Goal: Use online tool/utility: Utilize a website feature to perform a specific function

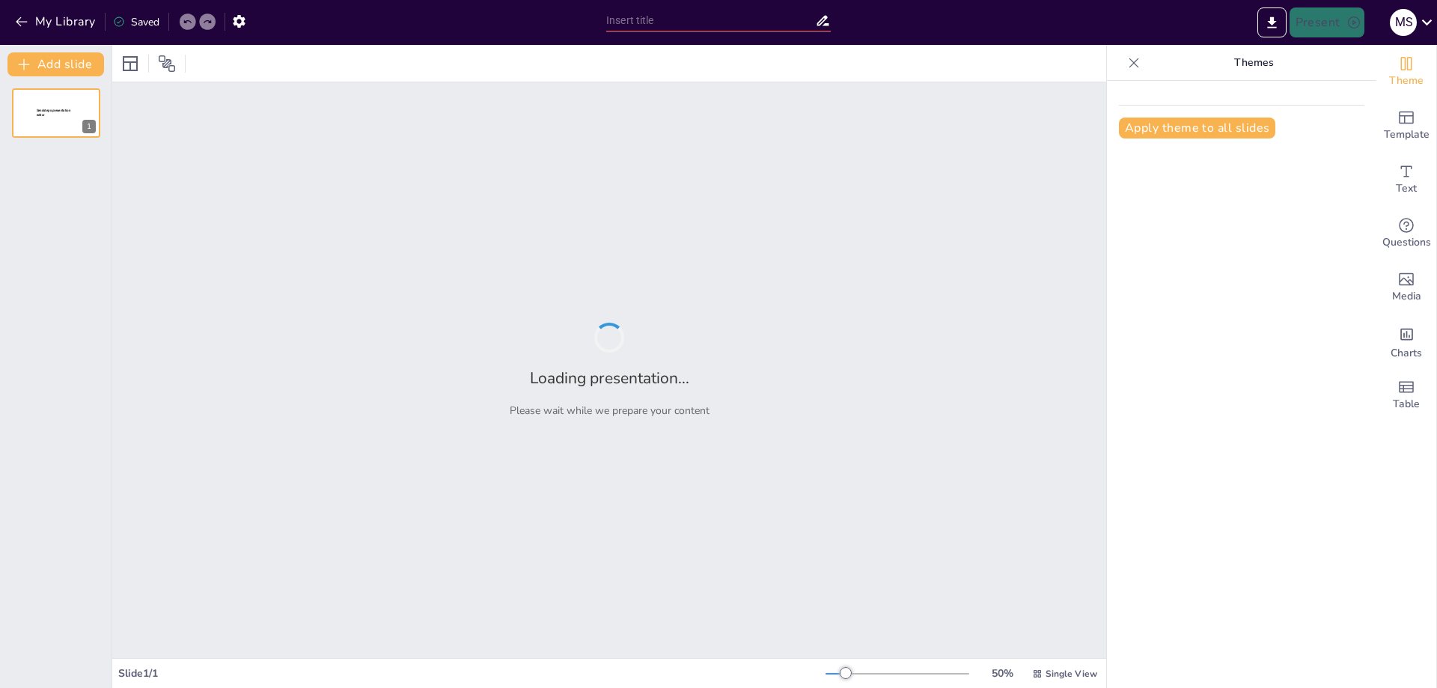
type input "تحليل اللغة والنطق: استراتيجيات فعالة للأطفال في المرحلة الابتدائية"
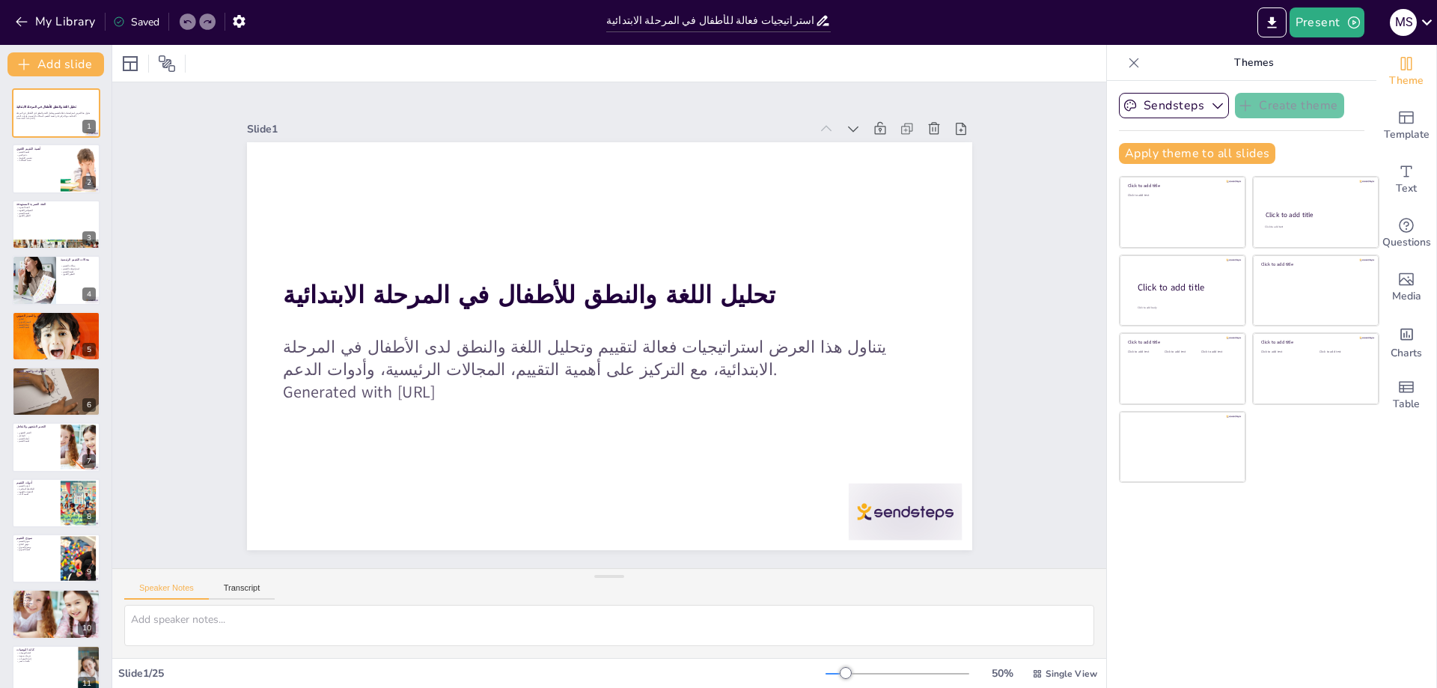
checkbox input "true"
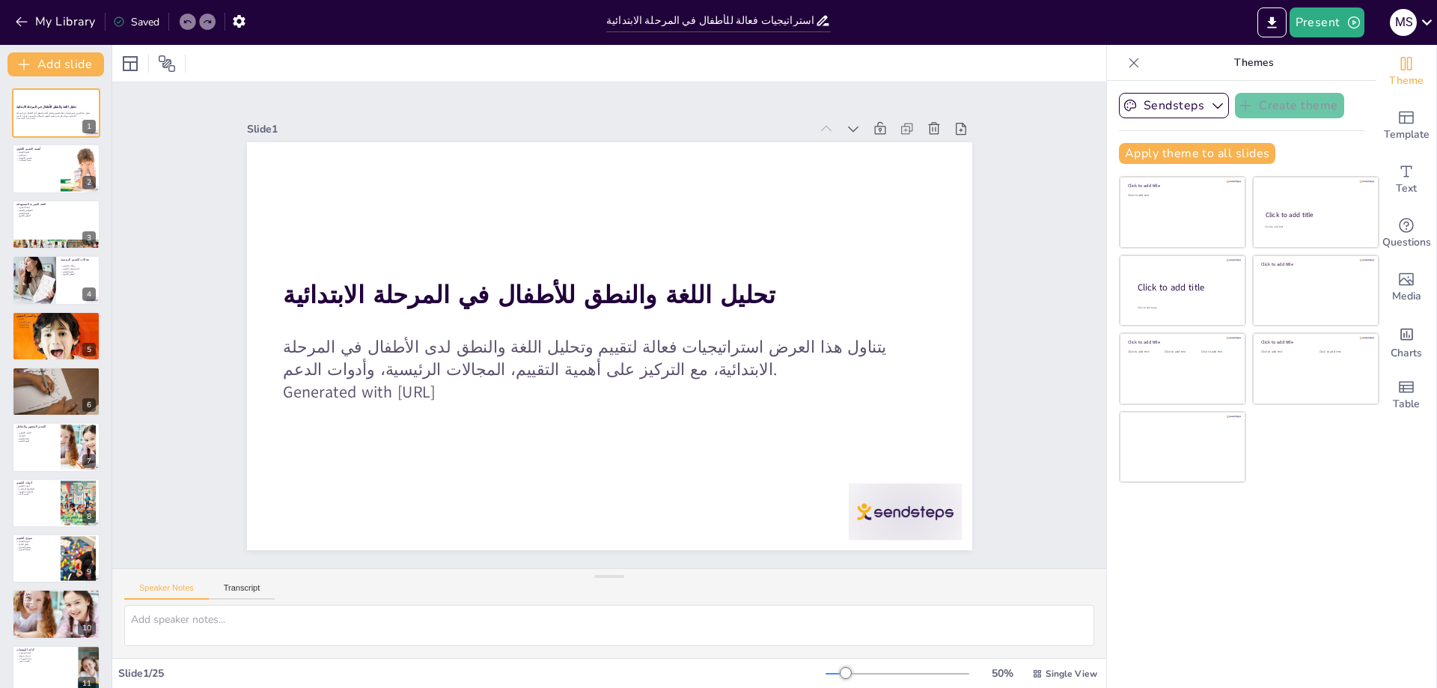
checkbox input "true"
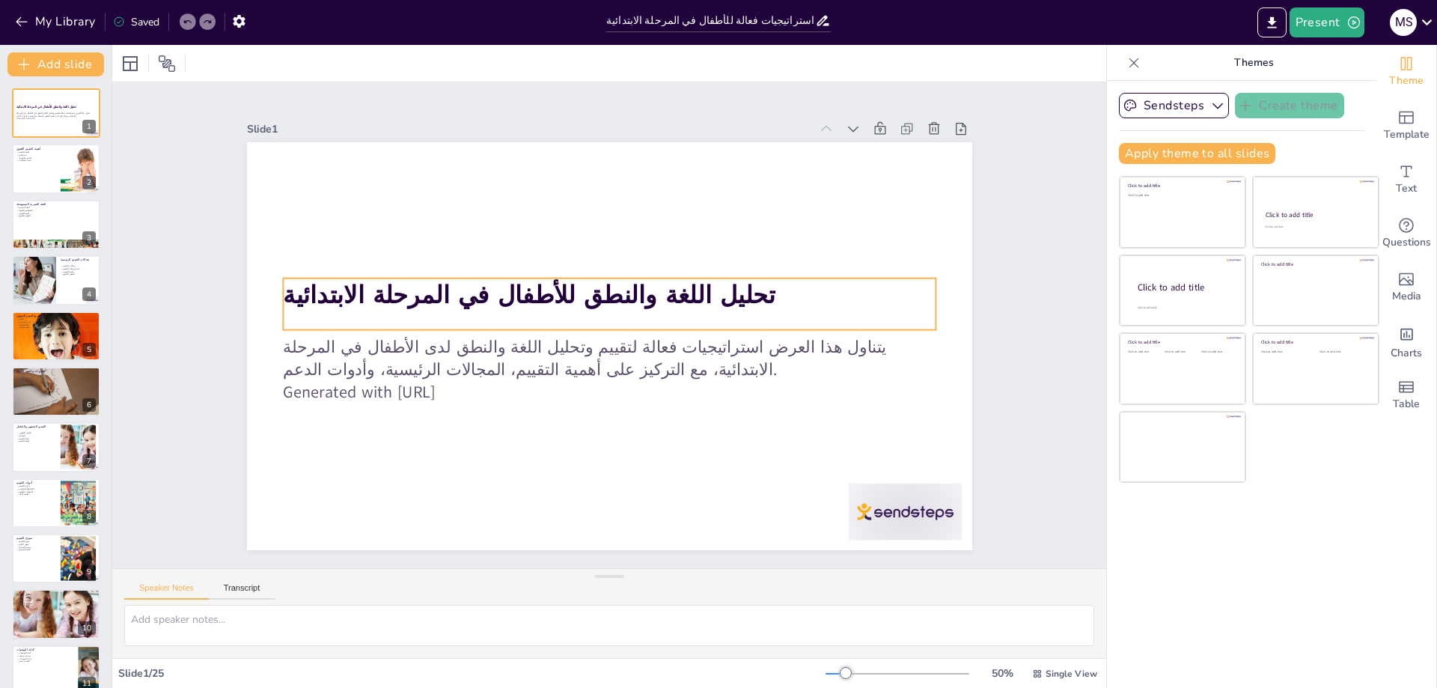
checkbox input "true"
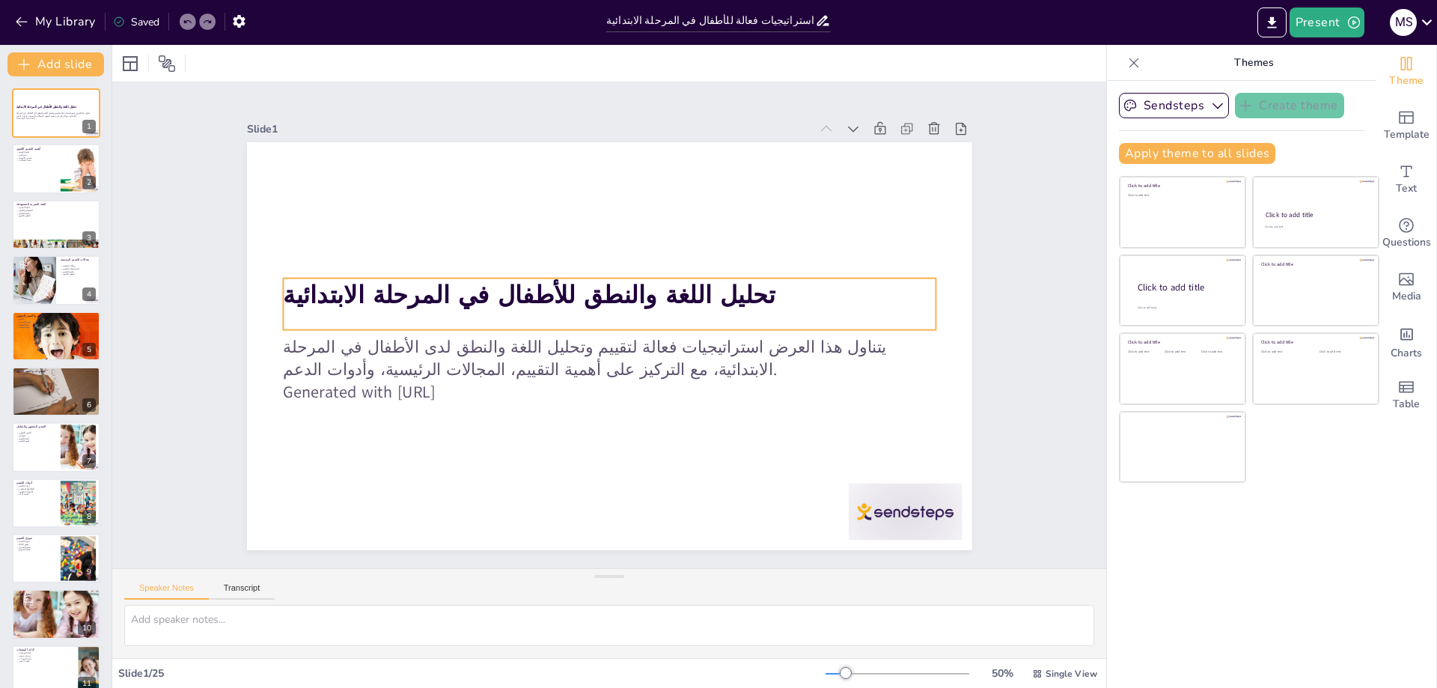
checkbox input "true"
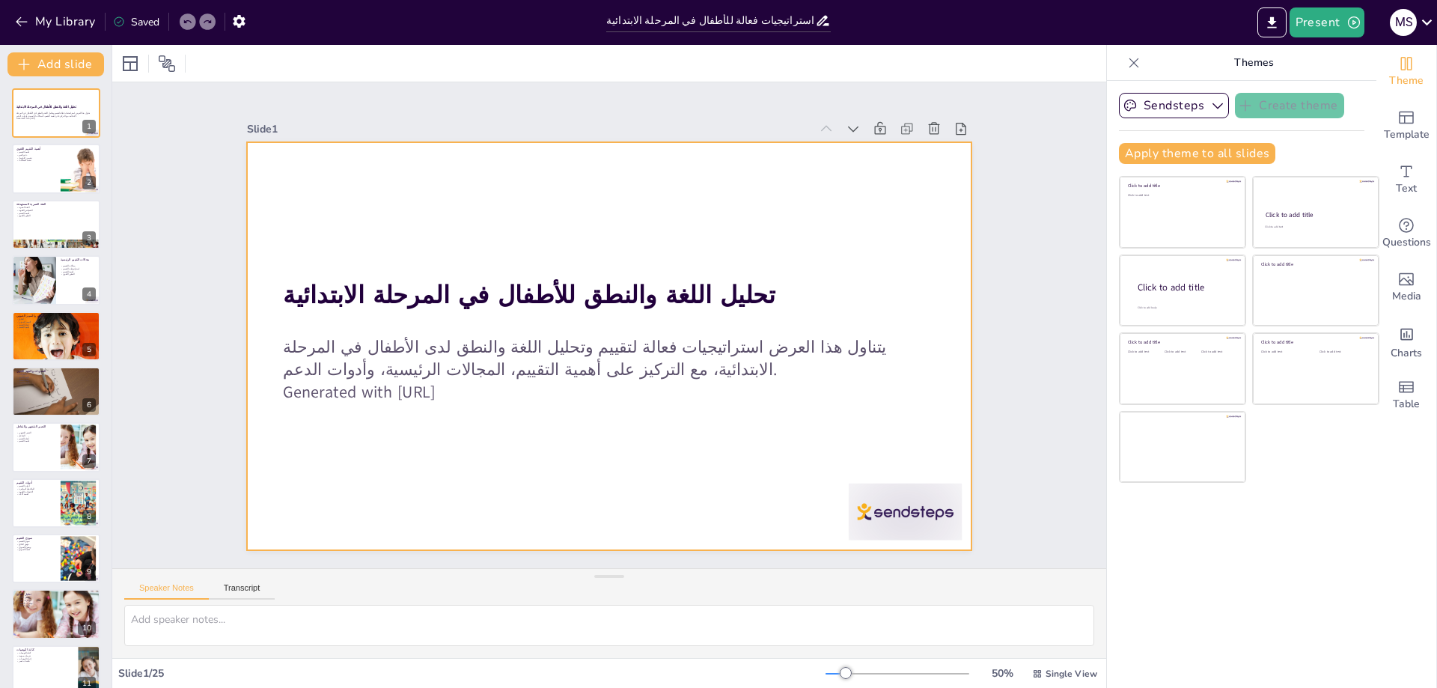
checkbox input "true"
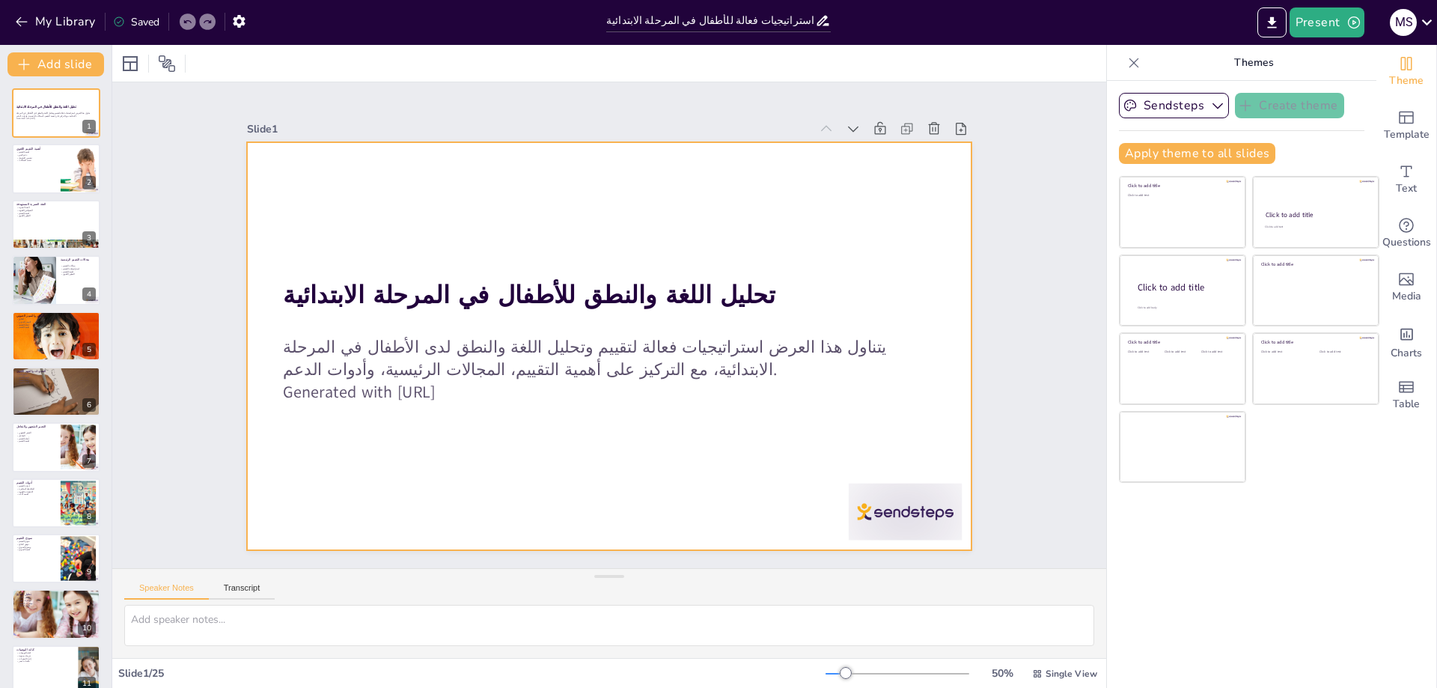
checkbox input "true"
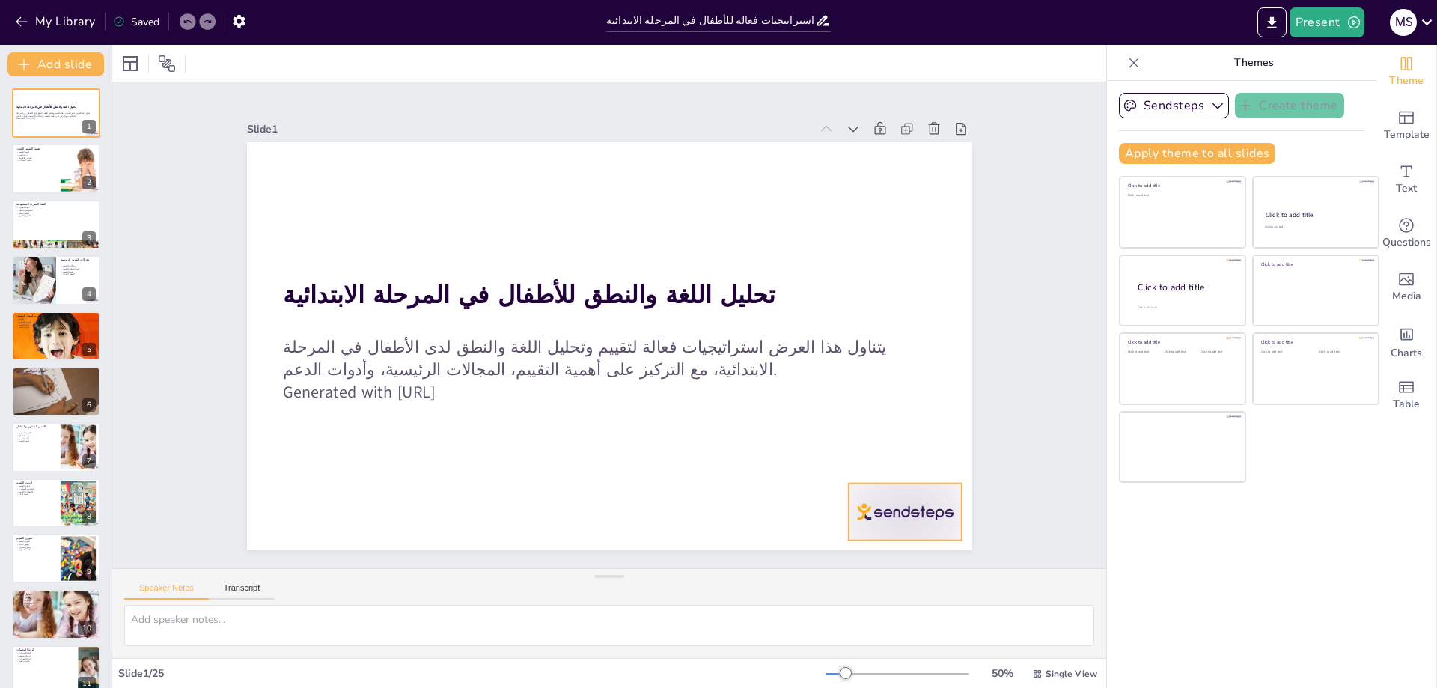
checkbox input "true"
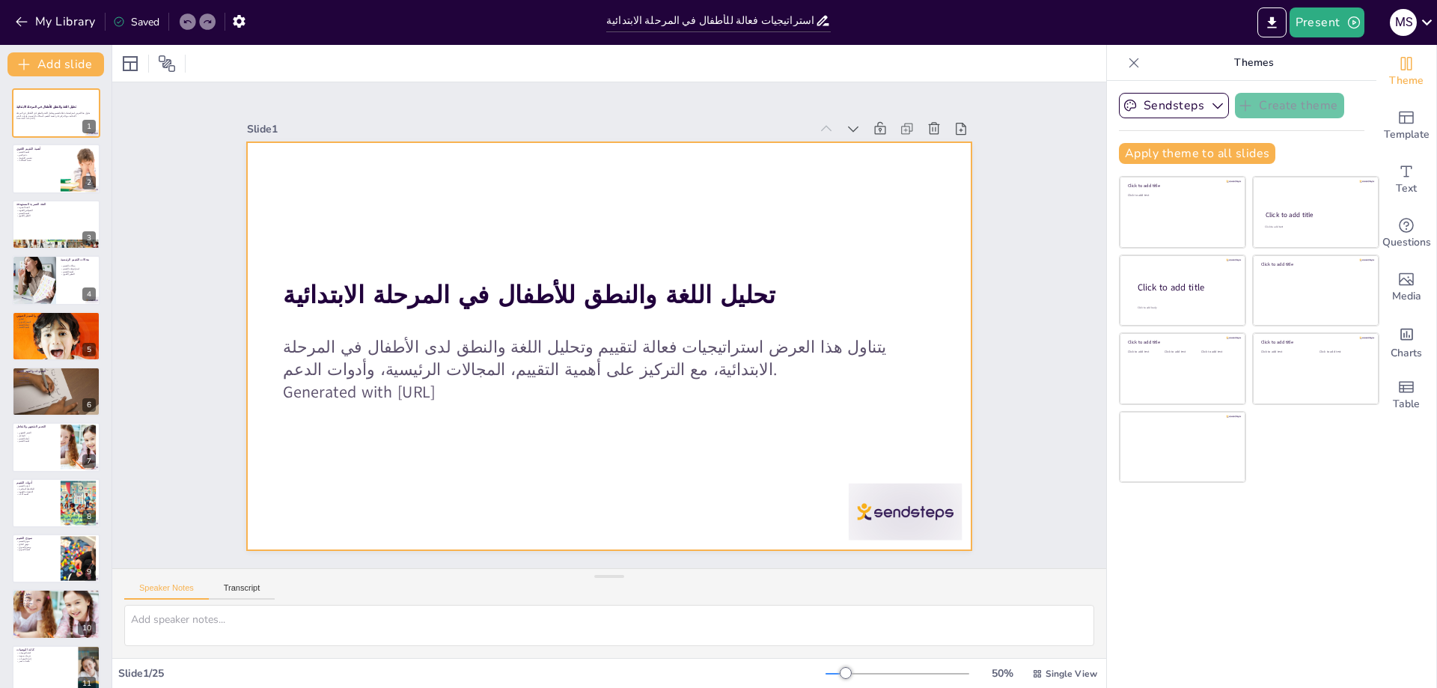
checkbox input "true"
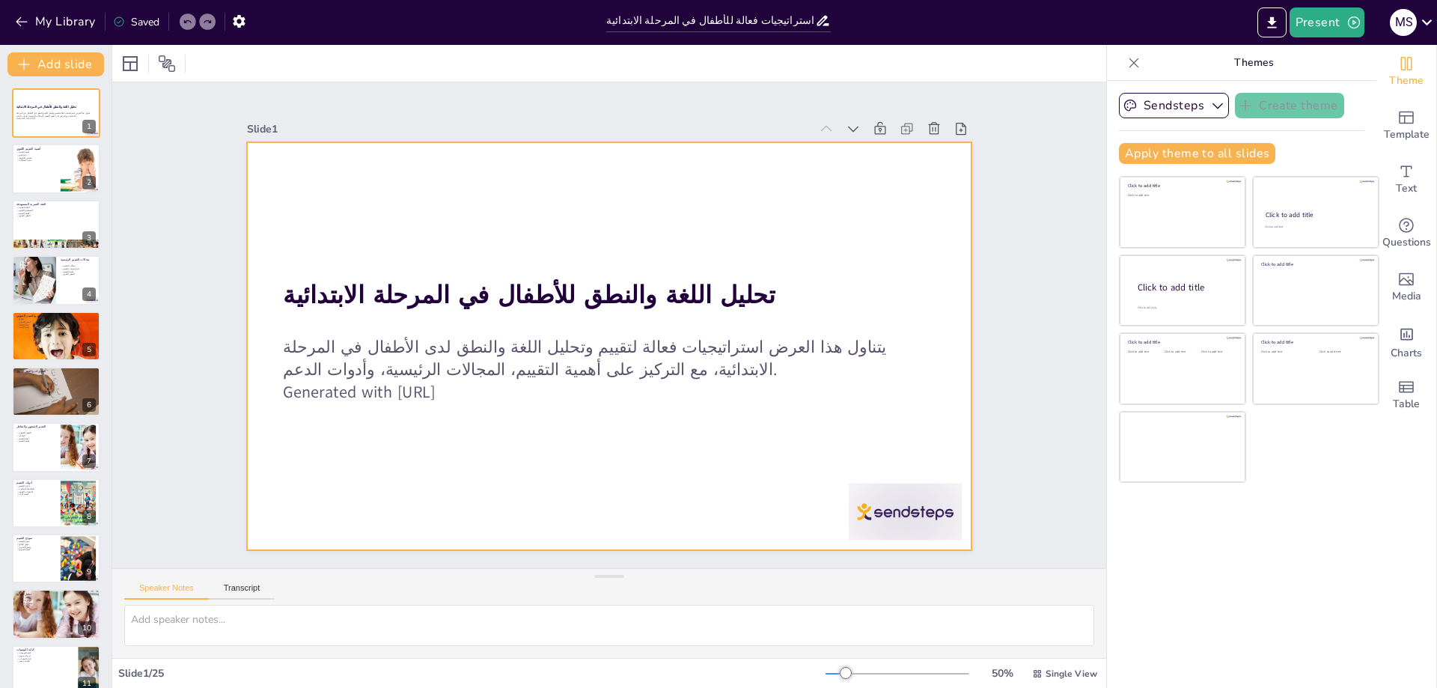
checkbox input "true"
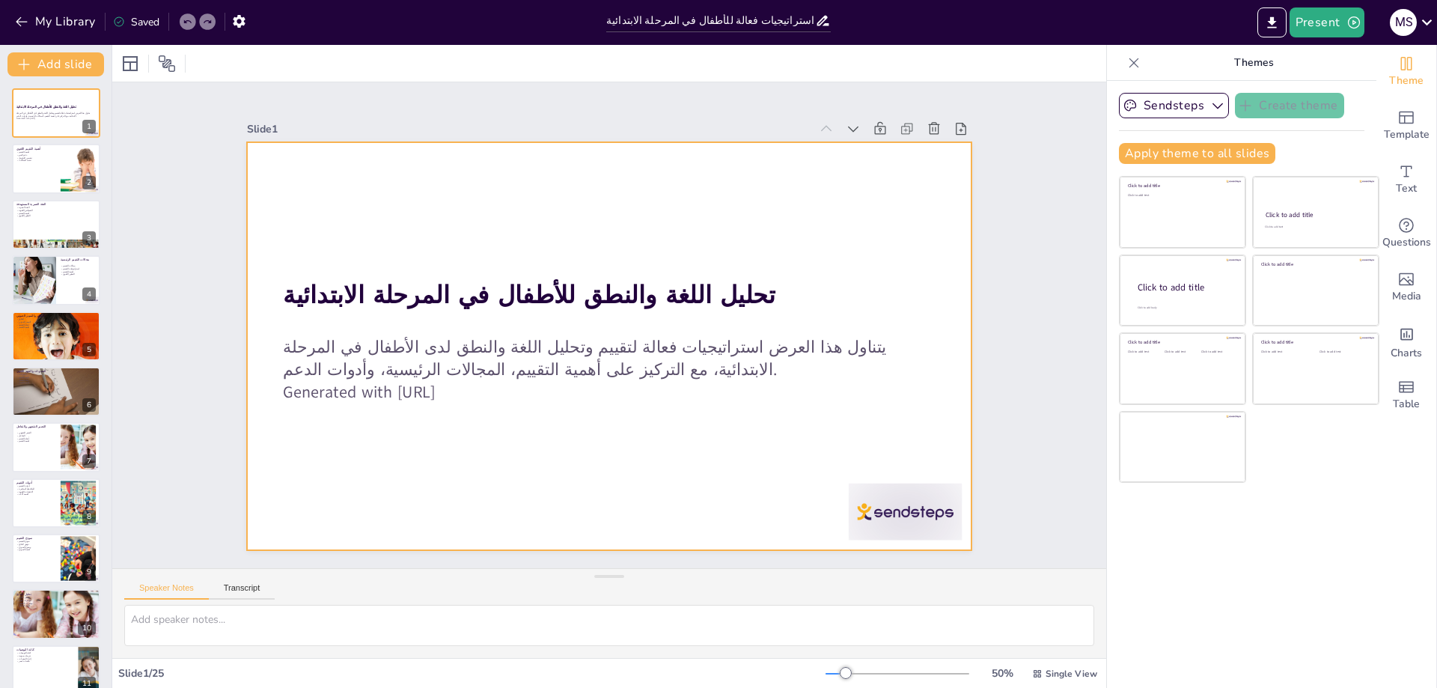
checkbox input "true"
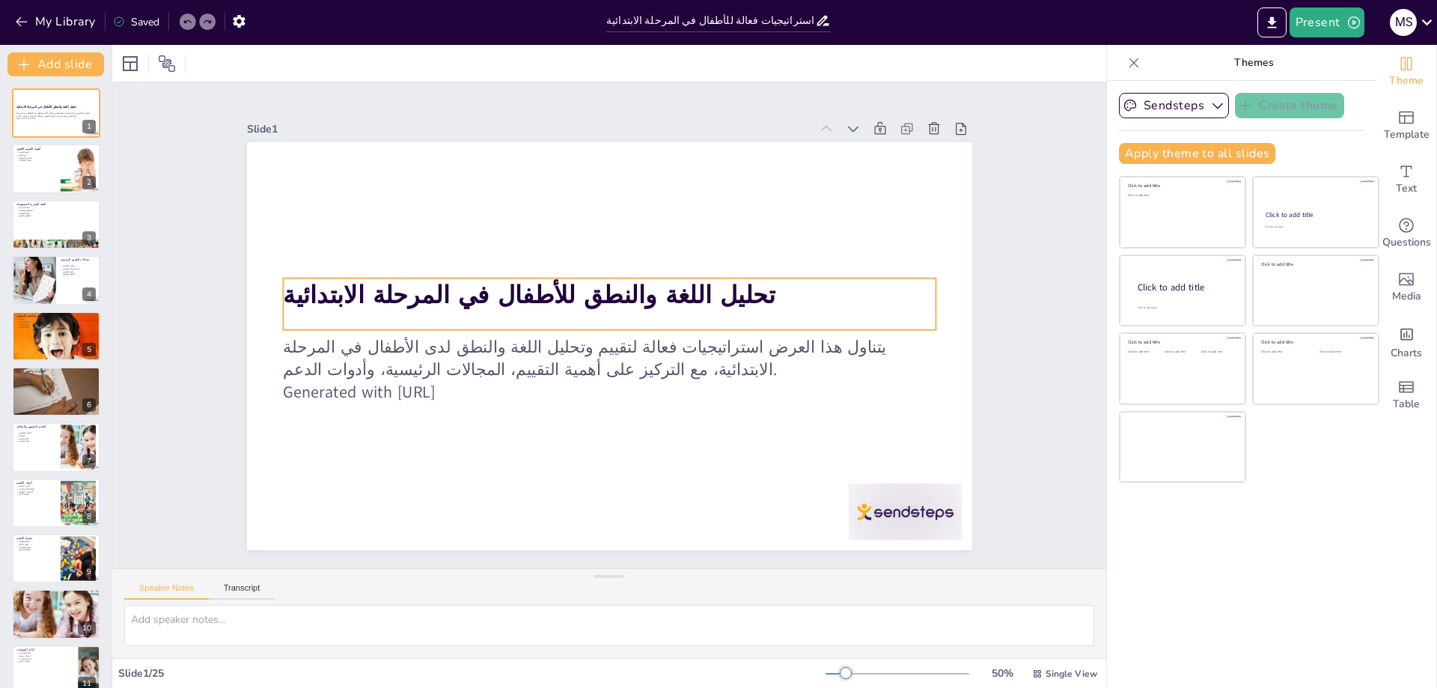
checkbox input "true"
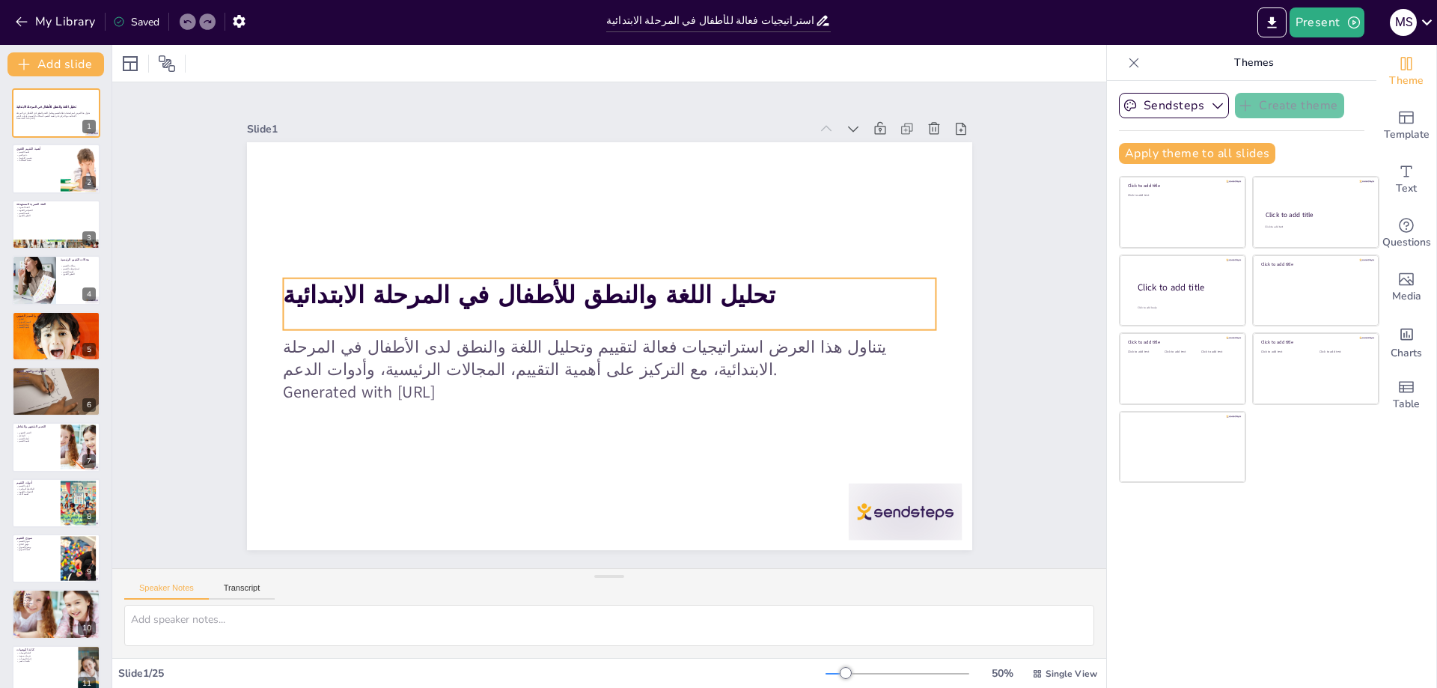
checkbox input "true"
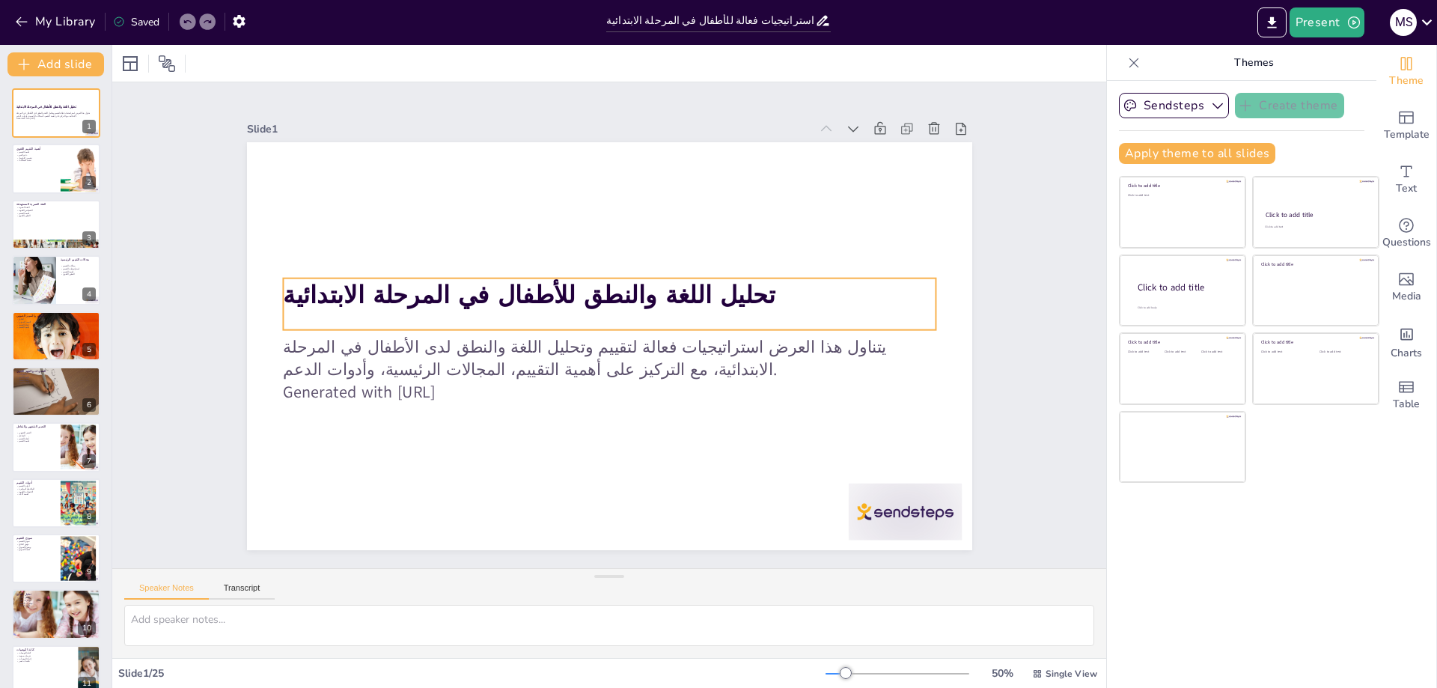
checkbox input "true"
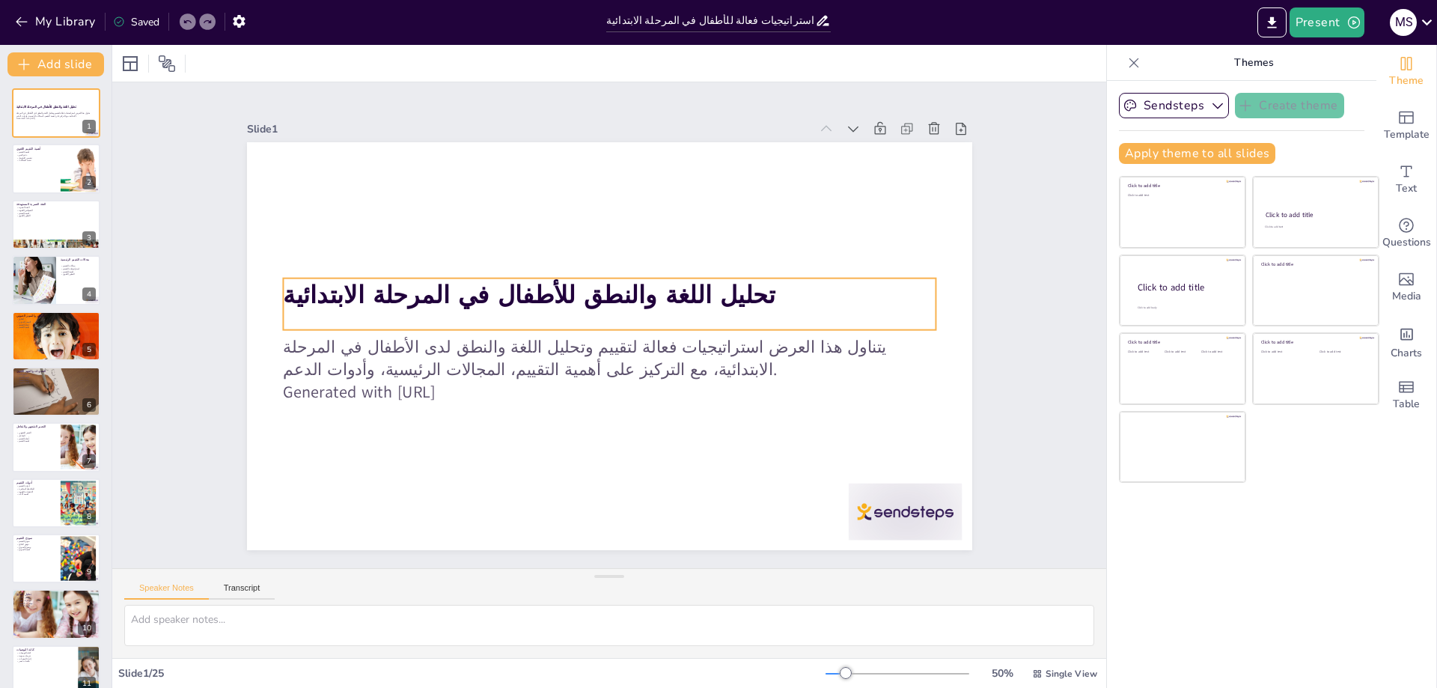
checkbox input "true"
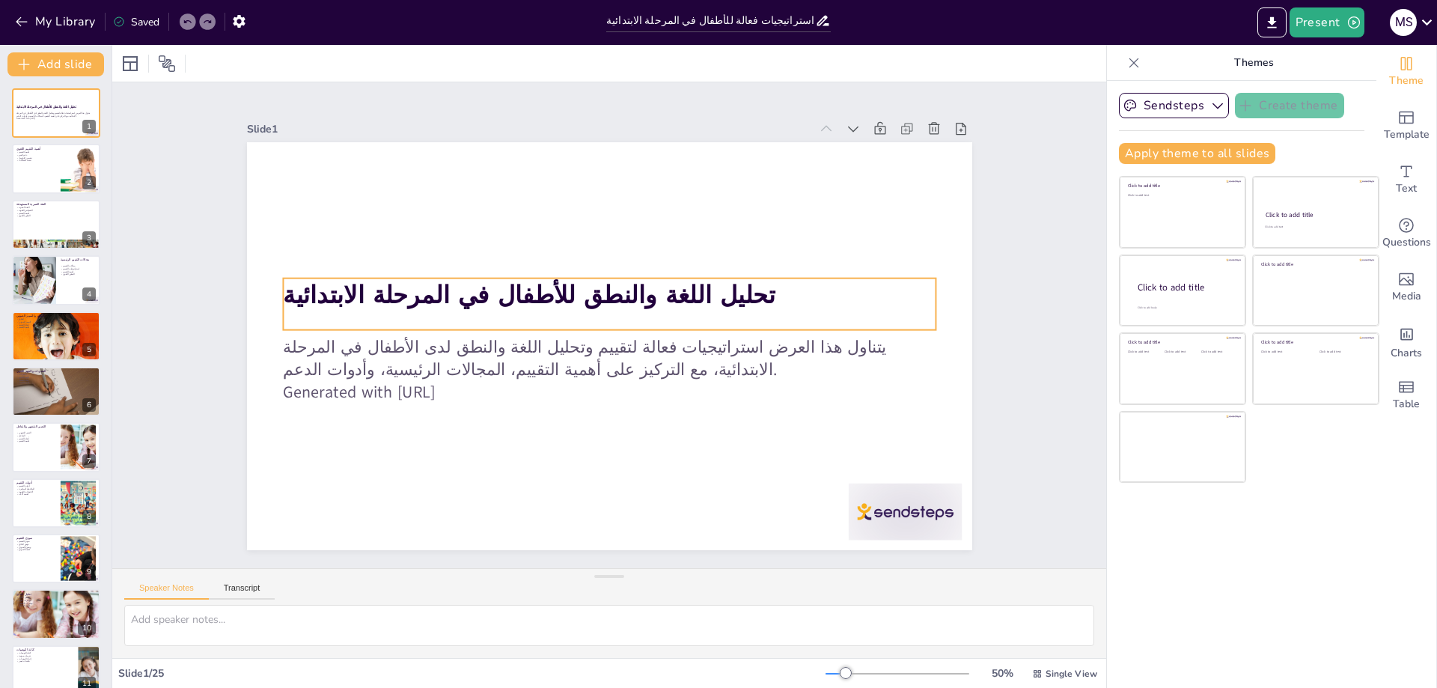
checkbox input "true"
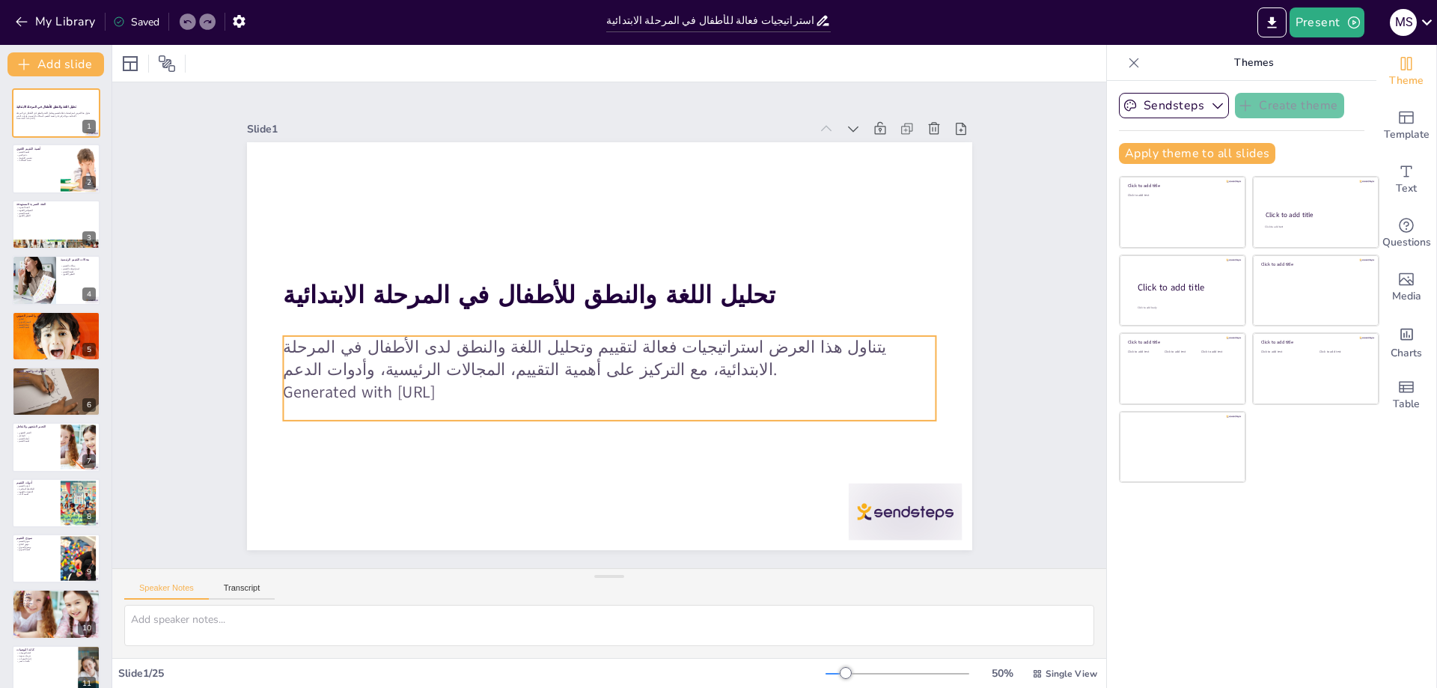
checkbox input "true"
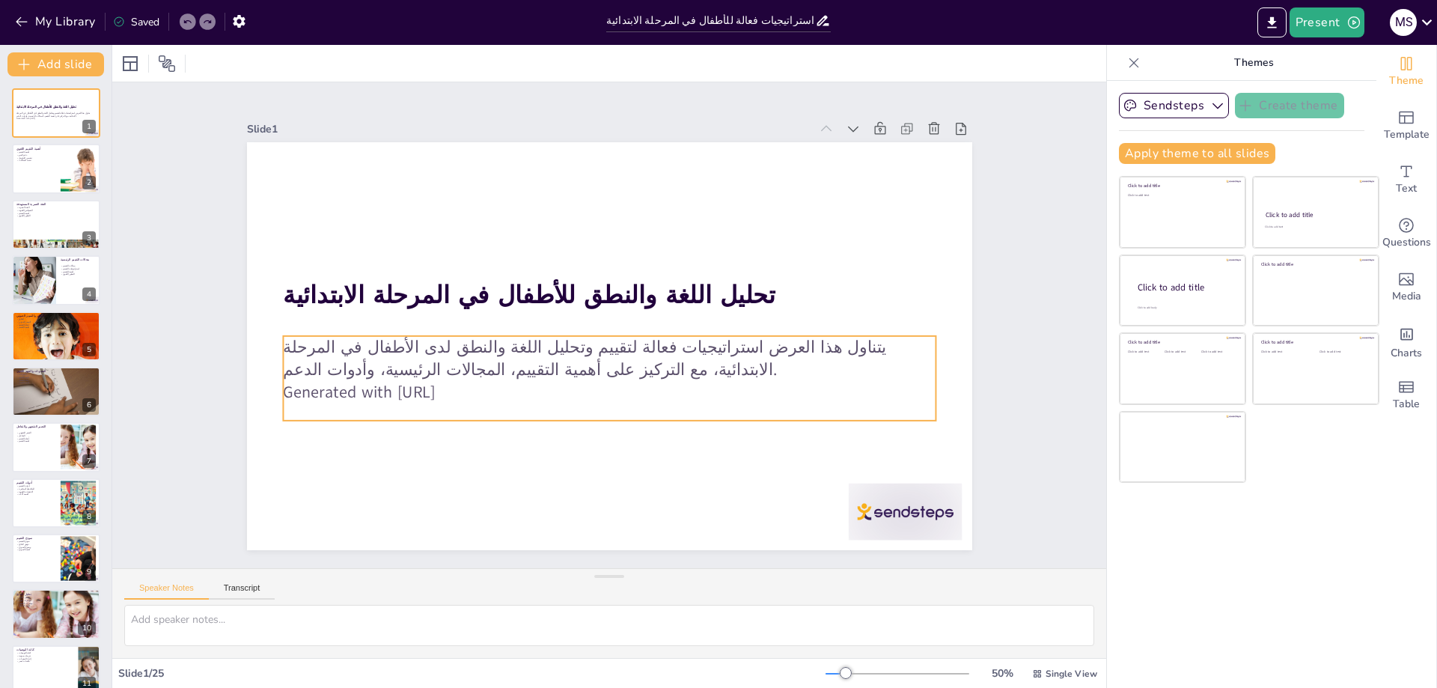
checkbox input "true"
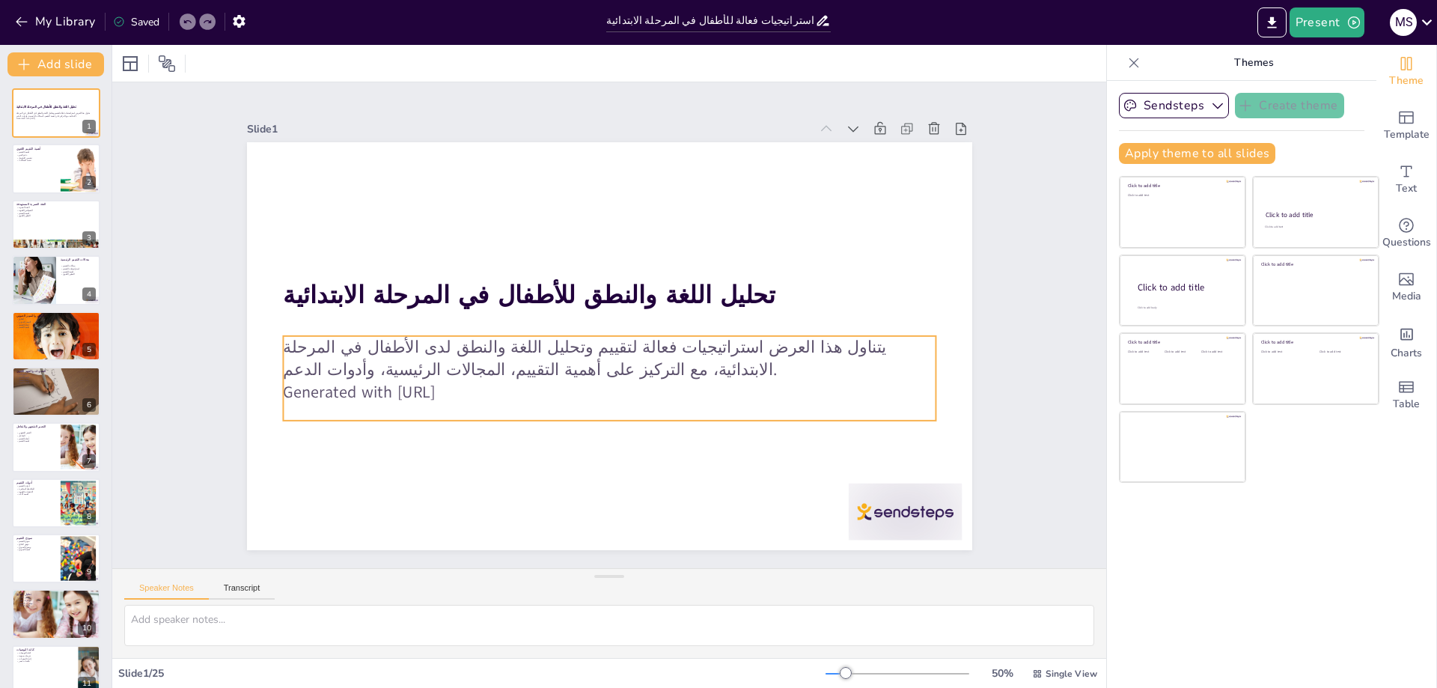
checkbox input "true"
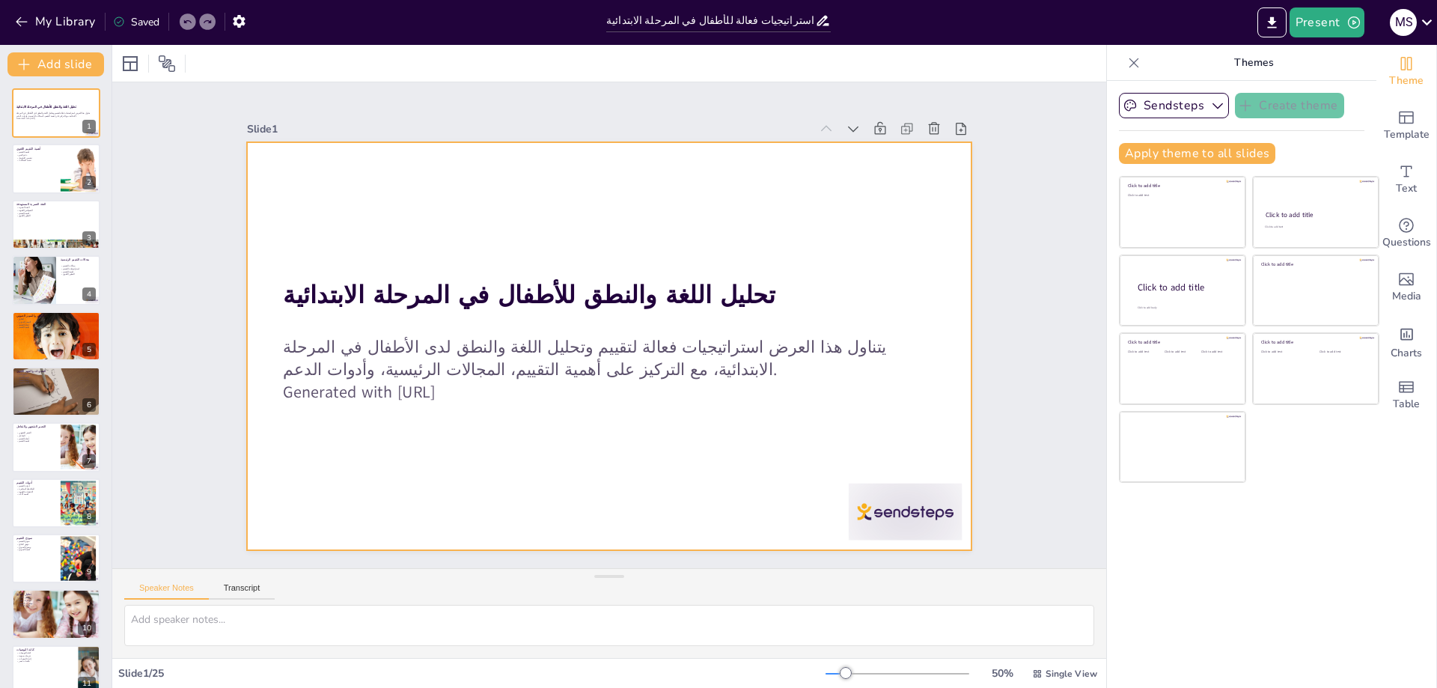
checkbox input "true"
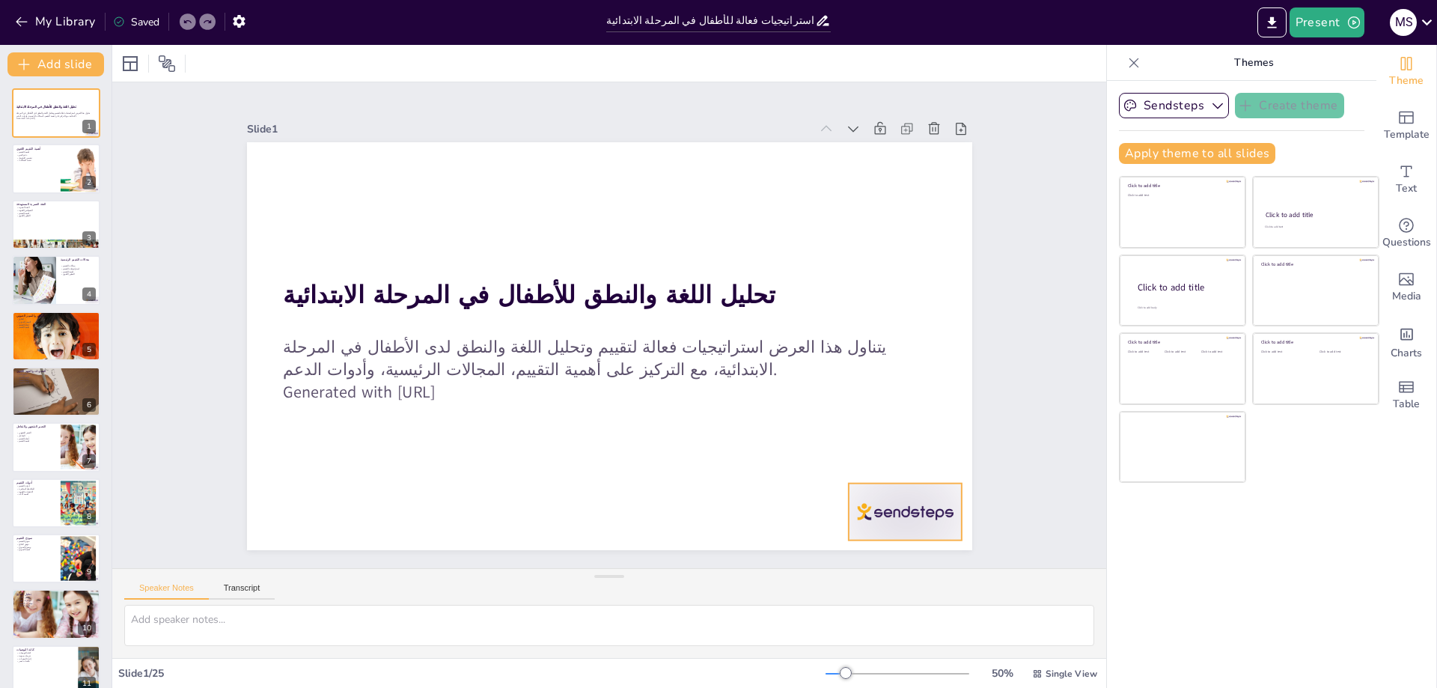
checkbox input "true"
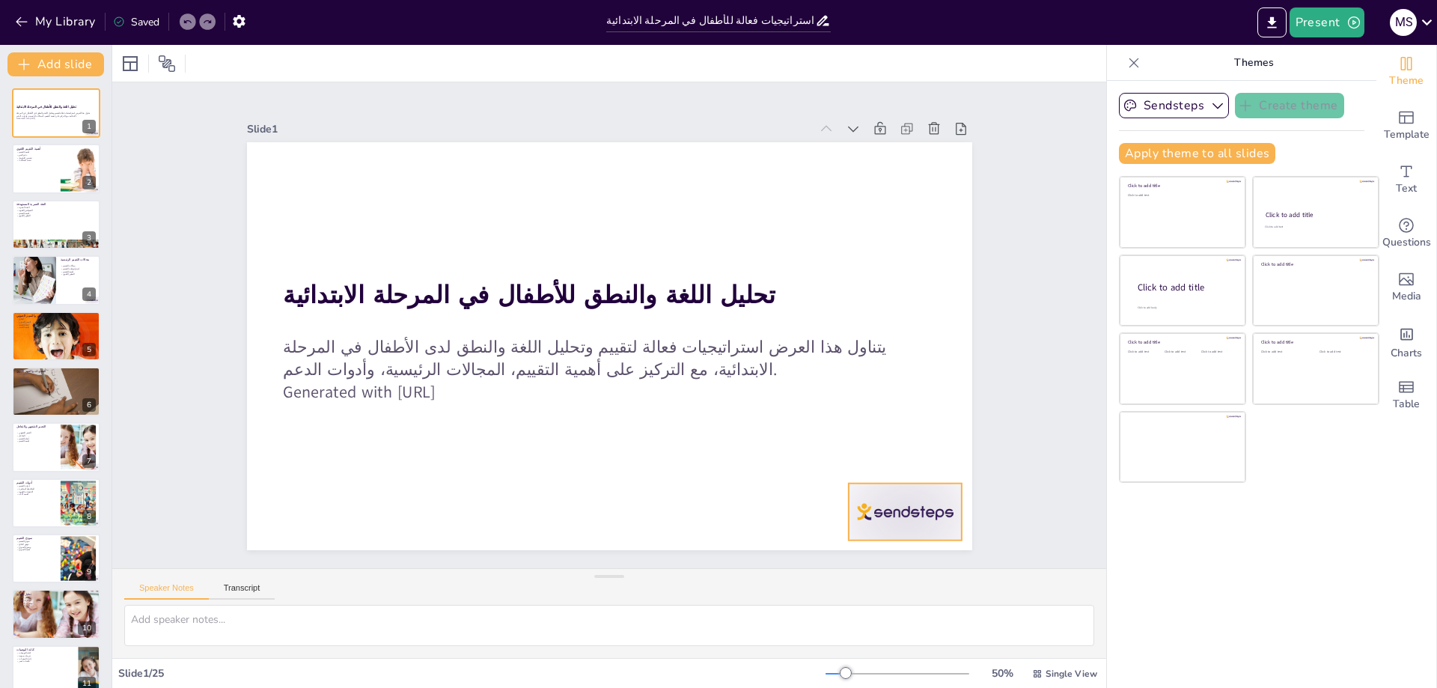
checkbox input "true"
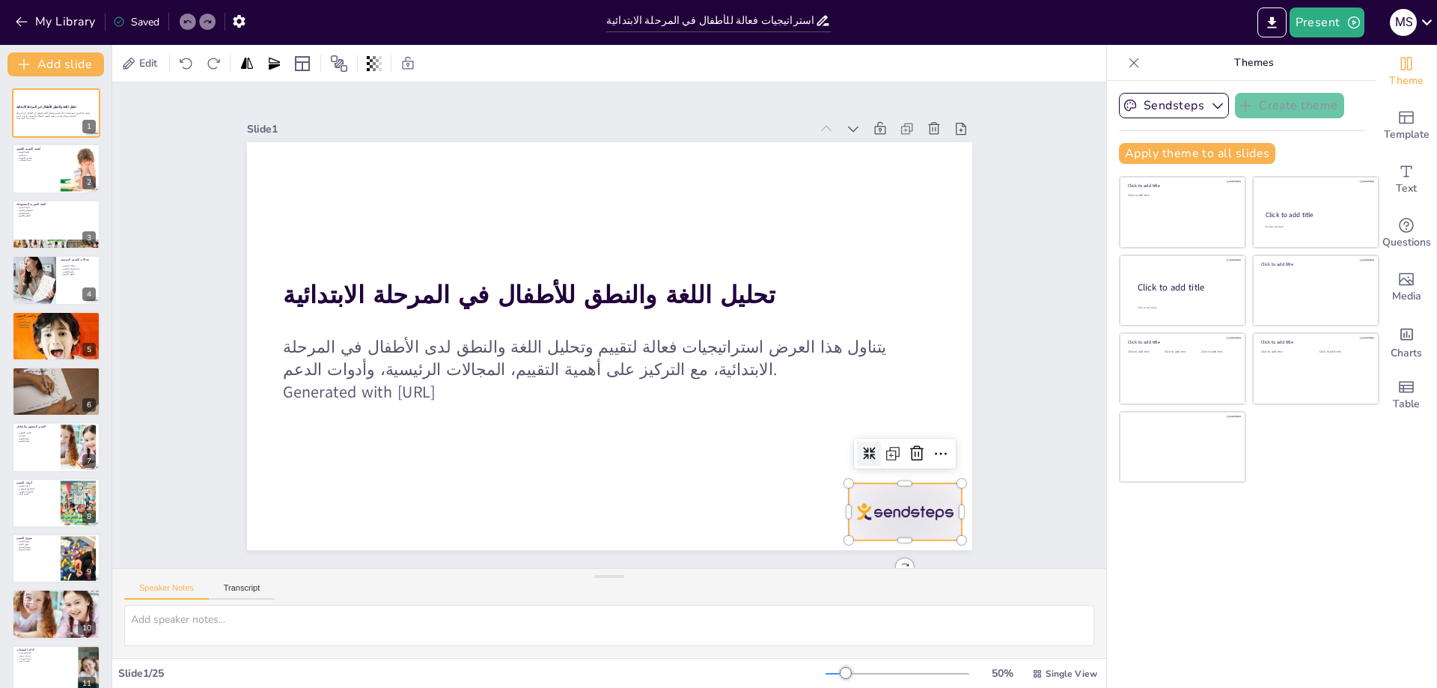
checkbox input "true"
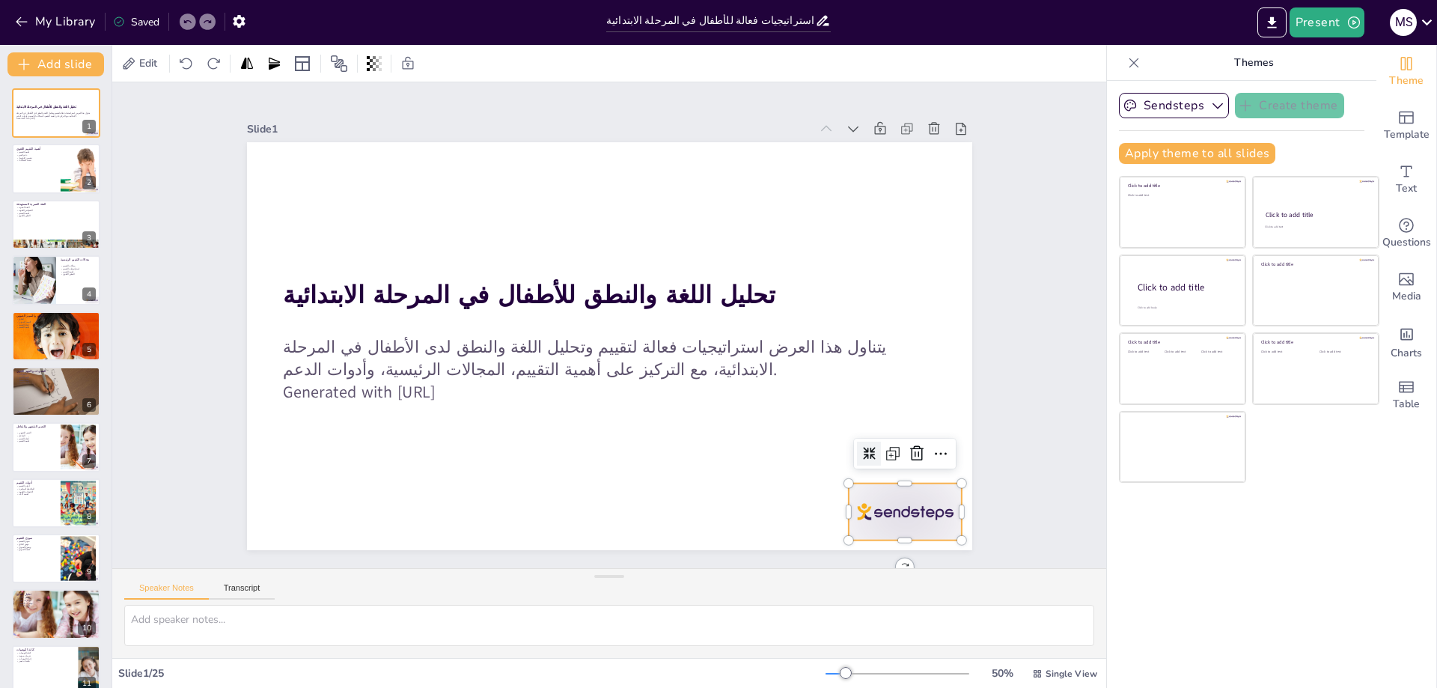
checkbox input "true"
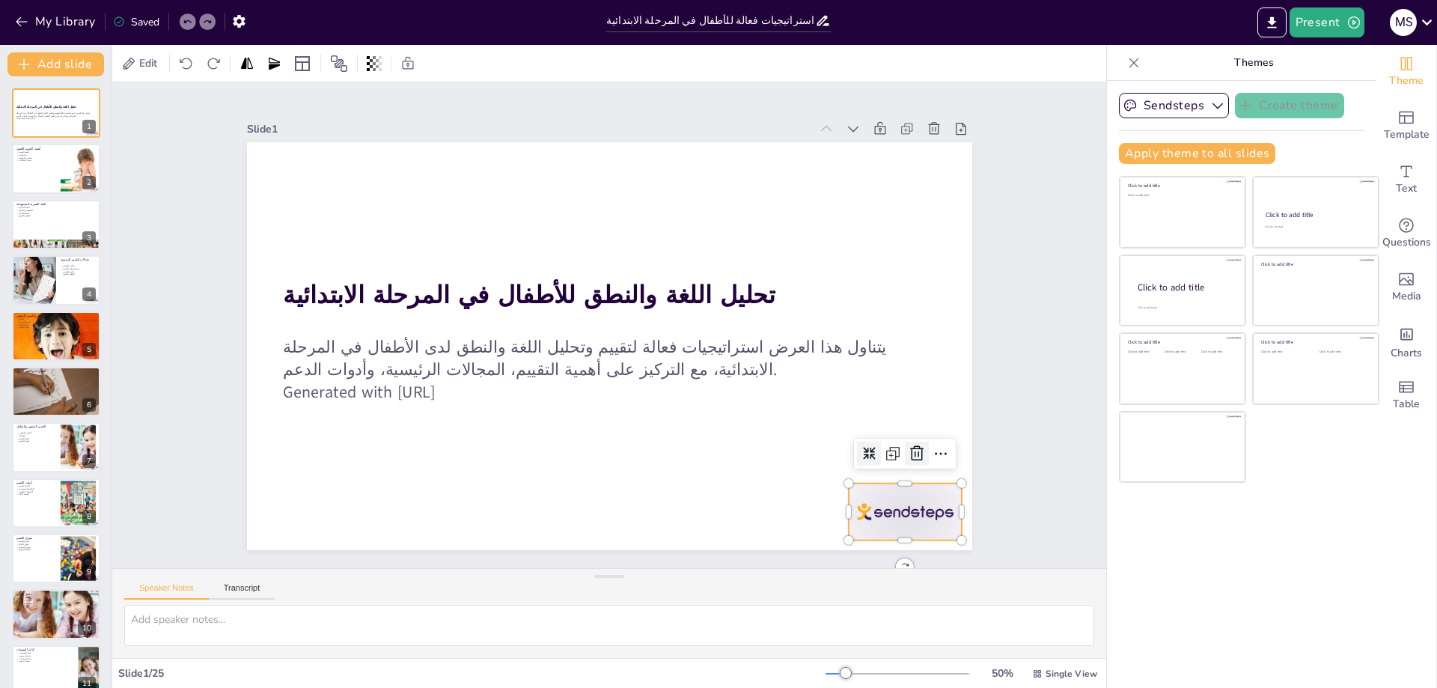
checkbox input "true"
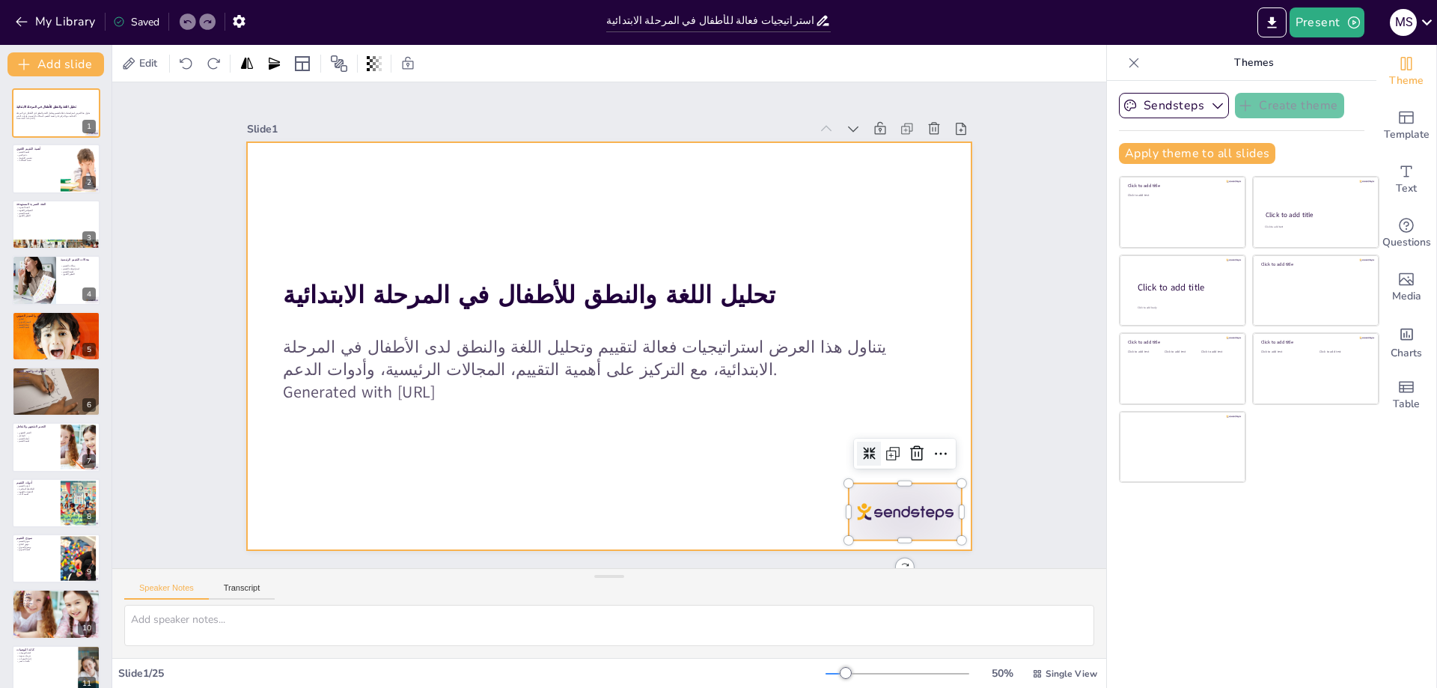
checkbox input "true"
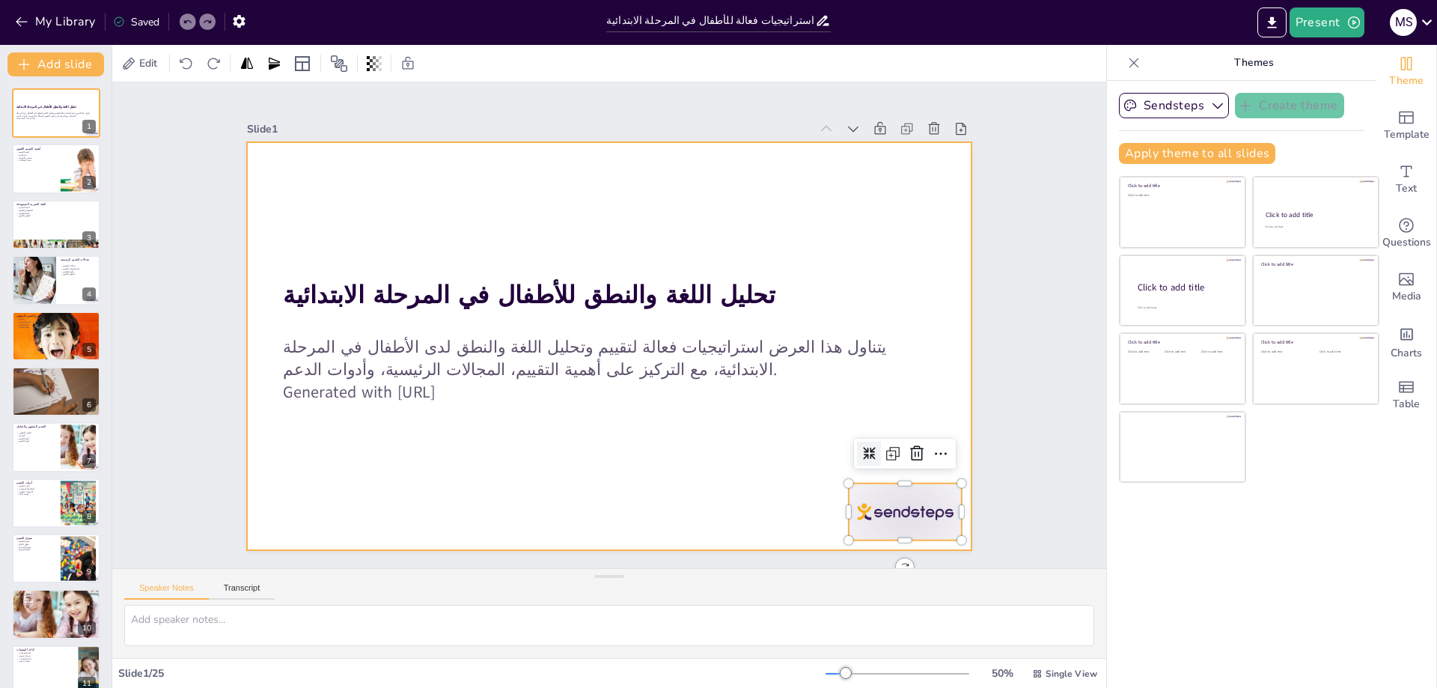
checkbox input "true"
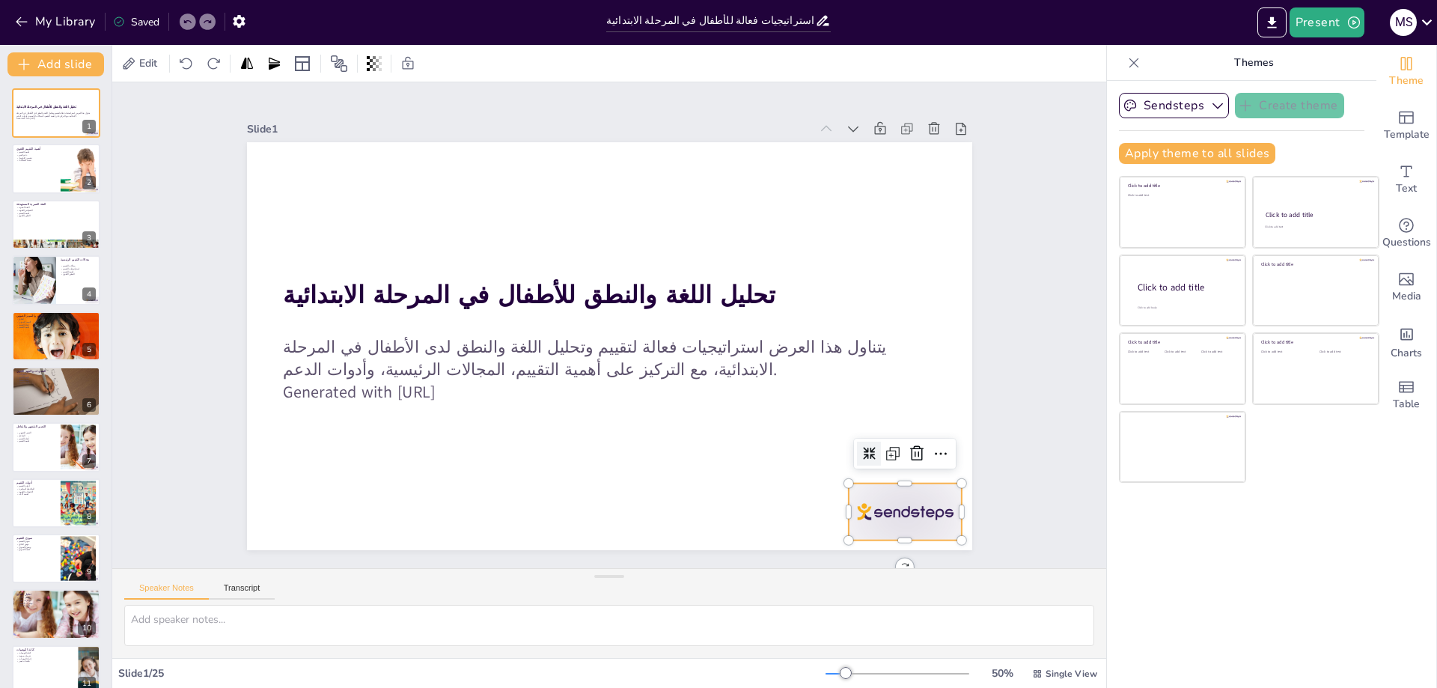
checkbox input "true"
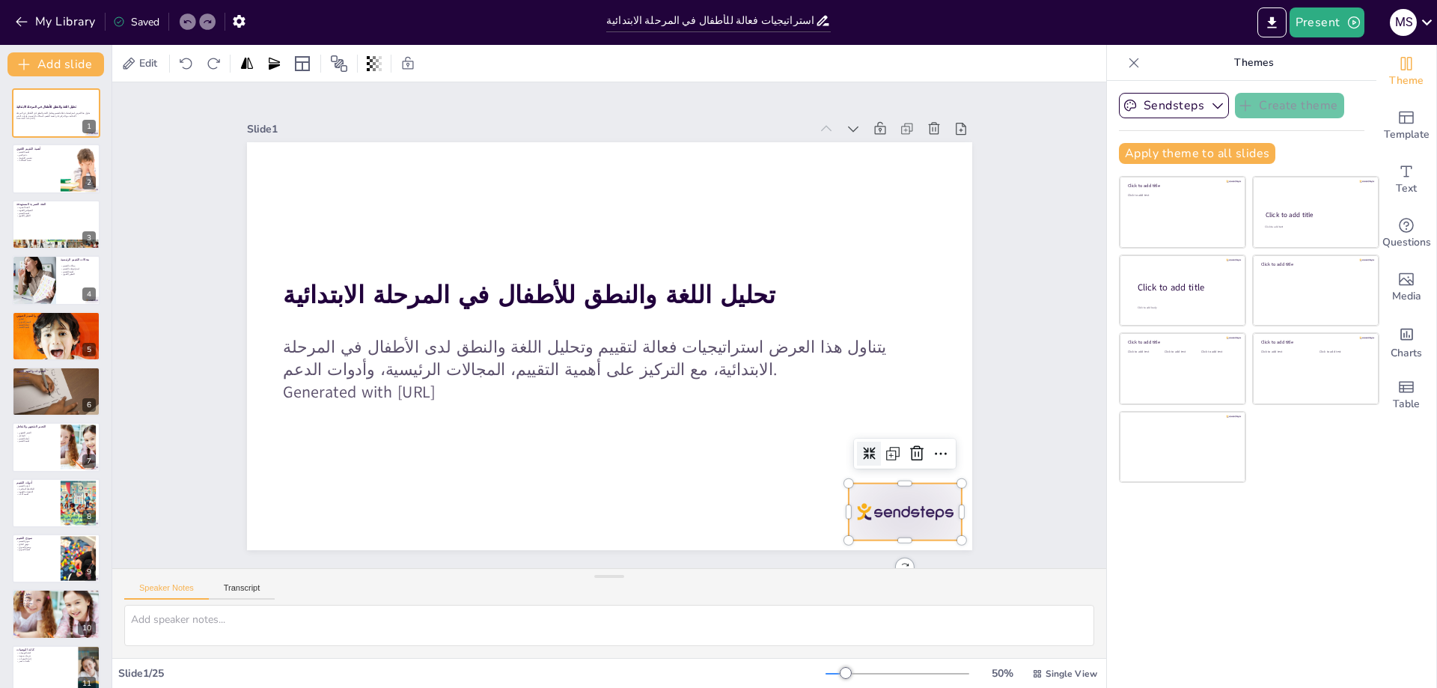
checkbox input "true"
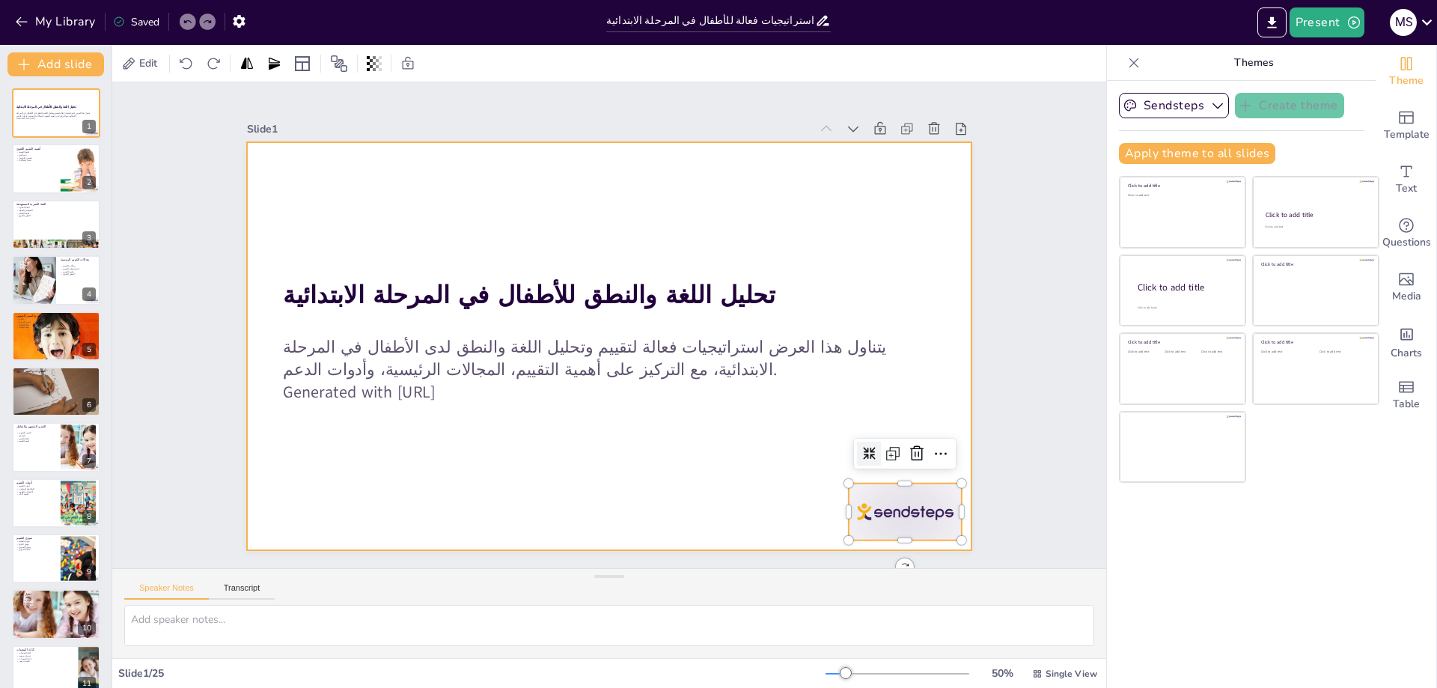
checkbox input "true"
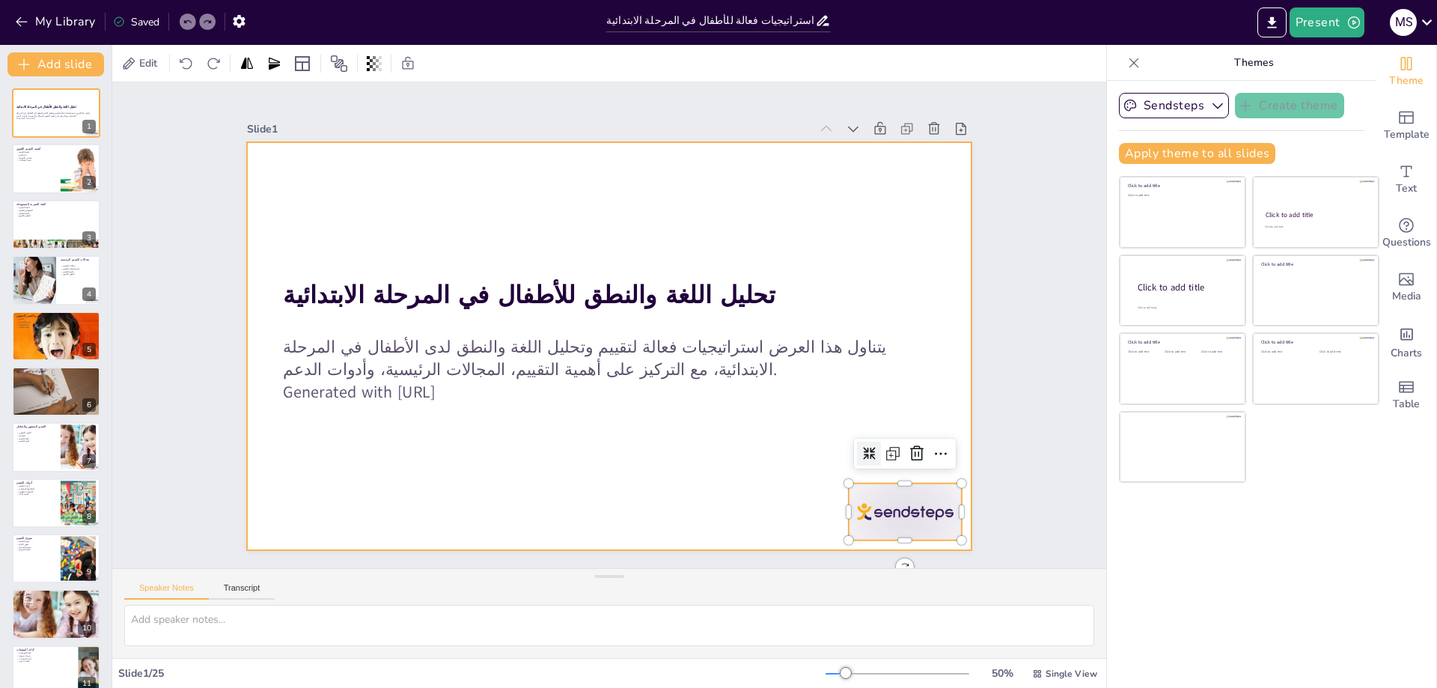
checkbox input "true"
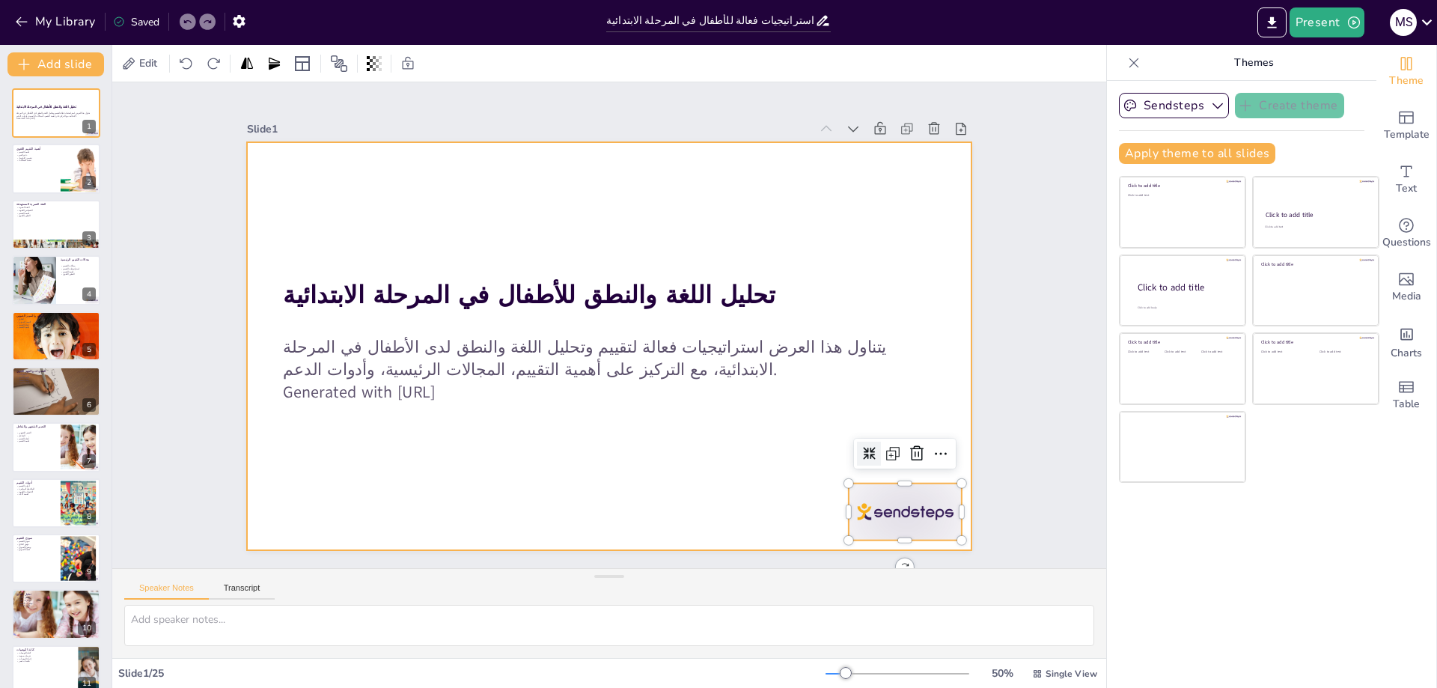
checkbox input "true"
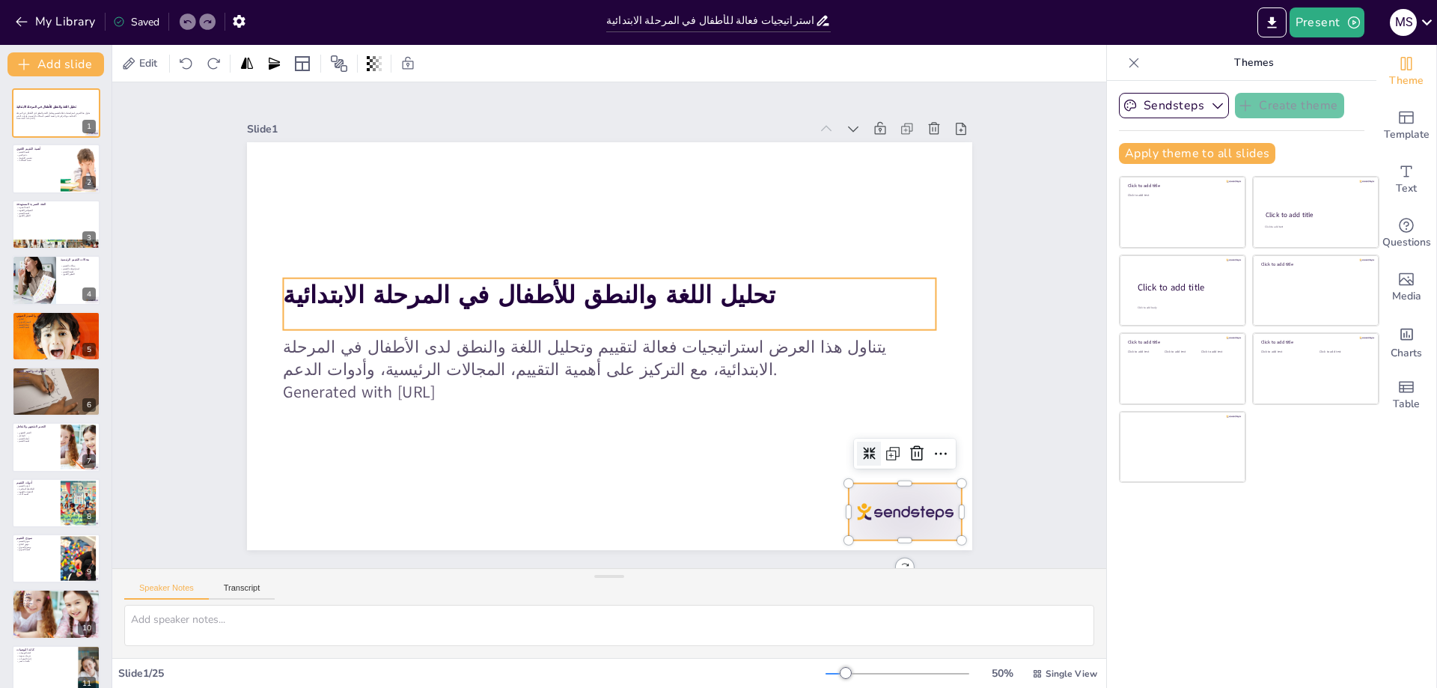
checkbox input "true"
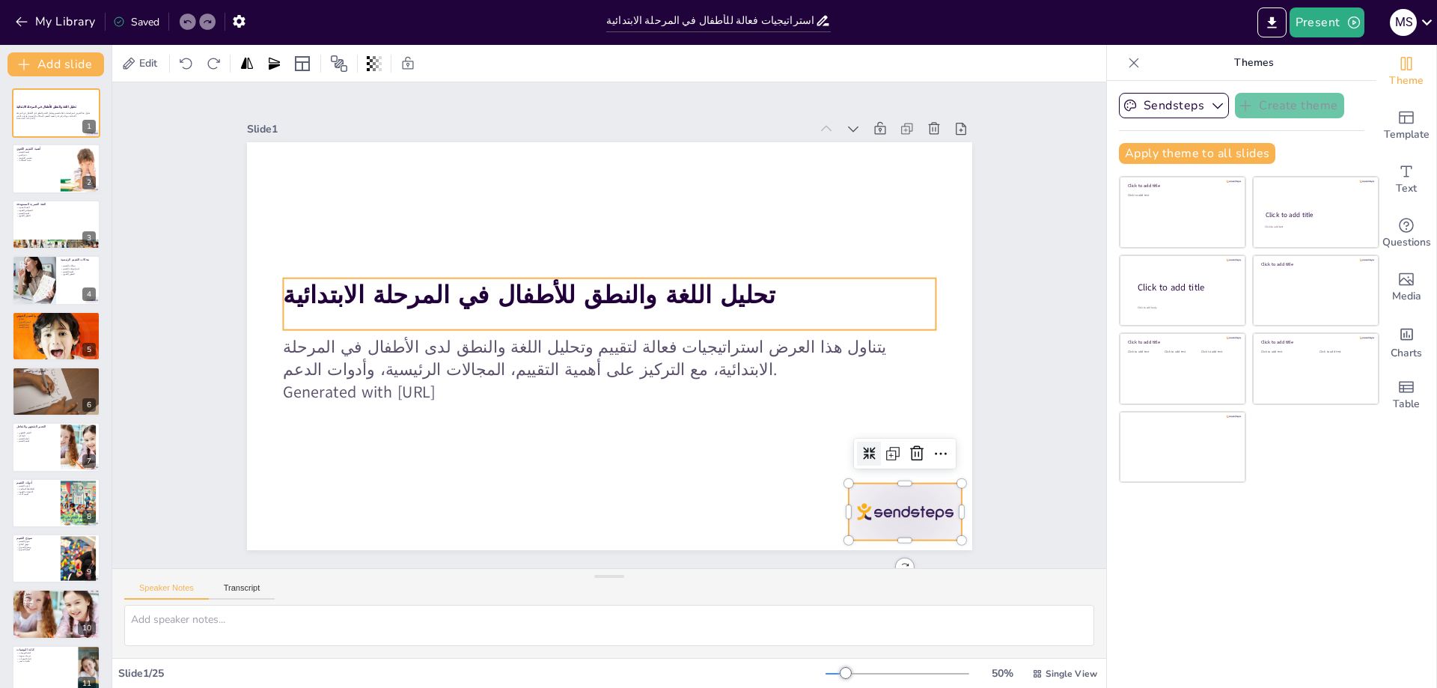
checkbox input "true"
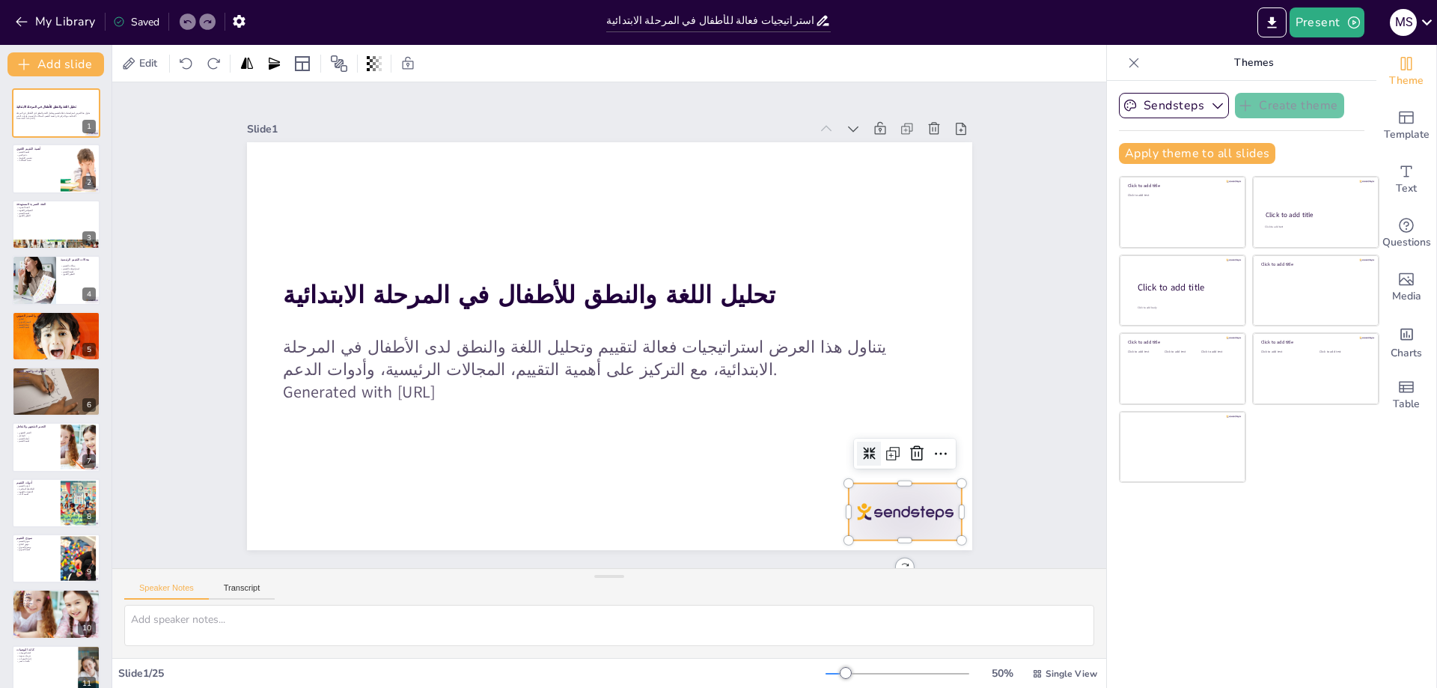
checkbox input "true"
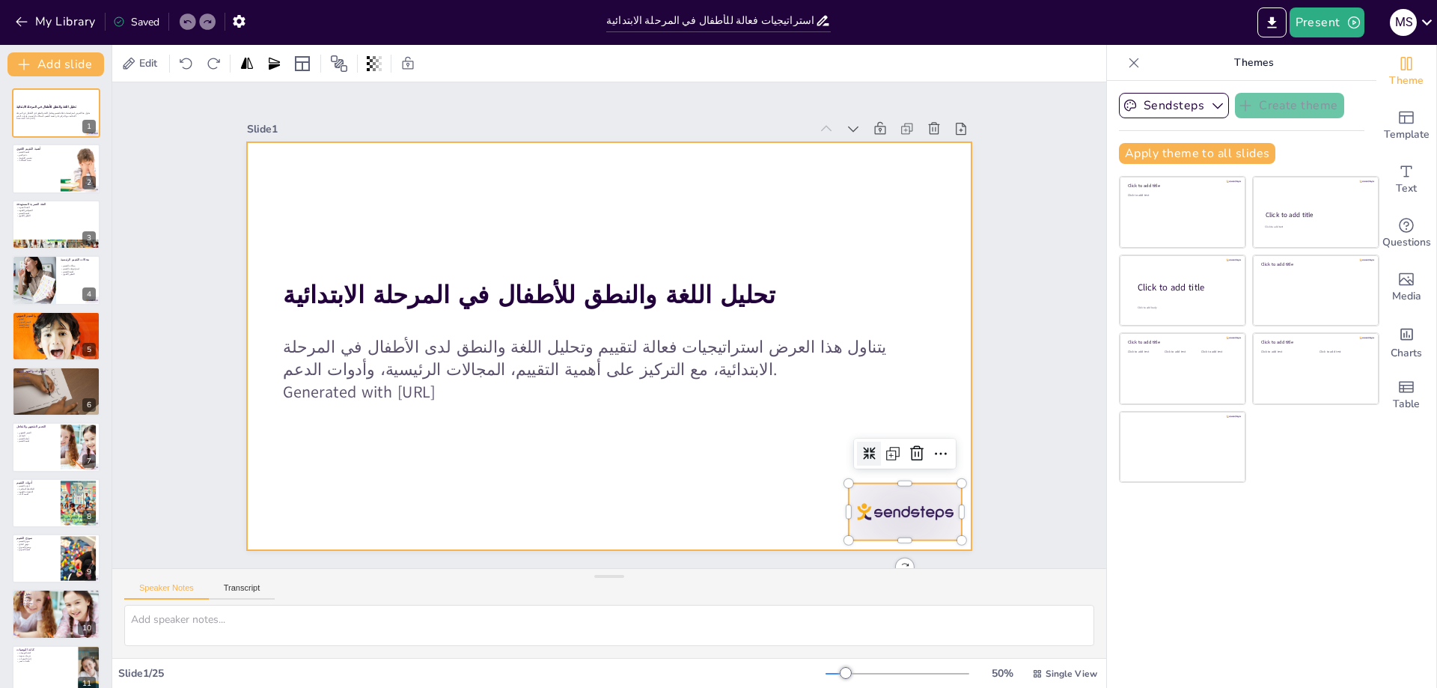
checkbox input "true"
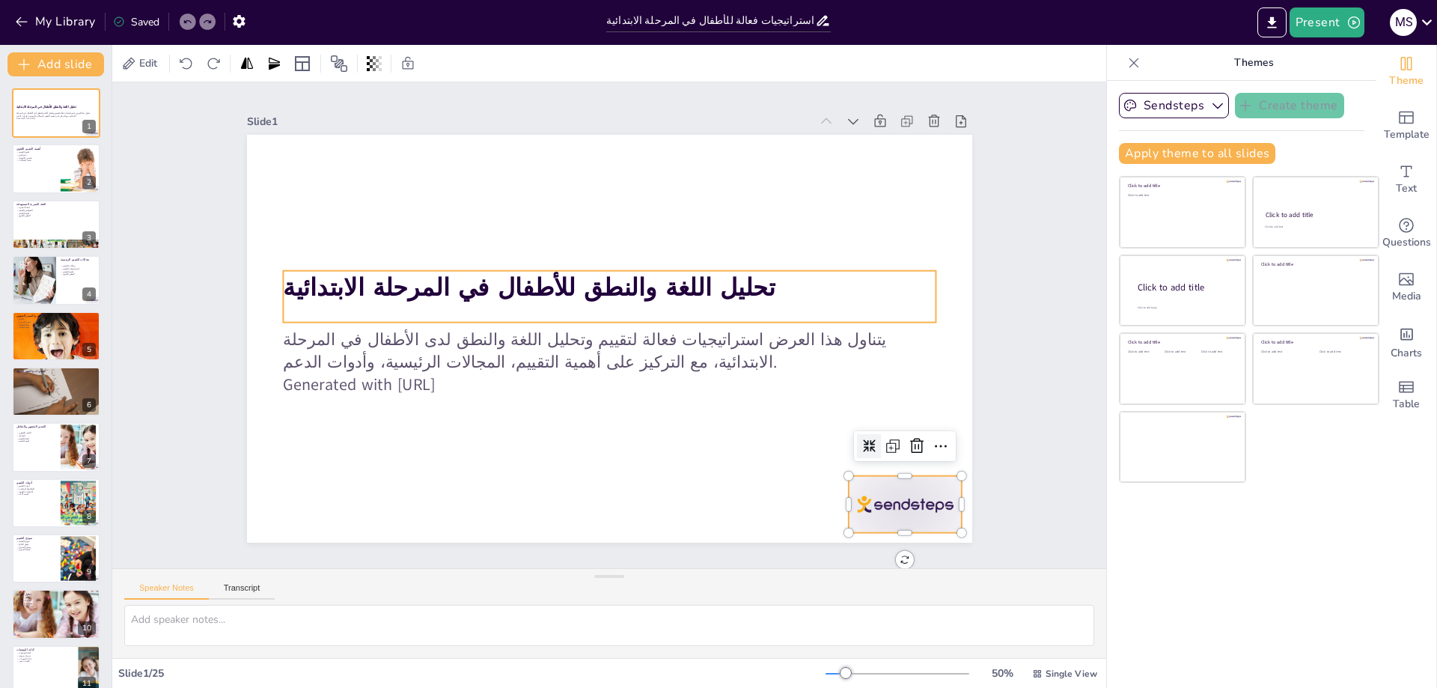
scroll to position [3, 0]
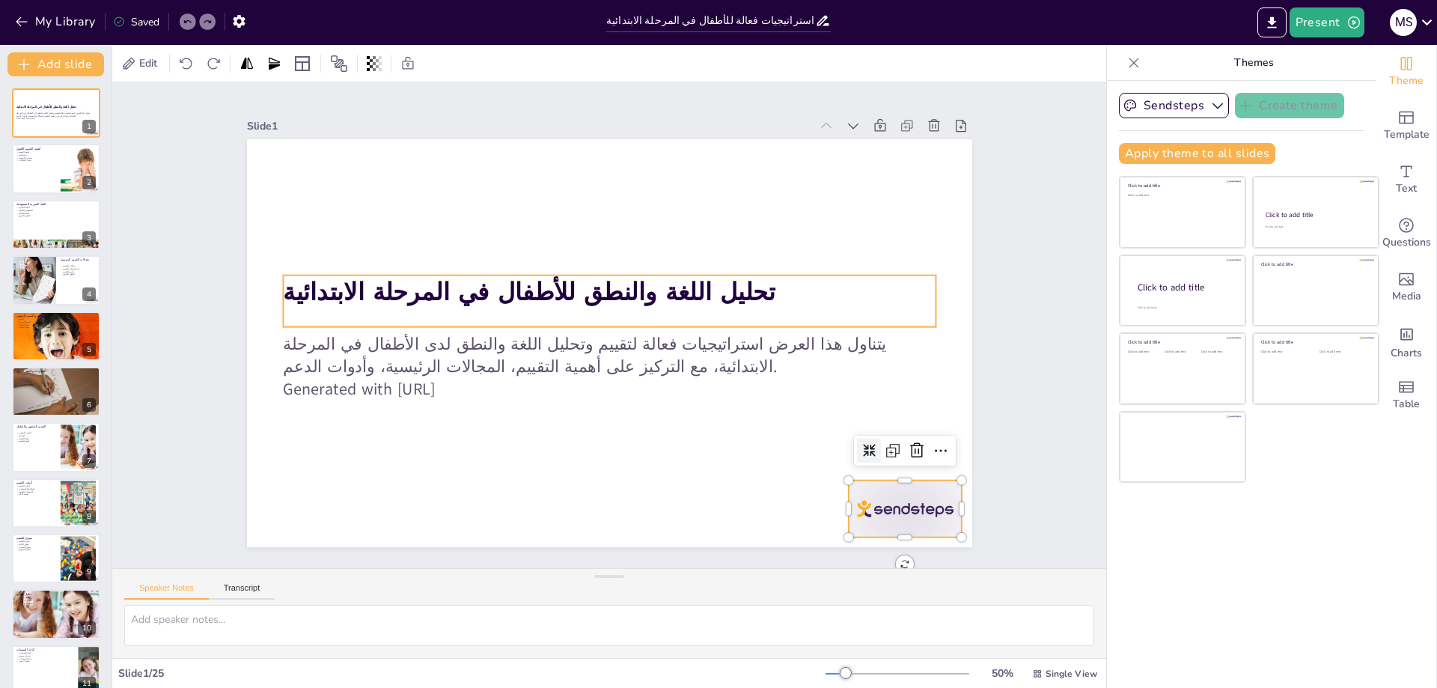
checkbox input "true"
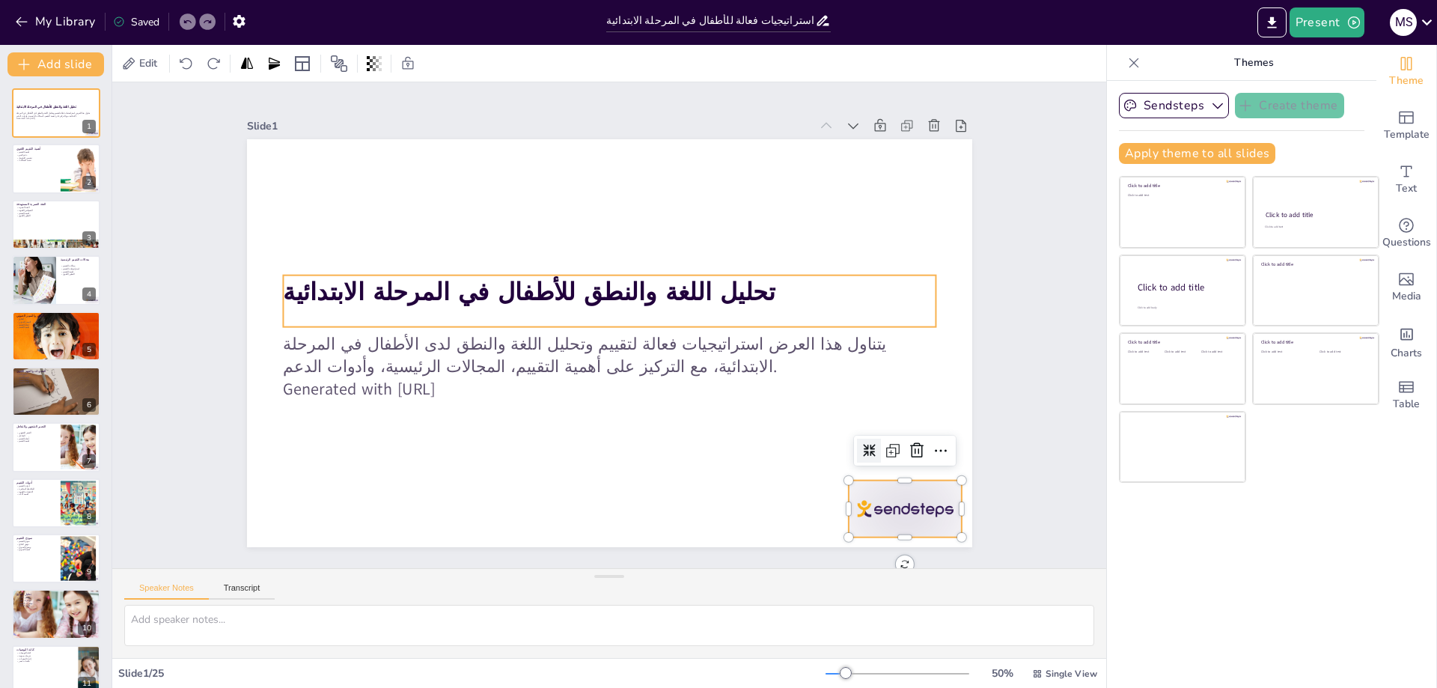
checkbox input "true"
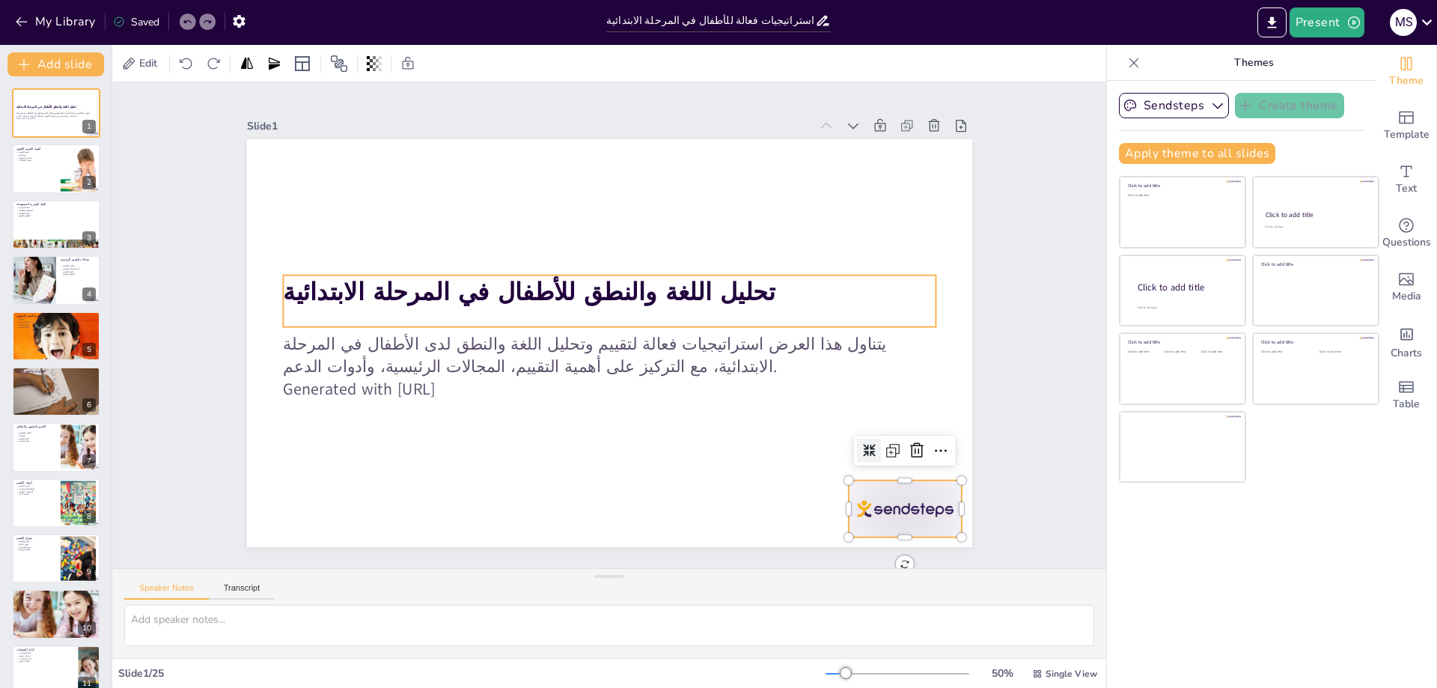
checkbox input "true"
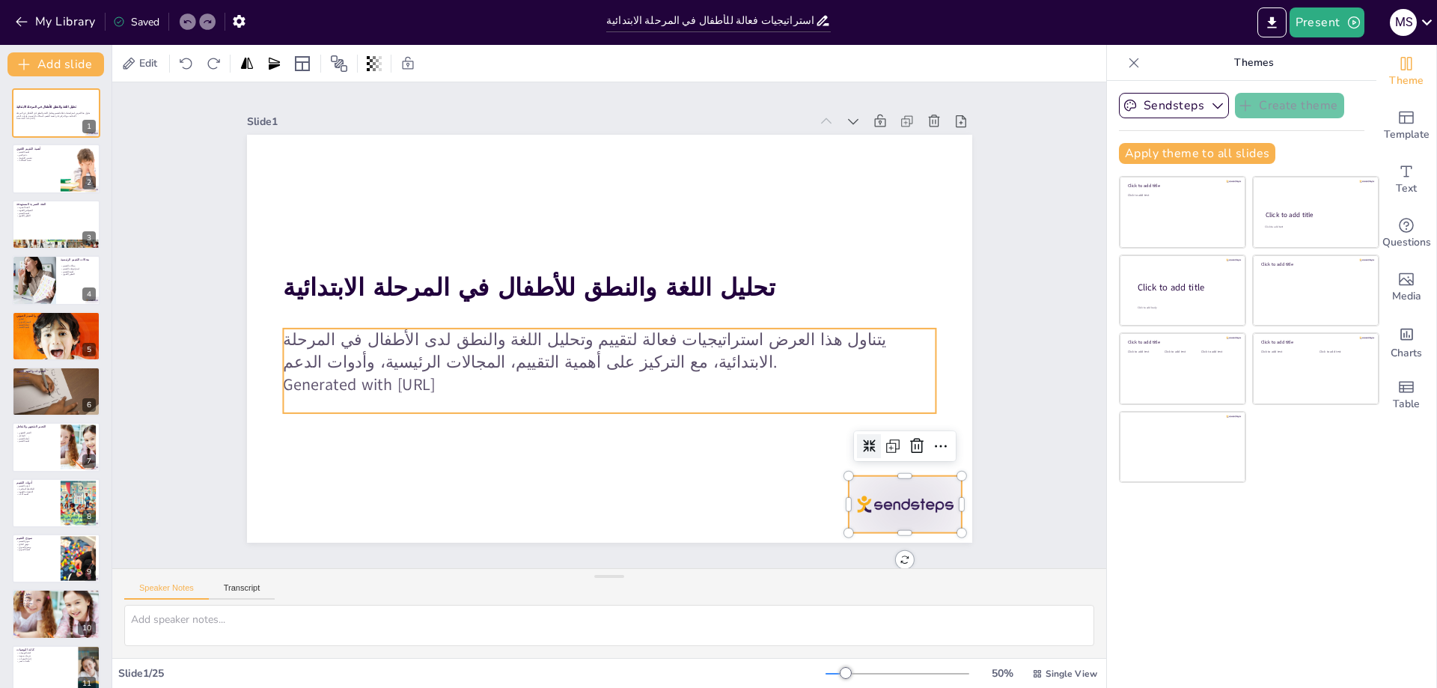
scroll to position [13, 0]
checkbox input "true"
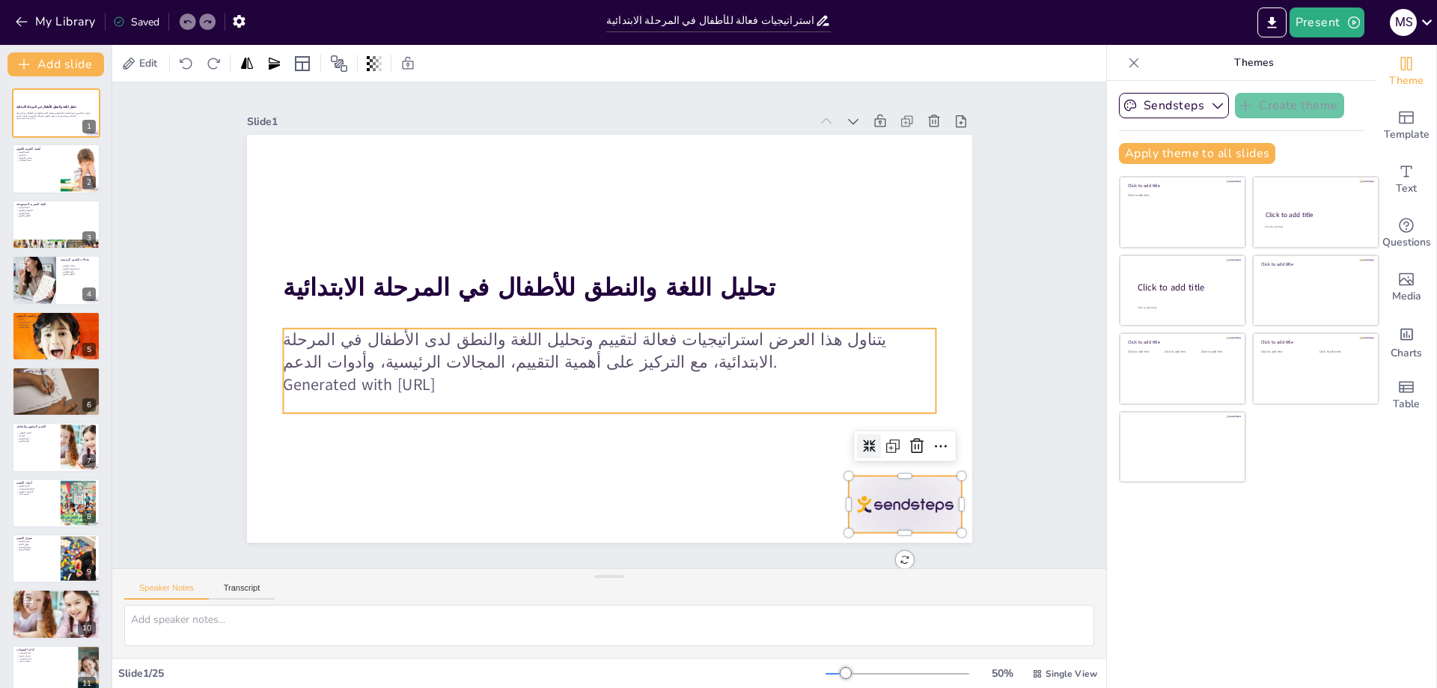
checkbox input "true"
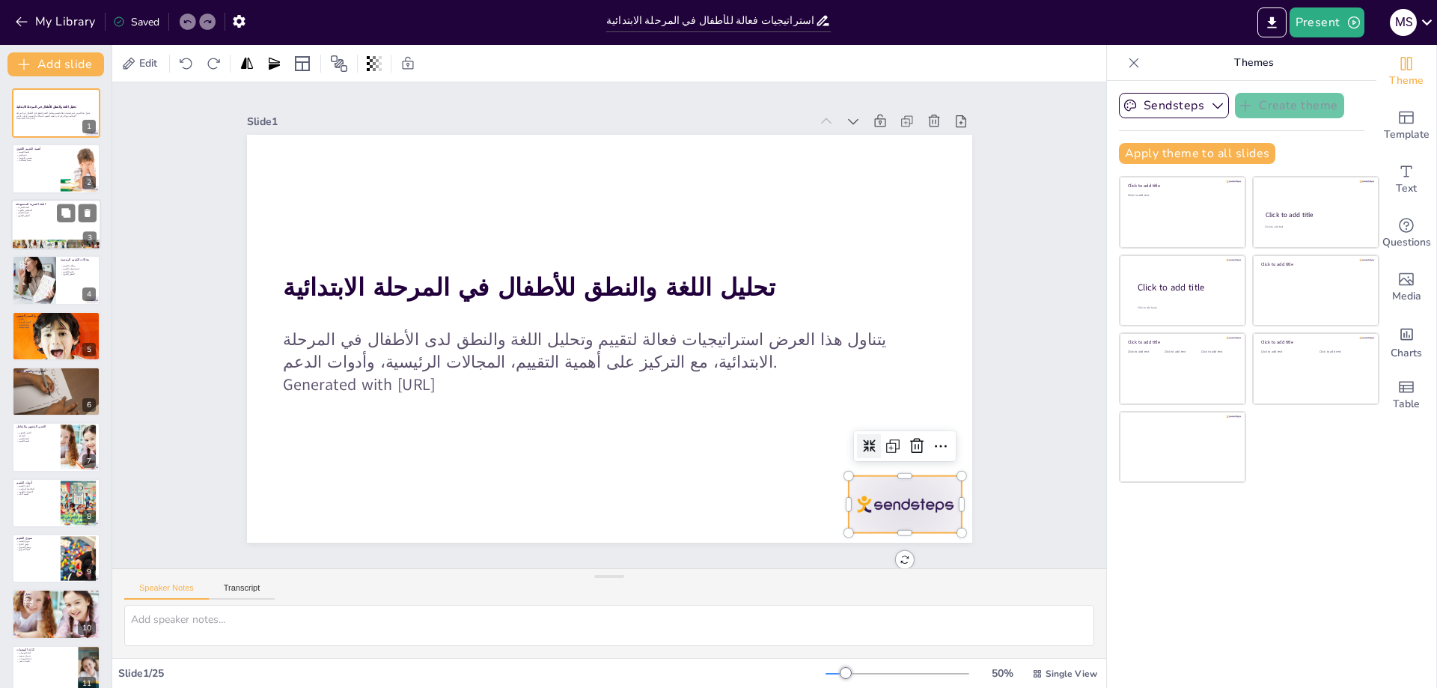
checkbox input "true"
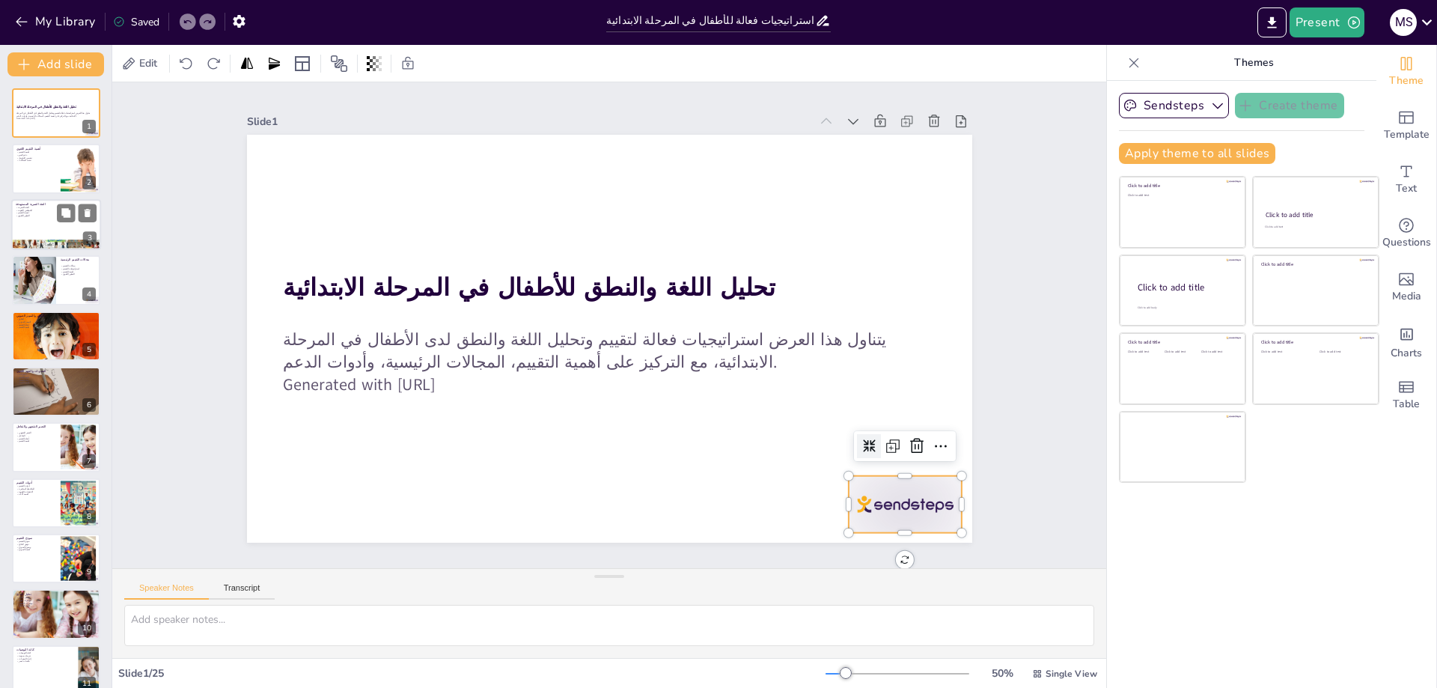
checkbox input "true"
click at [39, 172] on div at bounding box center [56, 169] width 90 height 51
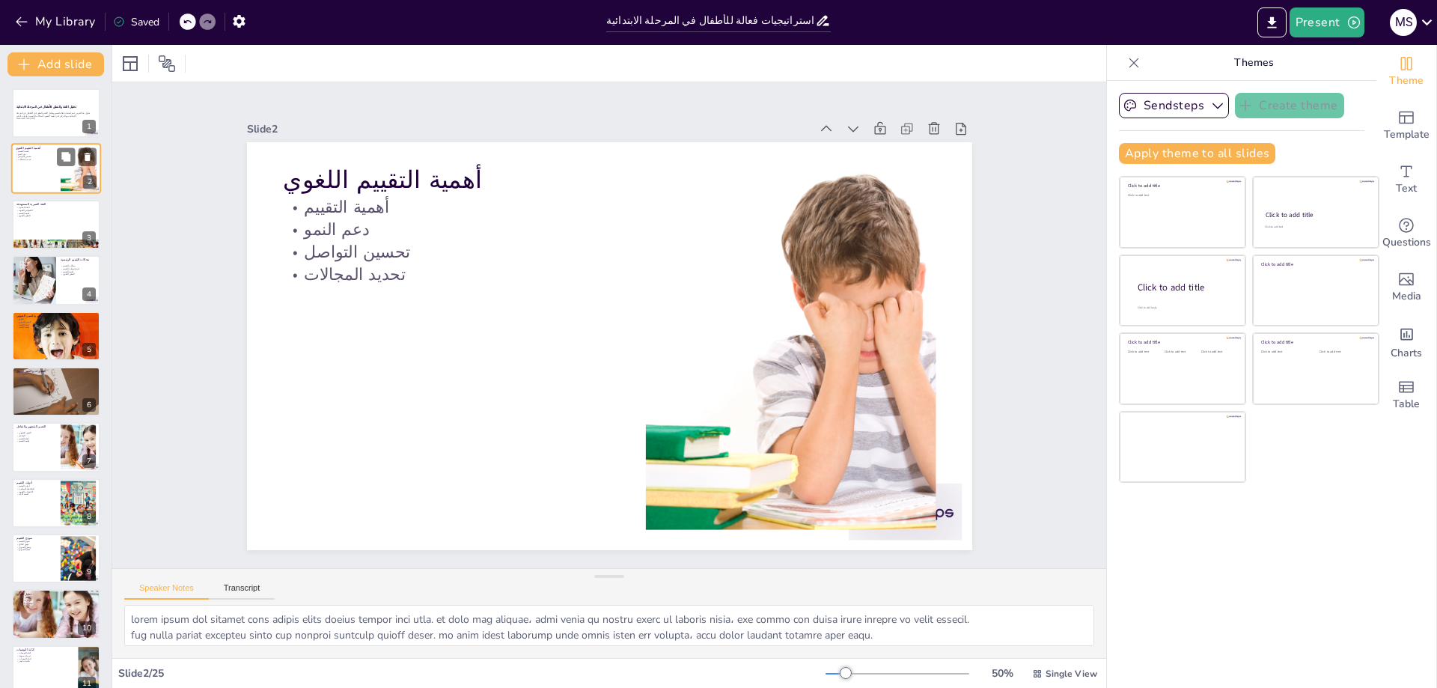
scroll to position [0, 0]
click at [39, 220] on div at bounding box center [56, 224] width 90 height 51
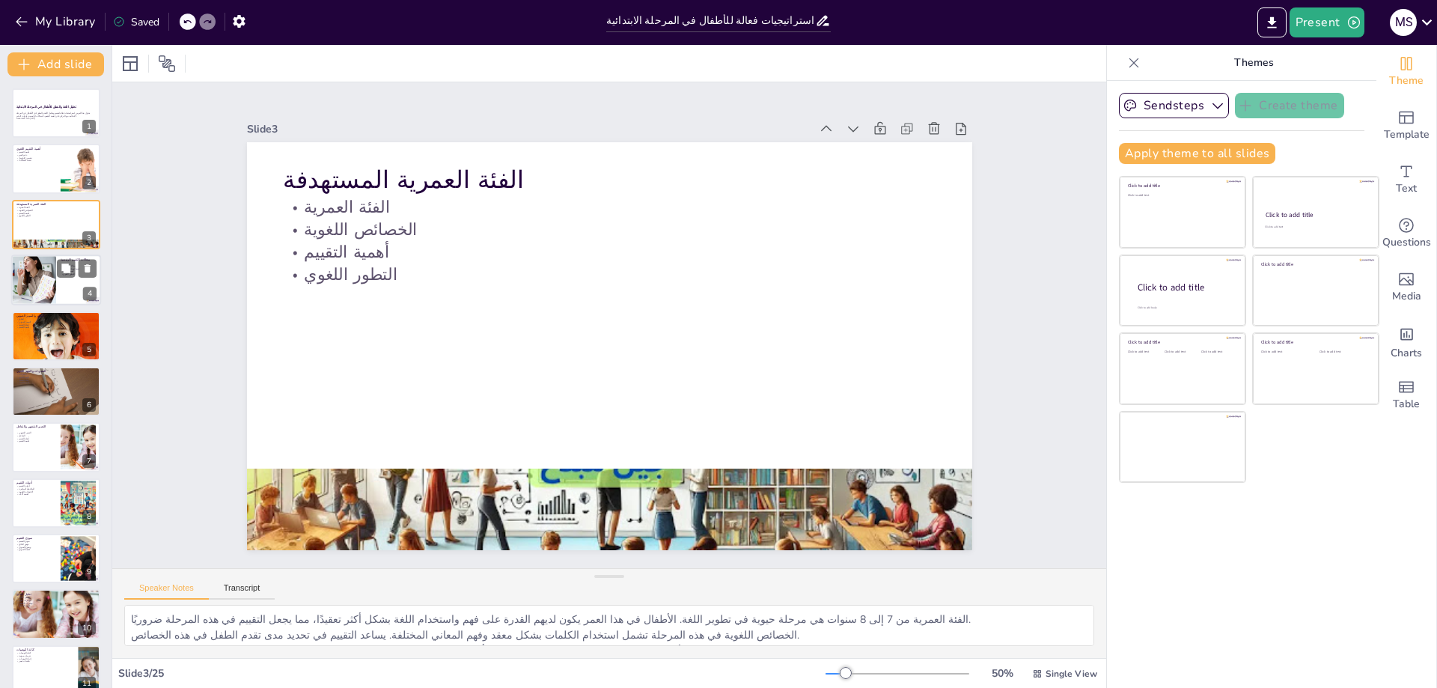
click at [51, 283] on div at bounding box center [33, 279] width 121 height 51
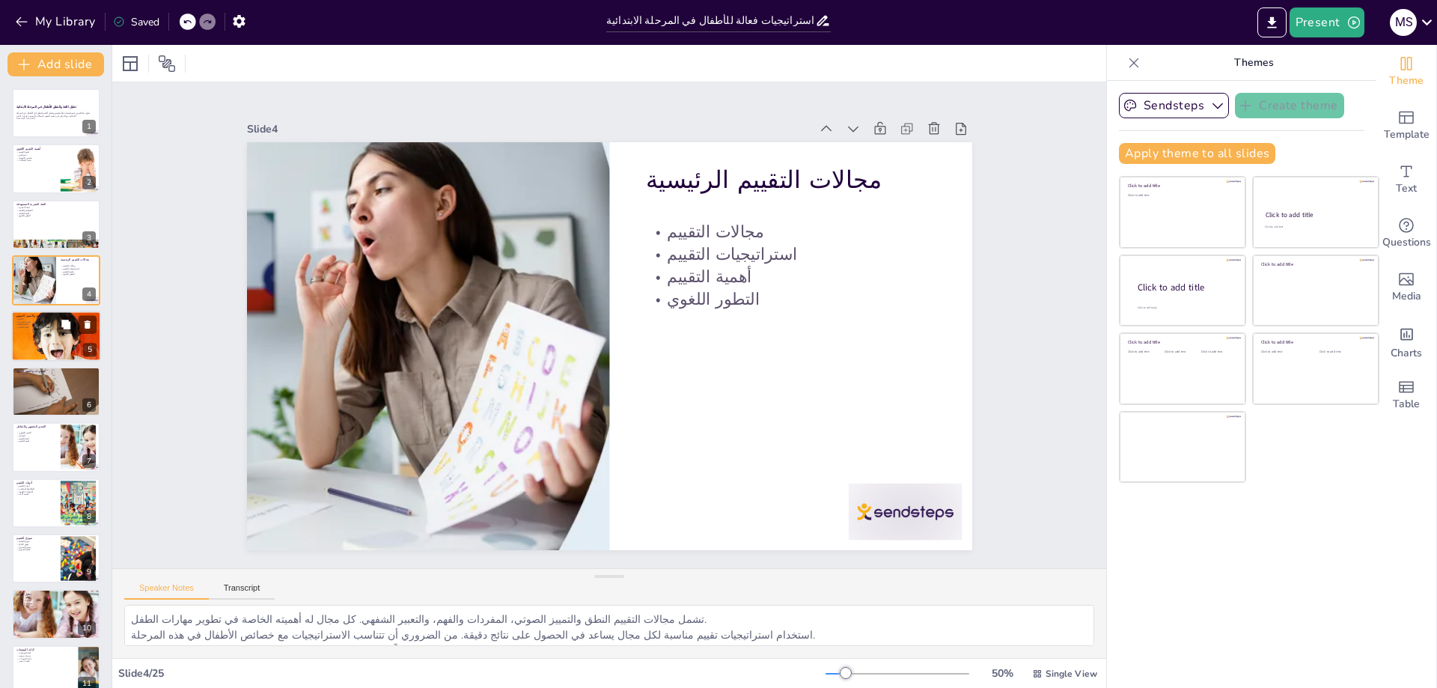
click at [49, 346] on div at bounding box center [56, 336] width 90 height 60
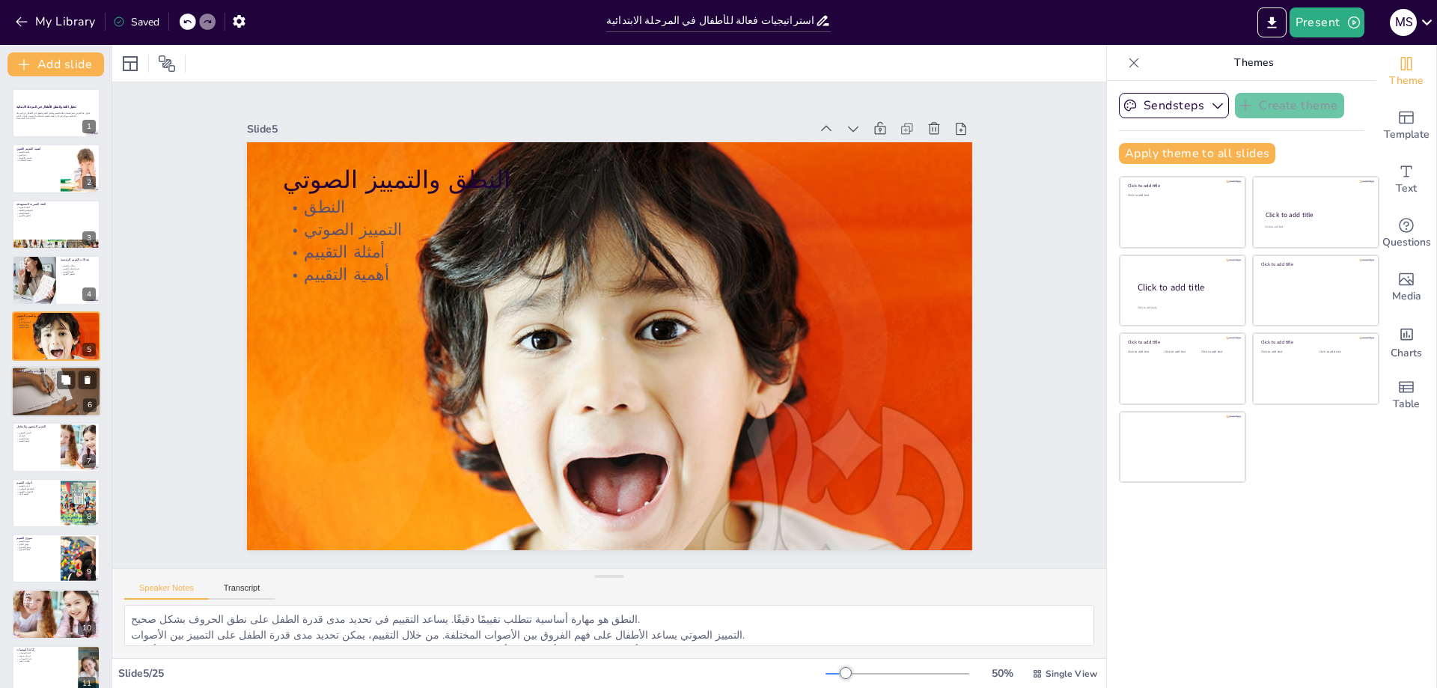
click at [42, 386] on div at bounding box center [56, 391] width 90 height 67
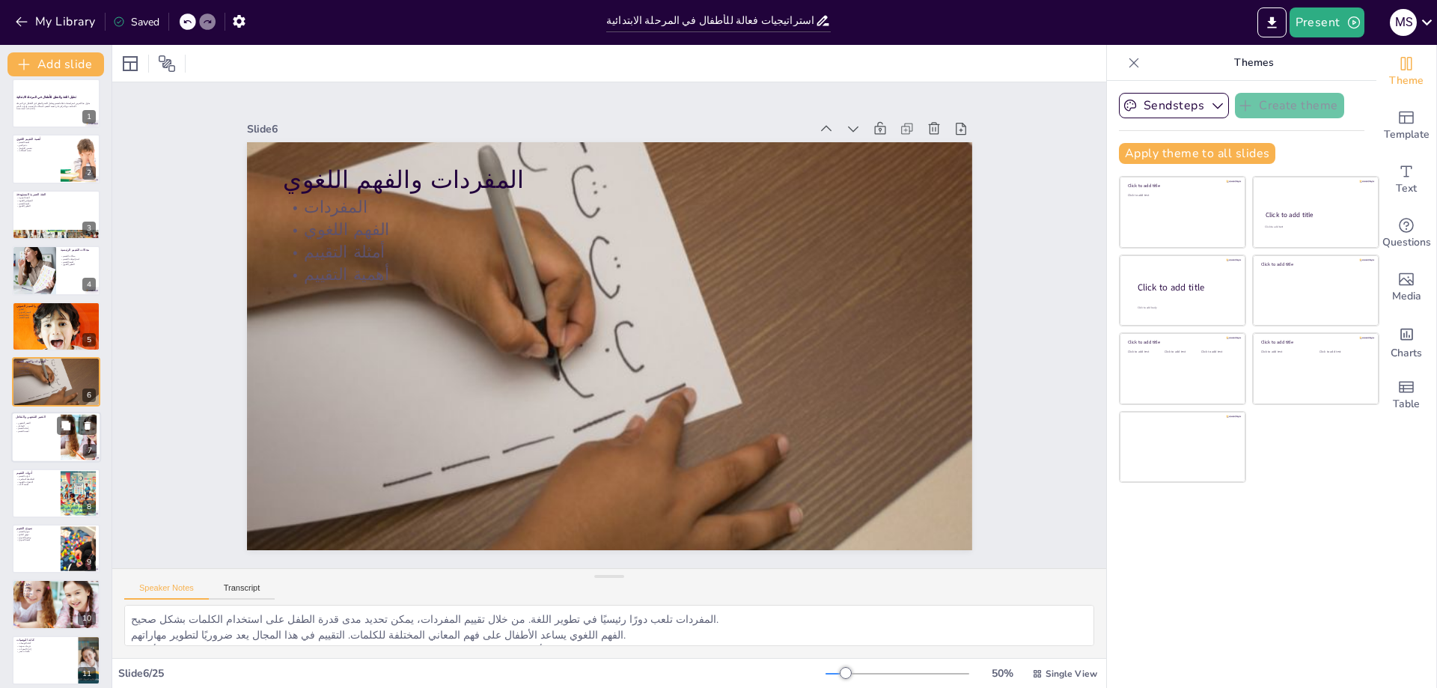
click at [50, 433] on div at bounding box center [56, 437] width 90 height 51
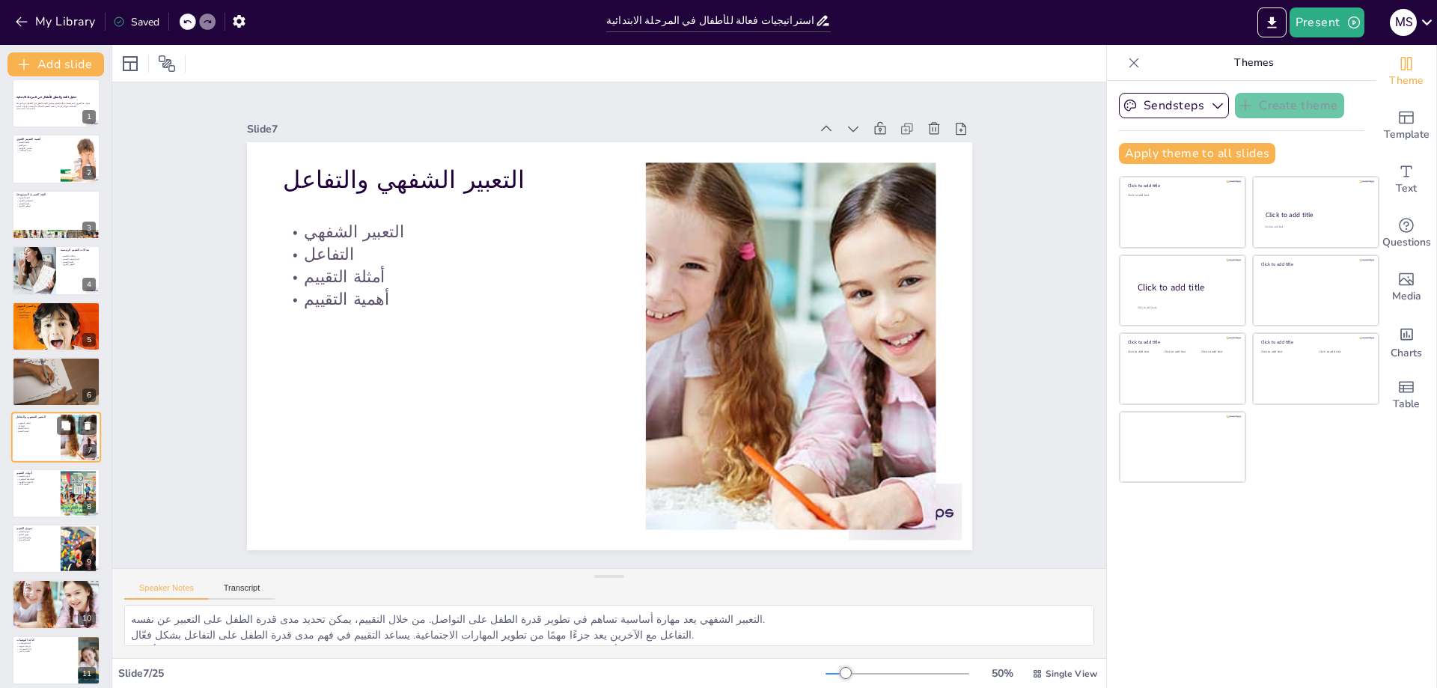
scroll to position [65, 0]
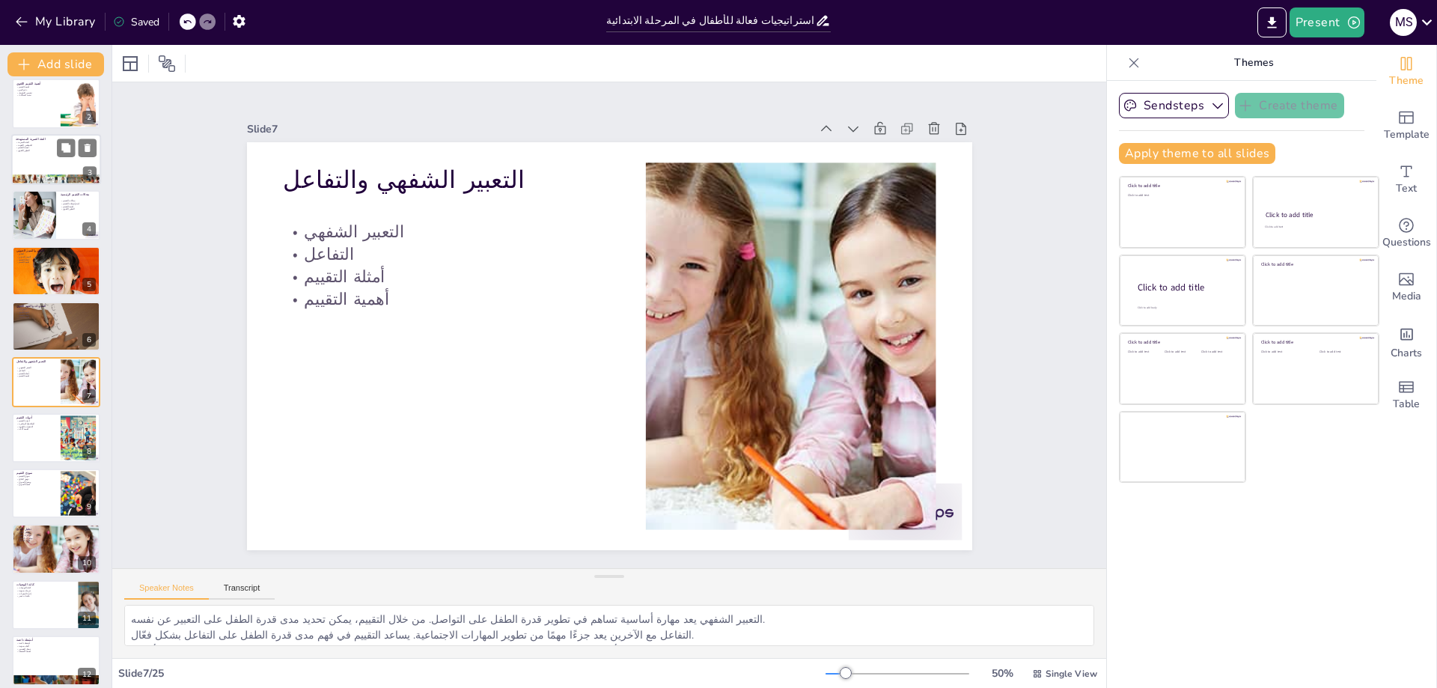
click at [28, 152] on p "التطور اللغوي" at bounding box center [56, 150] width 81 height 3
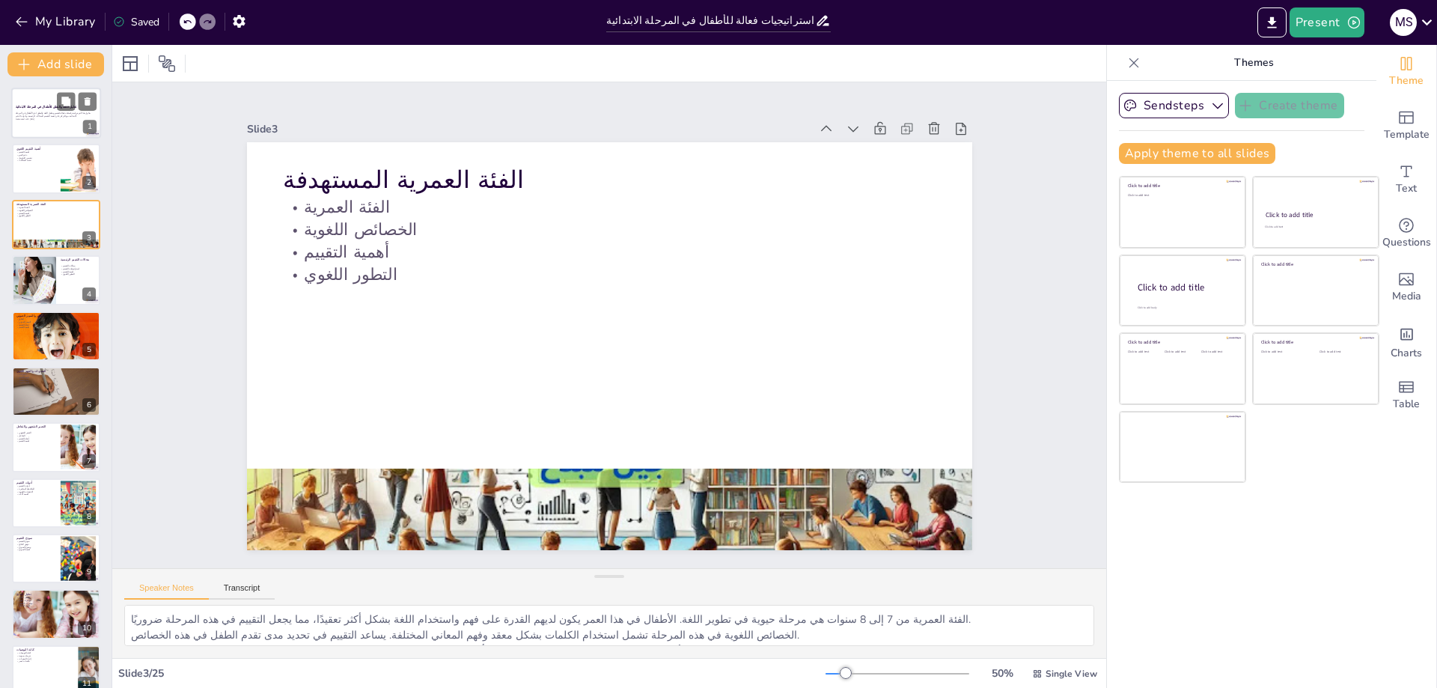
click at [34, 111] on div "تحليل اللغة والنطق للأطفال في المرحلة الابتدائية" at bounding box center [56, 108] width 81 height 7
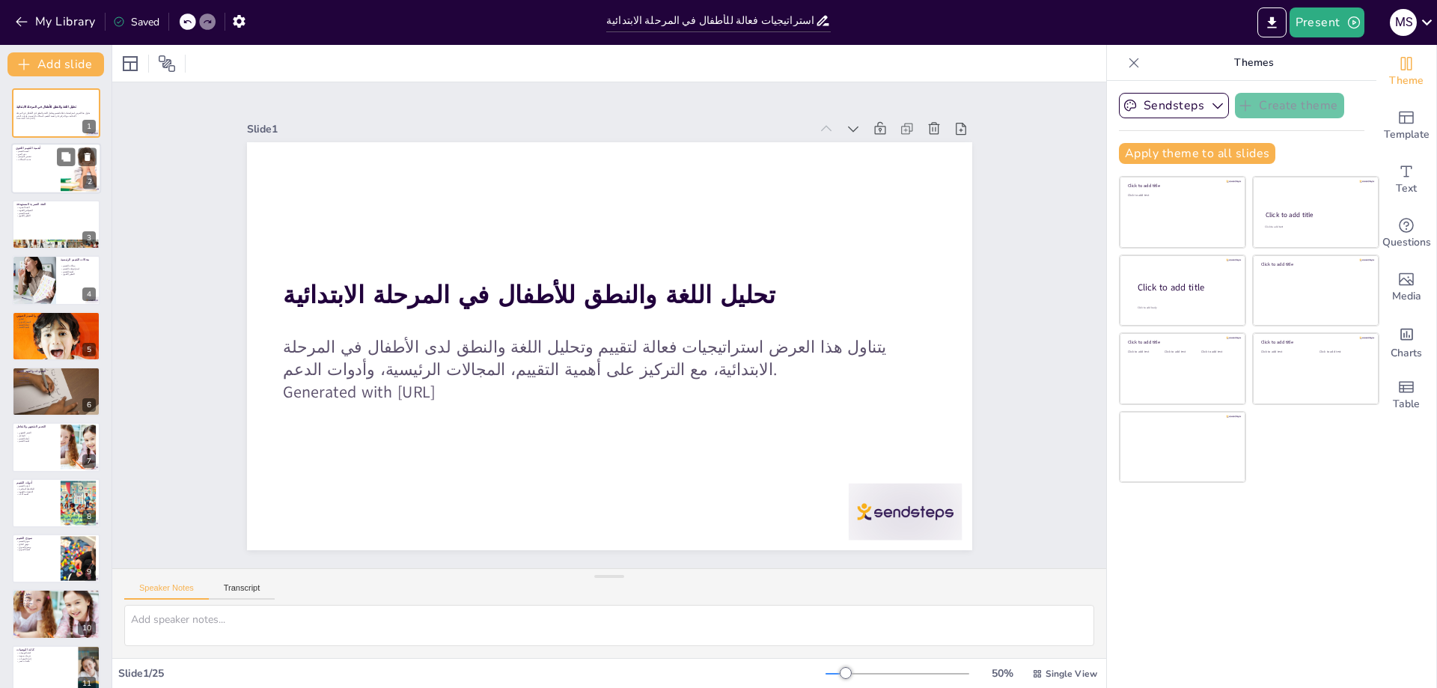
click at [43, 159] on p "تحديد المجالات" at bounding box center [36, 160] width 40 height 3
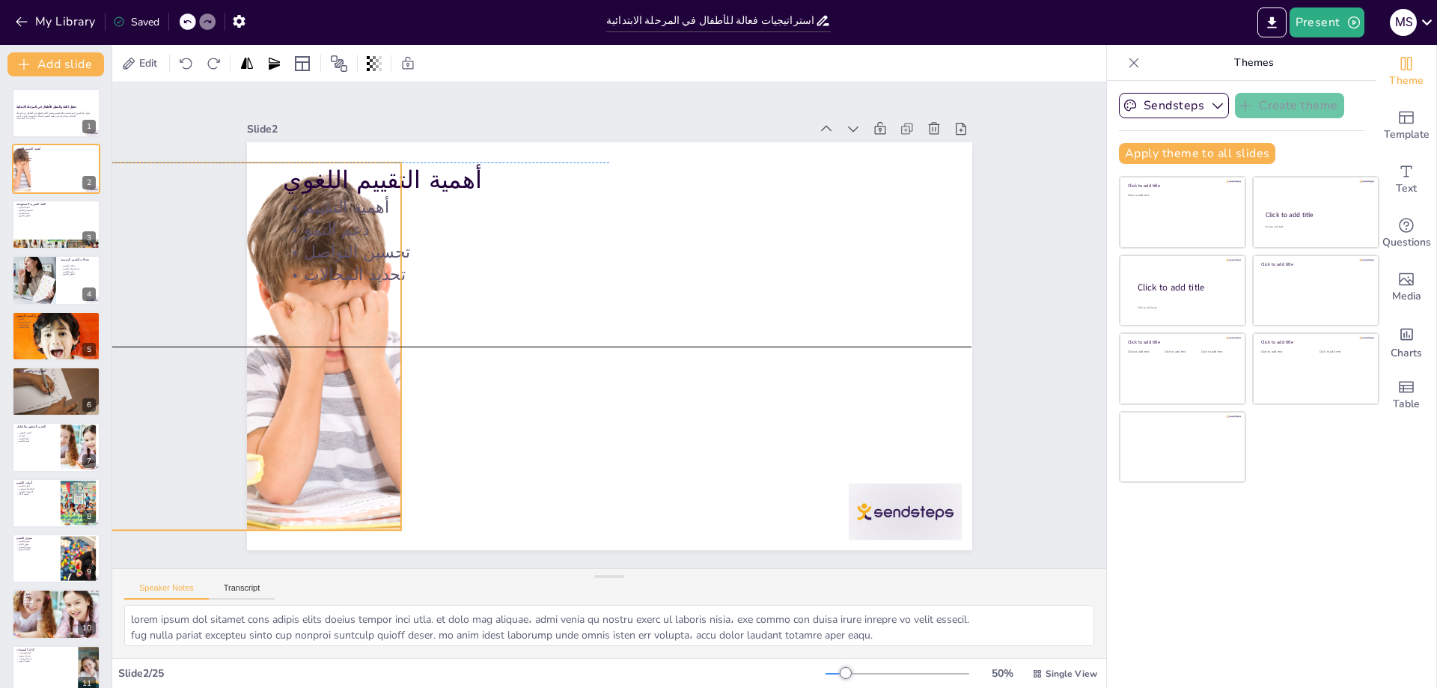
drag, startPoint x: 845, startPoint y: 377, endPoint x: 311, endPoint y: 377, distance: 534.3
click at [632, 377] on div at bounding box center [951, 414] width 638 height 519
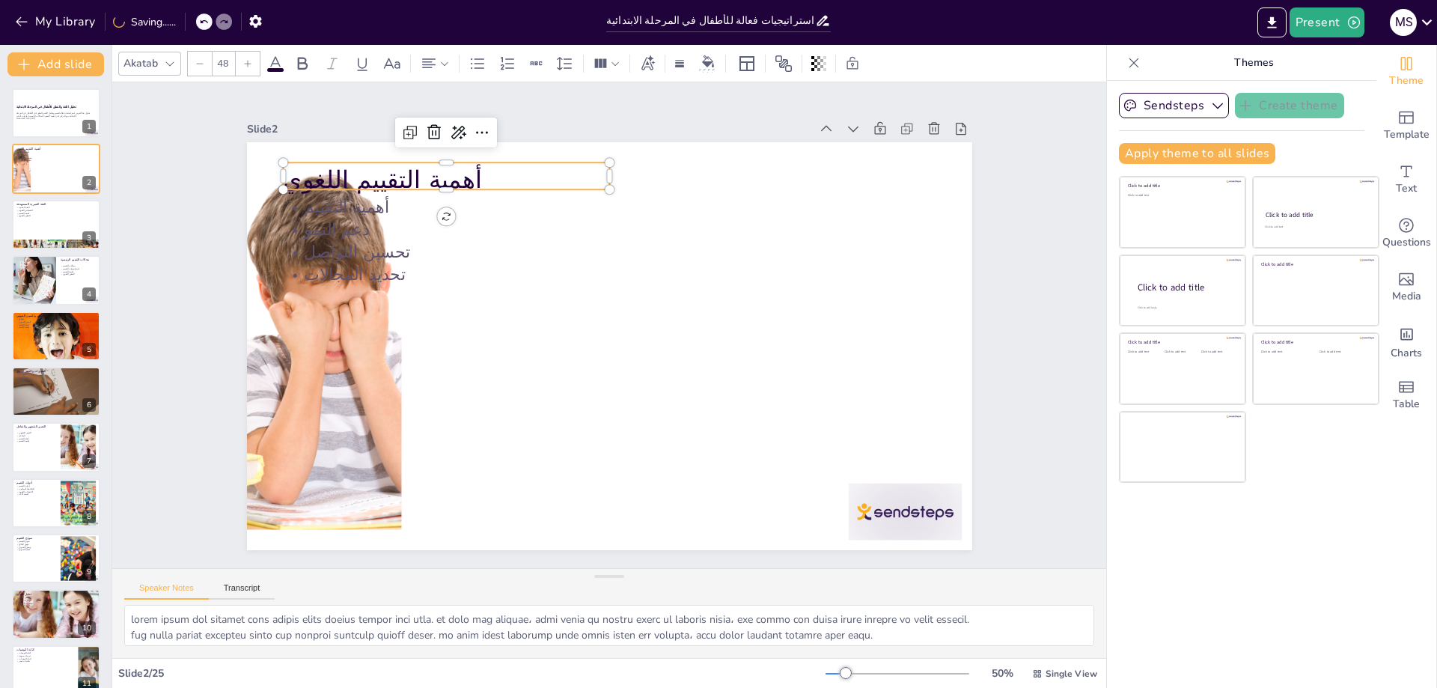
click at [703, 168] on p "أهمية التقييم اللغوي" at bounding box center [737, 148] width 68 height 328
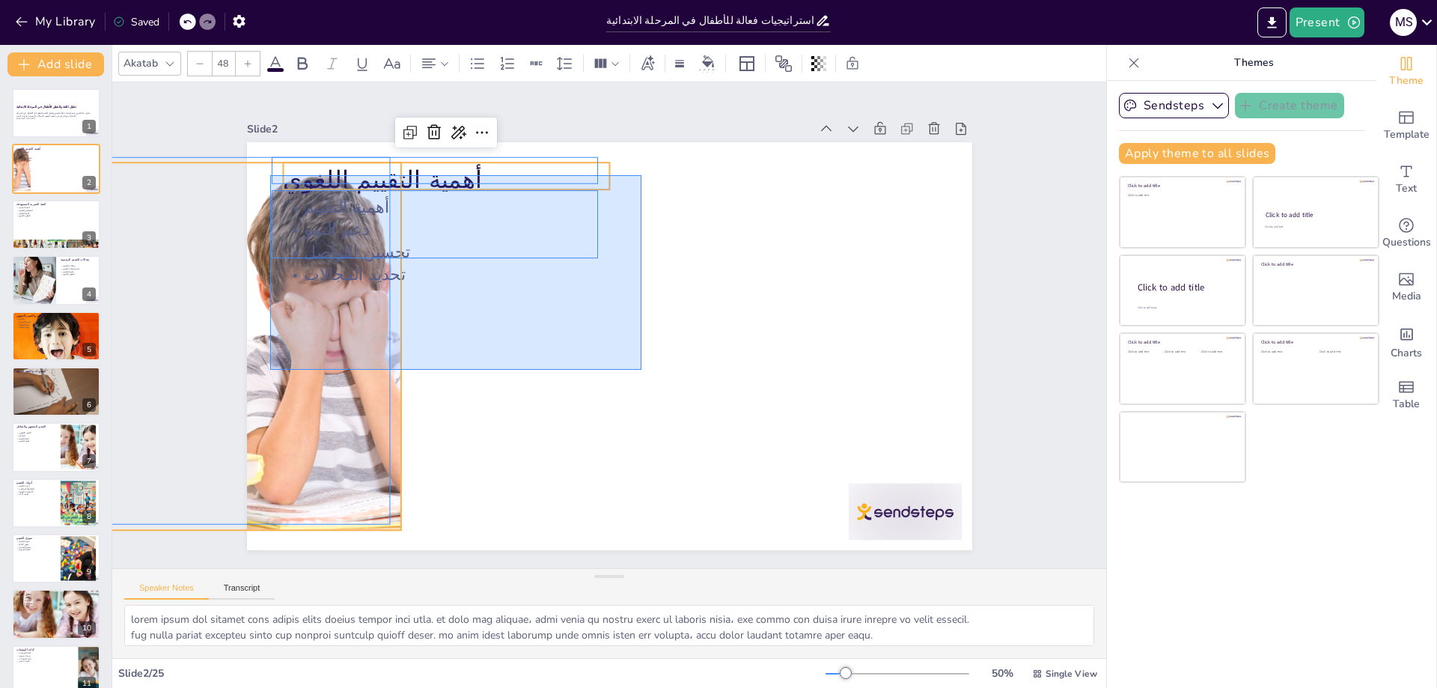
drag, startPoint x: 641, startPoint y: 175, endPoint x: 270, endPoint y: 370, distance: 419.0
click at [389, 370] on div "أهمية التقييم اللغوي أهمية التقييم دعم النمو تحسين التواصل تحديد المجالات" at bounding box center [427, 305] width 76 height 721
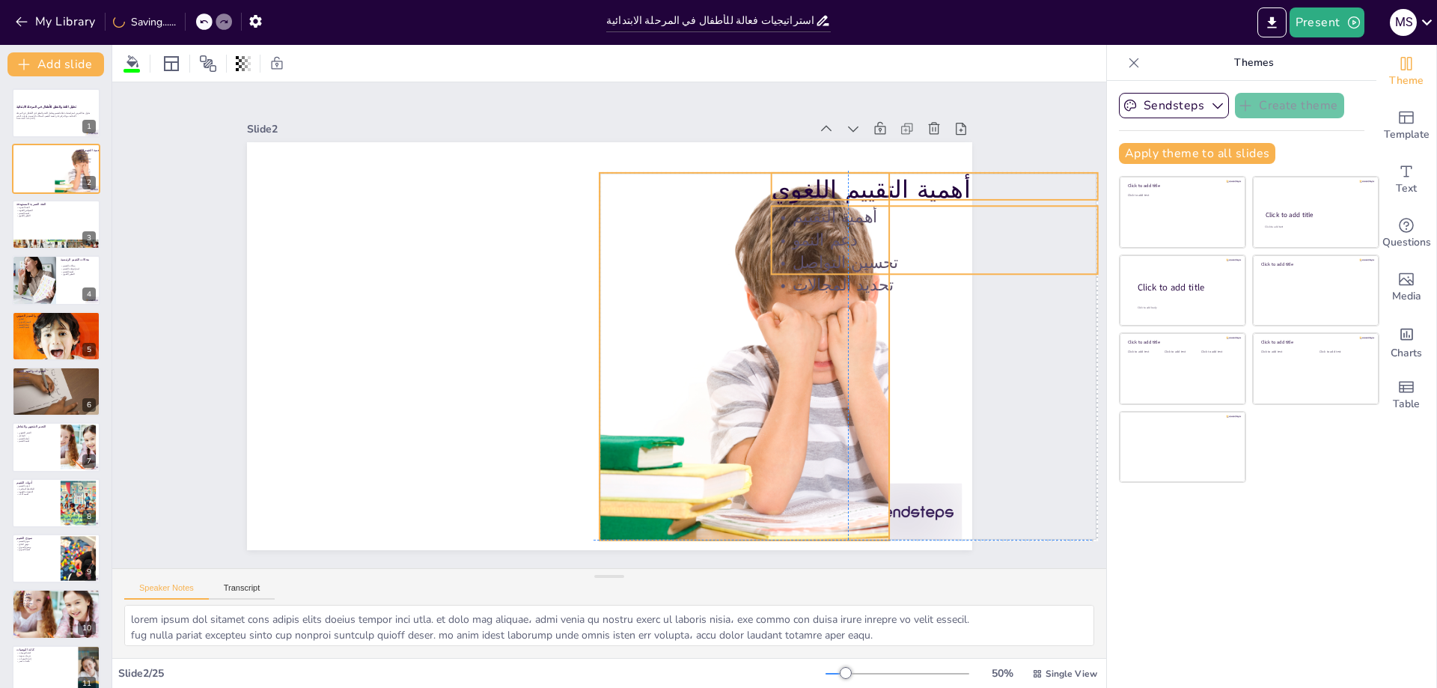
drag, startPoint x: 611, startPoint y: 237, endPoint x: 942, endPoint y: 245, distance: 330.8
click at [942, 241] on p "تحسين التواصل" at bounding box center [914, 196] width 324 height 90
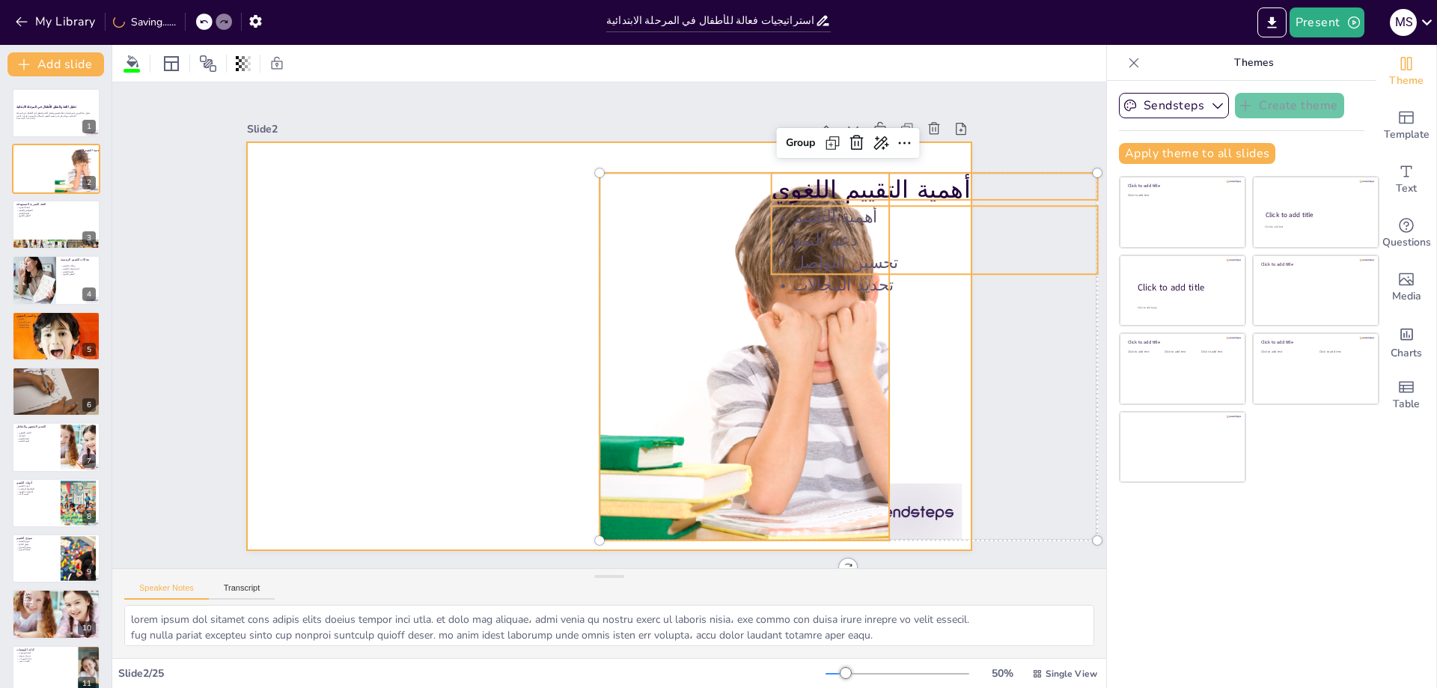
click at [453, 337] on div at bounding box center [616, 305] width 816 height 612
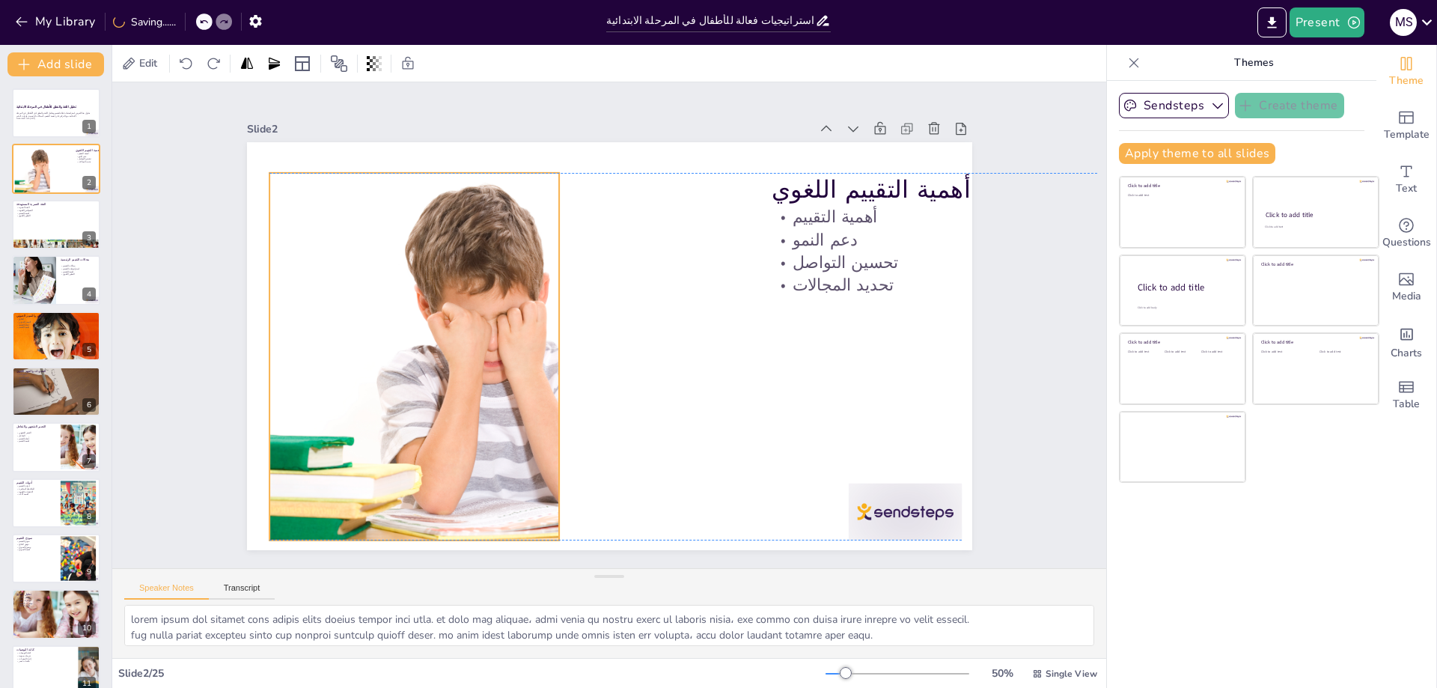
drag, startPoint x: 685, startPoint y: 349, endPoint x: 355, endPoint y: 350, distance: 330.0
click at [437, 350] on div at bounding box center [733, 478] width 593 height 661
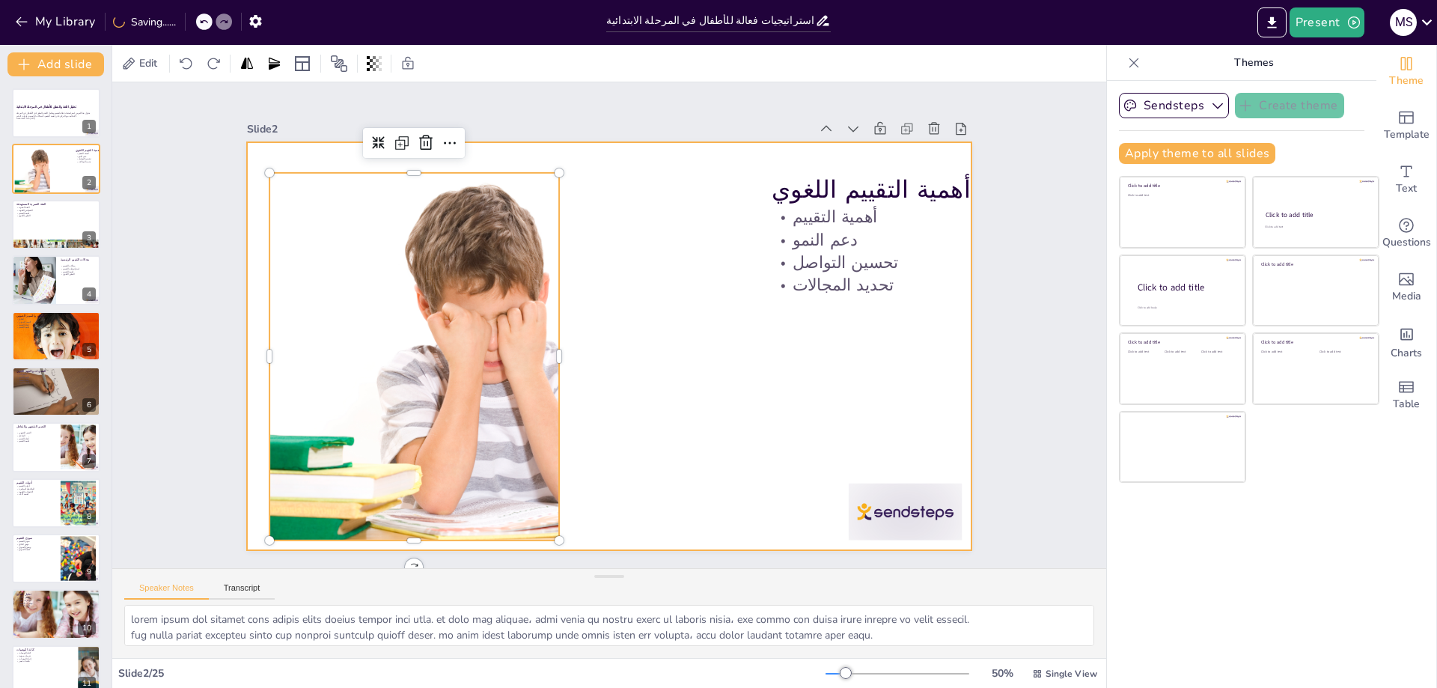
click at [798, 70] on div at bounding box center [764, 11] width 68 height 118
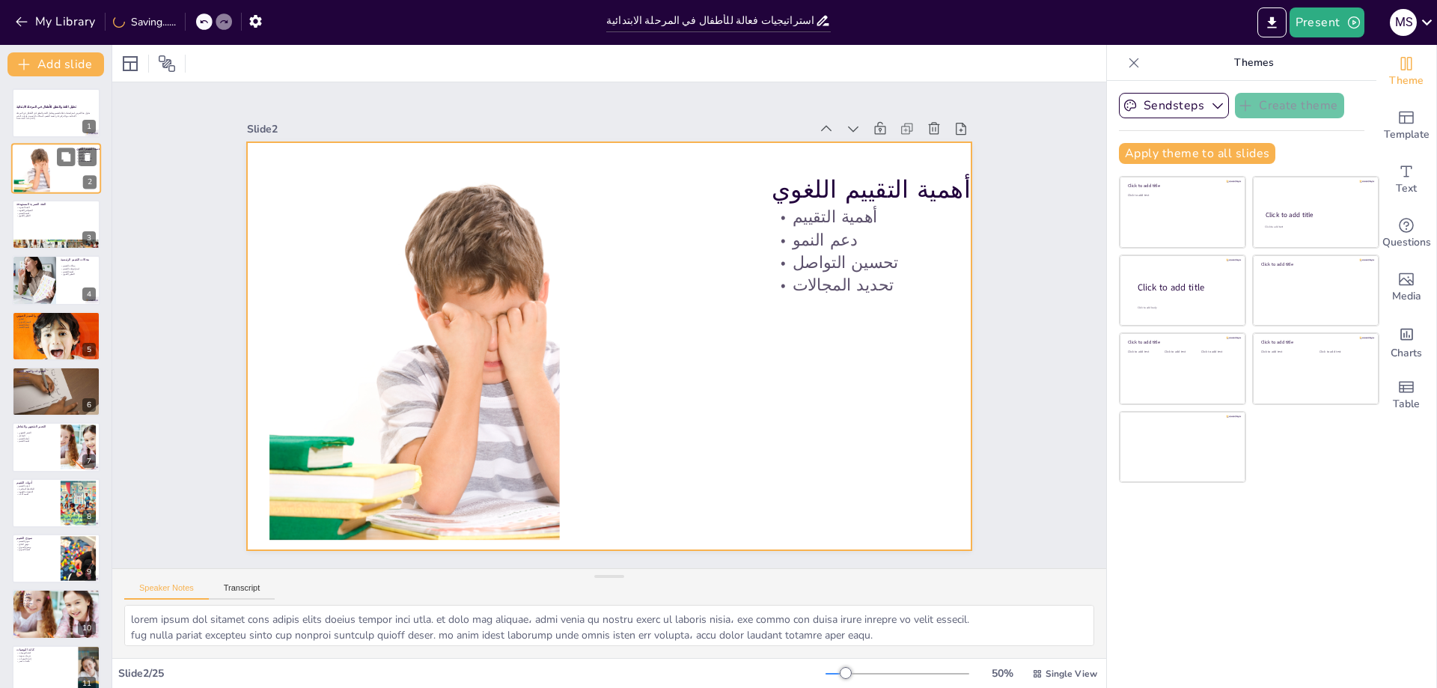
click at [50, 153] on div at bounding box center [56, 169] width 90 height 51
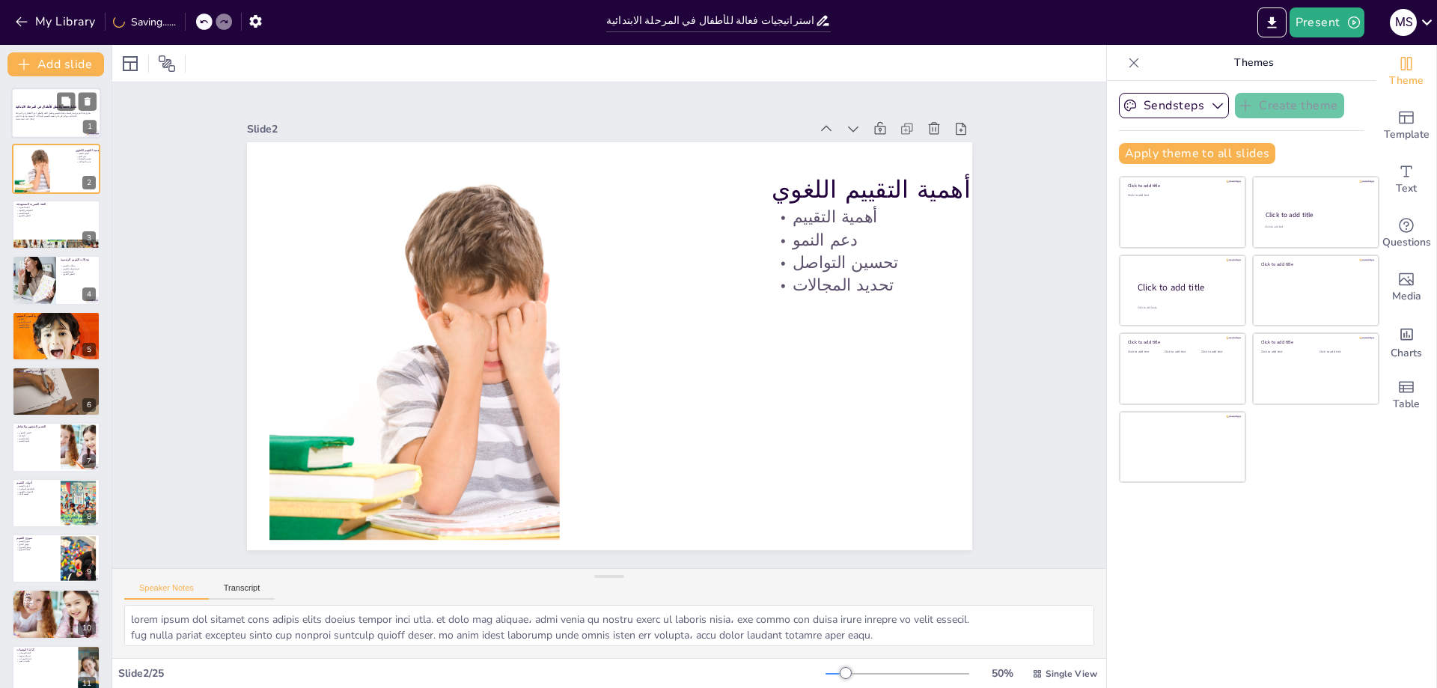
click at [43, 123] on div at bounding box center [56, 113] width 90 height 51
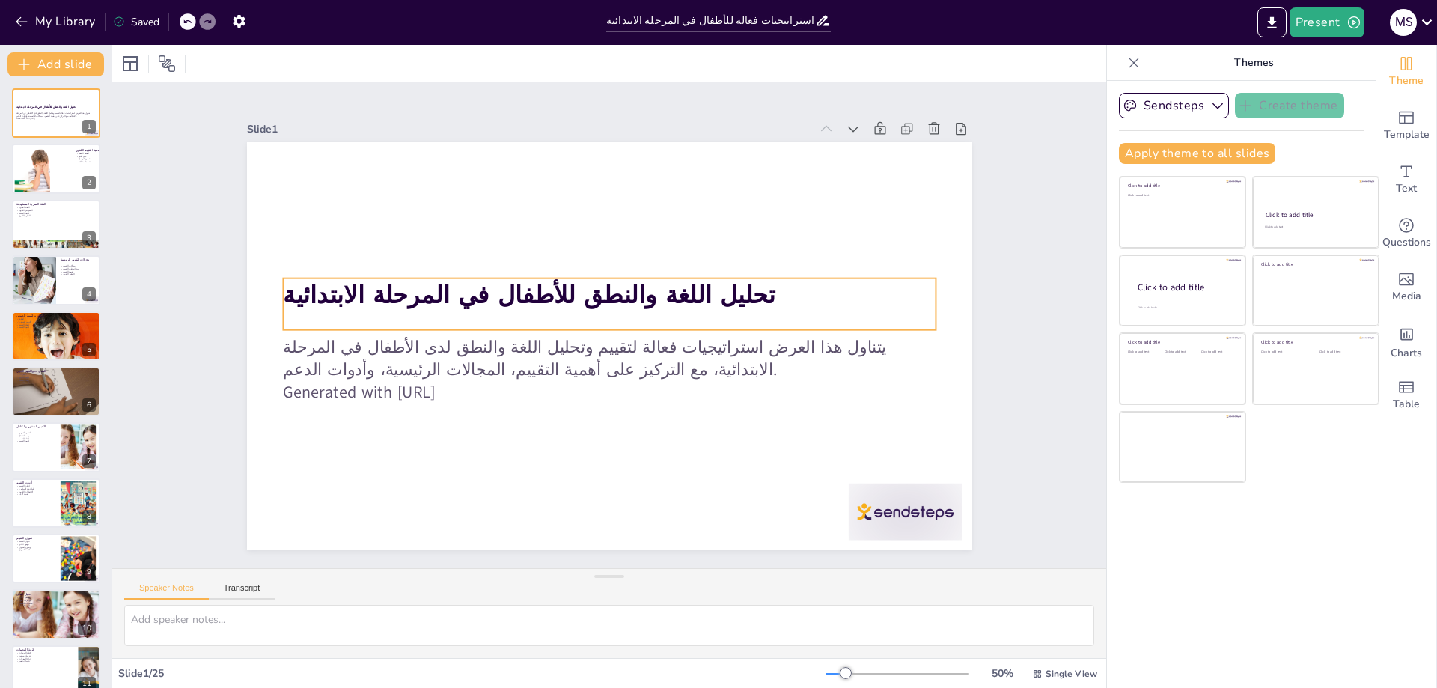
click at [500, 305] on strong "تحليل اللغة والنطق للأطفال في المرحلة الابتدائية" at bounding box center [632, 408] width 316 height 418
click at [449, 59] on icon at bounding box center [444, 63] width 10 height 10
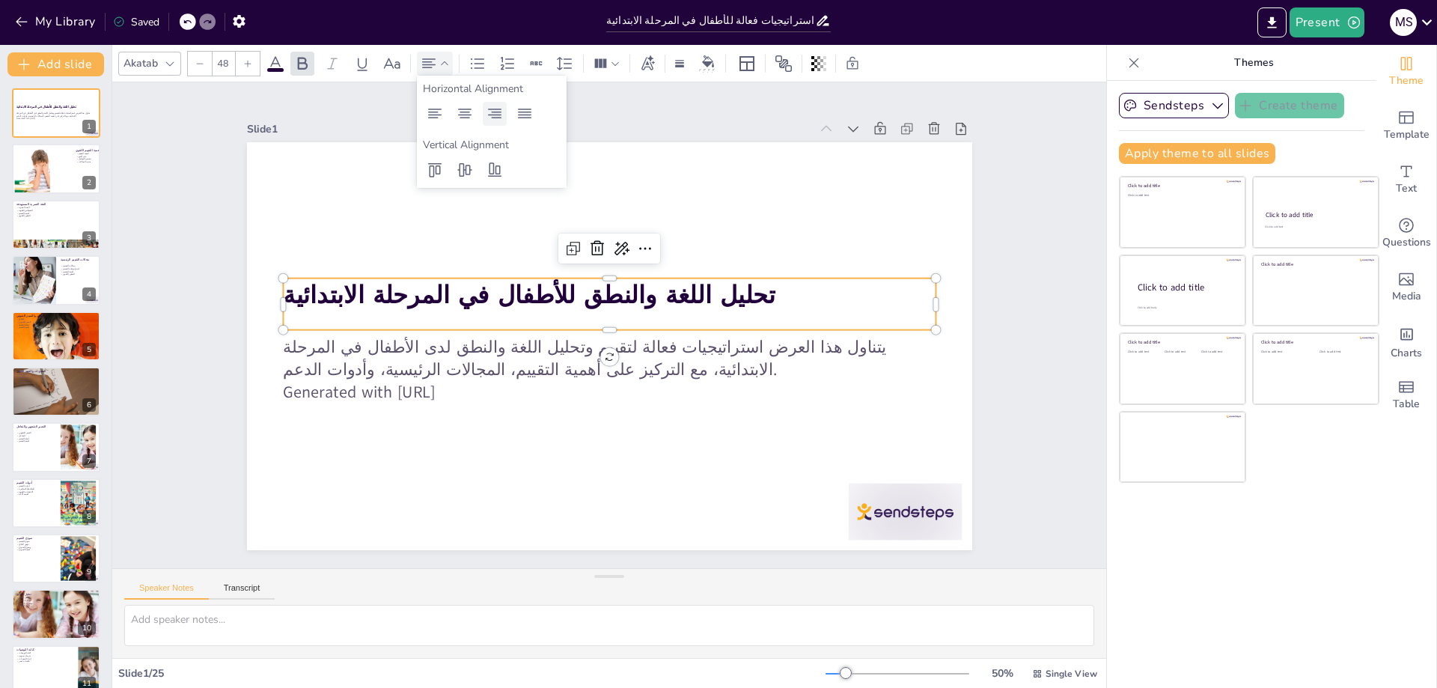
click at [497, 111] on icon at bounding box center [495, 114] width 18 height 18
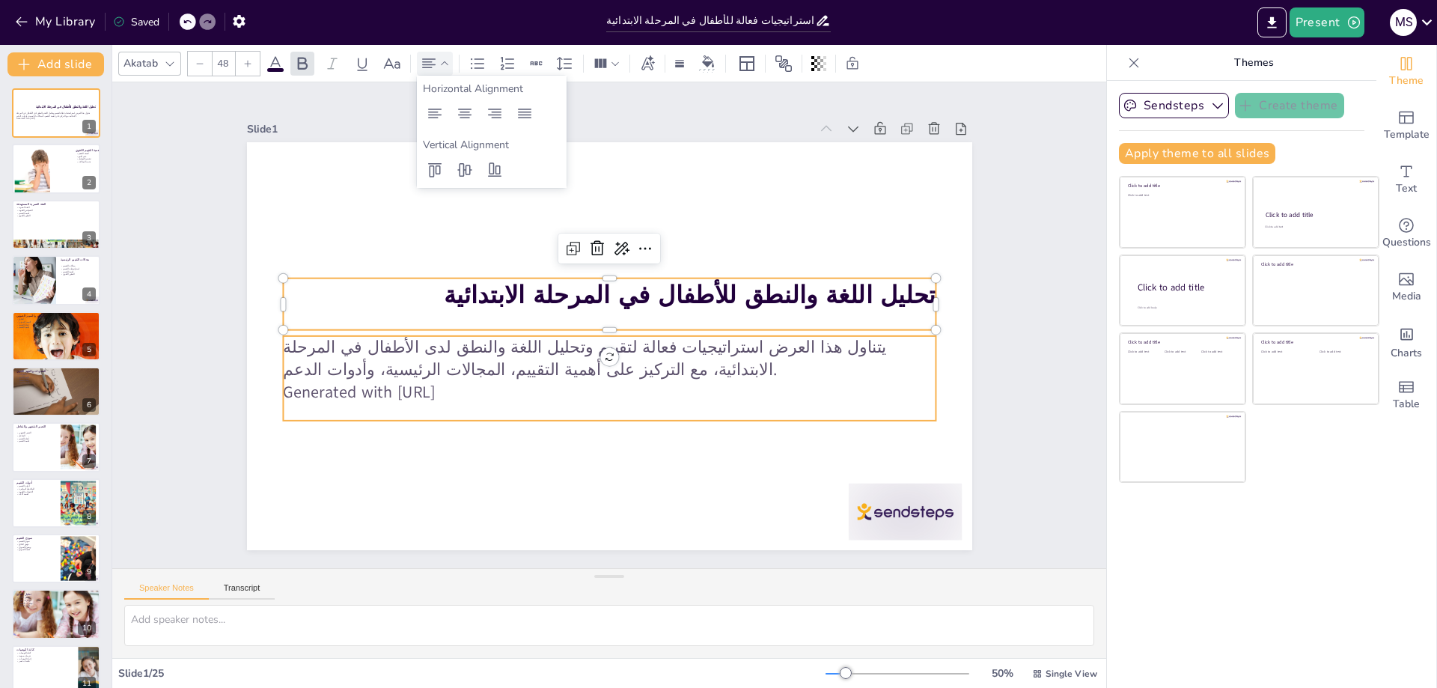
click at [745, 335] on p "يتناول هذا العرض استراتيجيات فعالة لتقييم وتحليل اللغة والنطق لدى الأطفال في ال…" at bounding box center [602, 358] width 648 height 180
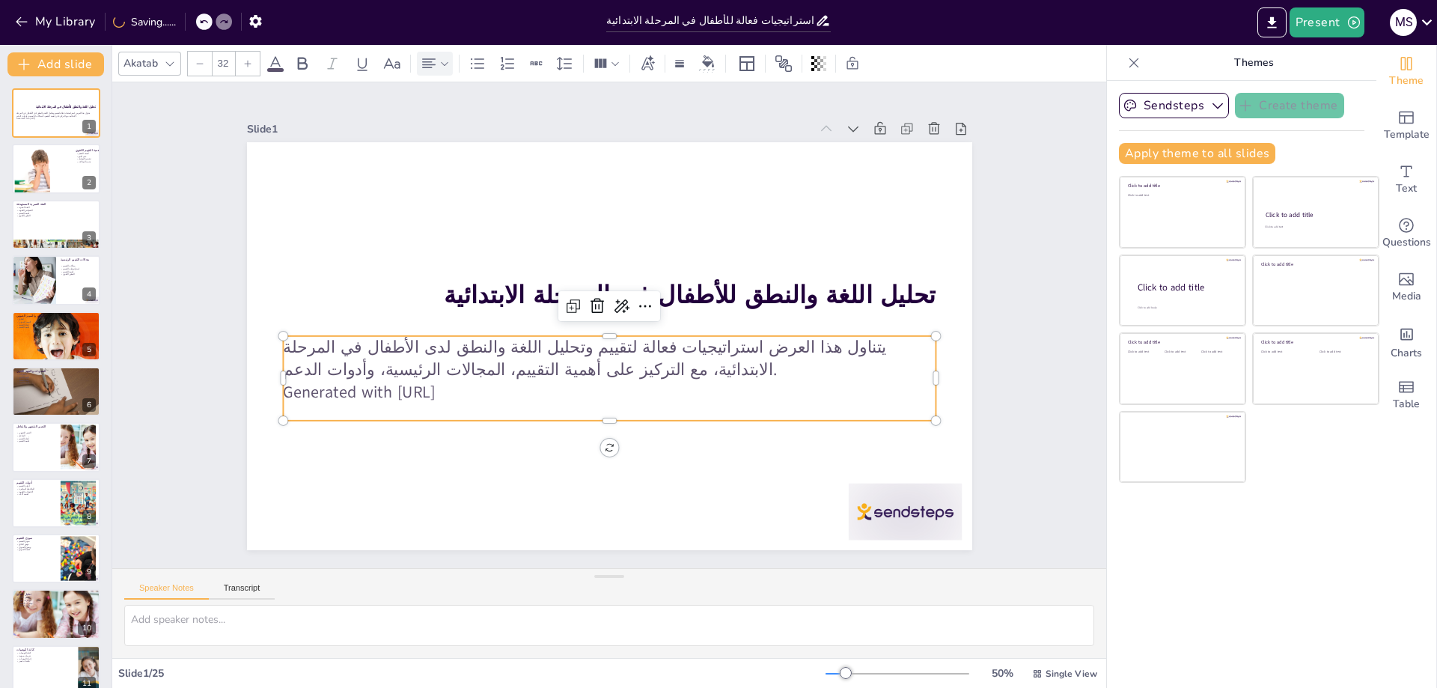
click at [442, 67] on icon at bounding box center [444, 63] width 10 height 10
click at [498, 109] on icon at bounding box center [494, 113] width 13 height 10
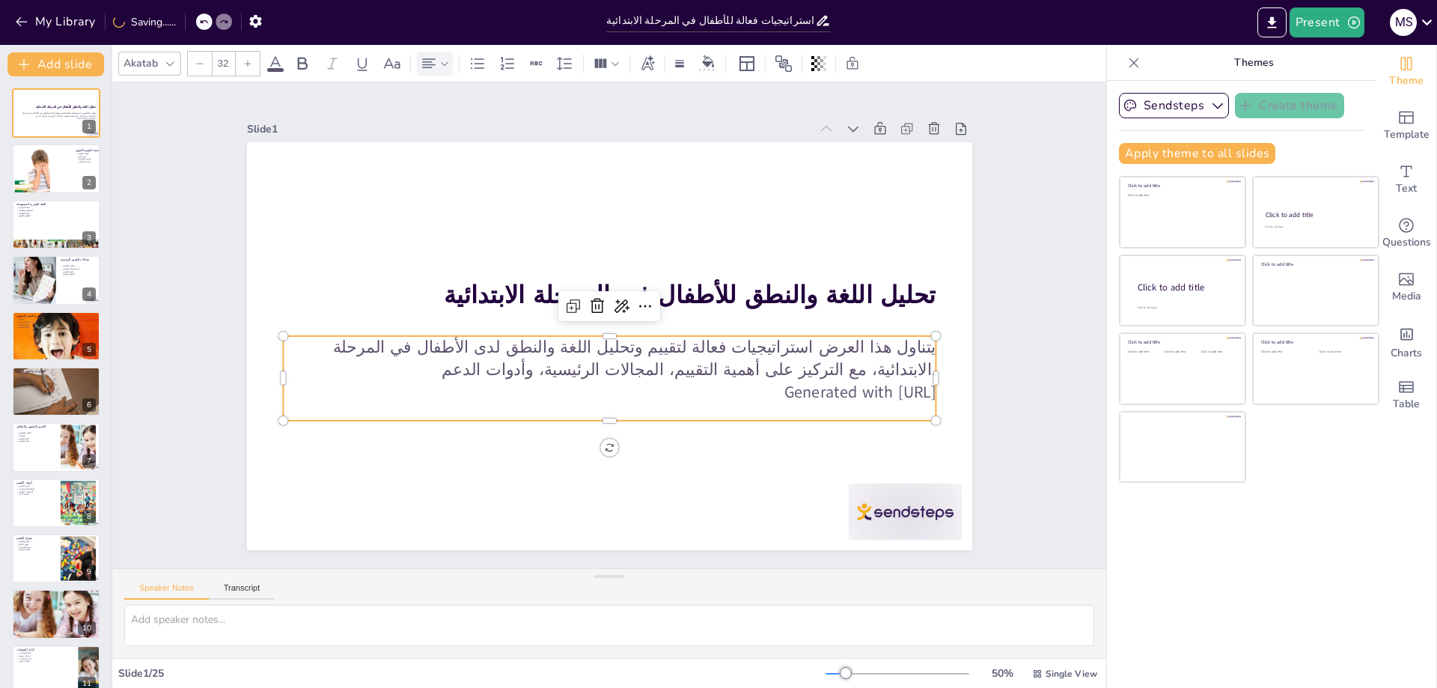
click at [607, 375] on p "Generated with [URL]" at bounding box center [564, 374] width 500 height 453
click at [405, 514] on div at bounding box center [364, 575] width 79 height 123
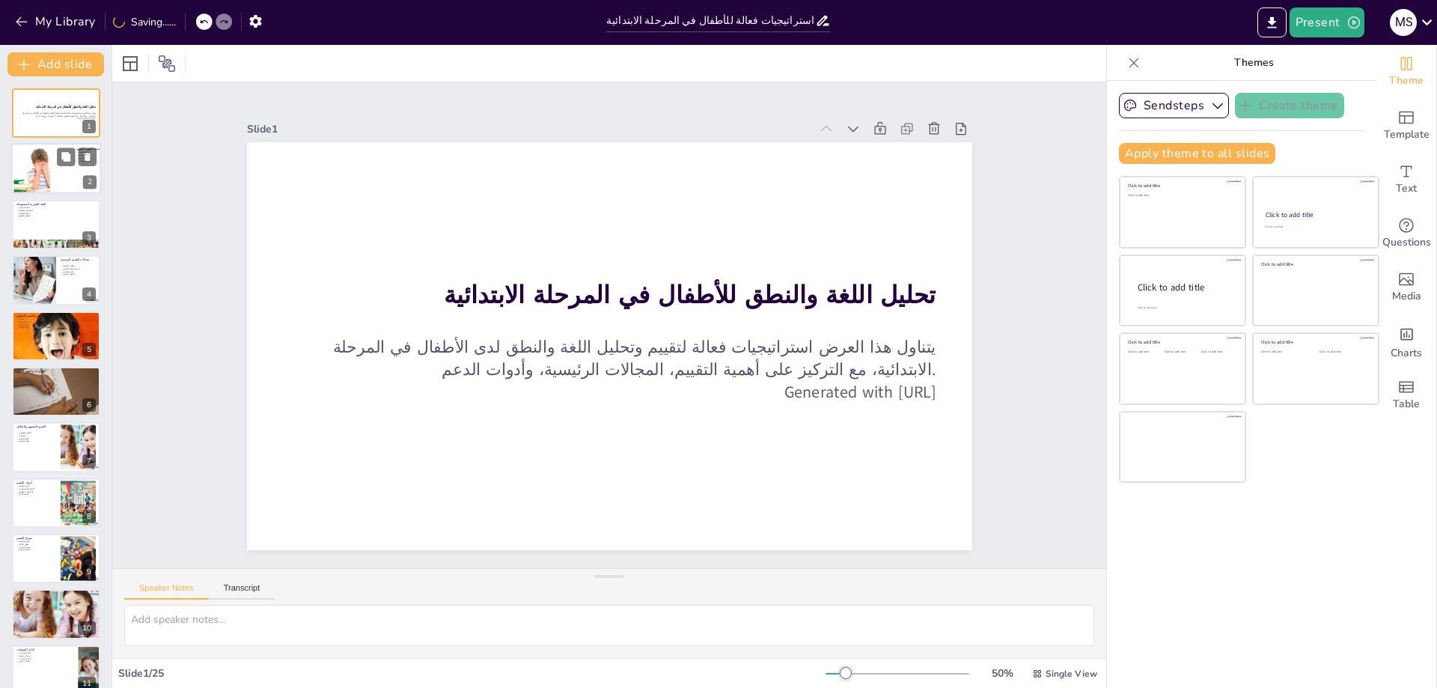
click at [40, 171] on div at bounding box center [32, 170] width 68 height 46
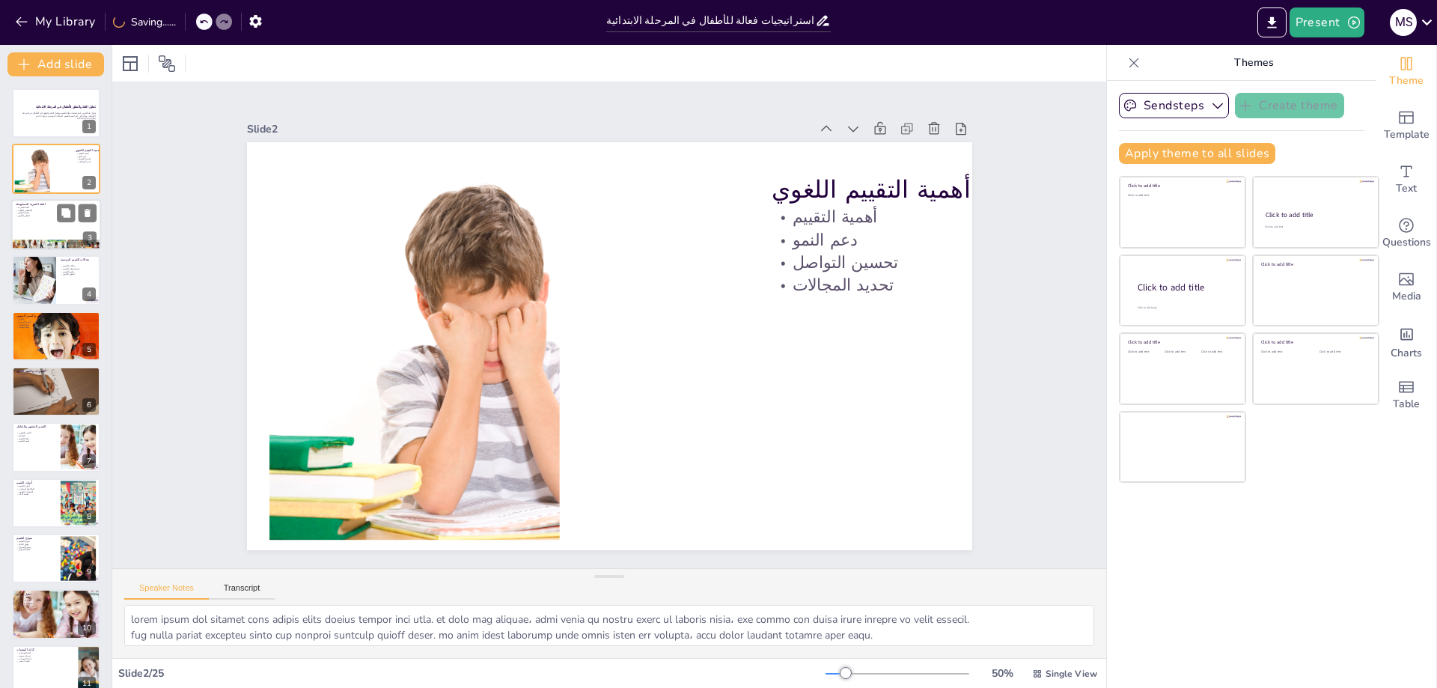
click at [56, 215] on p "التطور اللغوي" at bounding box center [56, 215] width 81 height 3
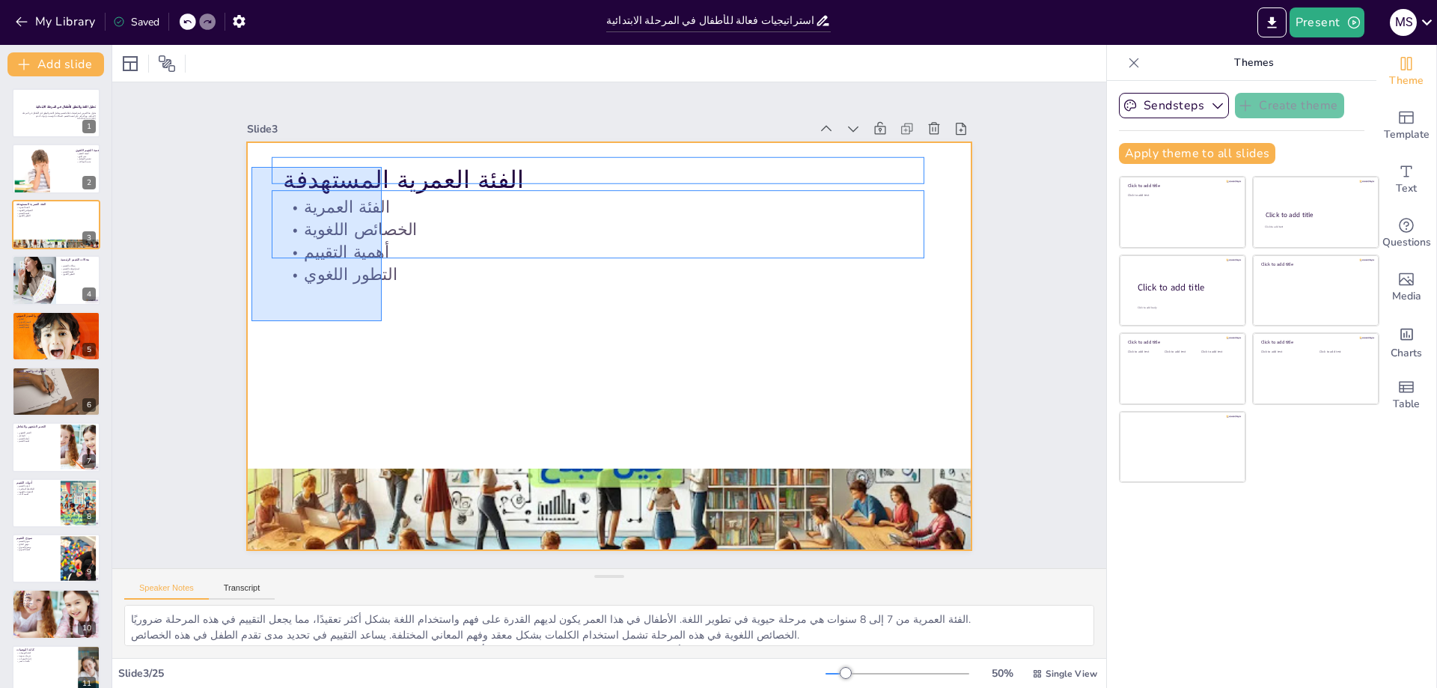
drag, startPoint x: 251, startPoint y: 167, endPoint x: 382, endPoint y: 321, distance: 201.8
click at [382, 321] on div at bounding box center [599, 307] width 832 height 716
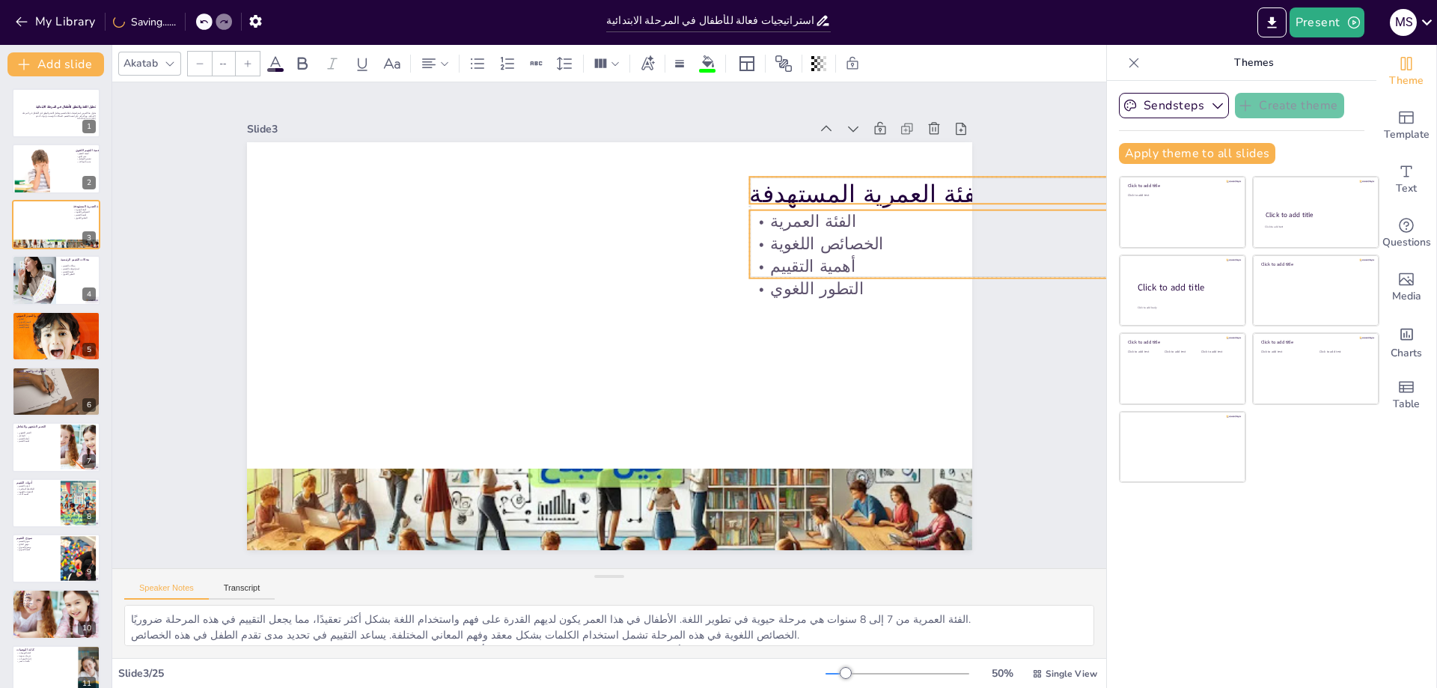
drag, startPoint x: 328, startPoint y: 239, endPoint x: 791, endPoint y: 254, distance: 463.4
click at [791, 367] on p "أهمية التقييم" at bounding box center [995, 593] width 500 height 453
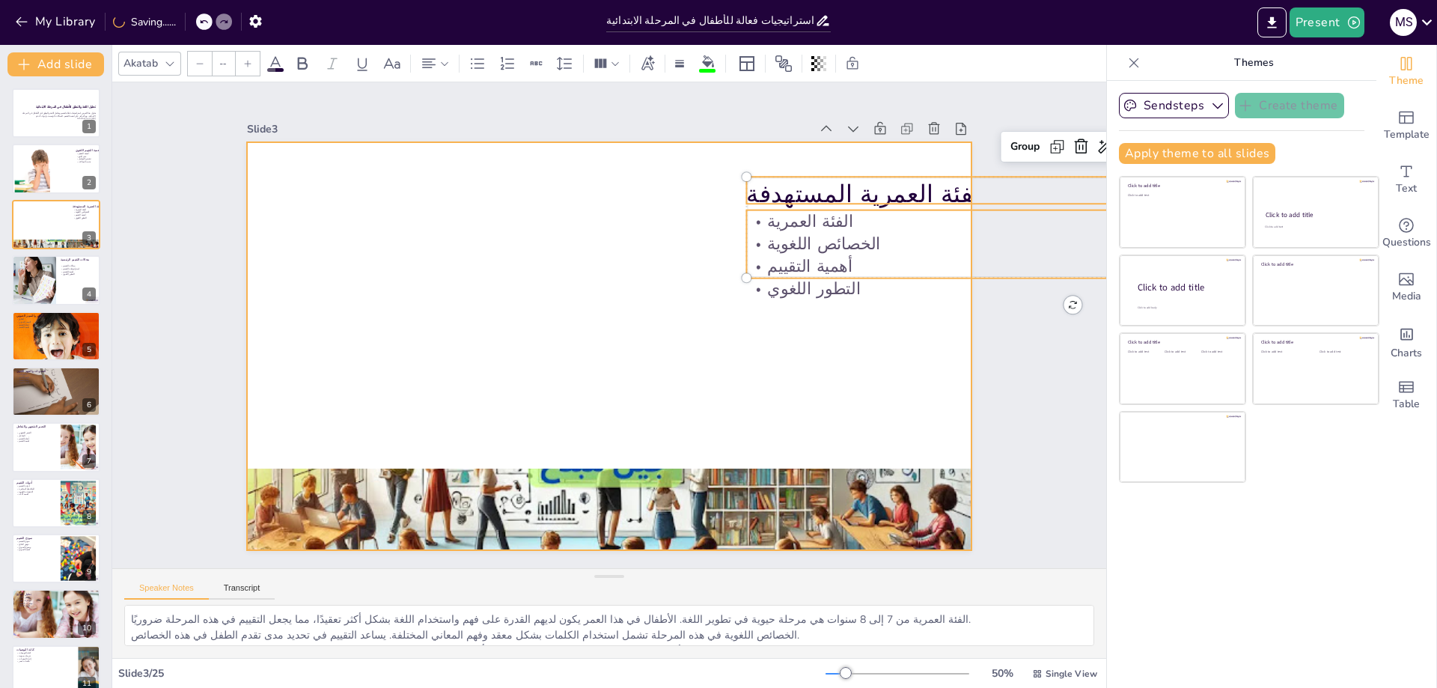
click at [625, 230] on div at bounding box center [612, 304] width 764 height 481
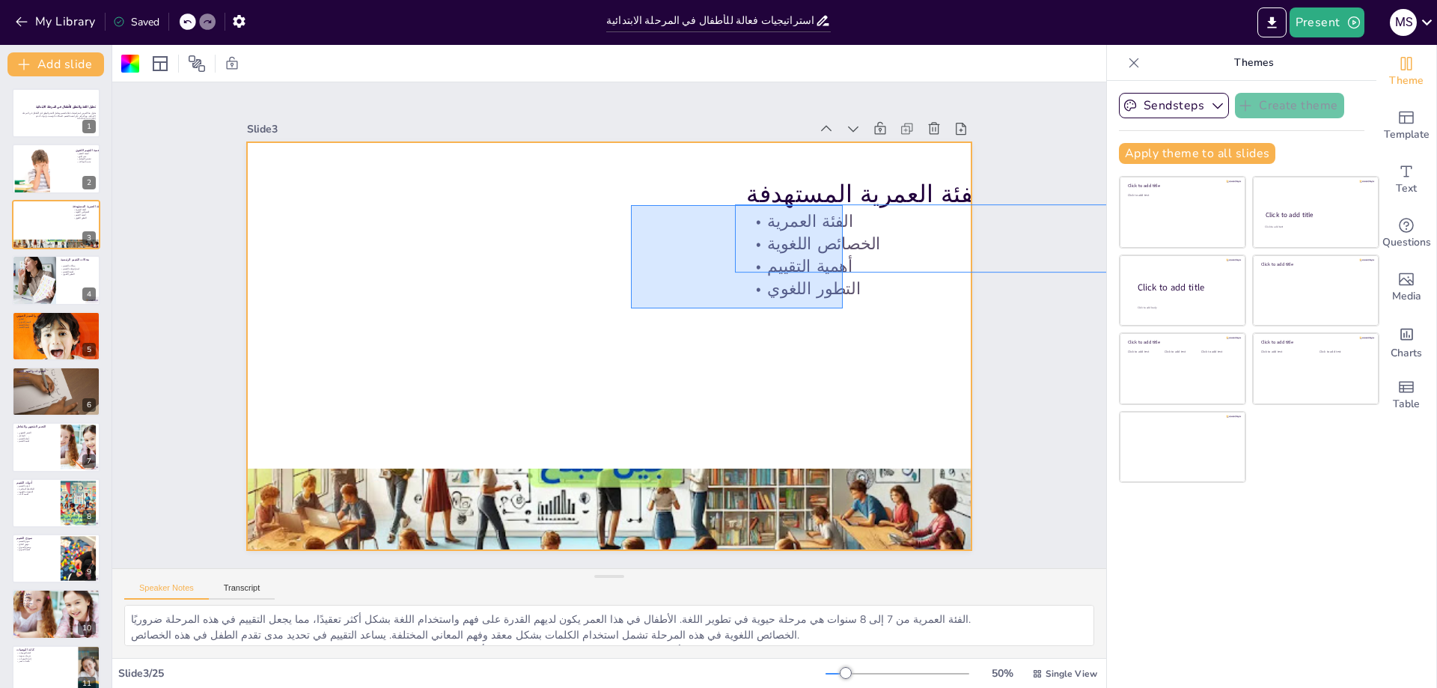
drag, startPoint x: 631, startPoint y: 205, endPoint x: 843, endPoint y: 308, distance: 235.6
click at [843, 308] on div at bounding box center [594, 311] width 788 height 812
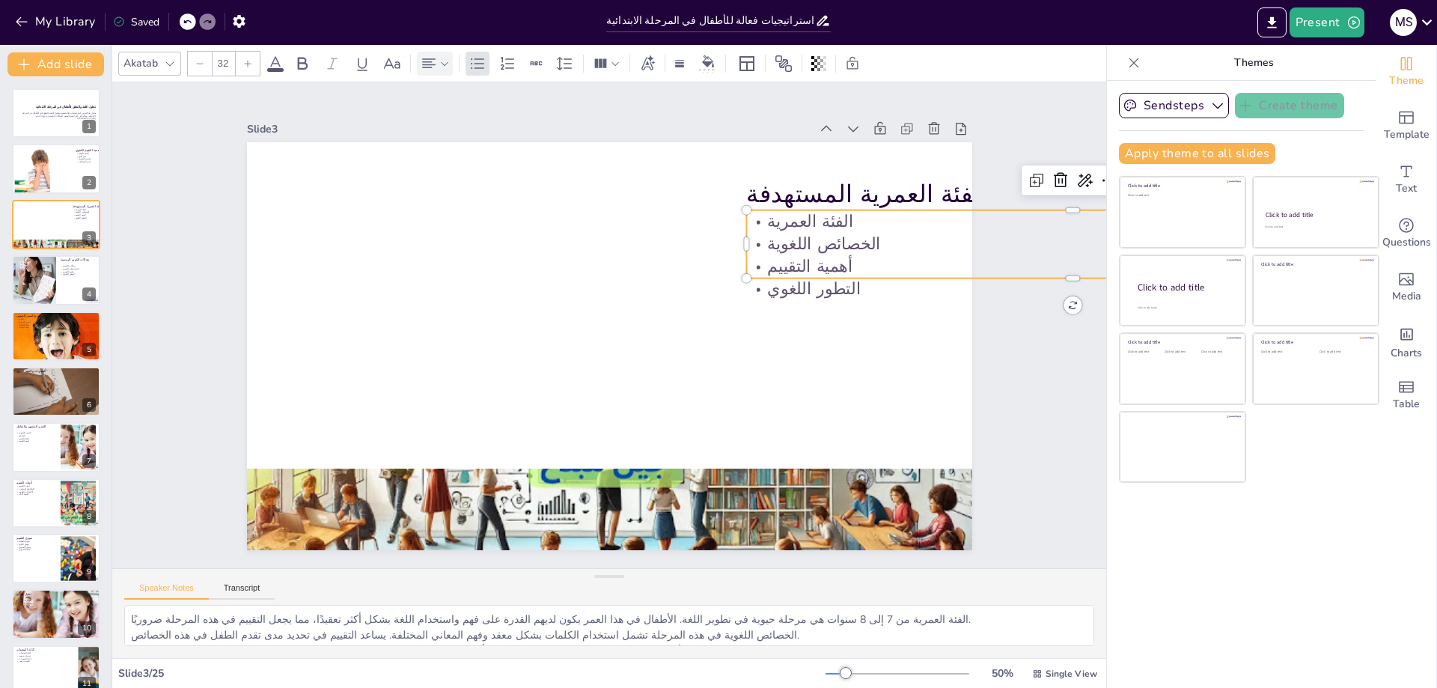
click at [437, 62] on icon at bounding box center [429, 64] width 18 height 18
click at [489, 111] on icon at bounding box center [495, 114] width 18 height 18
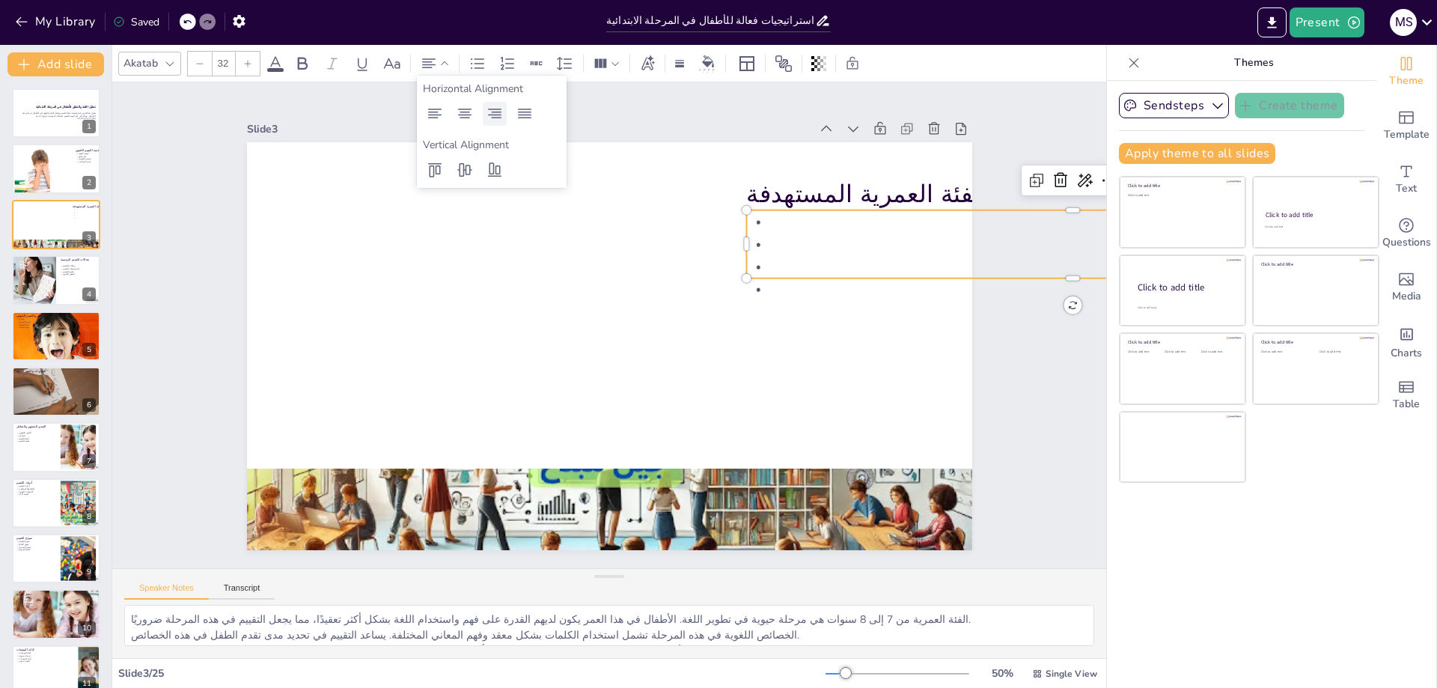
click at [489, 111] on icon at bounding box center [495, 114] width 18 height 18
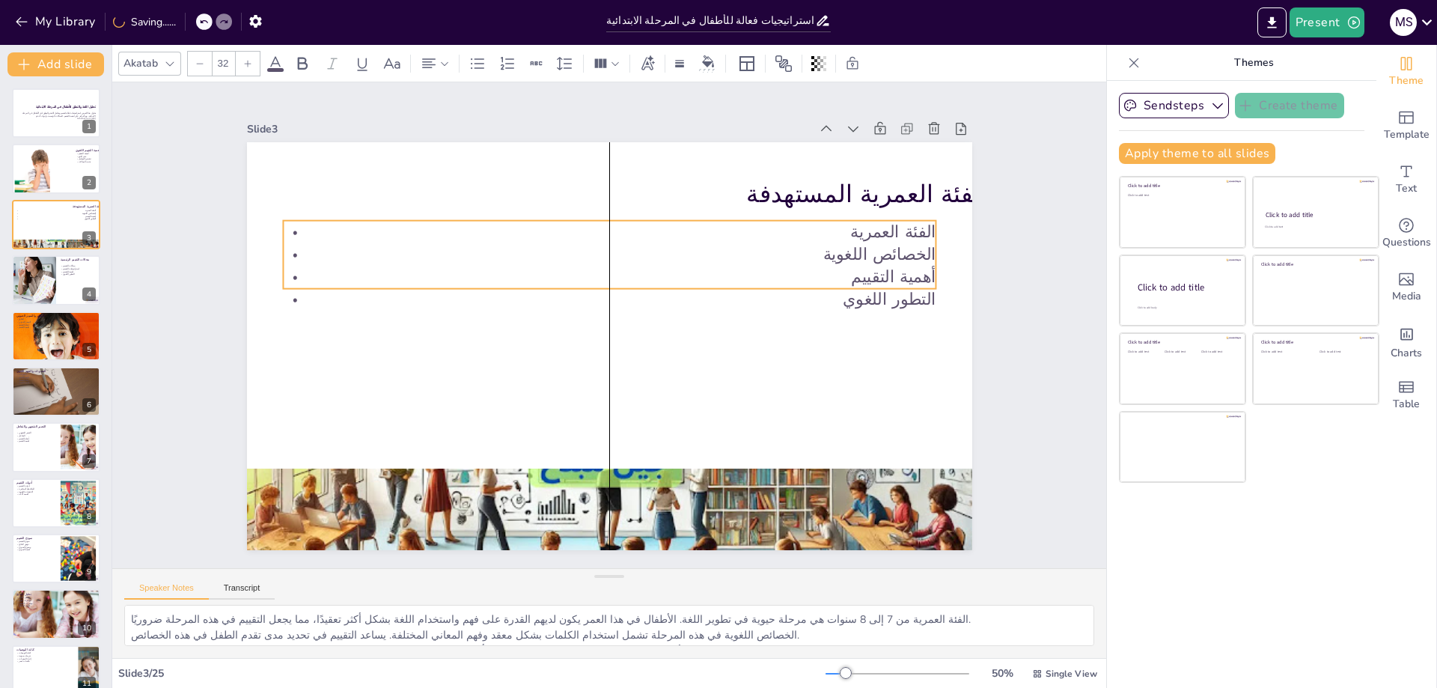
drag, startPoint x: 815, startPoint y: 247, endPoint x: 354, endPoint y: 257, distance: 461.0
click at [668, 257] on p "الخصائص اللغوية" at bounding box center [679, 325] width 23 height 652
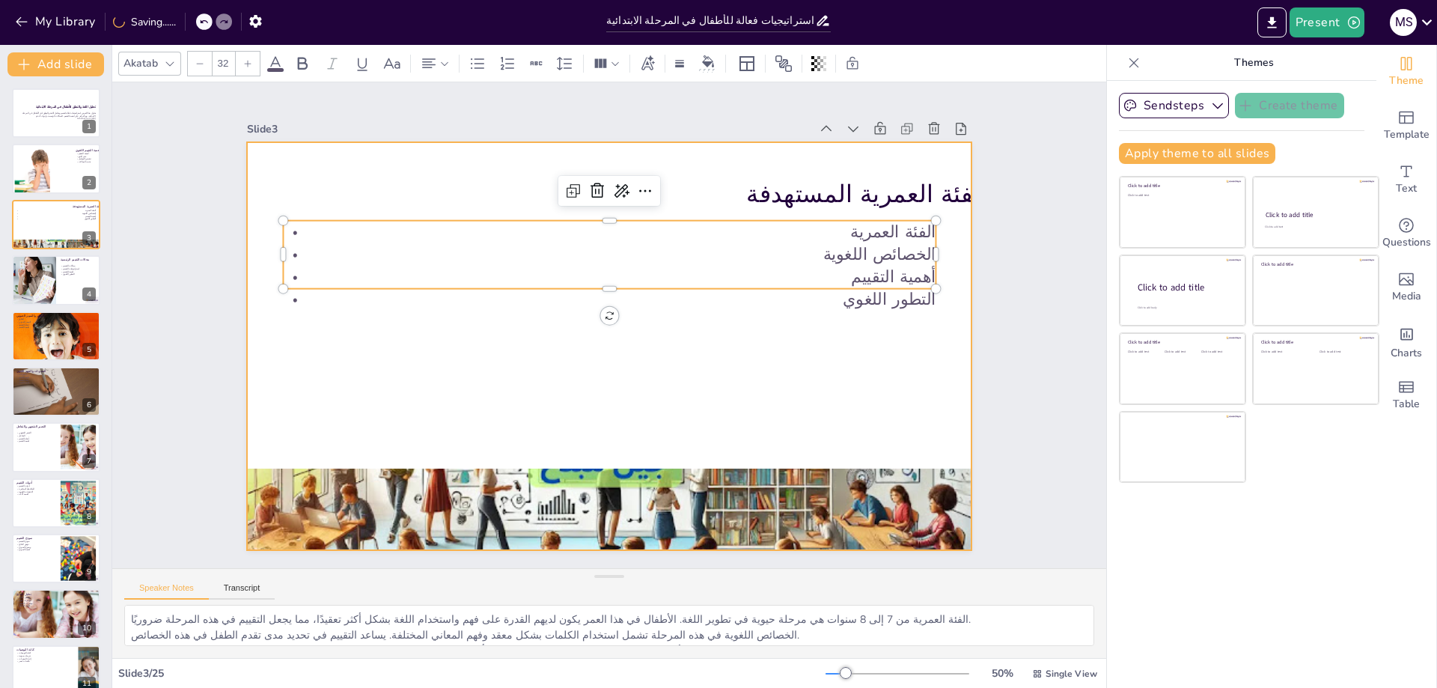
click at [638, 352] on div at bounding box center [626, 313] width 756 height 826
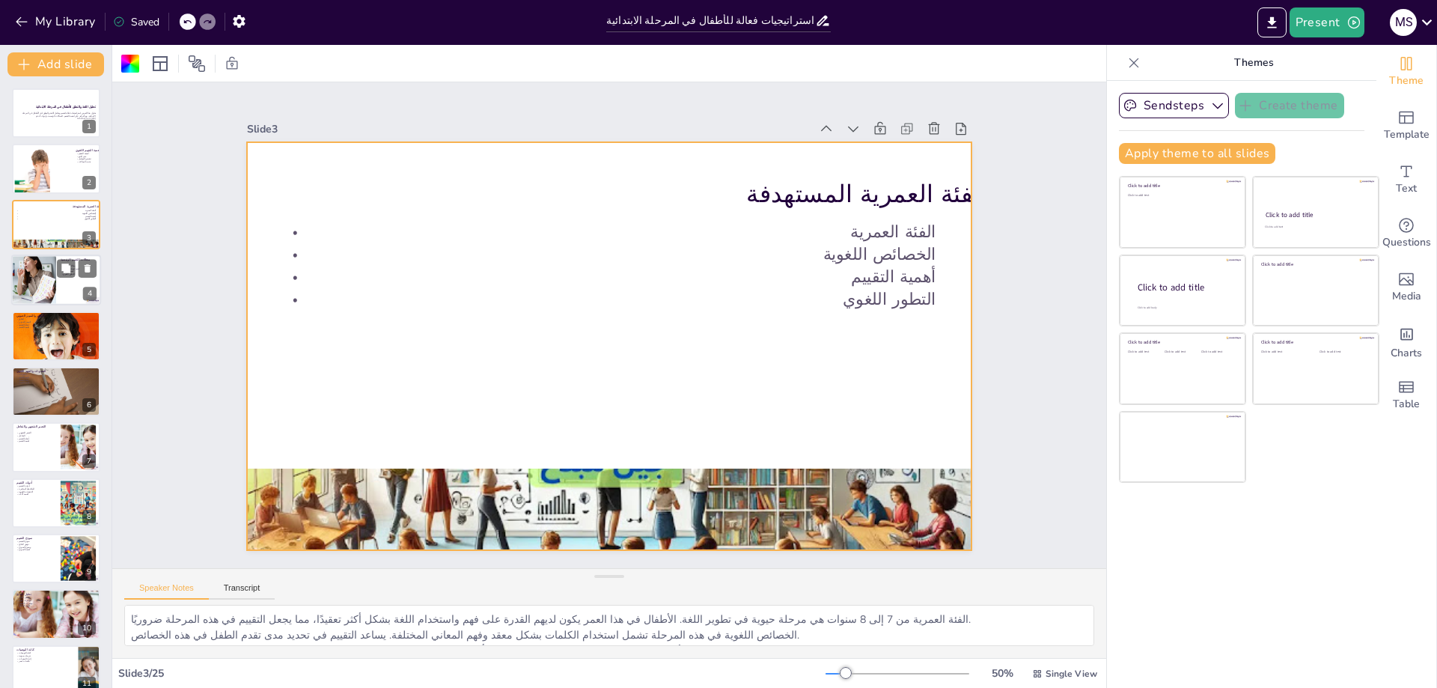
click at [34, 277] on div at bounding box center [33, 279] width 121 height 51
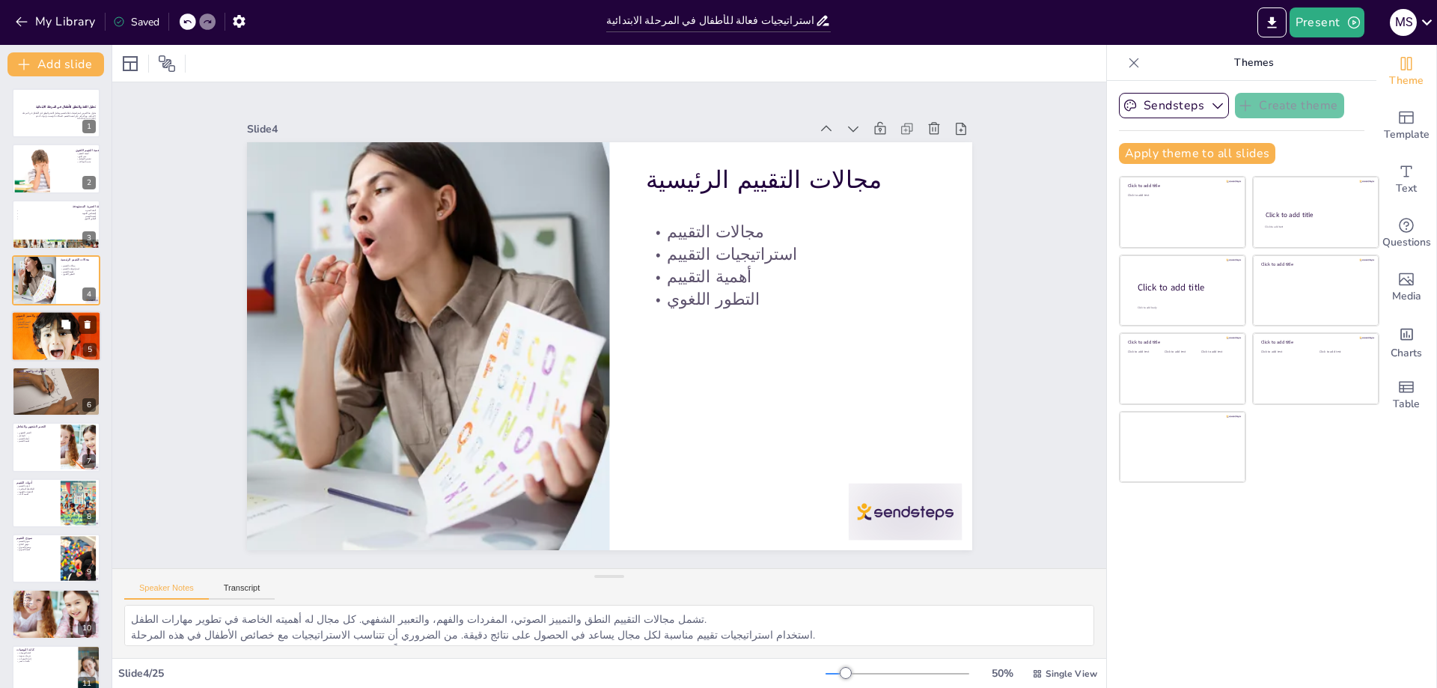
click at [43, 342] on div at bounding box center [56, 336] width 90 height 60
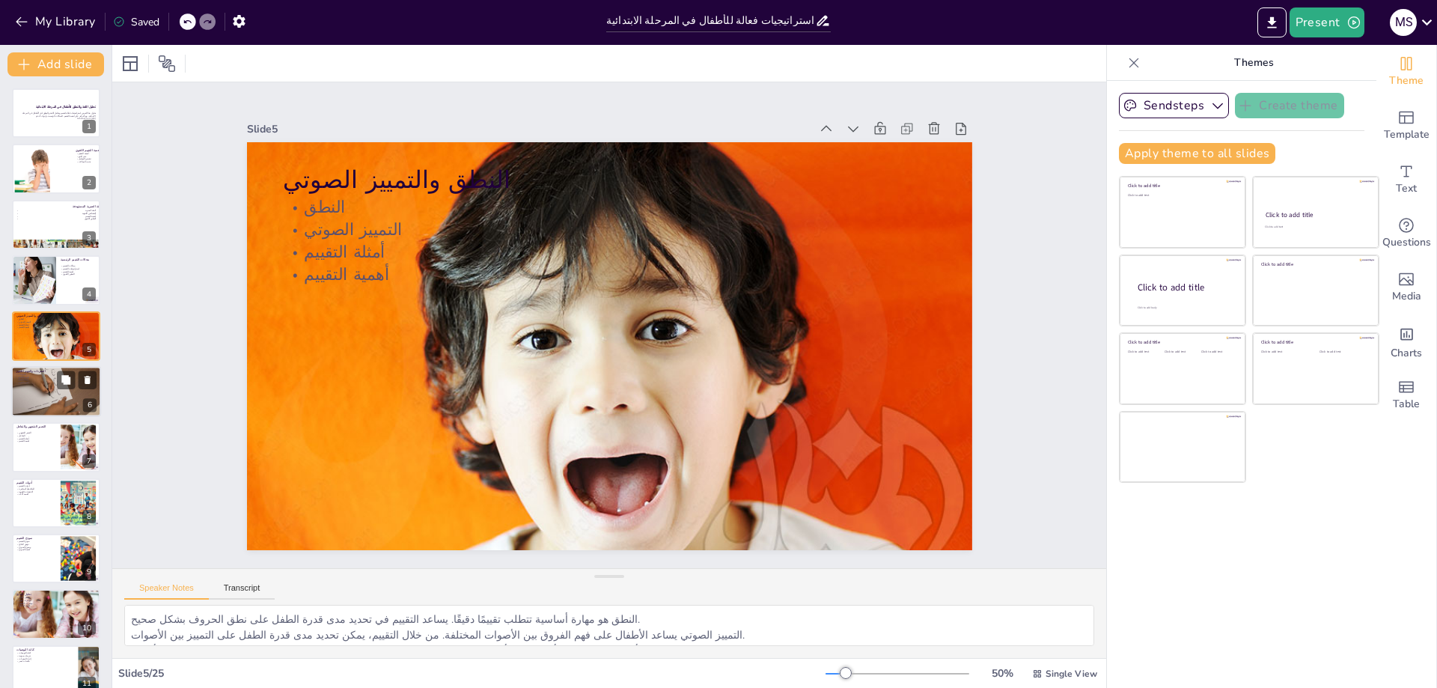
click at [57, 388] on div at bounding box center [77, 379] width 40 height 18
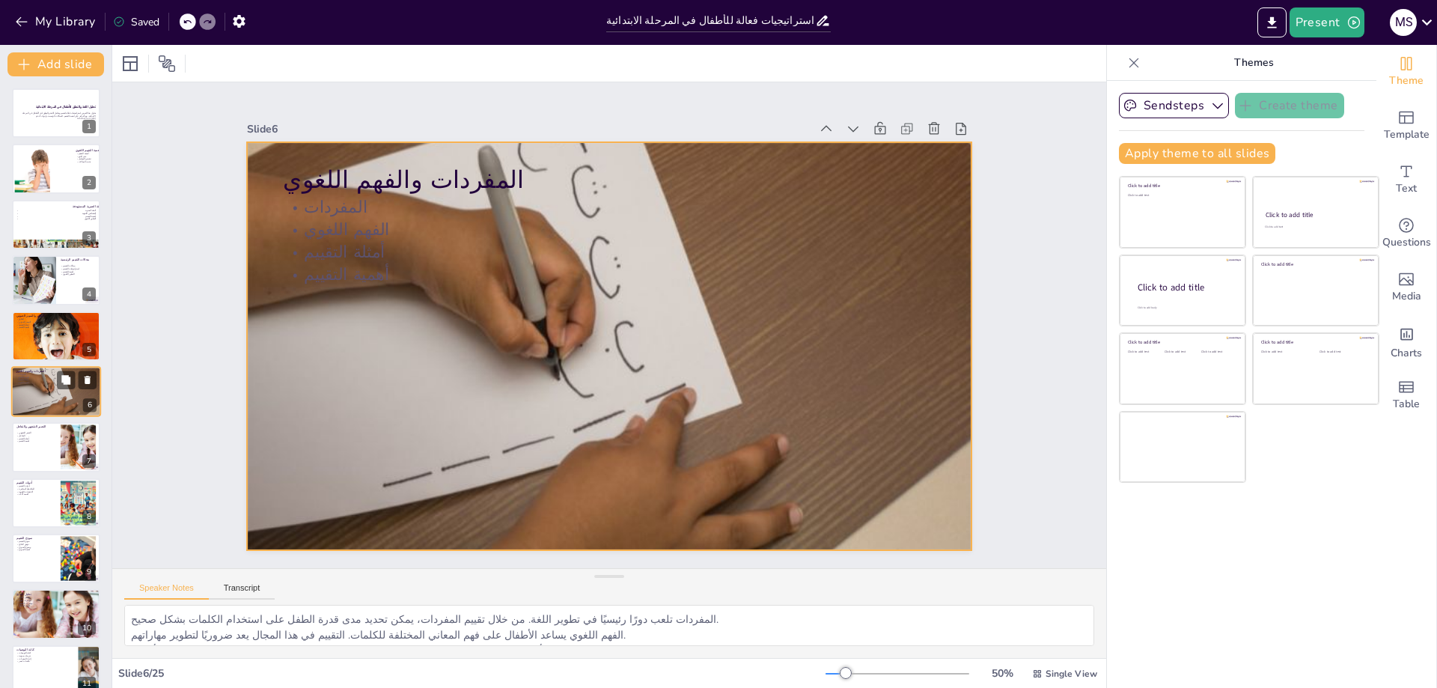
scroll to position [10, 0]
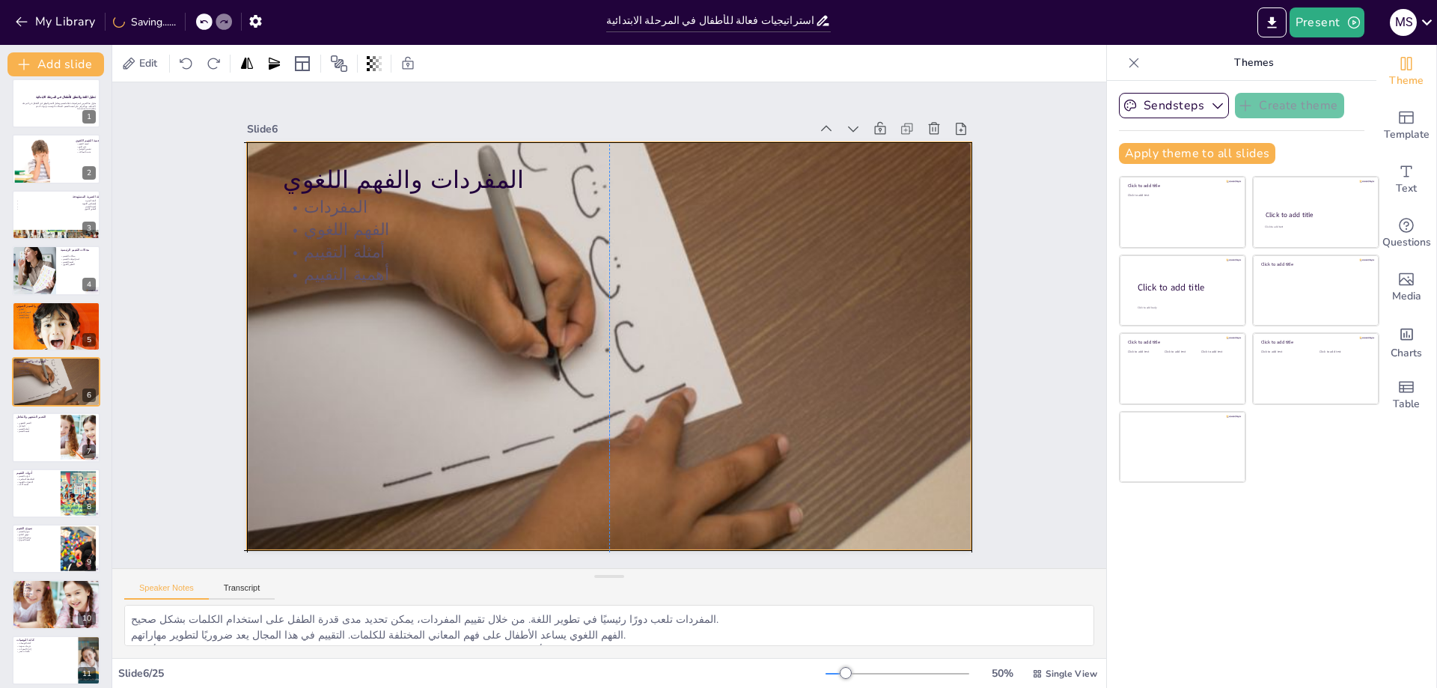
click at [261, 161] on div at bounding box center [595, 309] width 902 height 889
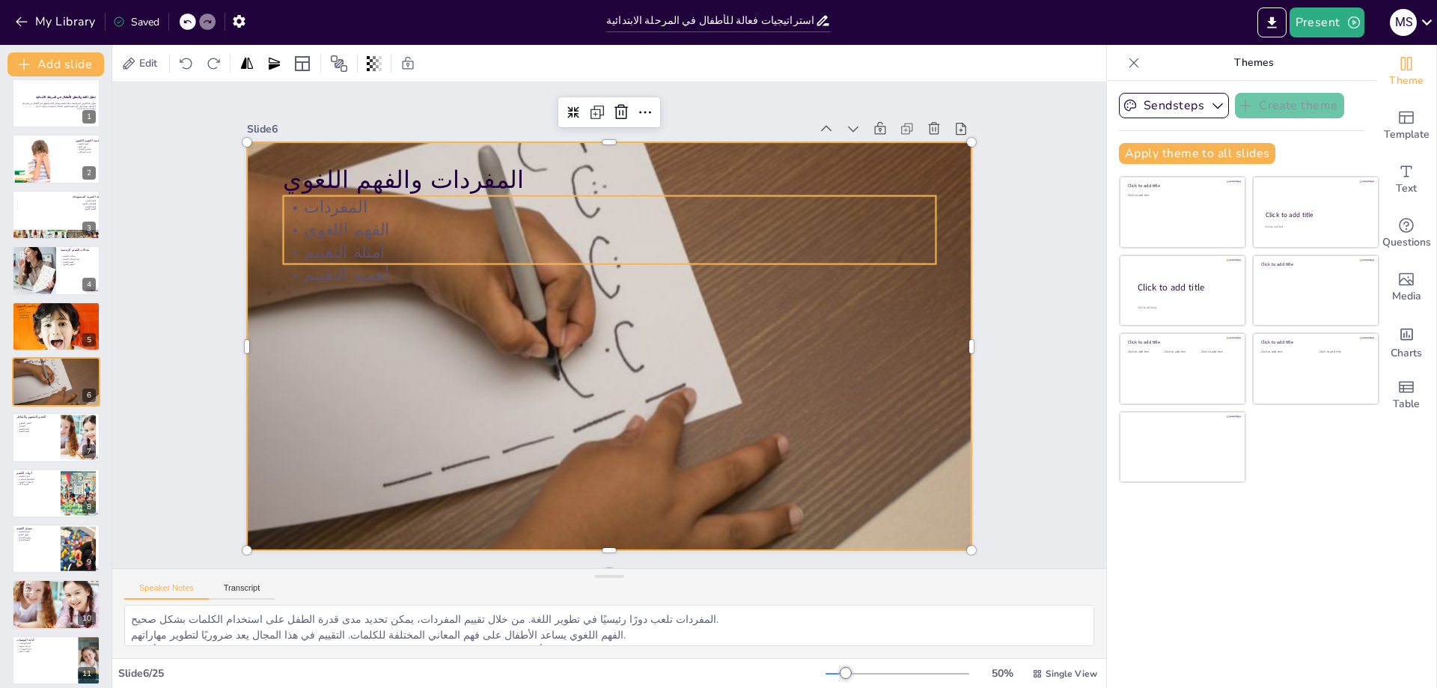
click at [328, 177] on p "المفردات والفهم اللغوي" at bounding box center [476, 384] width 296 height 610
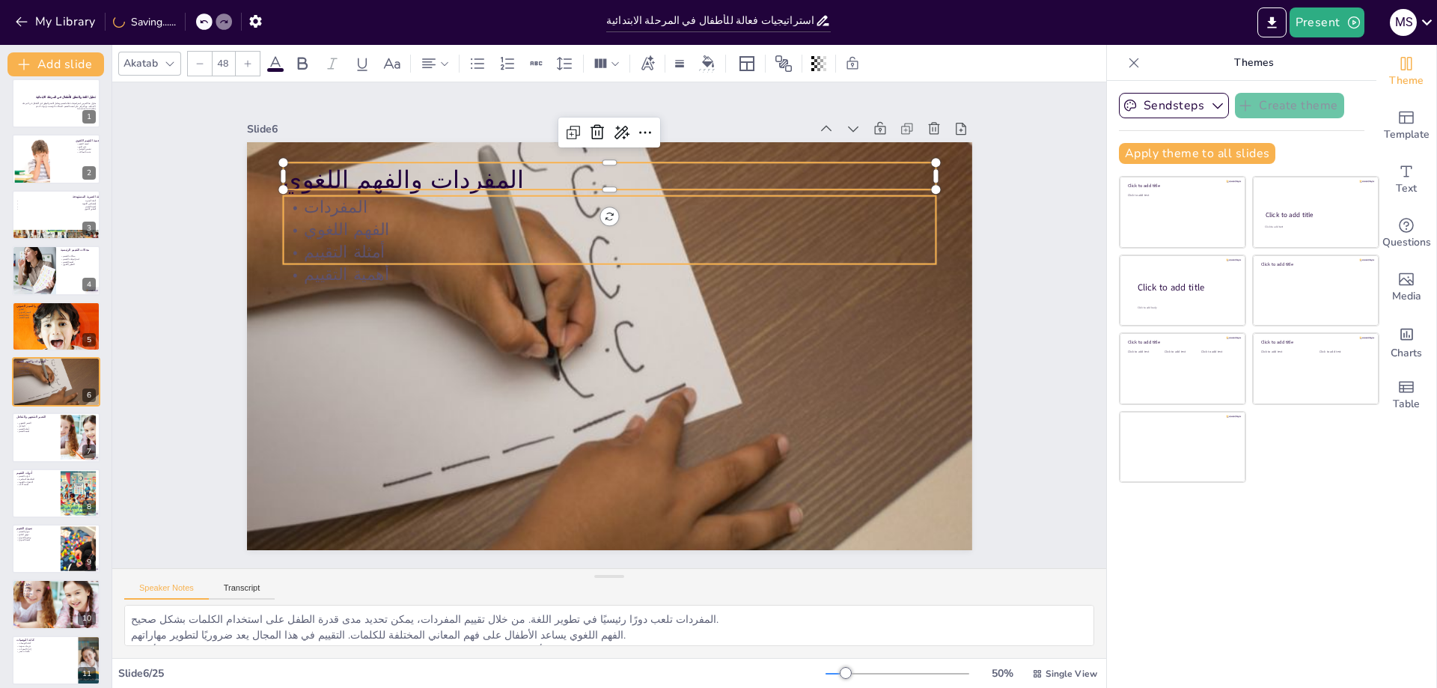
click at [322, 227] on p "الفهم اللغوي" at bounding box center [609, 229] width 652 height 22
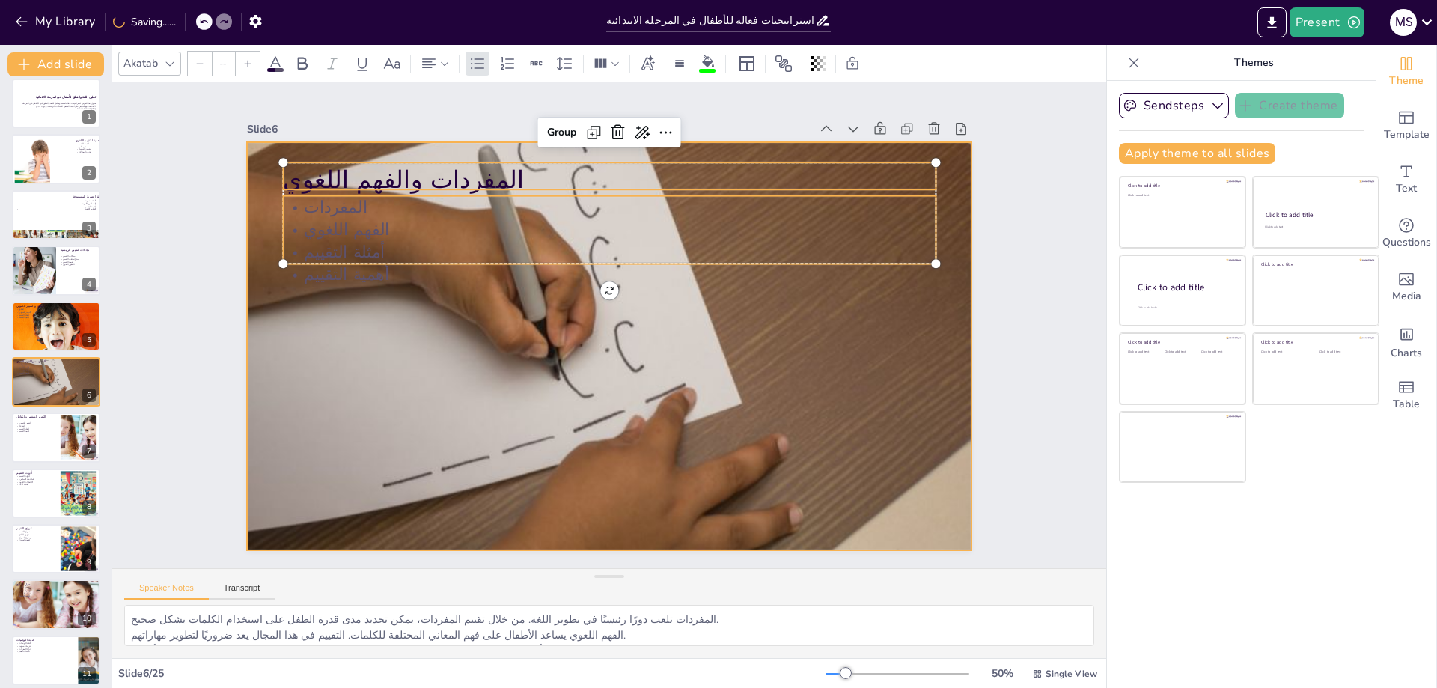
click at [309, 284] on div at bounding box center [595, 309] width 902 height 889
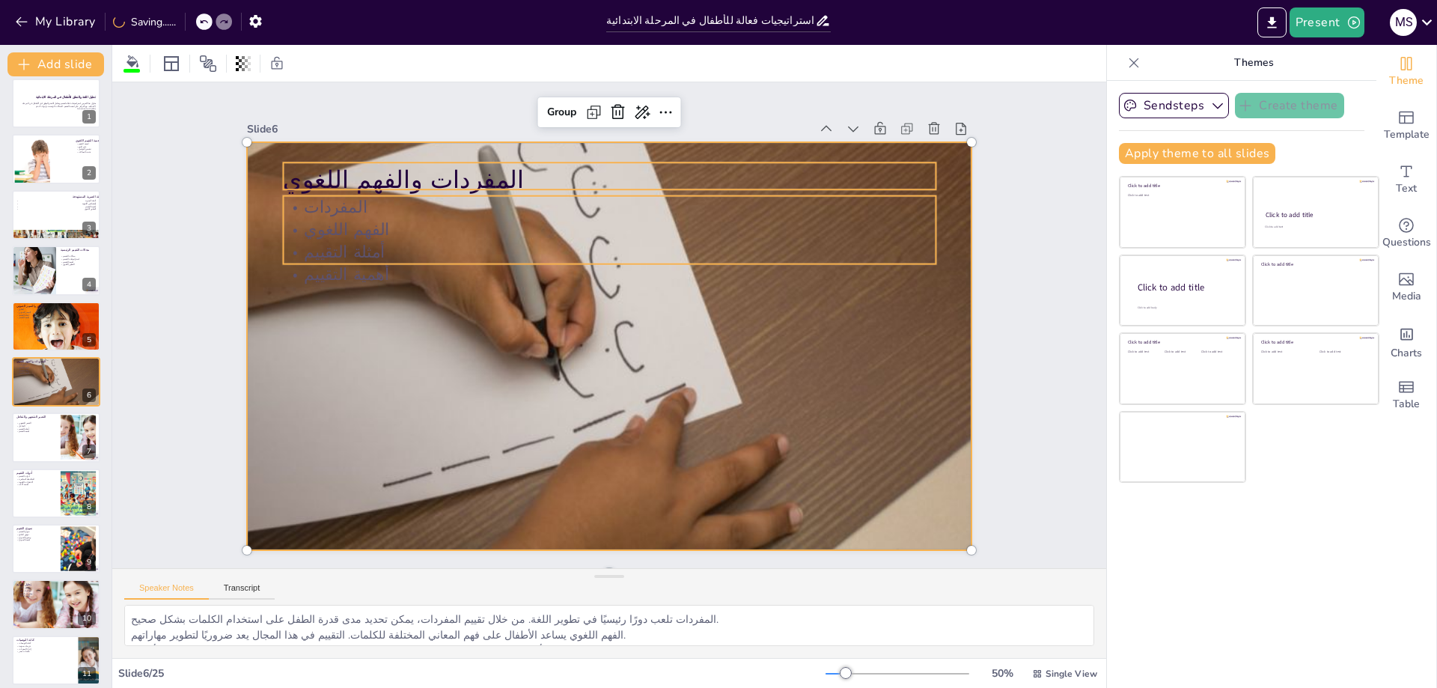
click at [345, 272] on p "أهمية التقييم" at bounding box center [571, 291] width 453 height 500
click at [579, 266] on p "أهمية التقييم" at bounding box center [658, 314] width 158 height 643
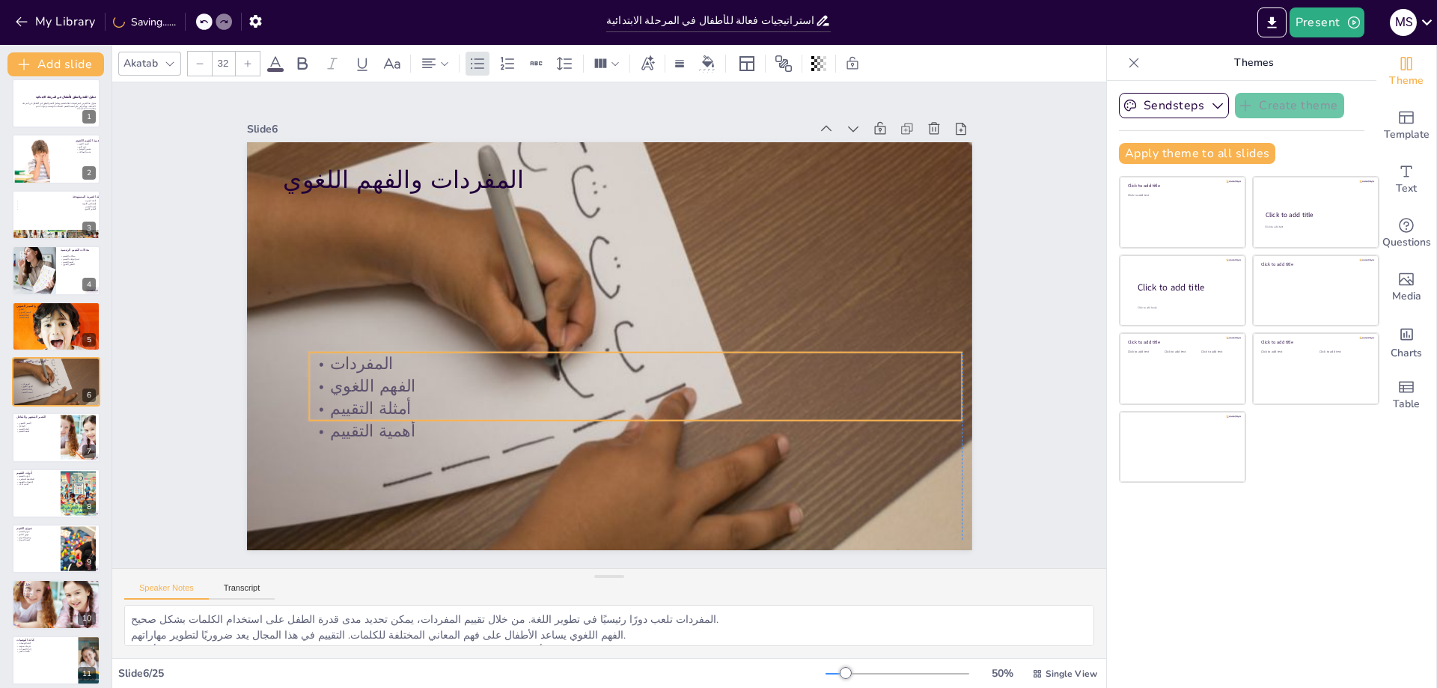
drag, startPoint x: 309, startPoint y: 214, endPoint x: 335, endPoint y: 353, distance: 141.6
click at [501, 369] on p "الفهم اللغوي" at bounding box center [546, 344] width 91 height 651
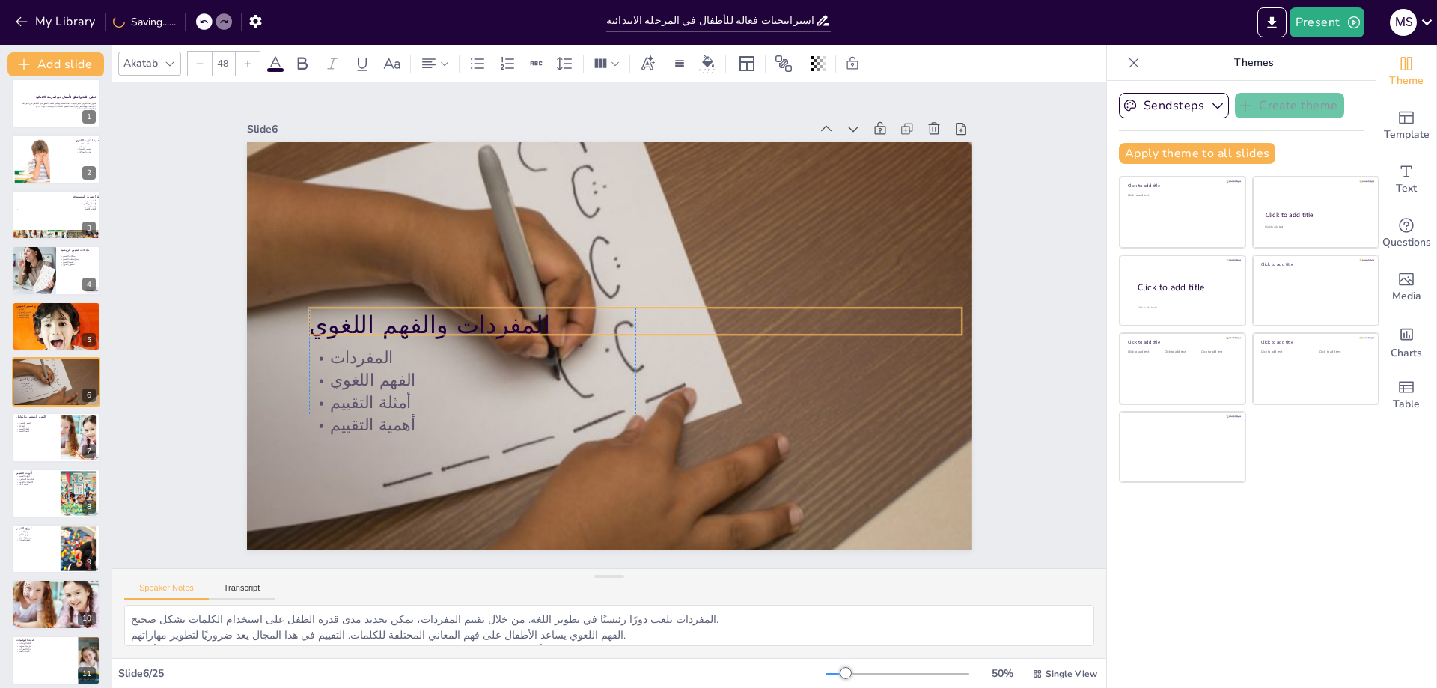
drag, startPoint x: 322, startPoint y: 183, endPoint x: 343, endPoint y: 328, distance: 146.7
click at [343, 328] on p "المفردات والفهم اللغوي" at bounding box center [586, 336] width 610 height 297
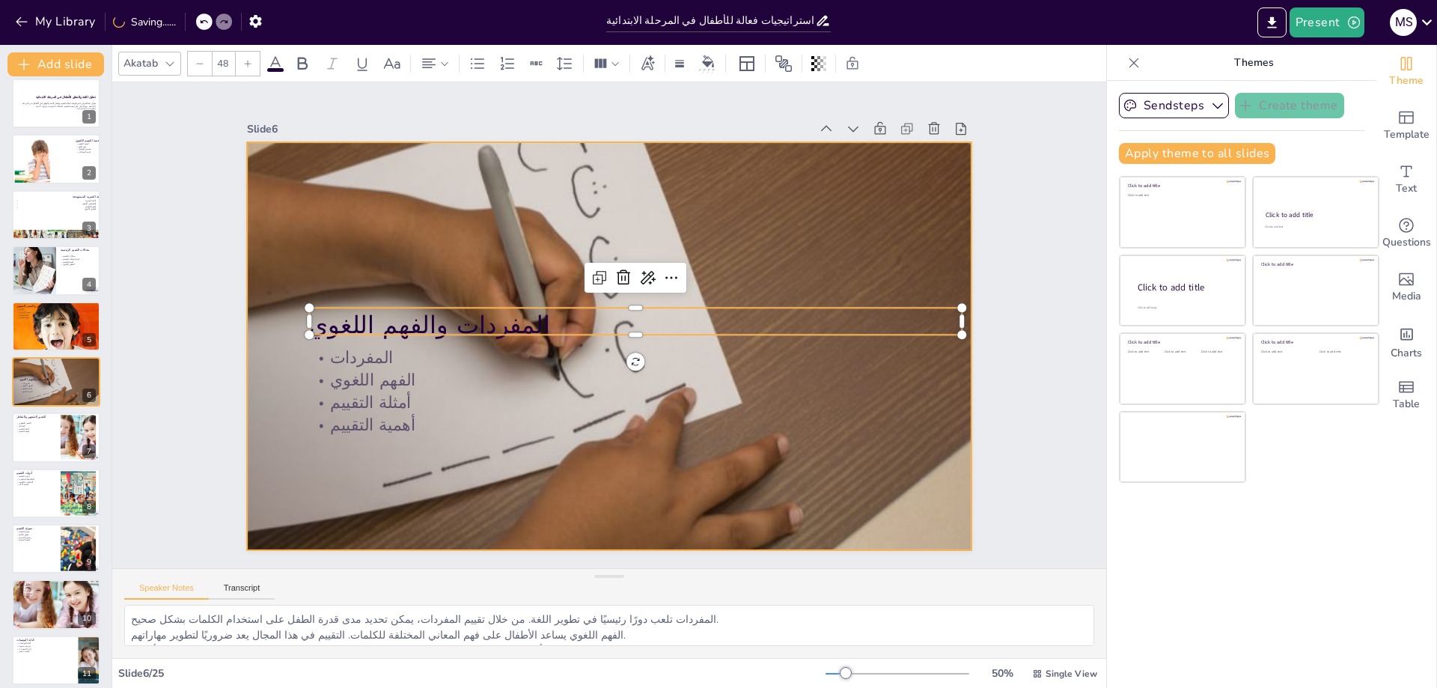
click at [830, 245] on div at bounding box center [602, 345] width 857 height 740
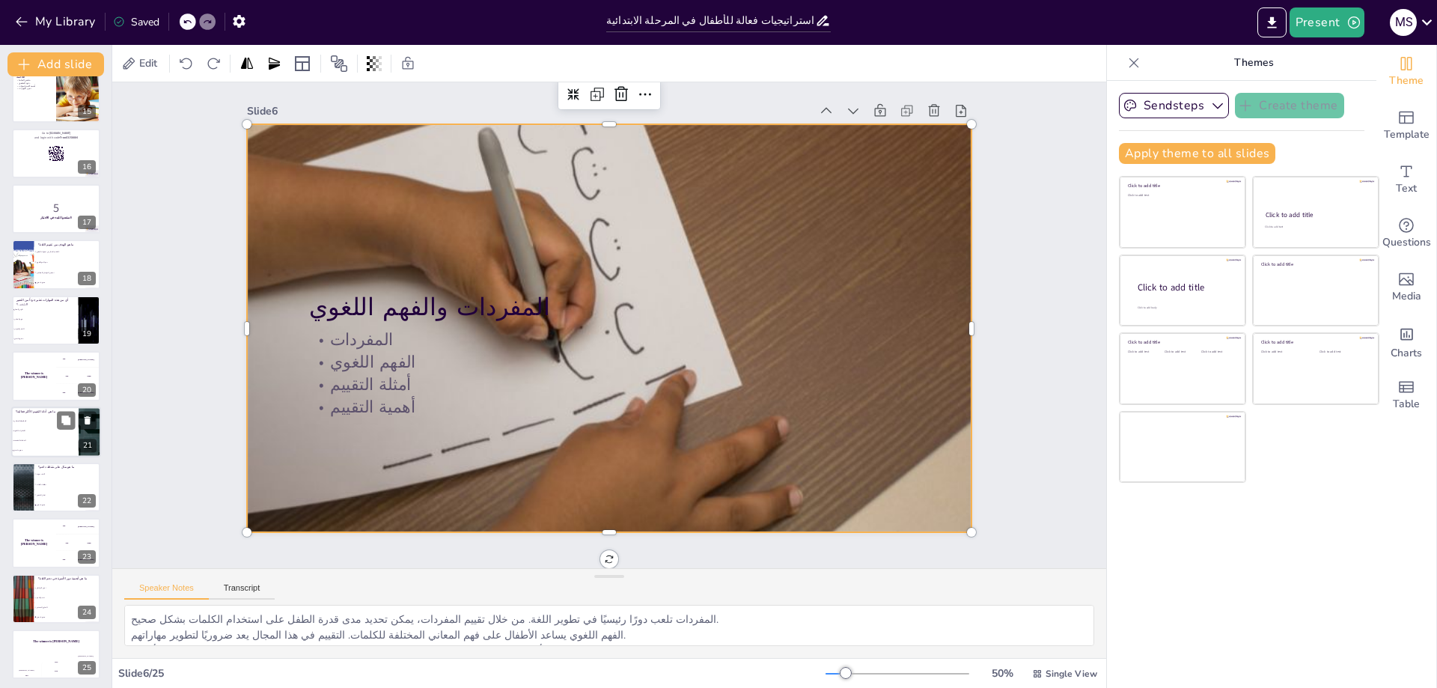
scroll to position [798, 0]
click at [30, 207] on p "5" at bounding box center [56, 205] width 81 height 16
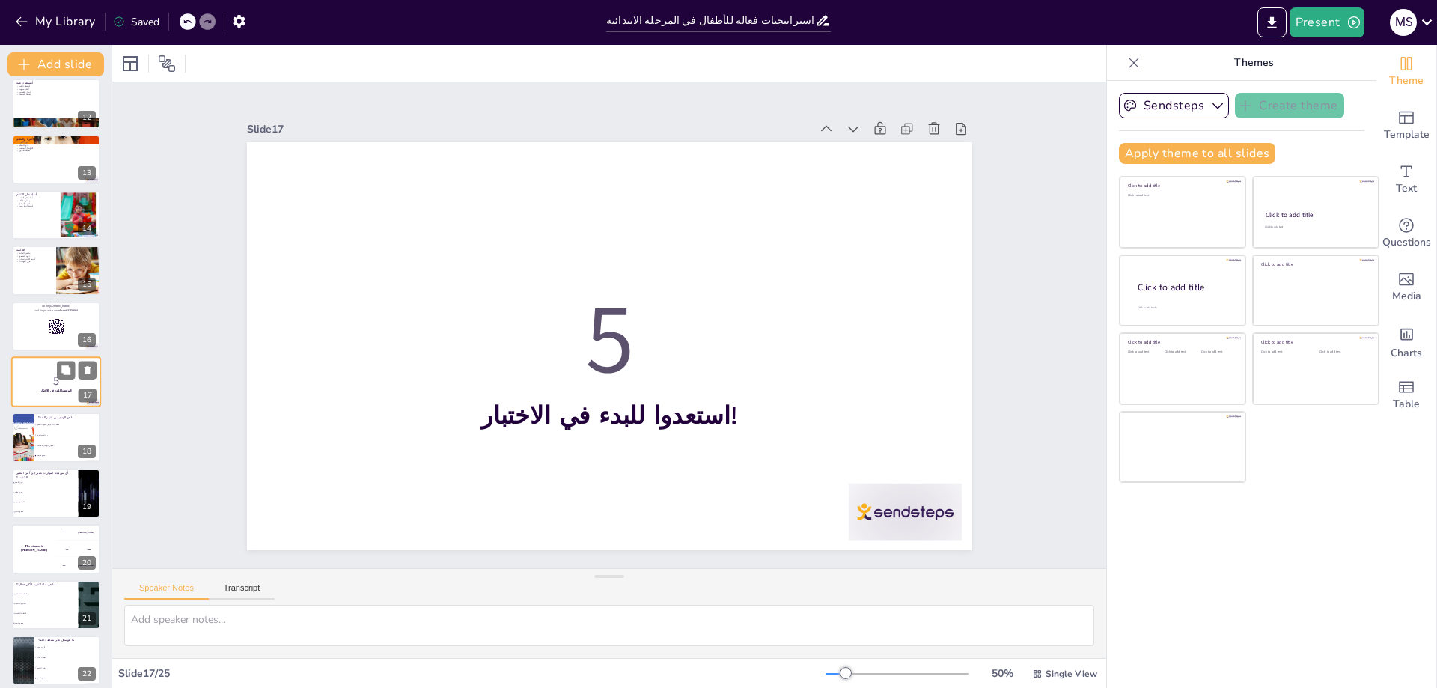
scroll to position [0, 0]
click at [835, 581] on div at bounding box center [772, 634] width 126 height 106
click at [37, 339] on div at bounding box center [56, 326] width 90 height 51
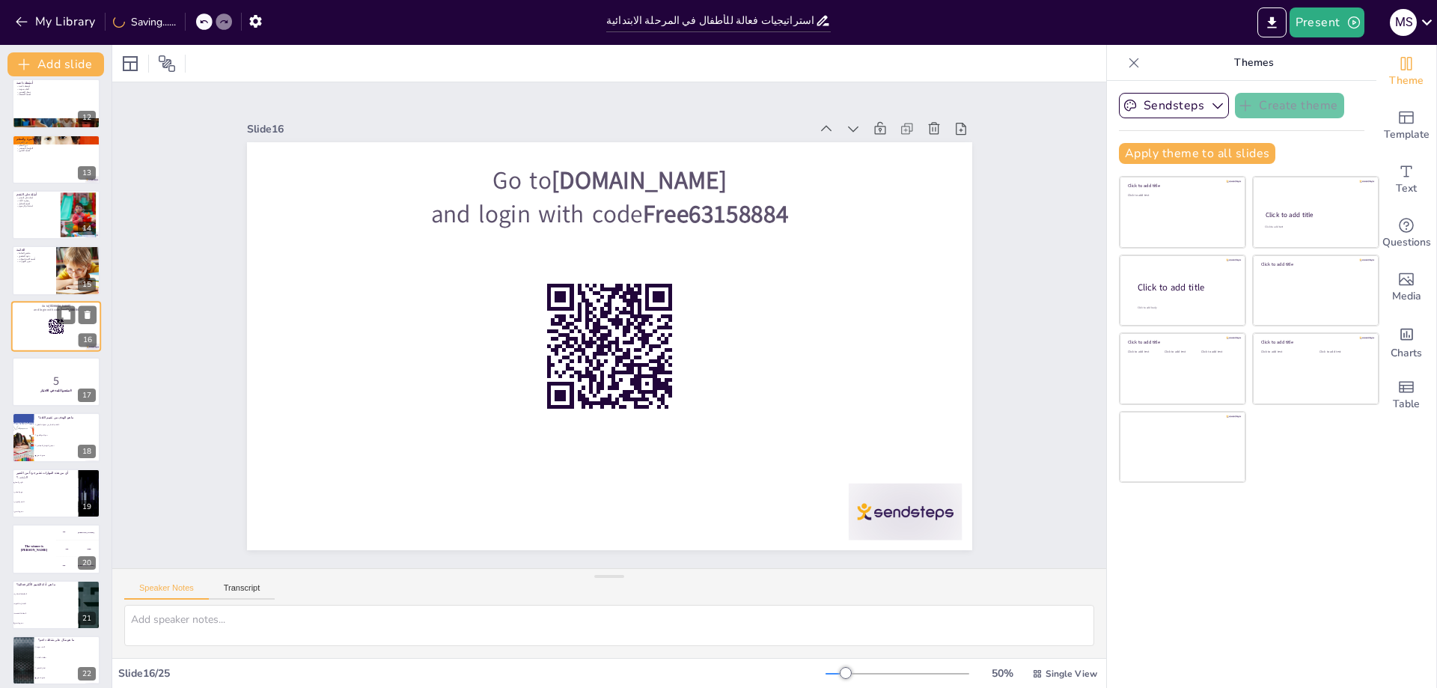
scroll to position [566, 0]
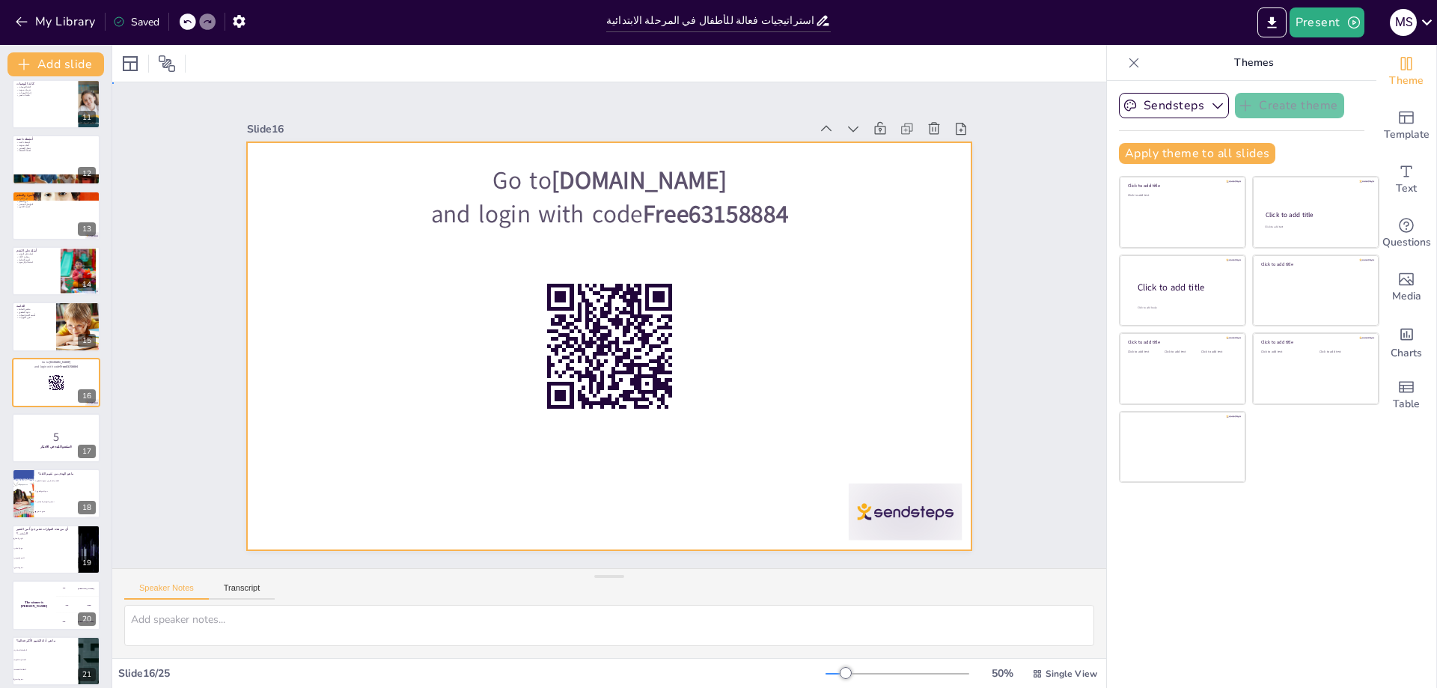
click at [460, 244] on div at bounding box center [605, 305] width 794 height 550
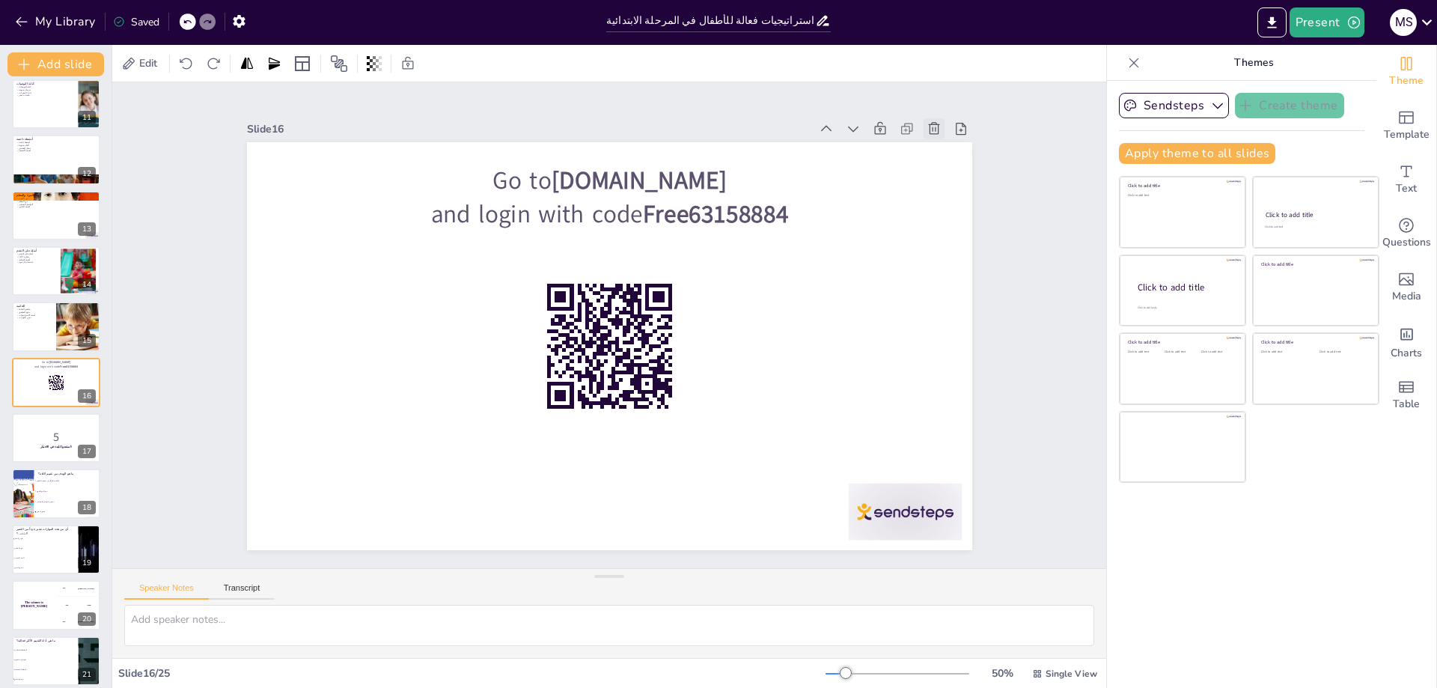
click at [472, 664] on icon at bounding box center [461, 674] width 21 height 21
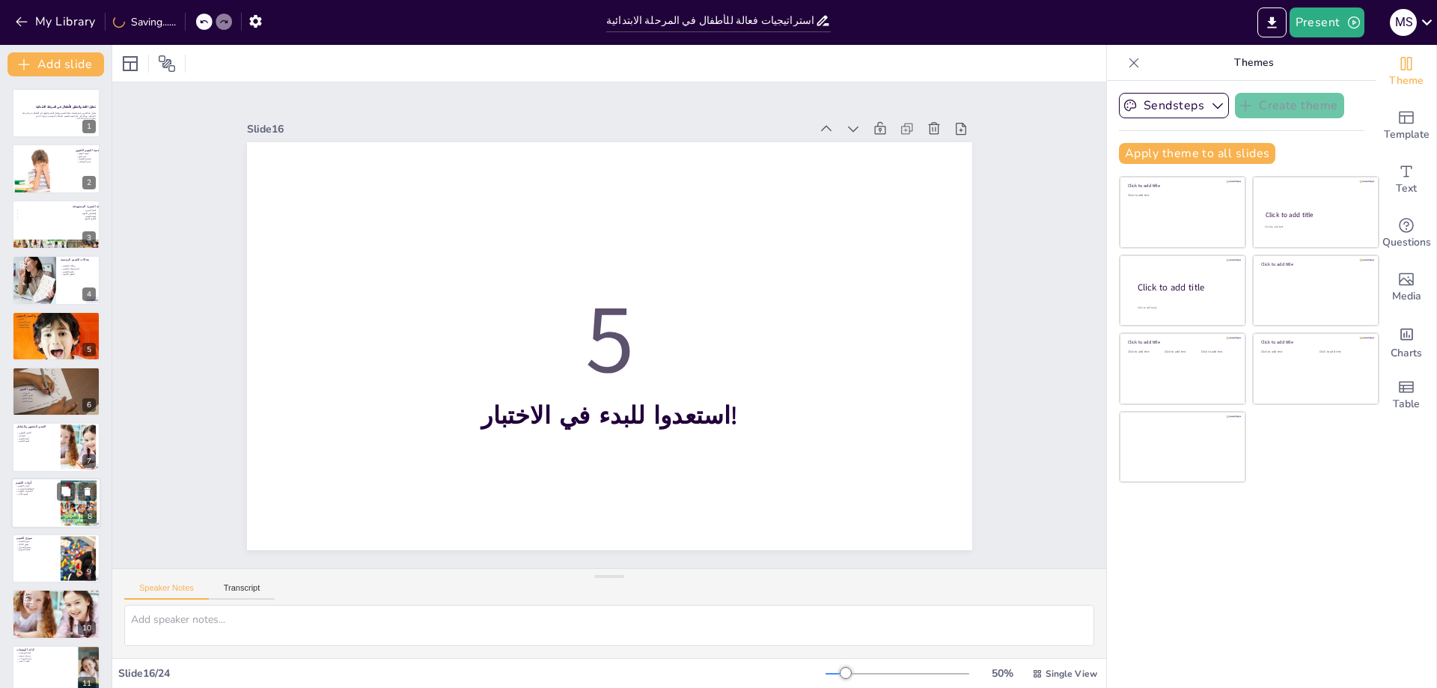
scroll to position [75, 0]
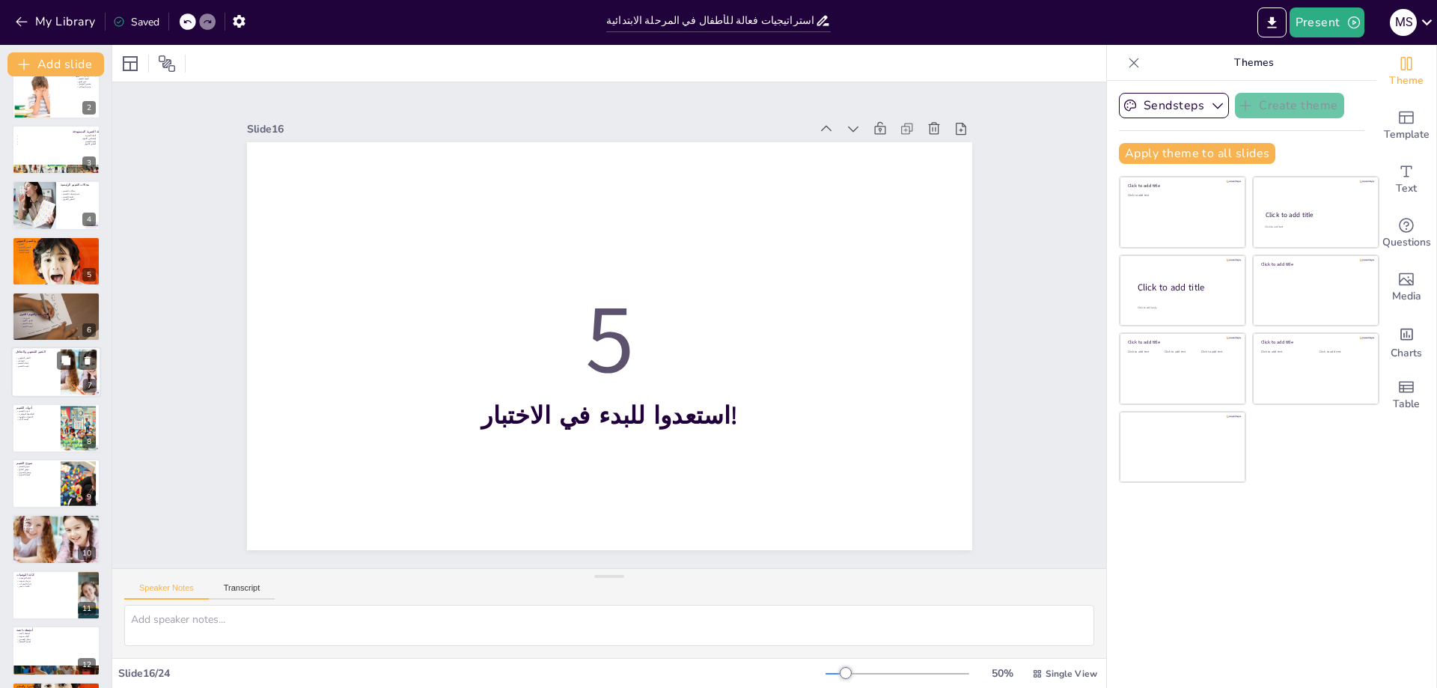
click at [38, 380] on div at bounding box center [56, 372] width 90 height 51
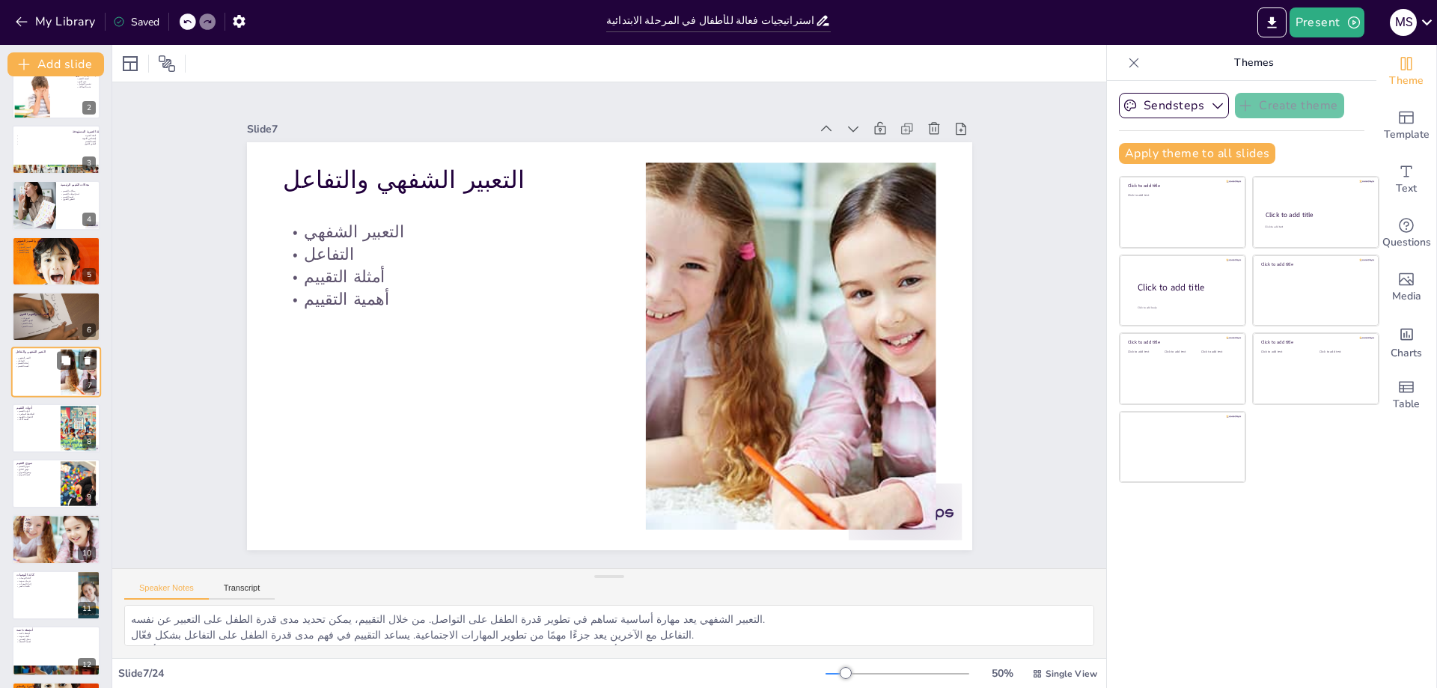
scroll to position [65, 0]
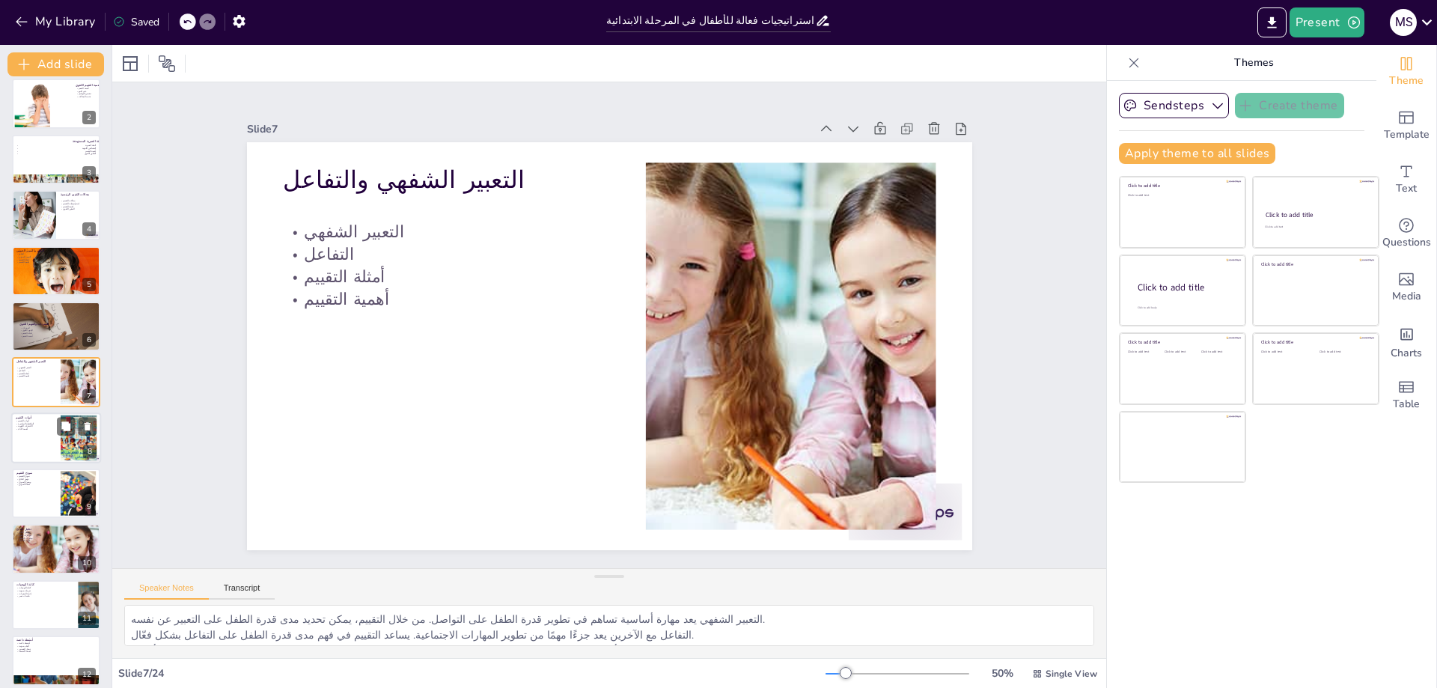
click at [28, 450] on div at bounding box center [56, 437] width 90 height 51
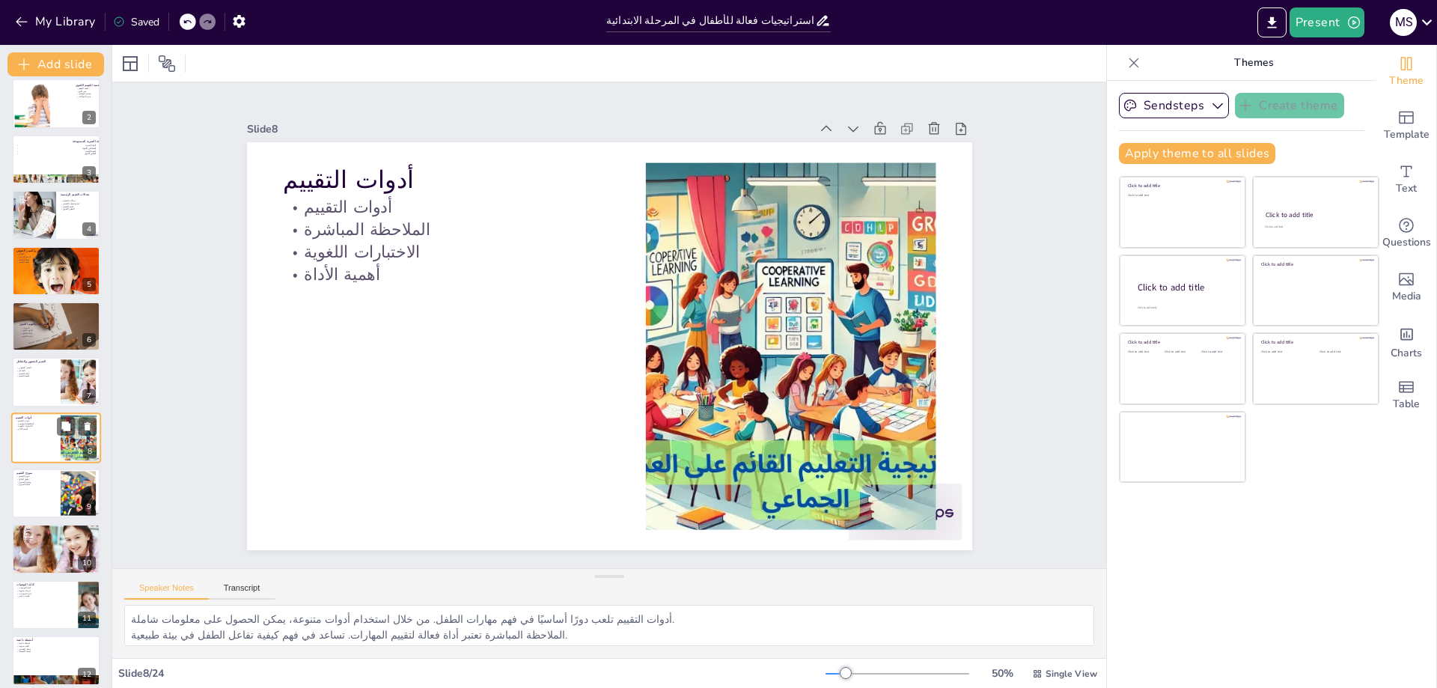
scroll to position [120, 0]
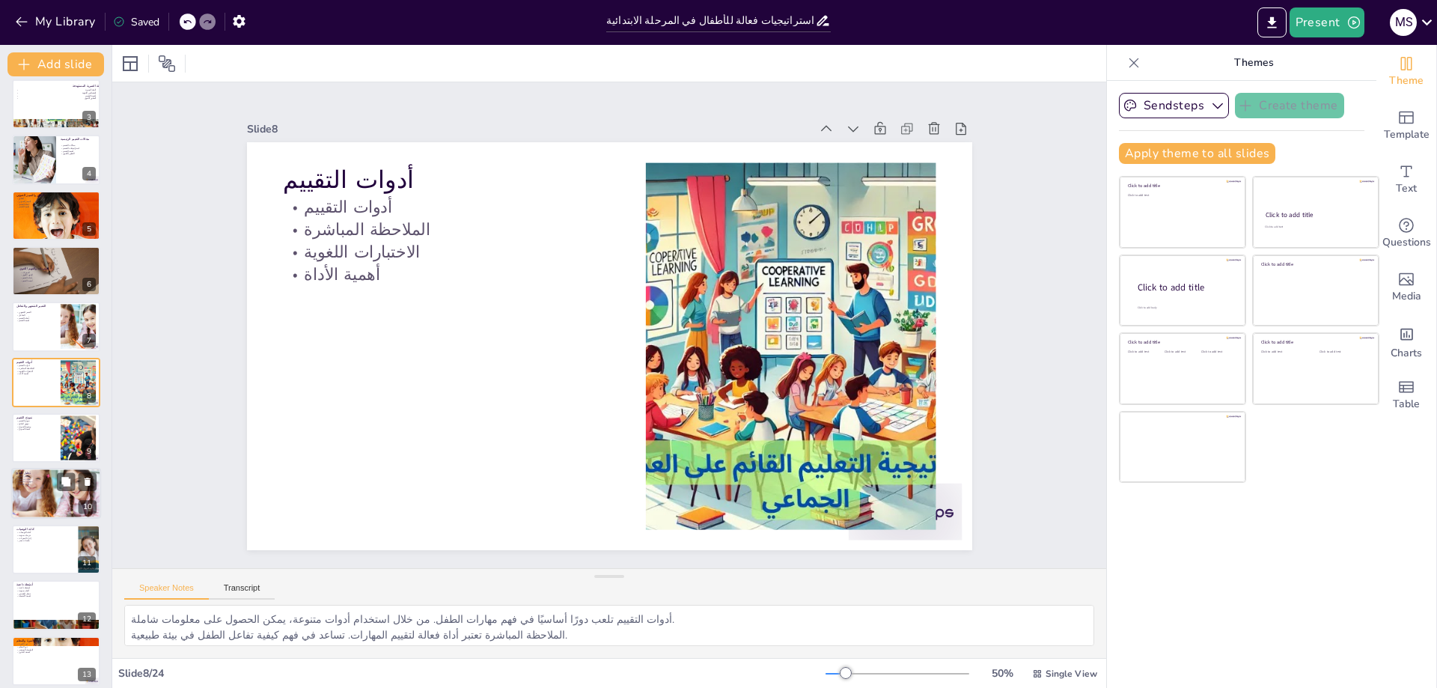
click at [62, 492] on div at bounding box center [56, 492] width 90 height 67
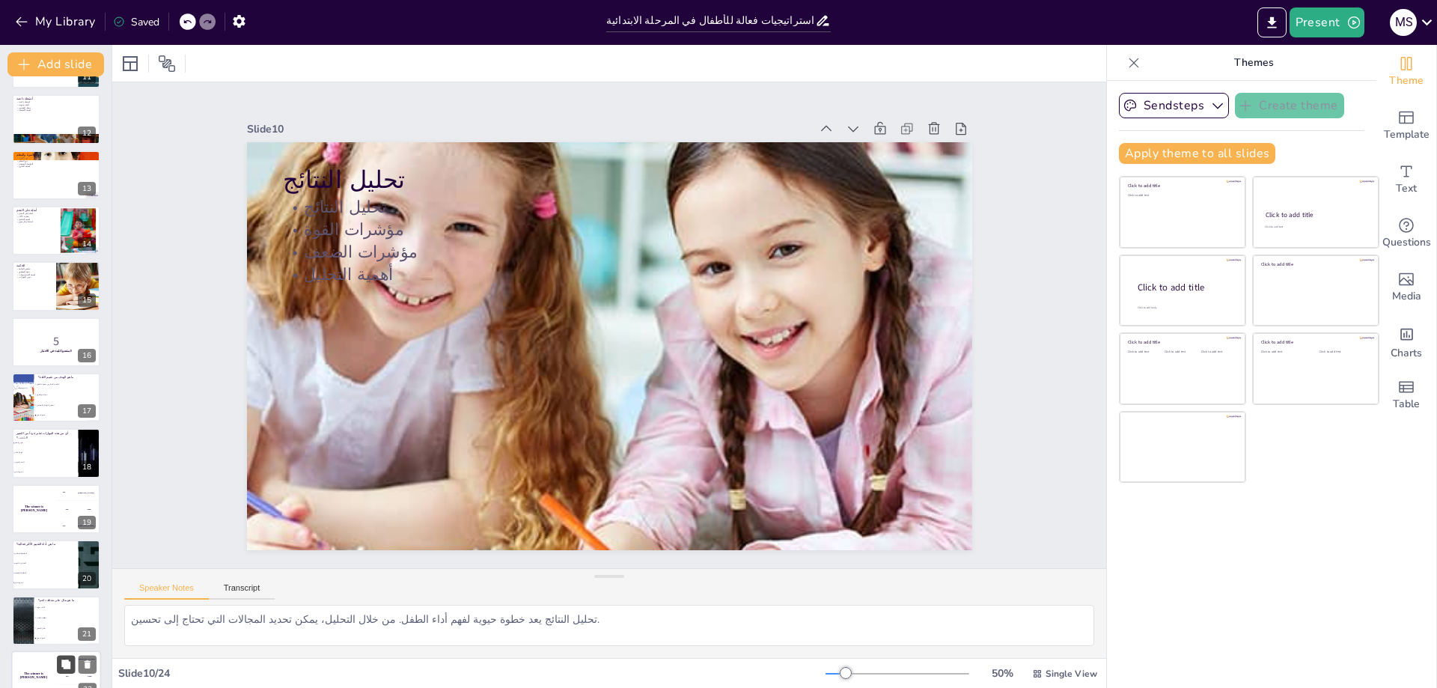
scroll to position [742, 0]
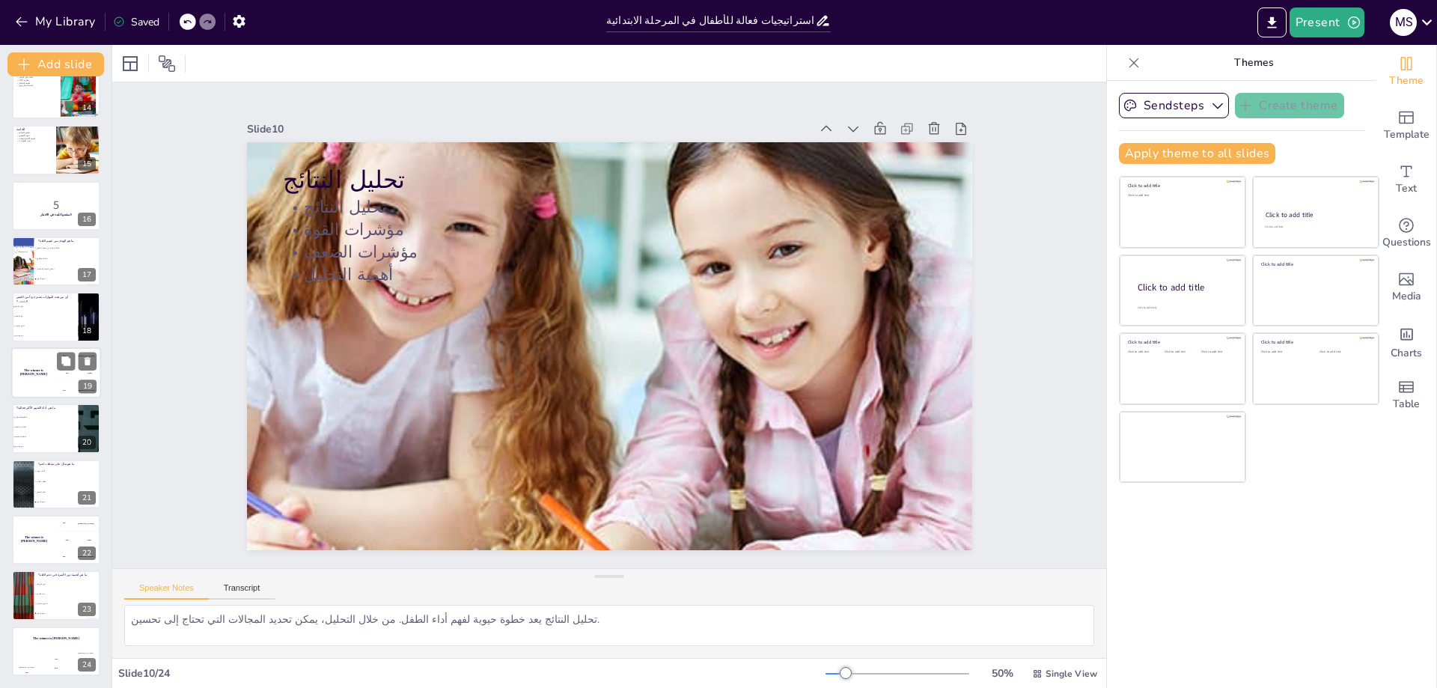
click at [35, 363] on div "The winner is [PERSON_NAME]" at bounding box center [33, 372] width 45 height 51
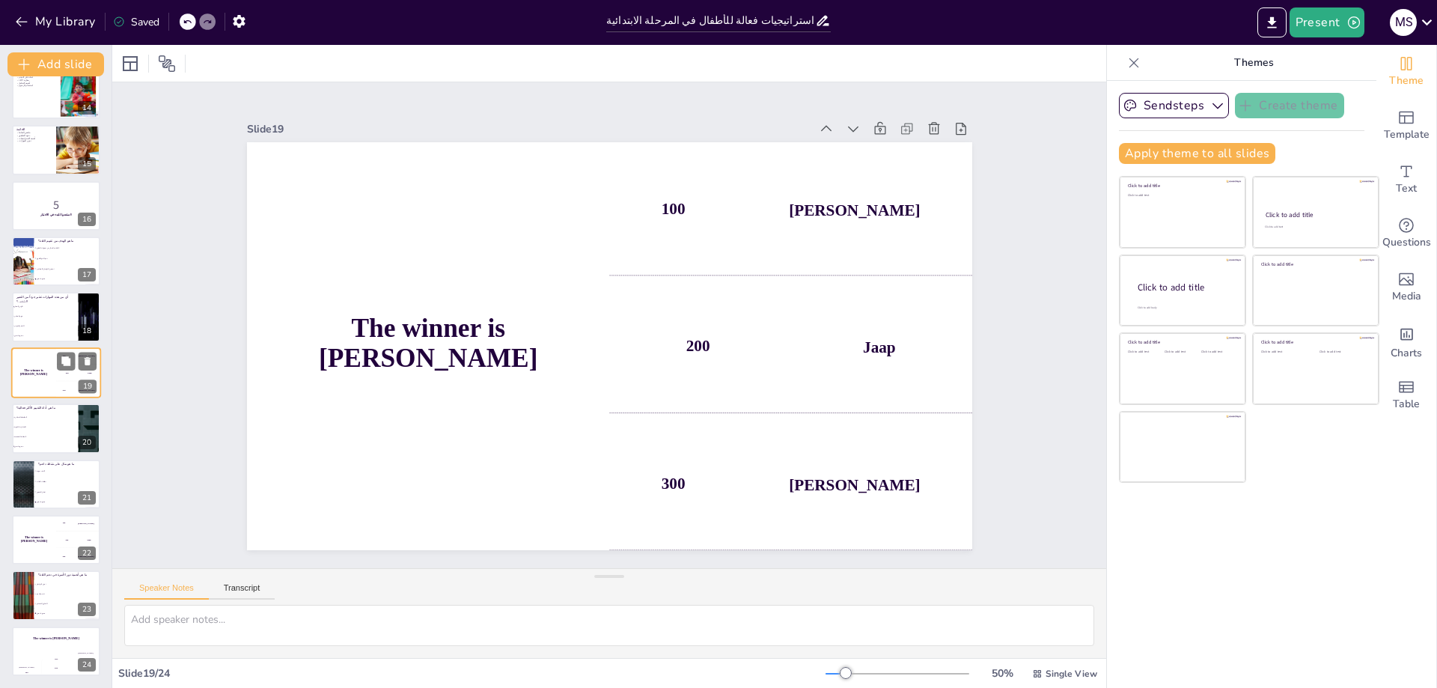
scroll to position [733, 0]
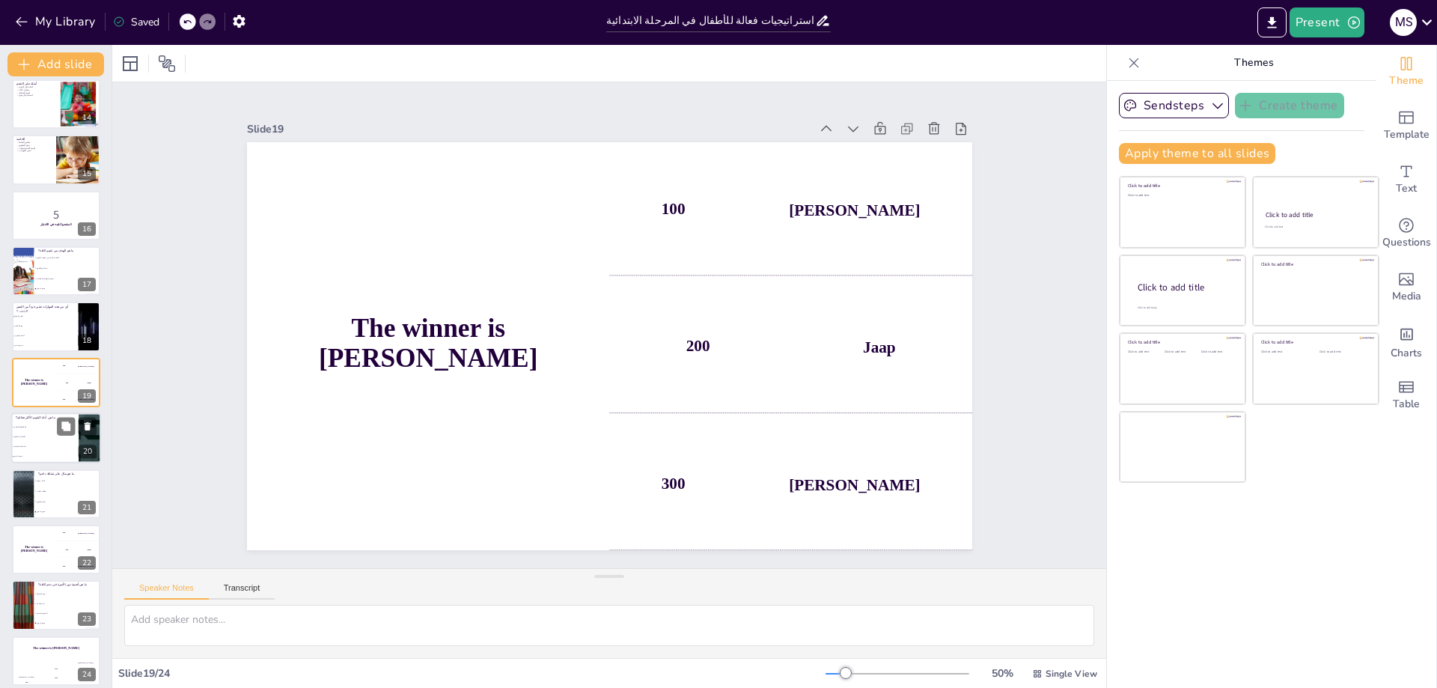
click at [50, 450] on li "المقابلة الشخصية" at bounding box center [44, 447] width 67 height 10
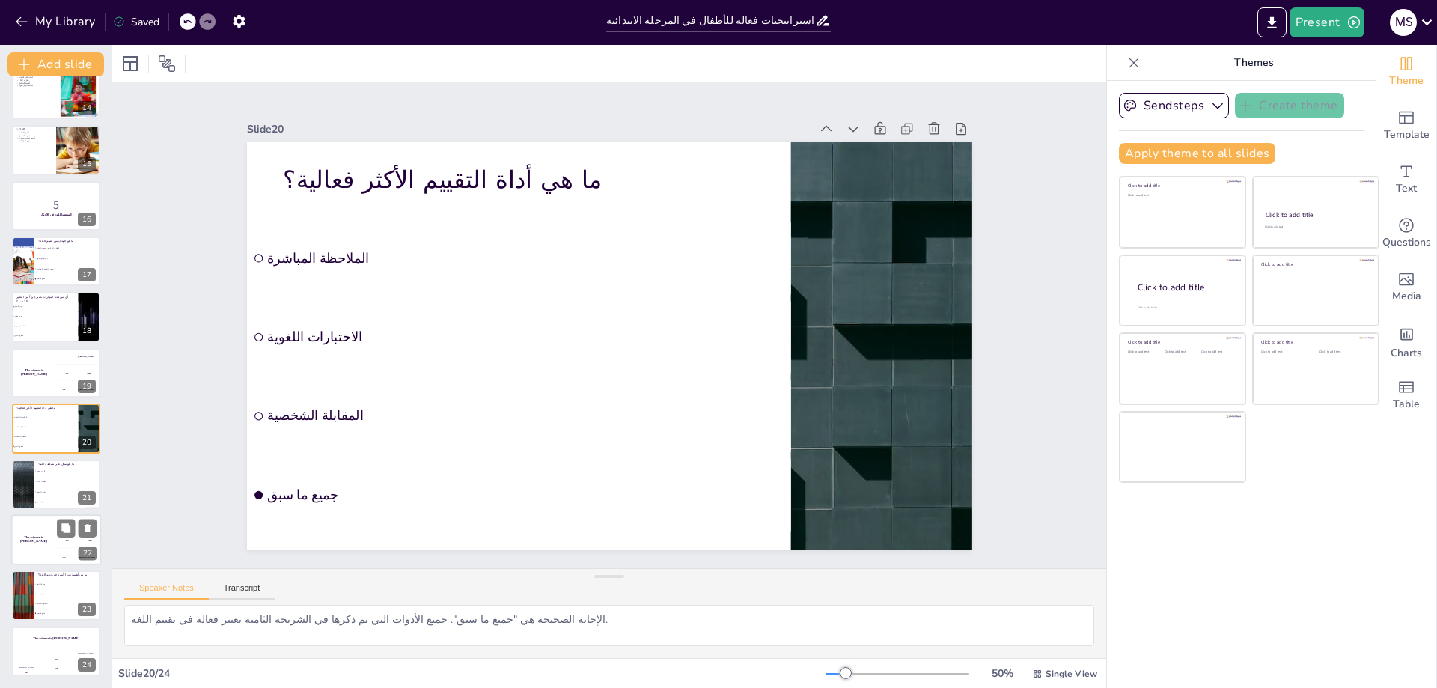
click at [40, 533] on div "The winner is [PERSON_NAME]" at bounding box center [33, 539] width 45 height 51
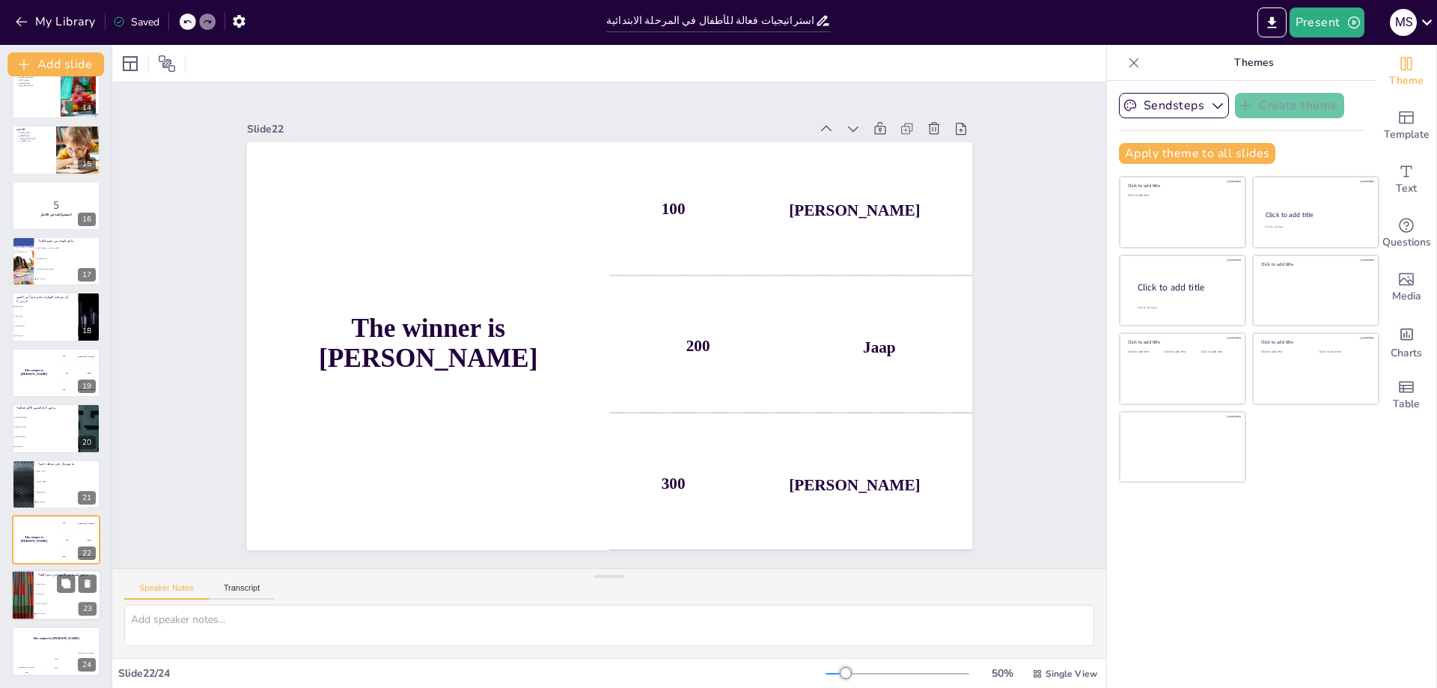
click at [45, 601] on li "التعاون المستمر" at bounding box center [67, 604] width 67 height 10
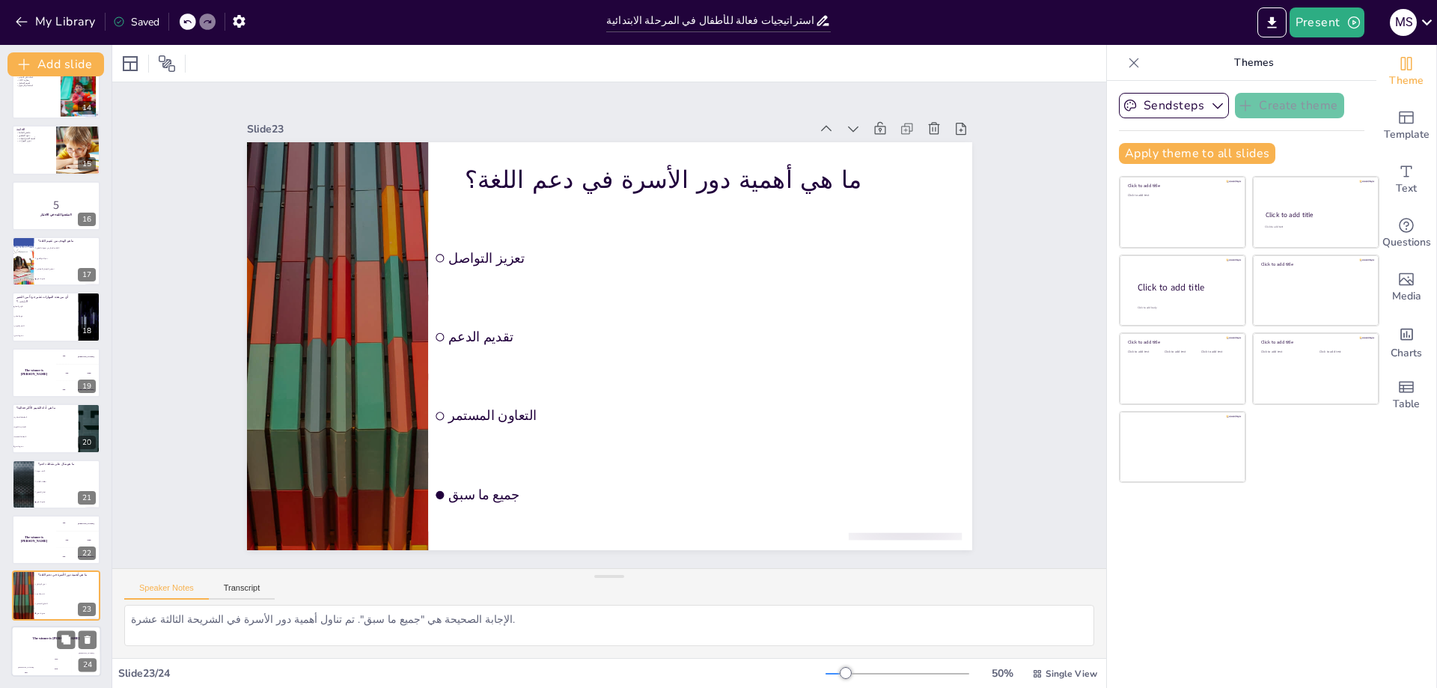
click at [47, 657] on div "Jaap" at bounding box center [56, 658] width 30 height 2
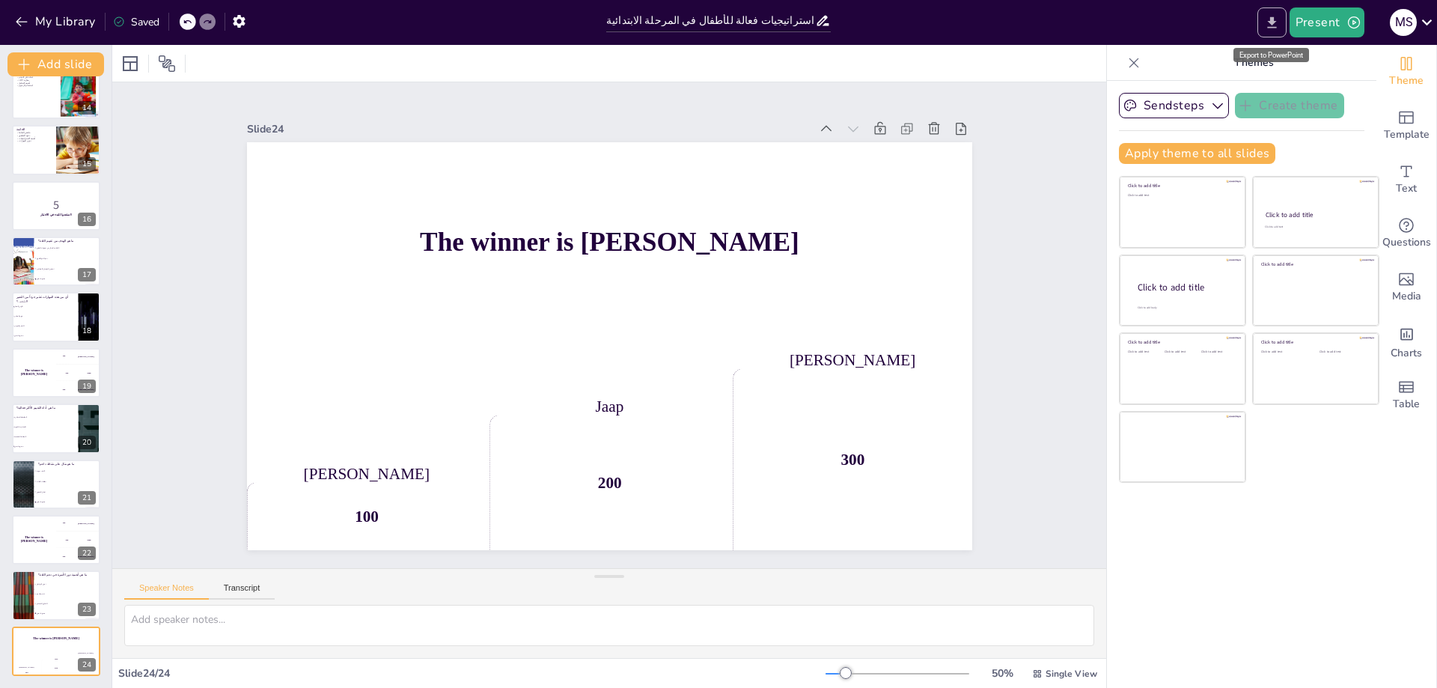
click at [1269, 28] on icon "Export to PowerPoint" at bounding box center [1271, 21] width 9 height 11
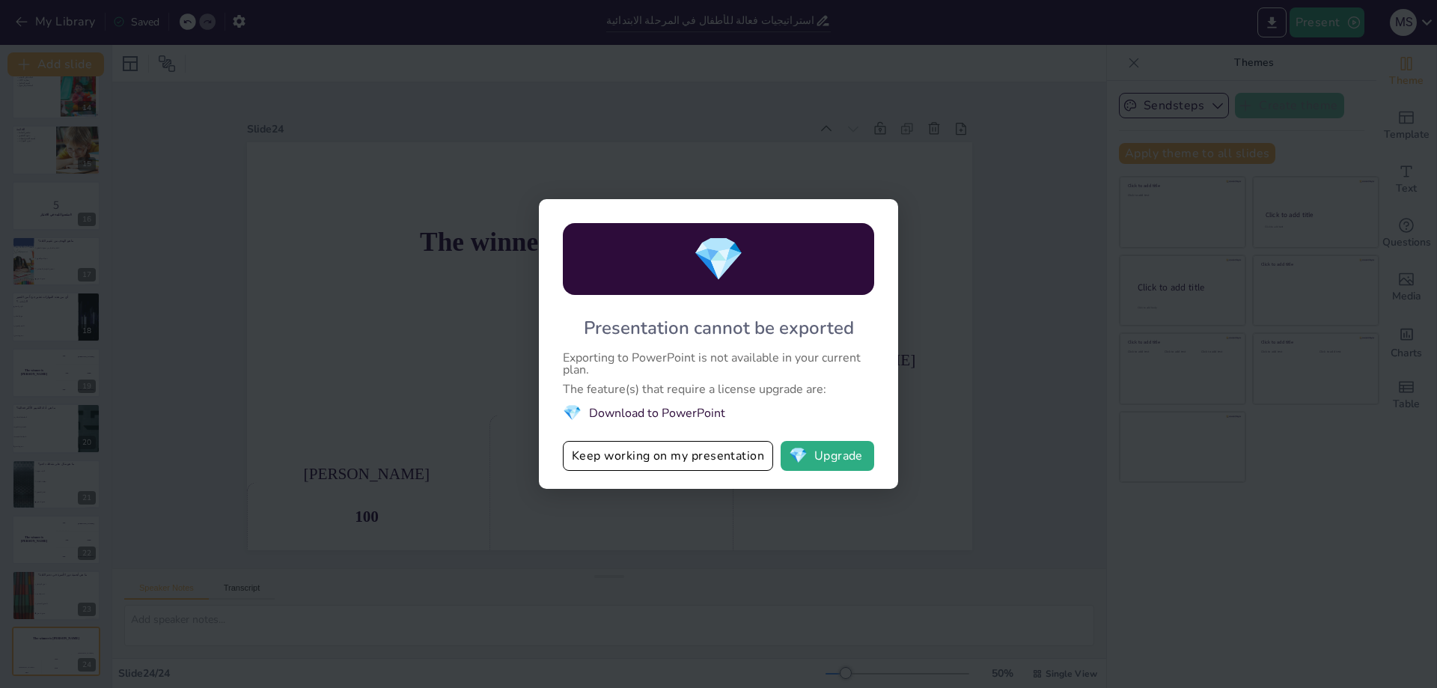
click at [635, 416] on li "💎 Download to PowerPoint" at bounding box center [718, 413] width 311 height 20
click at [686, 365] on div "Exporting to PowerPoint is not available in your current plan." at bounding box center [718, 364] width 311 height 24
click at [887, 171] on div "💎 Presentation cannot be exported Exporting to PowerPoint is not available in y…" at bounding box center [718, 344] width 1437 height 688
click at [681, 462] on button "Keep working on my presentation" at bounding box center [668, 456] width 210 height 30
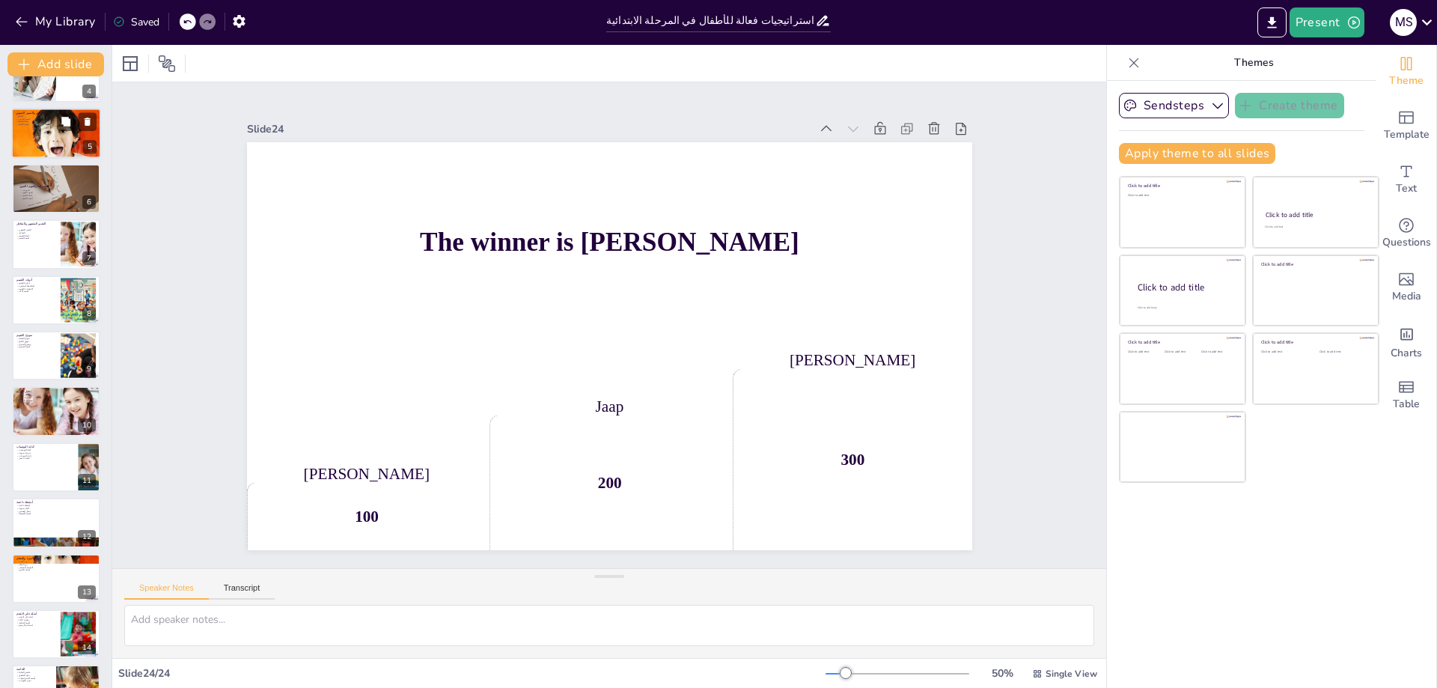
scroll to position [0, 0]
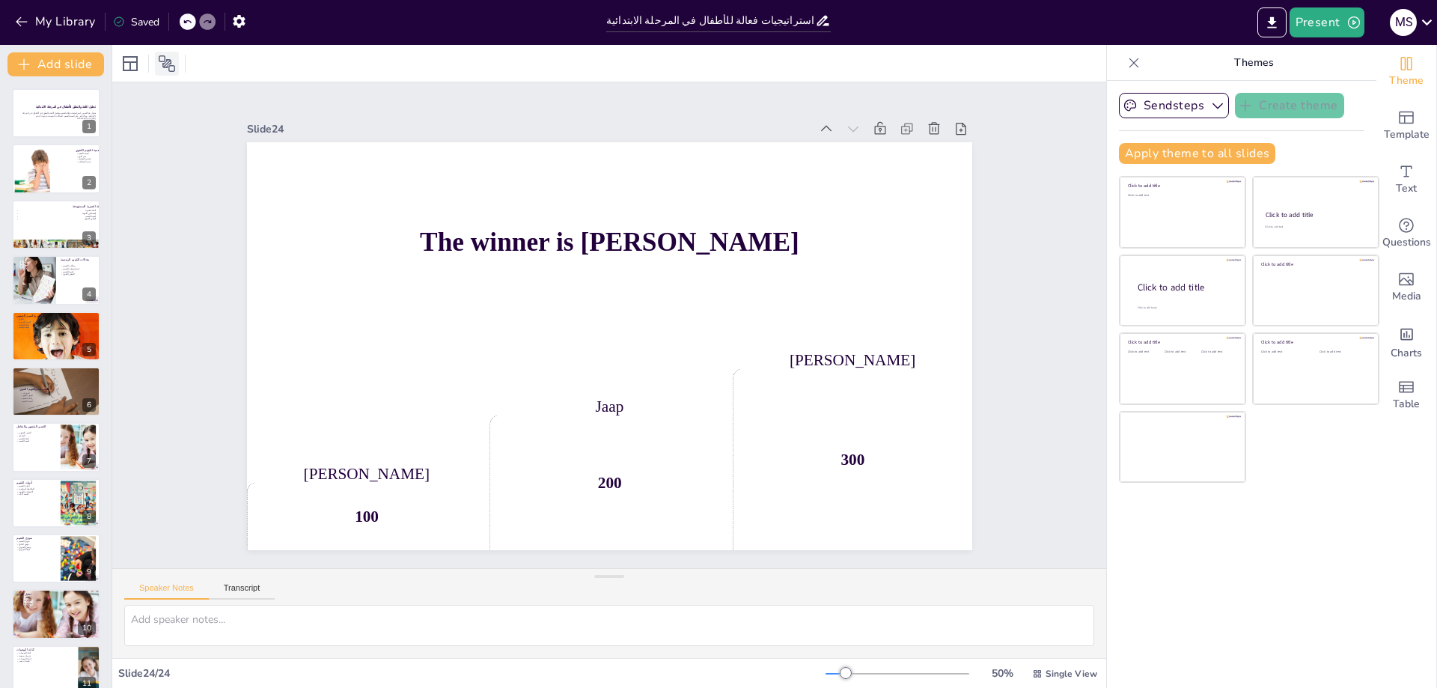
click at [165, 69] on icon at bounding box center [167, 64] width 18 height 18
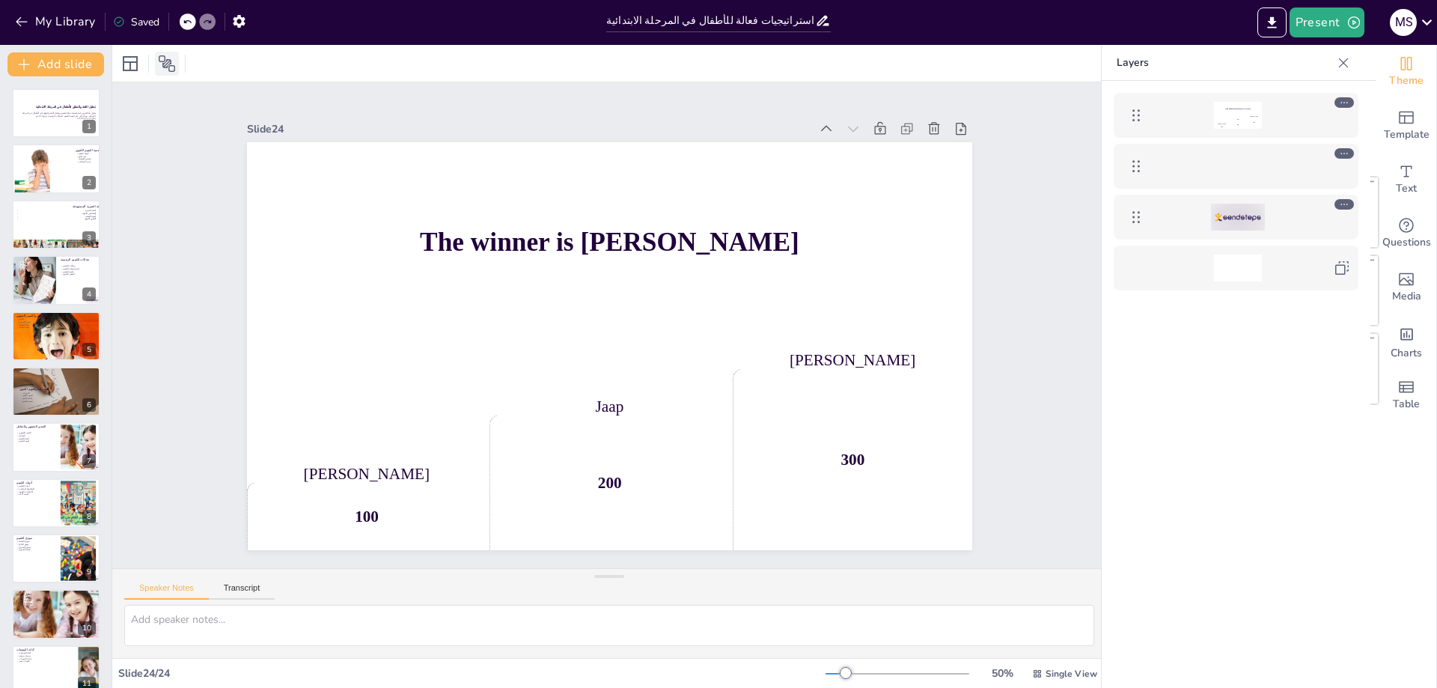
click at [165, 69] on icon at bounding box center [167, 64] width 18 height 18
click at [1245, 221] on div at bounding box center [1238, 217] width 54 height 27
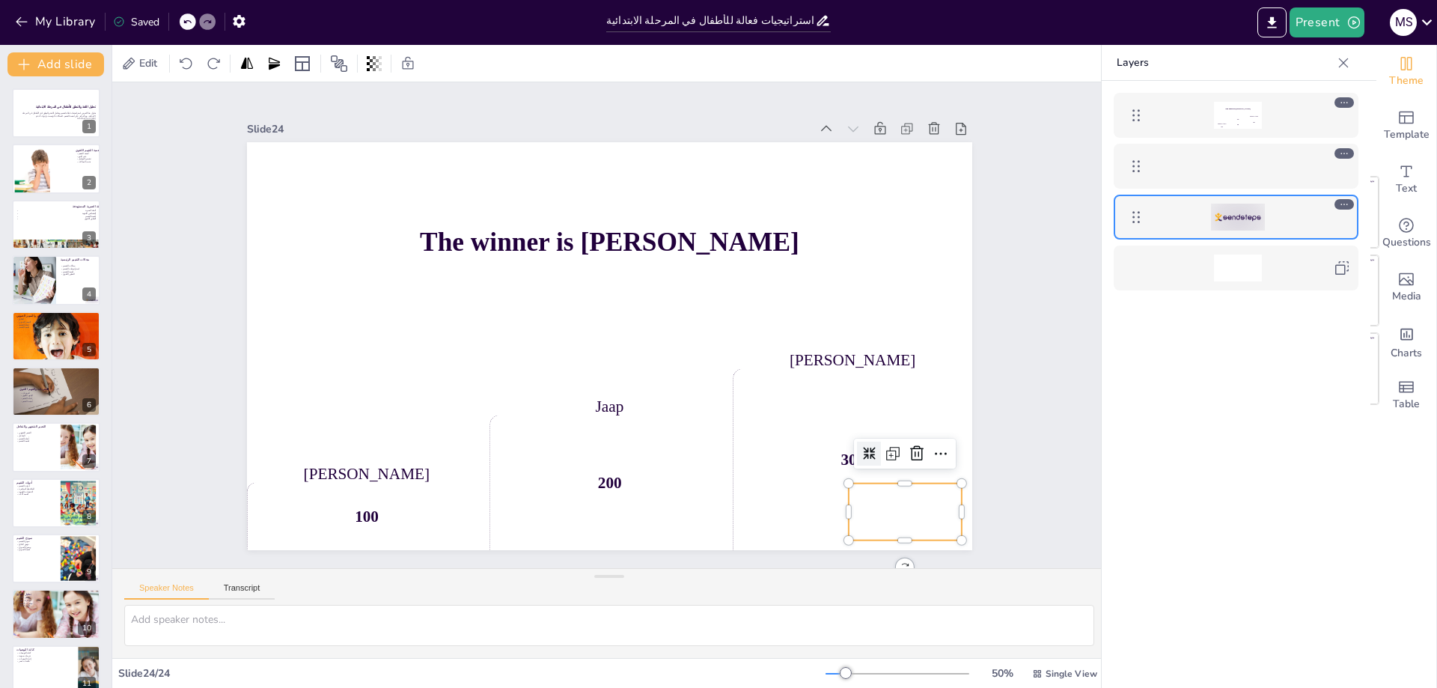
click at [1250, 367] on div "The winner is [PERSON_NAME] 100 Jaap 200 Niels 300" at bounding box center [1235, 407] width 269 height 652
click at [1325, 28] on button "Present" at bounding box center [1326, 22] width 75 height 30
click at [1336, 59] on li "Preview presentation" at bounding box center [1349, 55] width 117 height 24
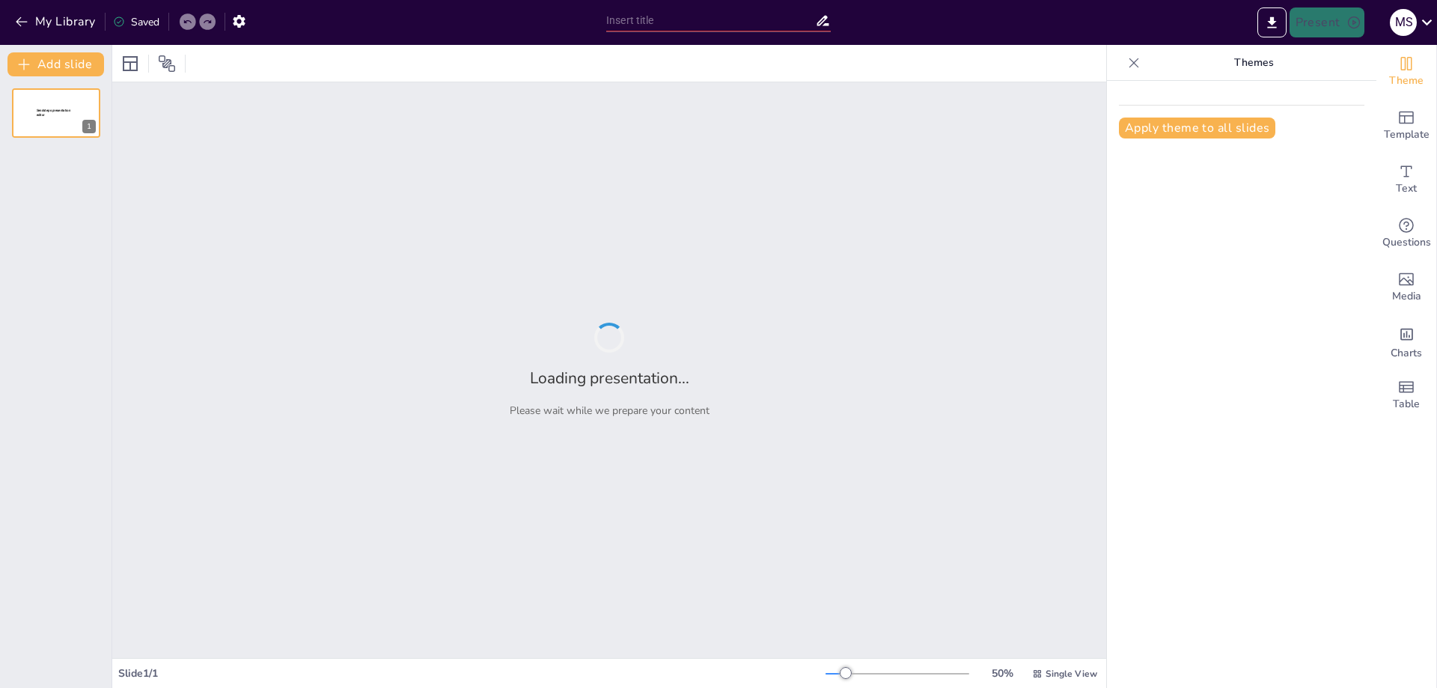
type input "تحليل اللغة والنطق: استراتيجيات فعالة للأطفال في المرحلة الابتدائية"
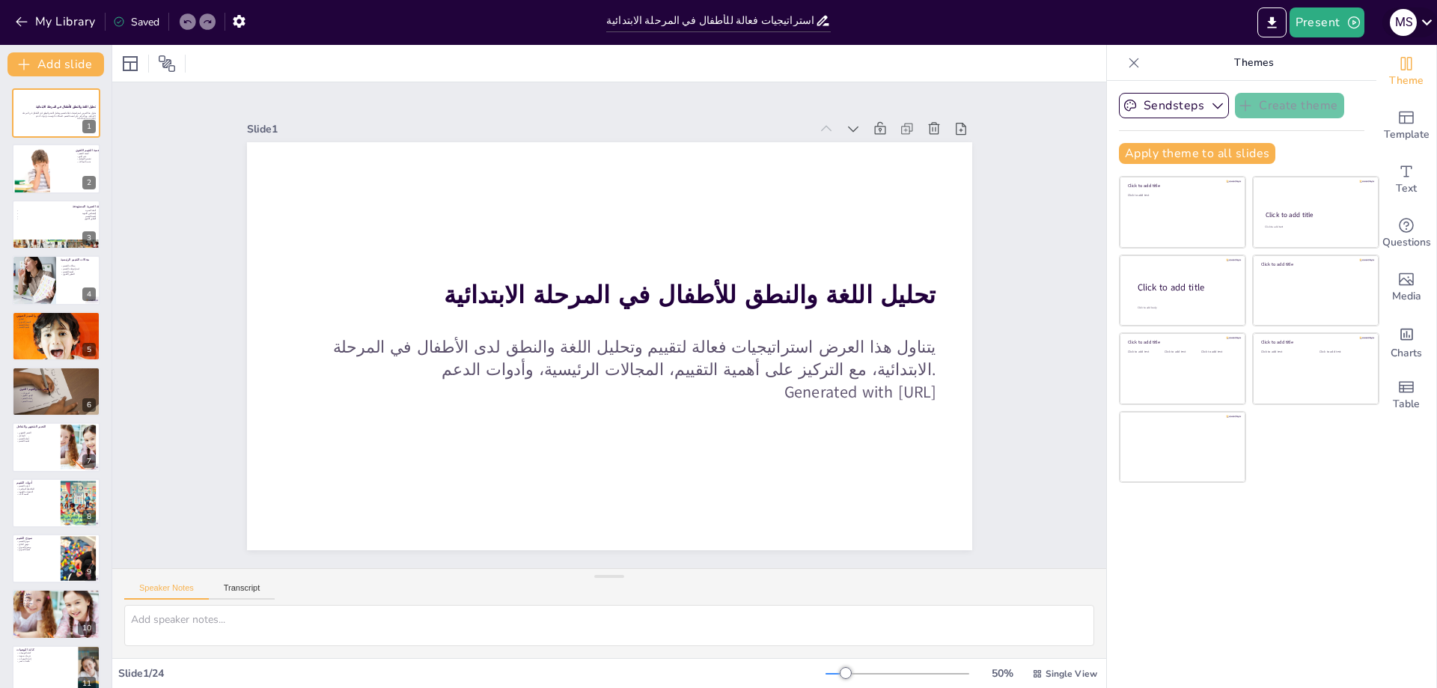
checkbox input "true"
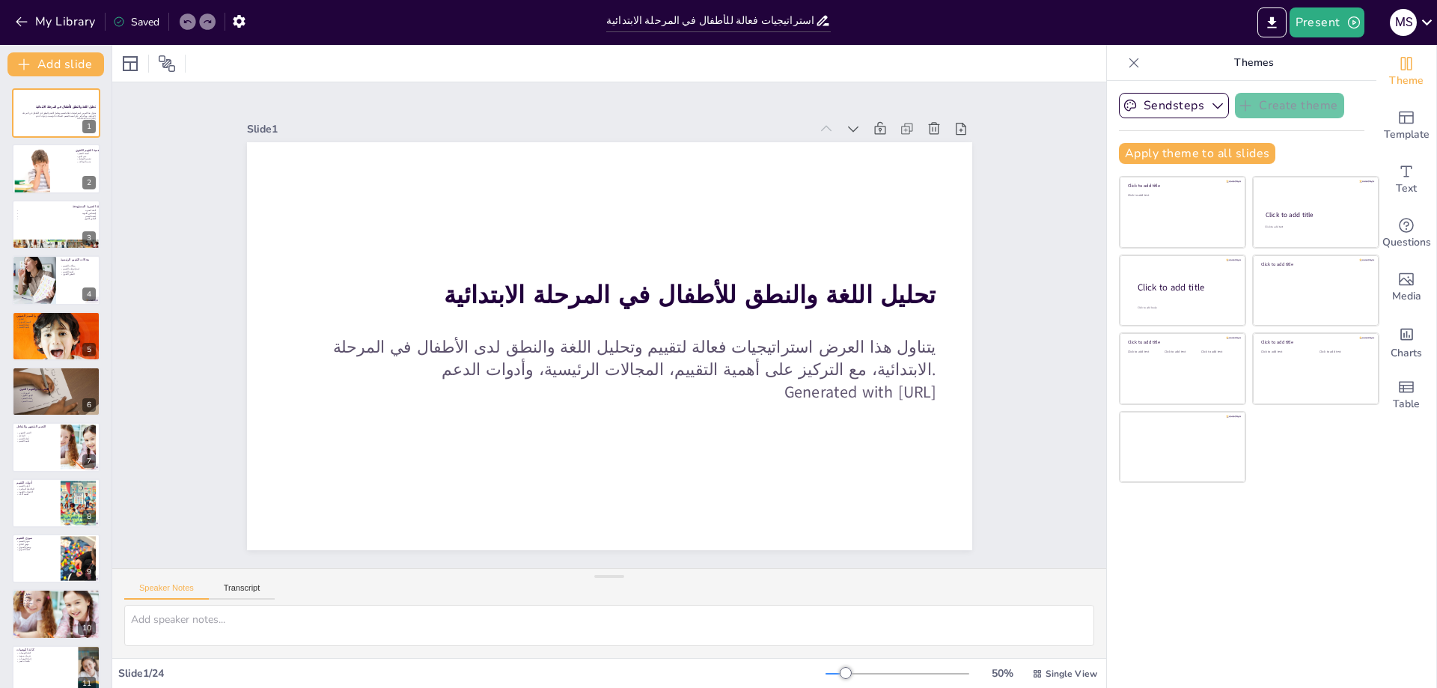
checkbox input "true"
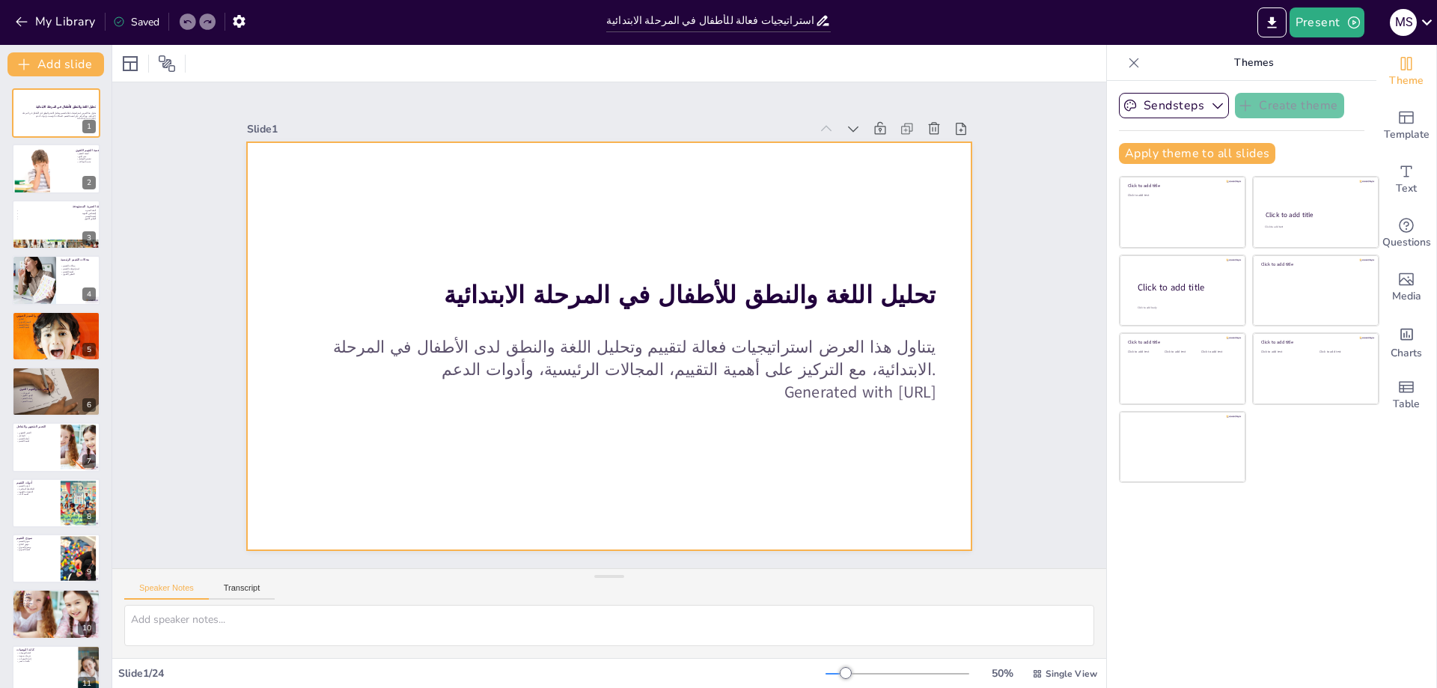
checkbox input "true"
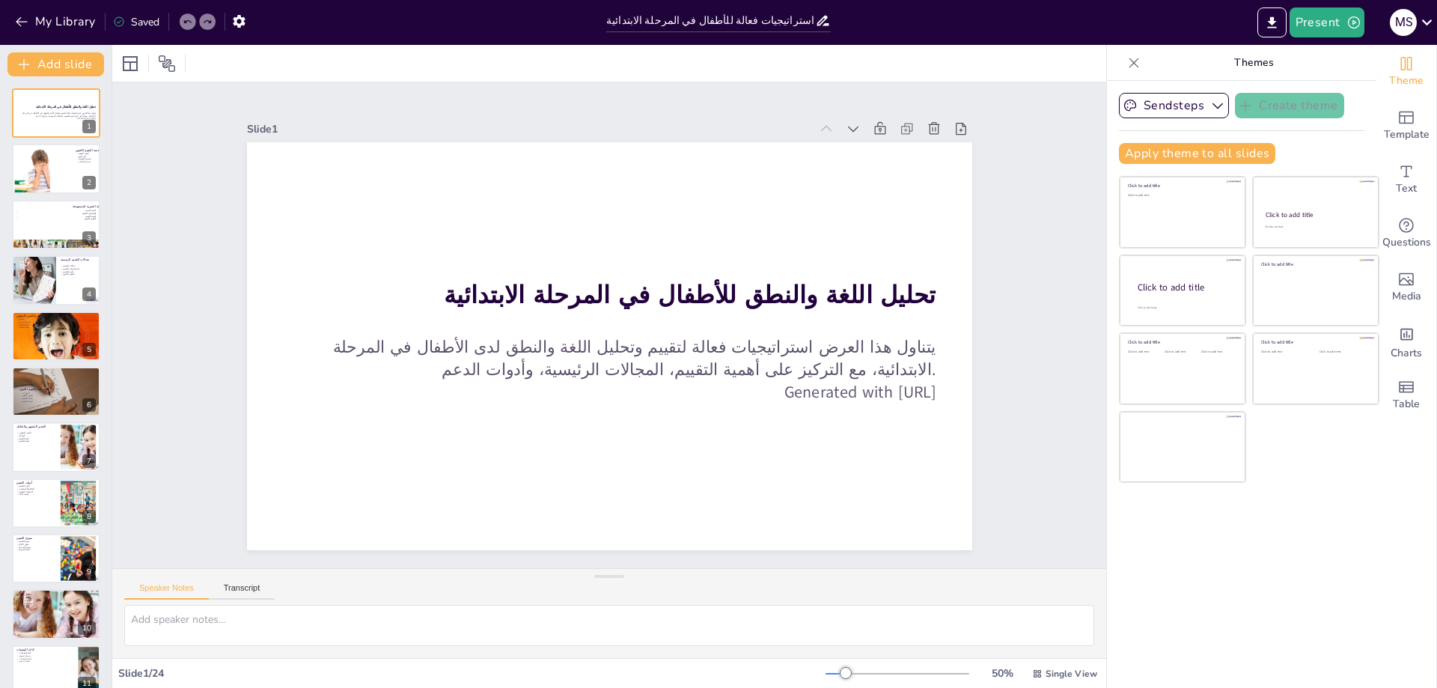
checkbox input "true"
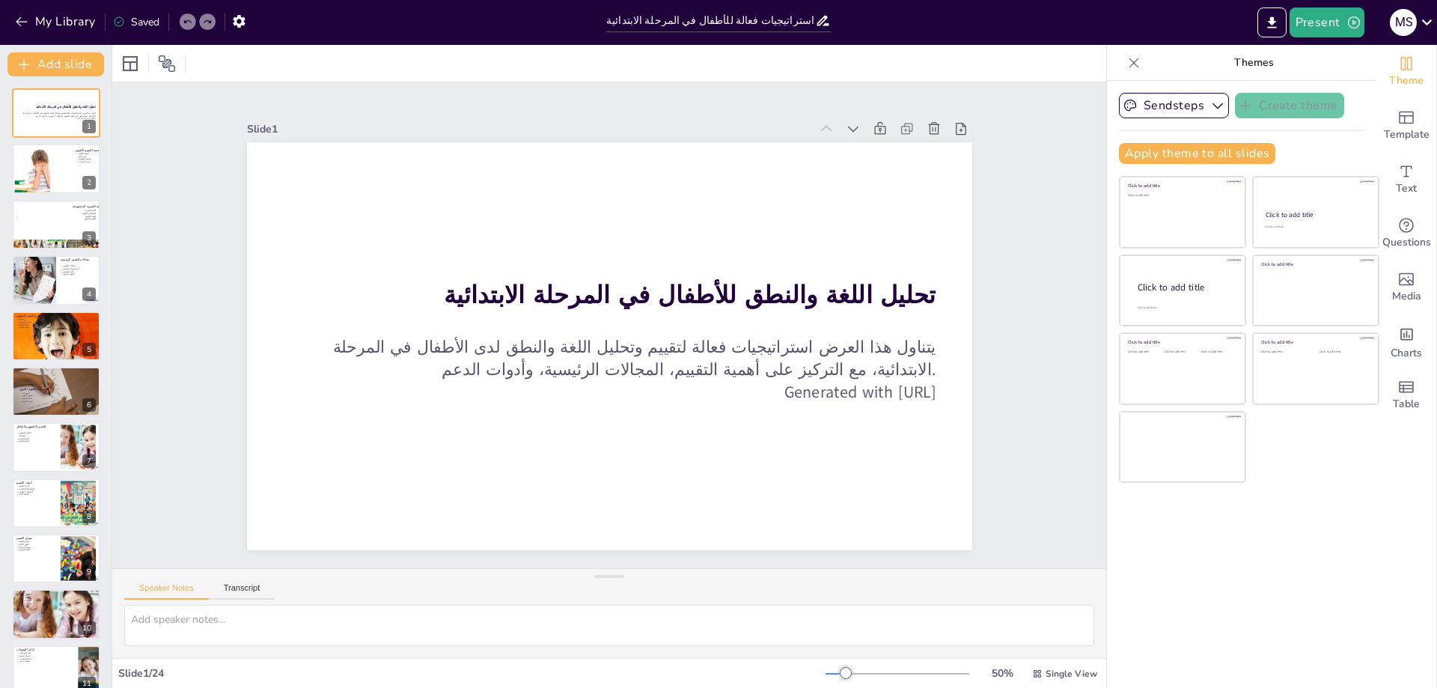
checkbox input "true"
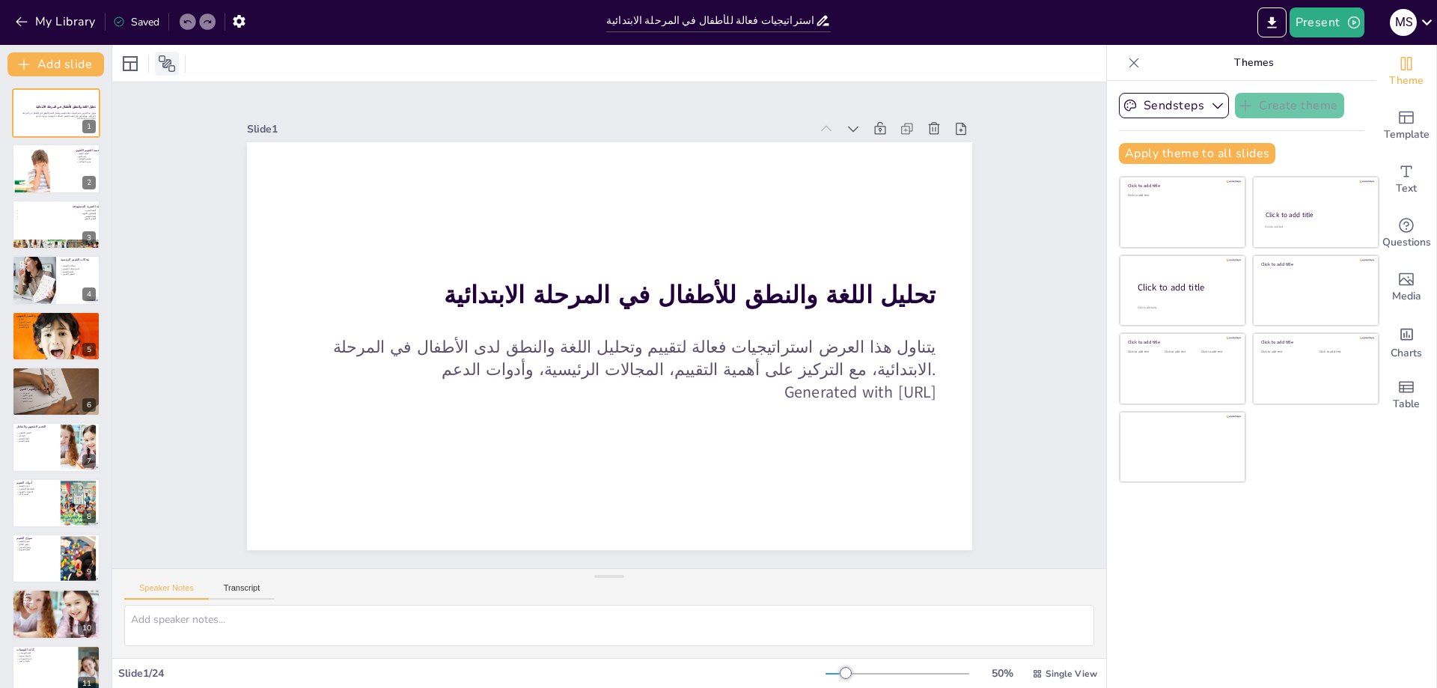
checkbox input "true"
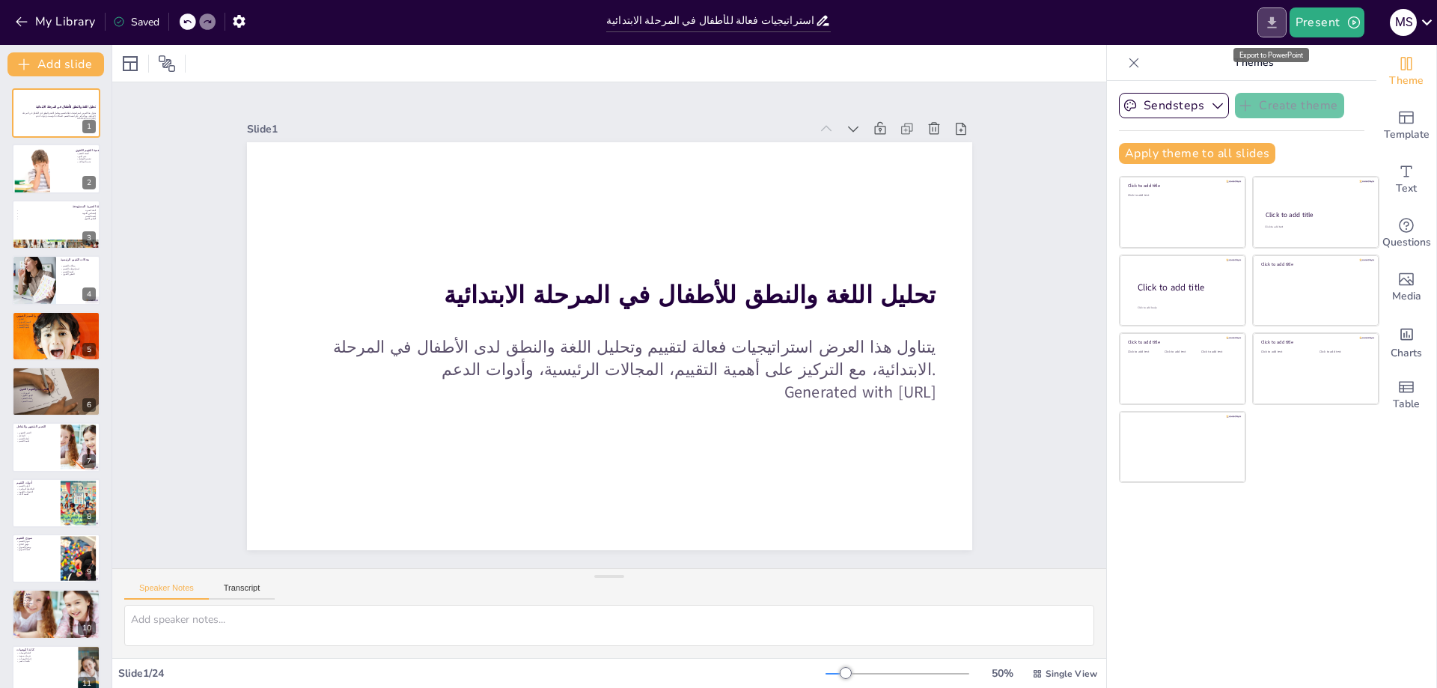
click at [1278, 19] on icon "Export to PowerPoint" at bounding box center [1272, 23] width 16 height 16
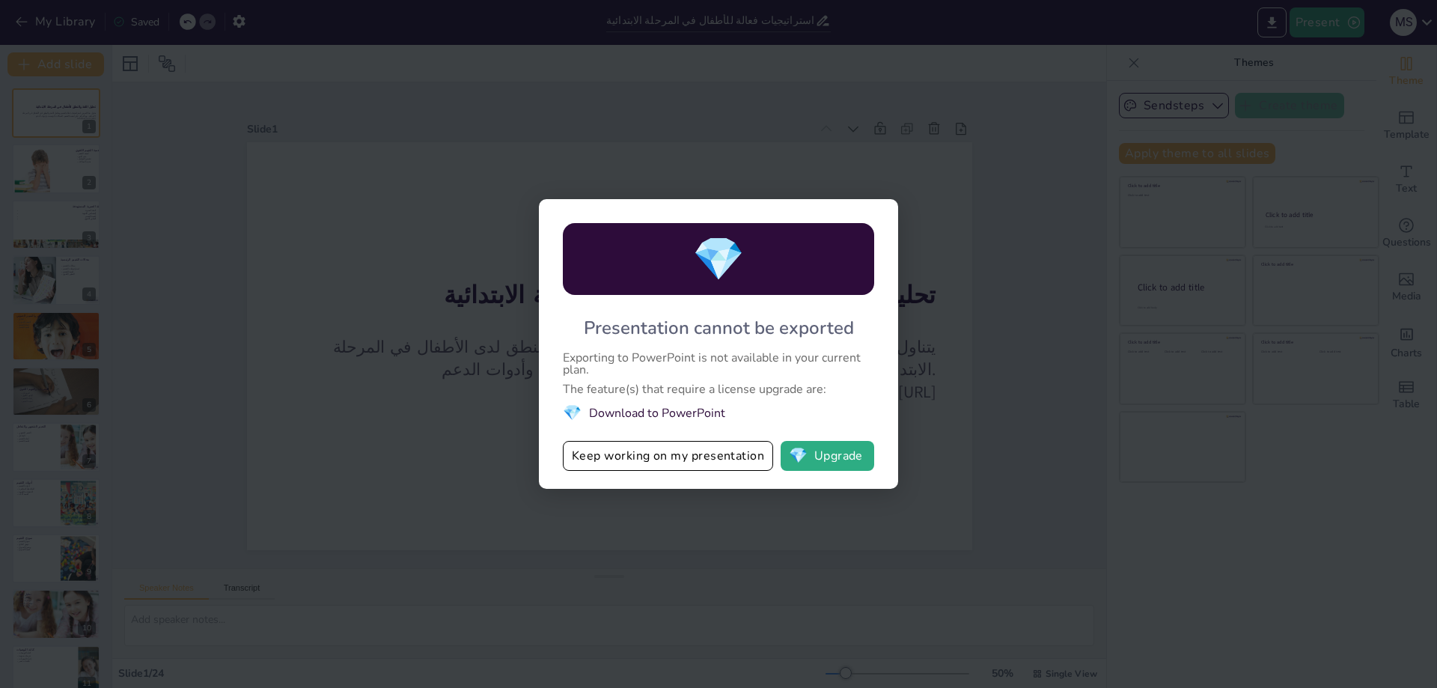
click at [677, 260] on div "💎" at bounding box center [718, 259] width 311 height 72
click at [821, 451] on button "💎 Upgrade" at bounding box center [827, 456] width 94 height 30
checkbox input "true"
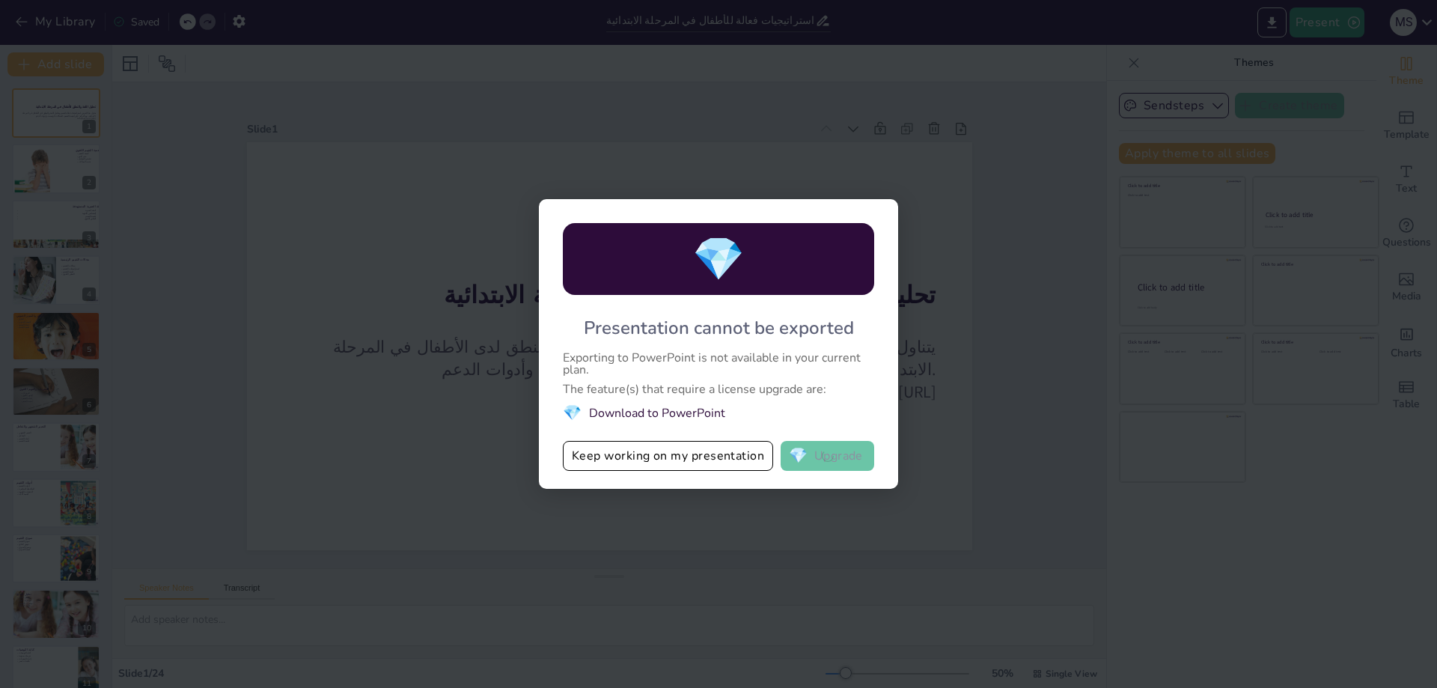
checkbox input "true"
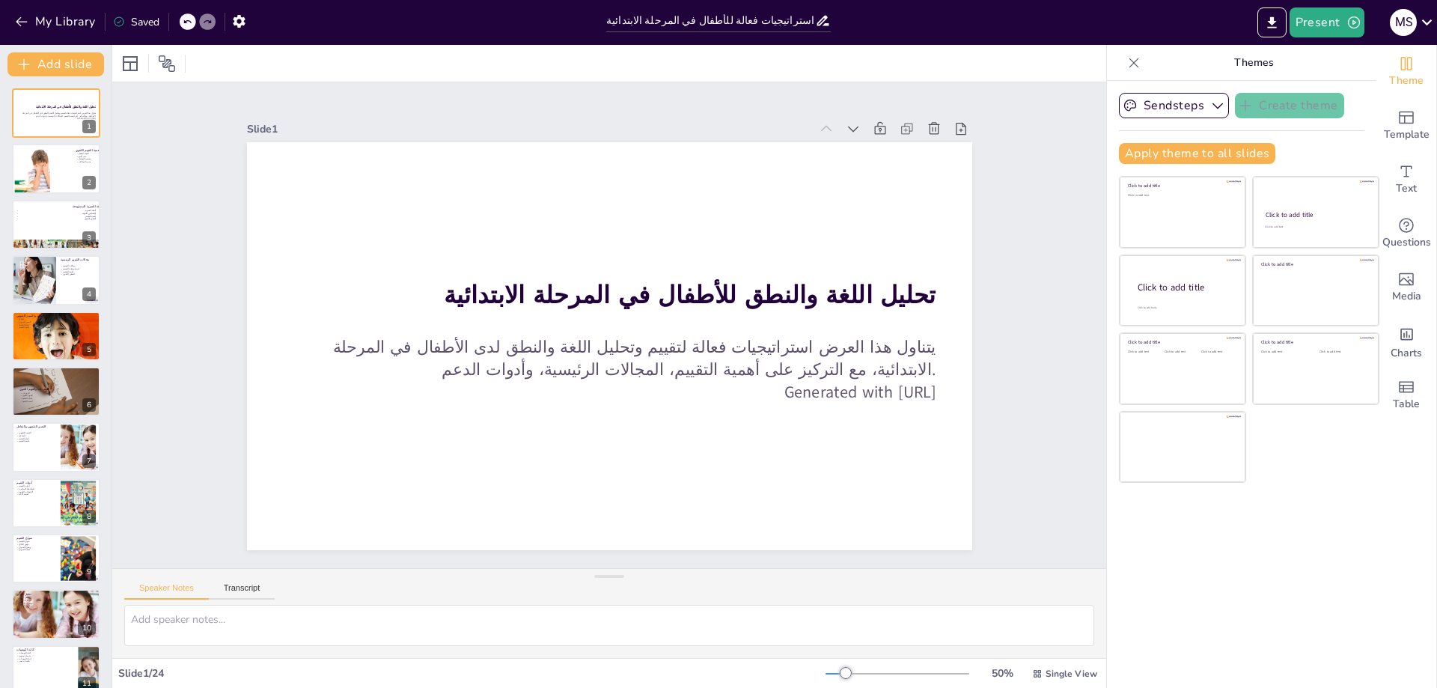
checkbox input "true"
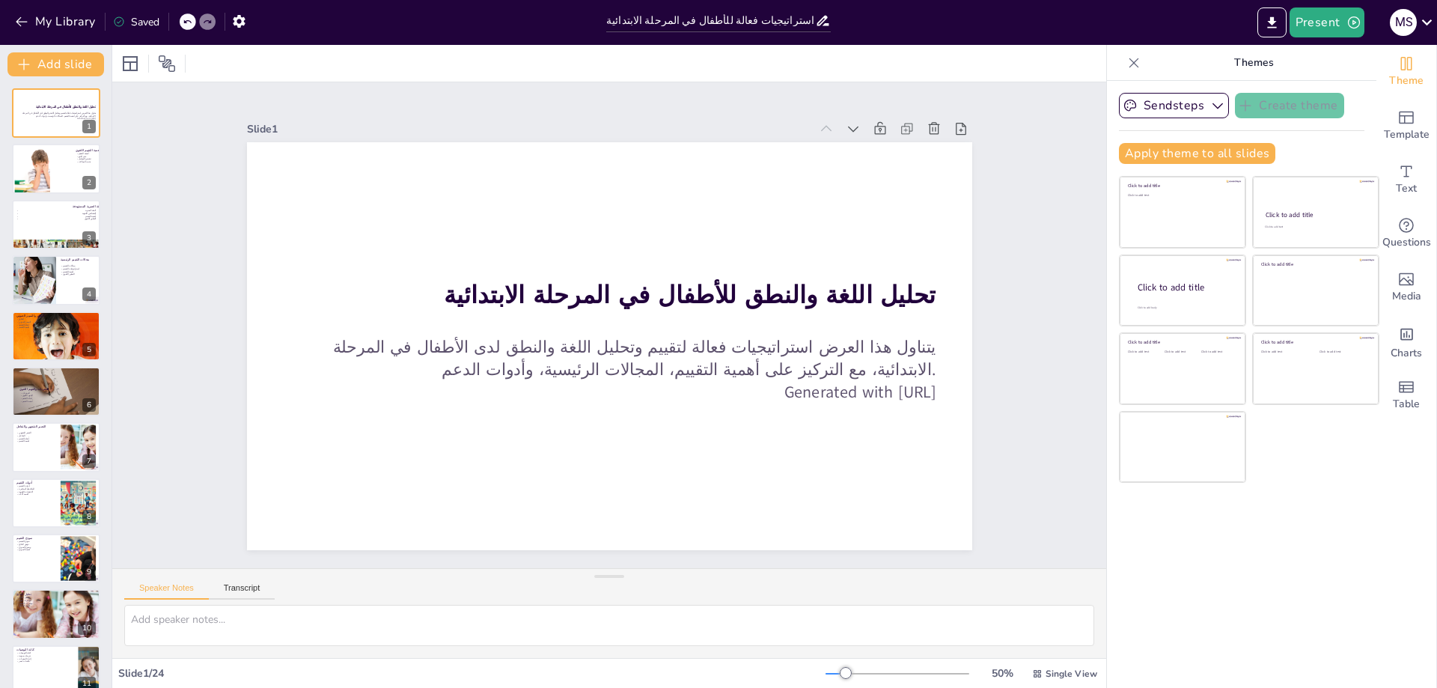
checkbox input "true"
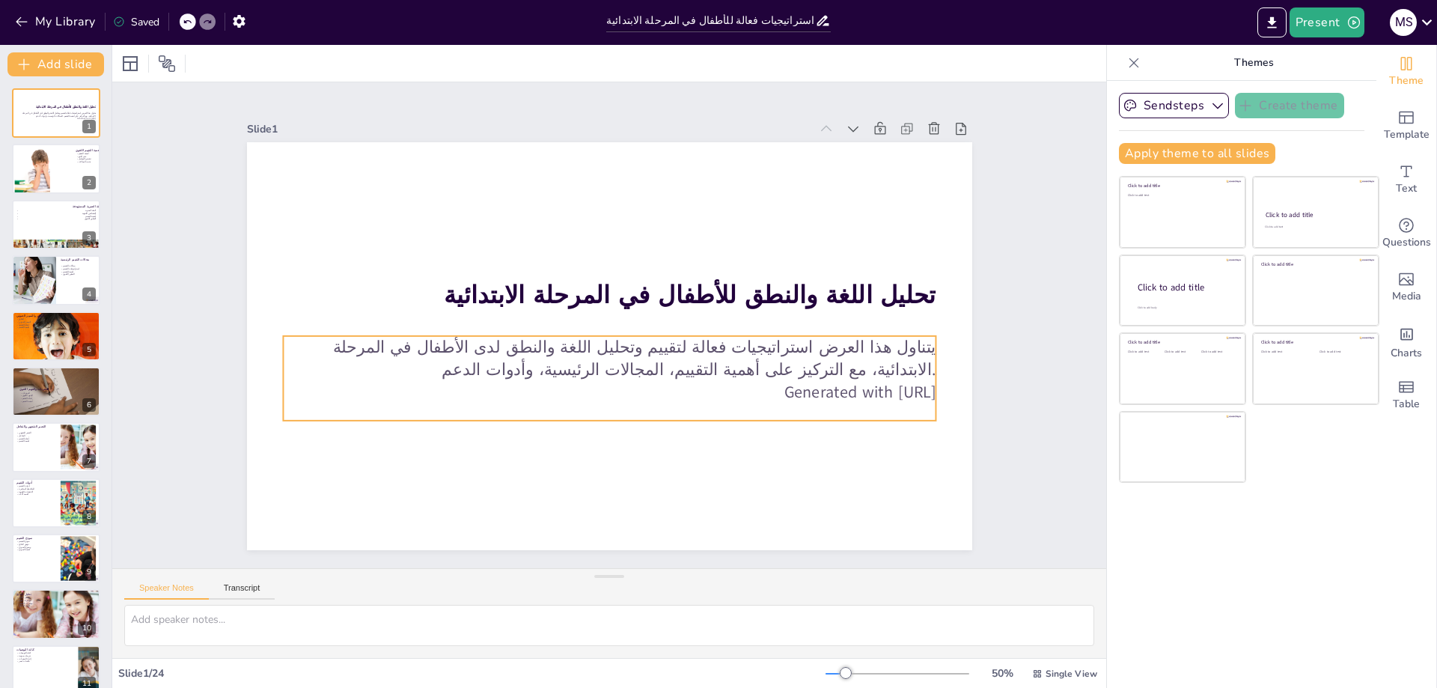
checkbox input "true"
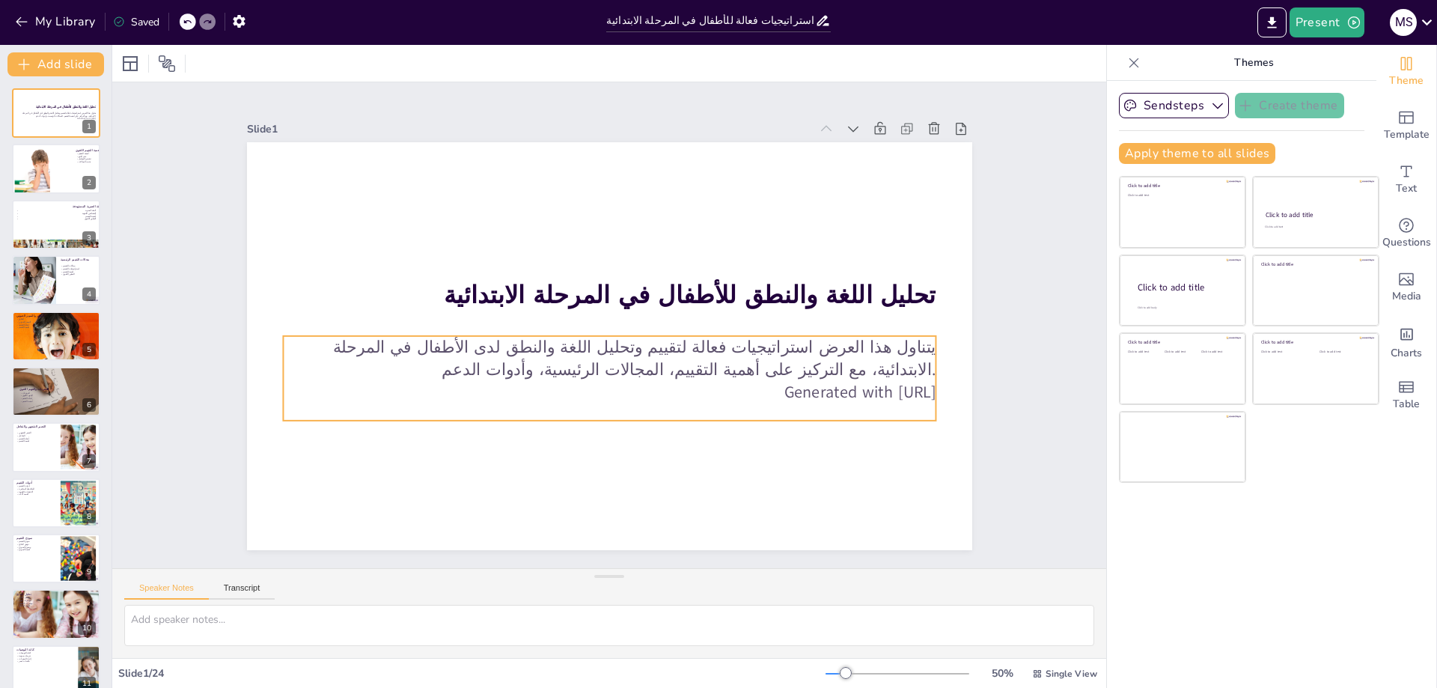
checkbox input "true"
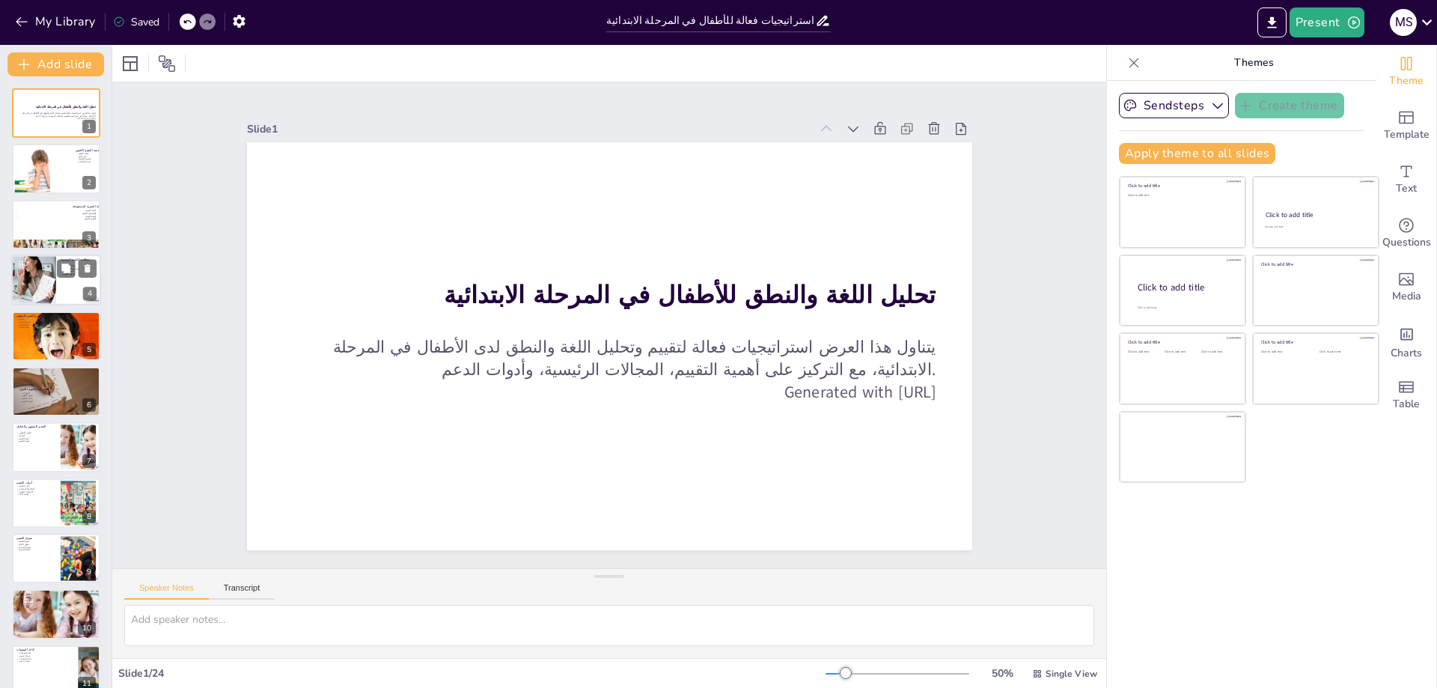
checkbox input "true"
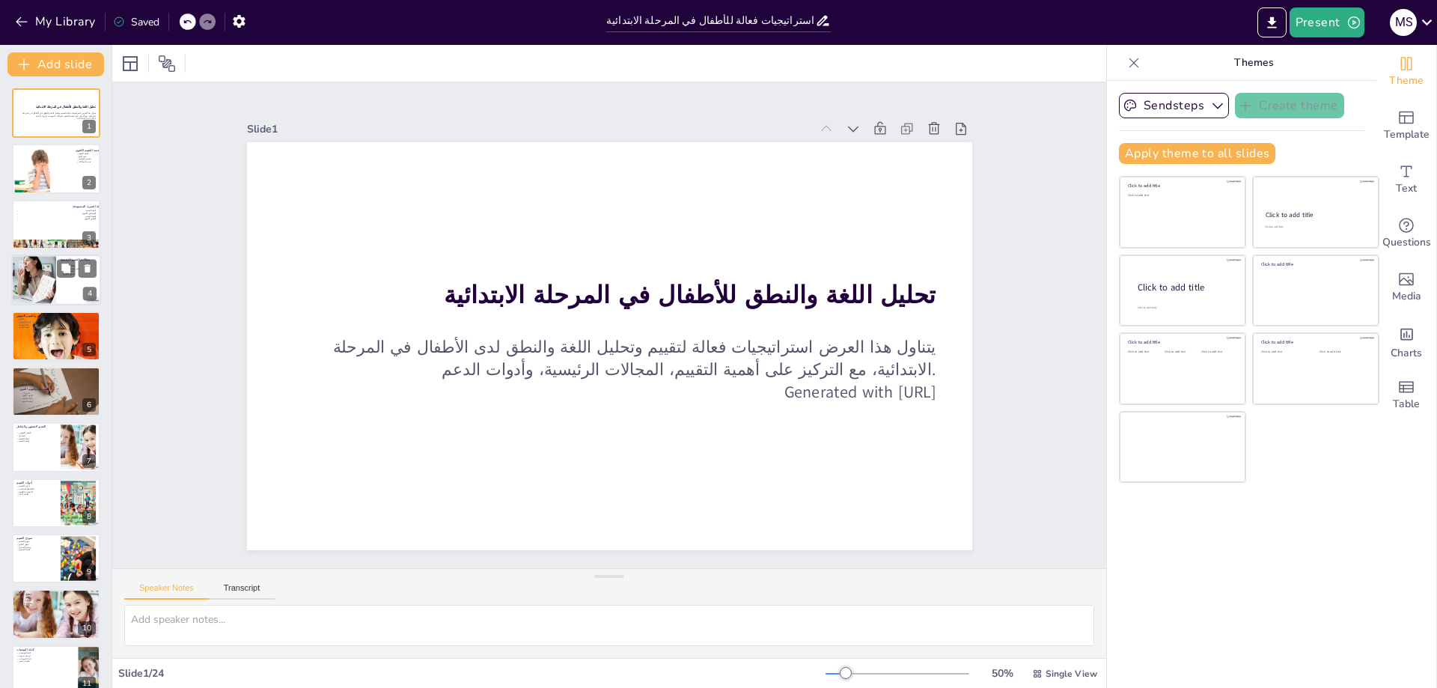
checkbox input "true"
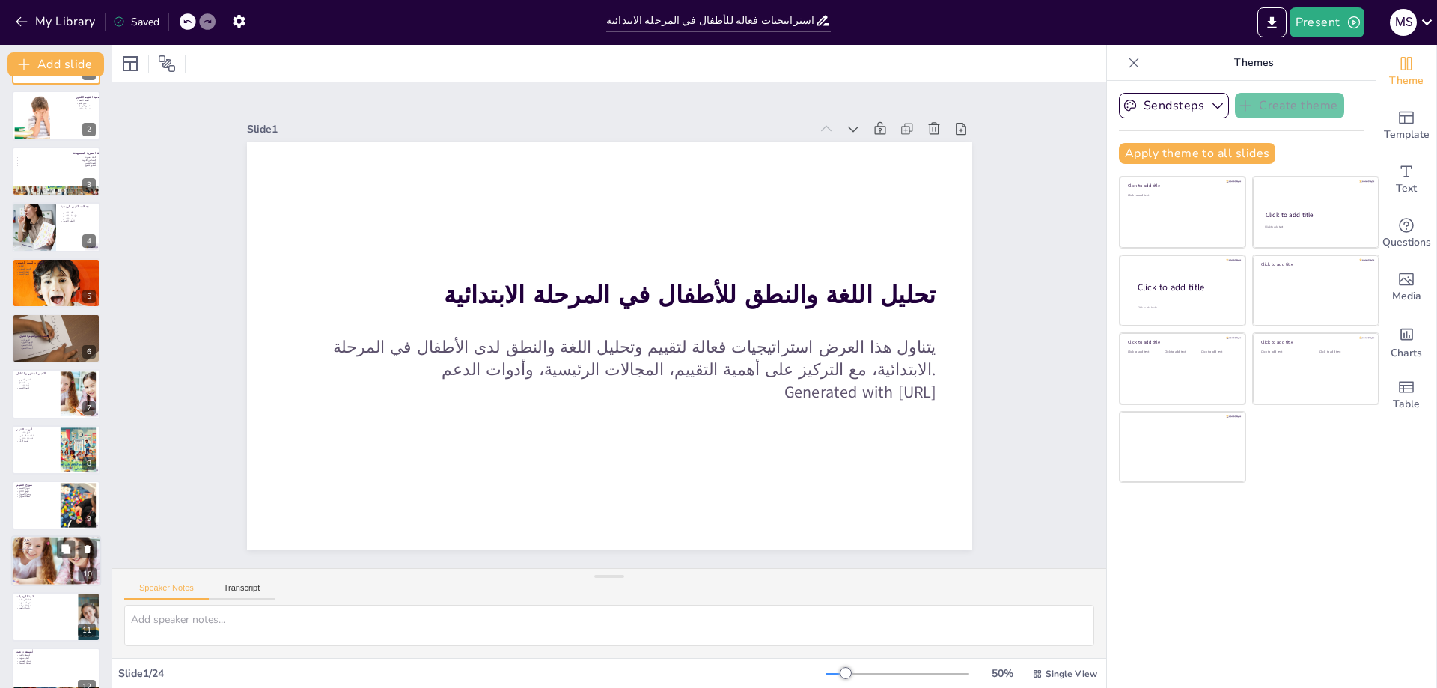
checkbox input "true"
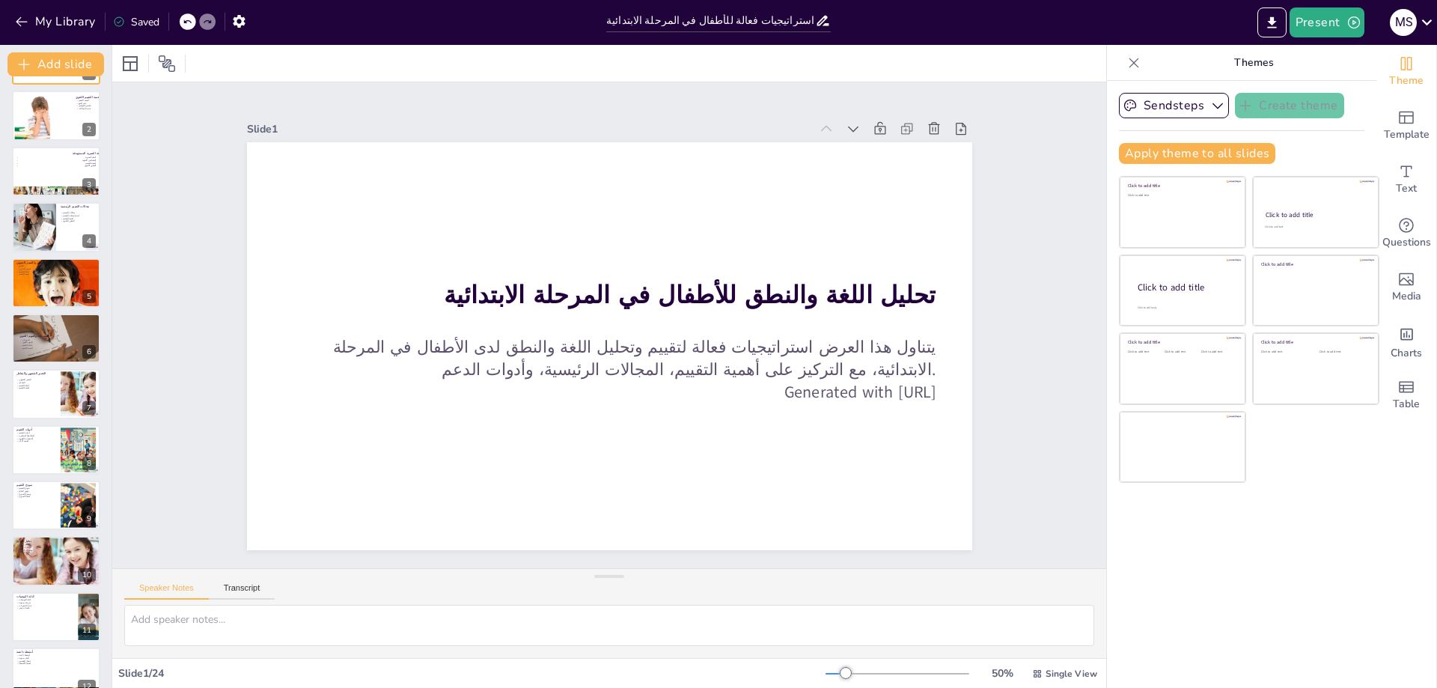
checkbox input "true"
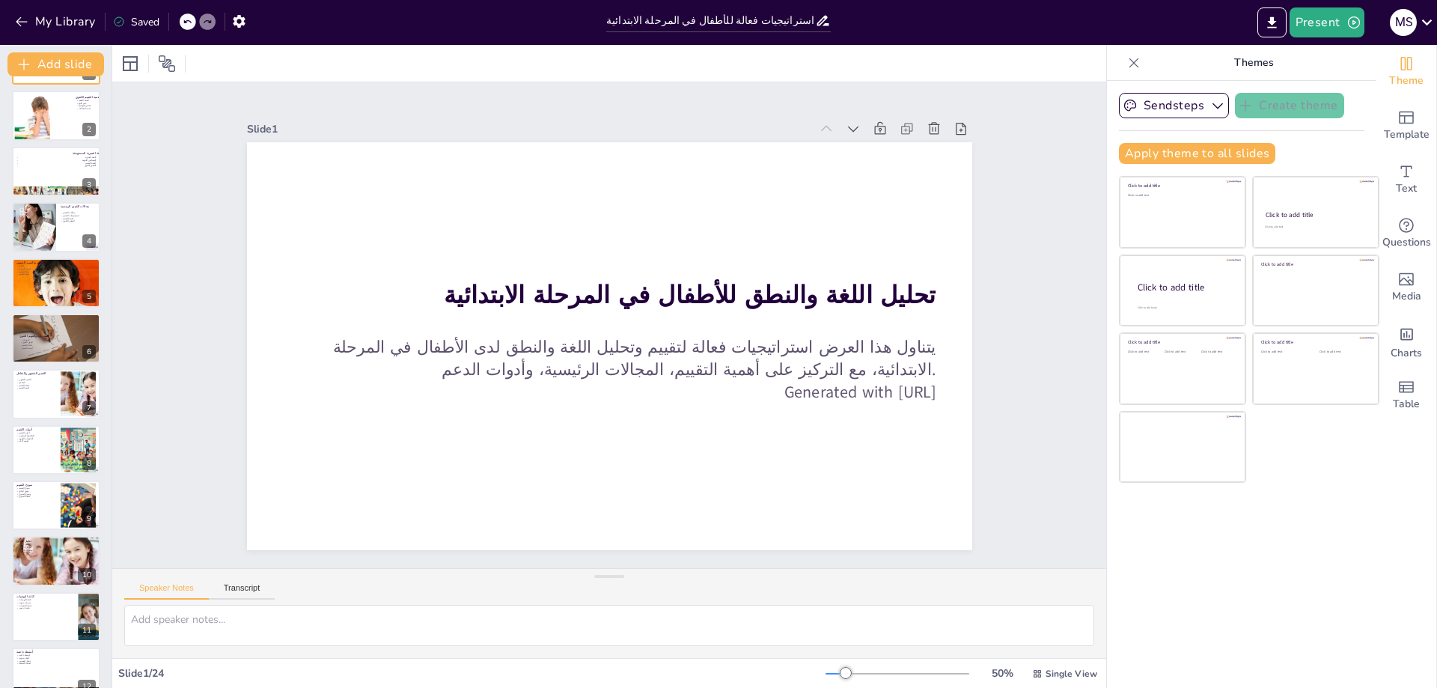
checkbox input "true"
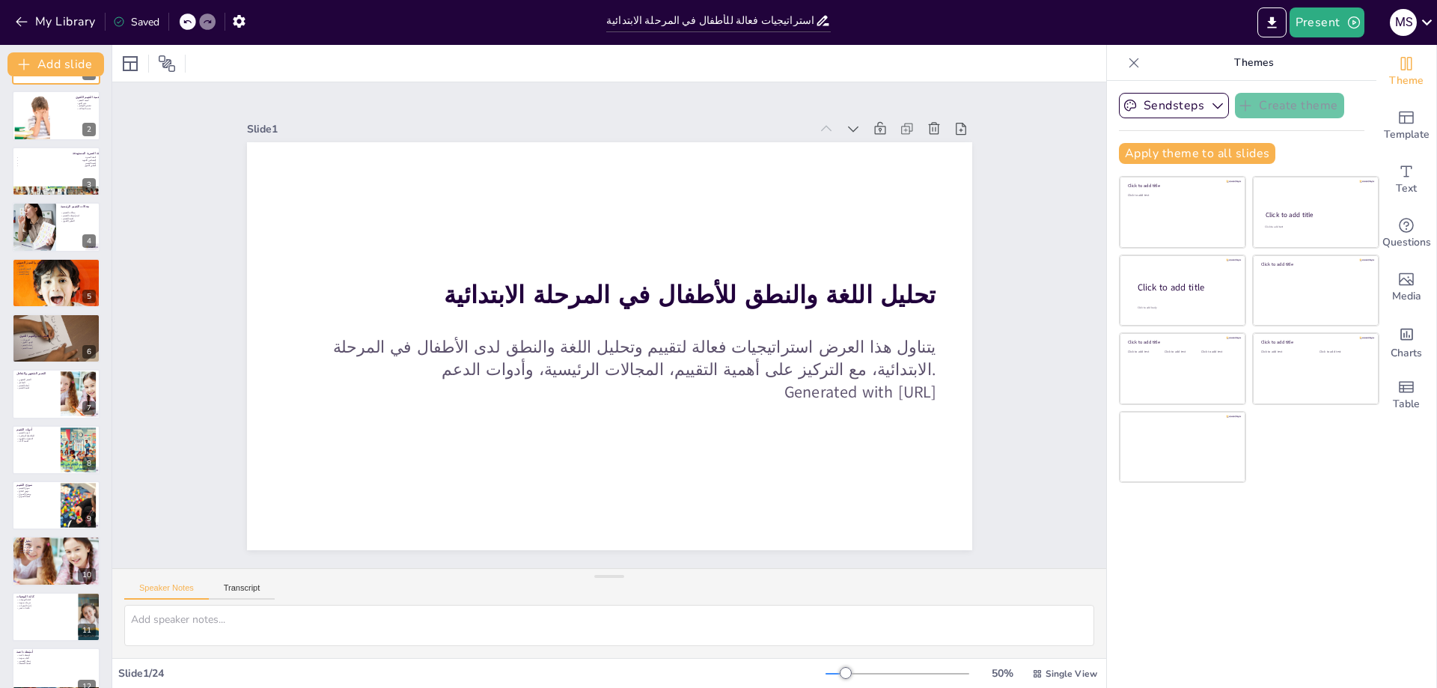
checkbox input "true"
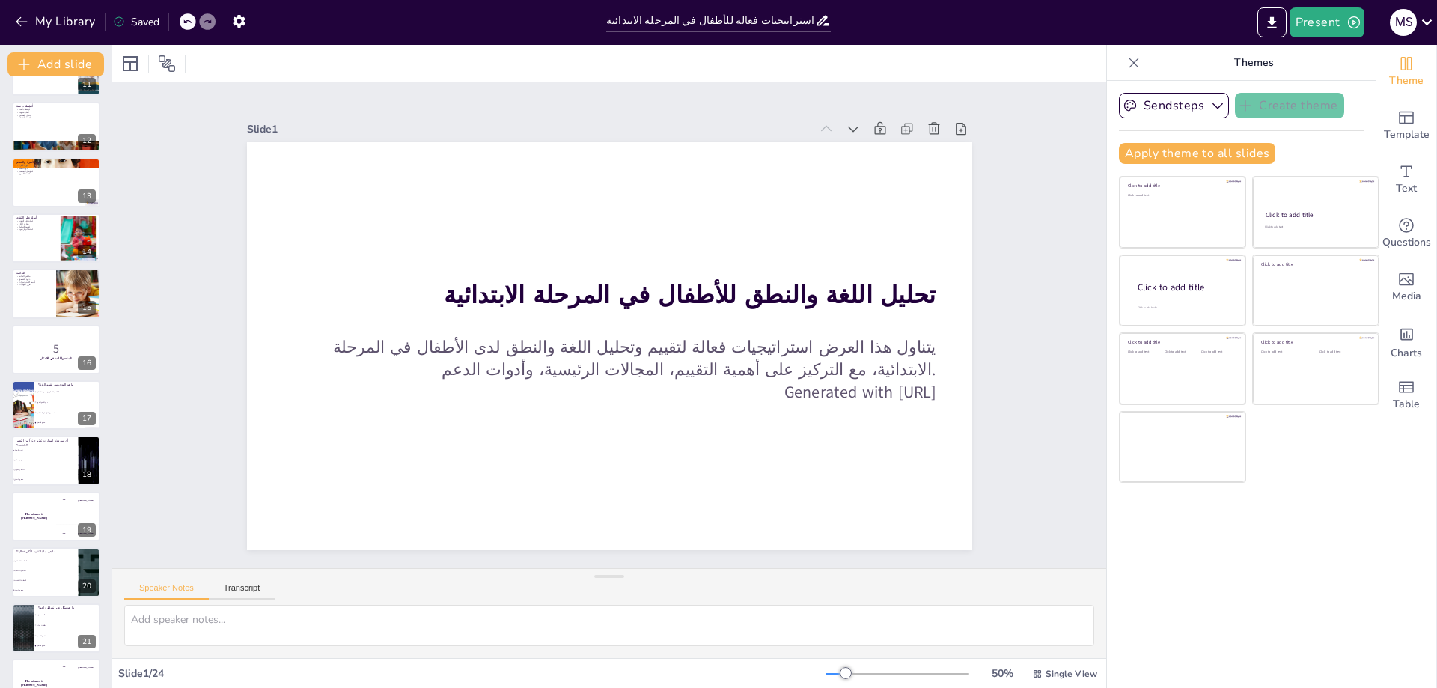
checkbox input "true"
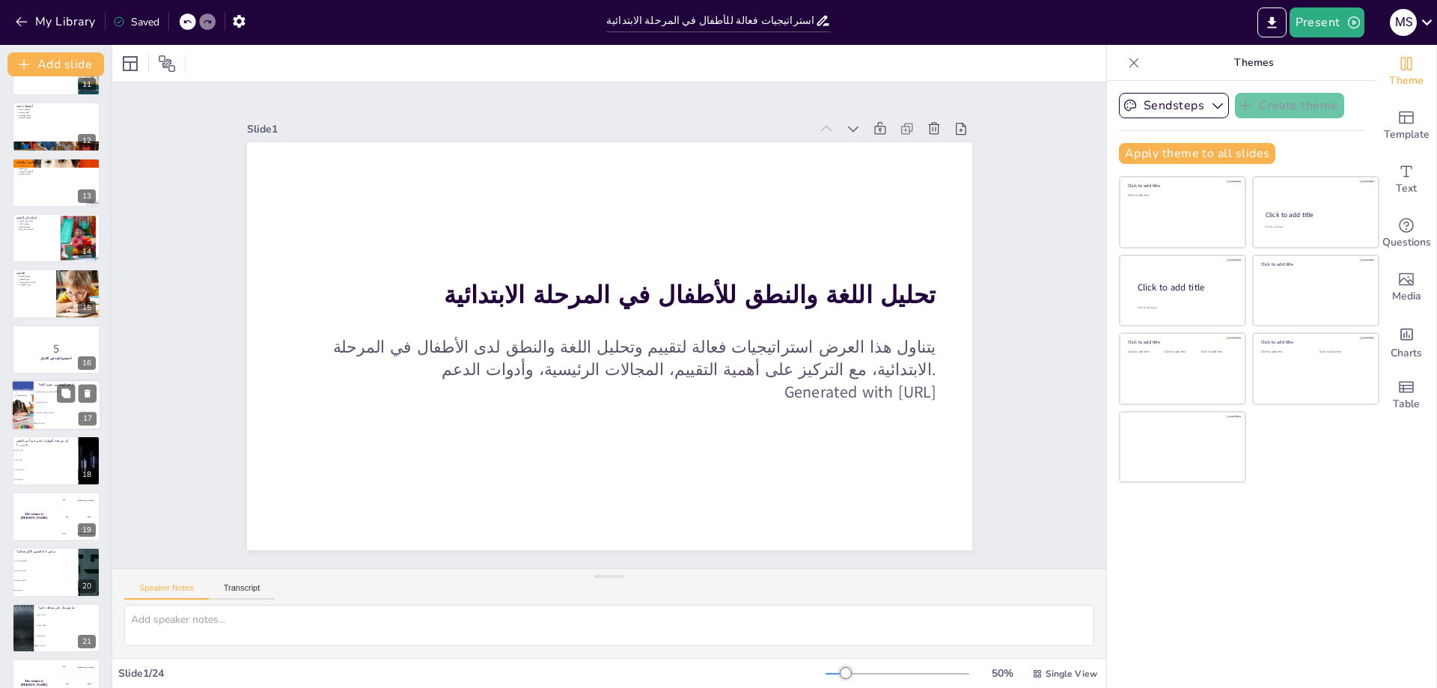
checkbox input "true"
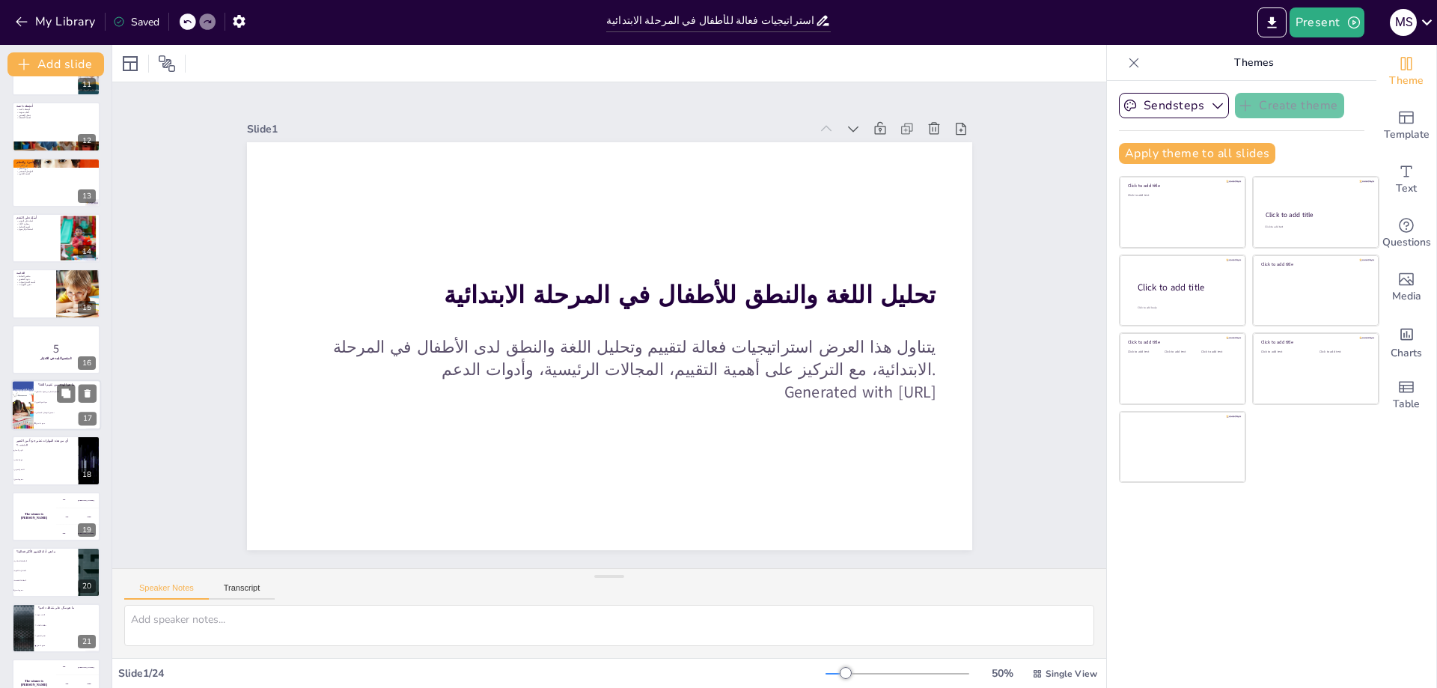
checkbox input "true"
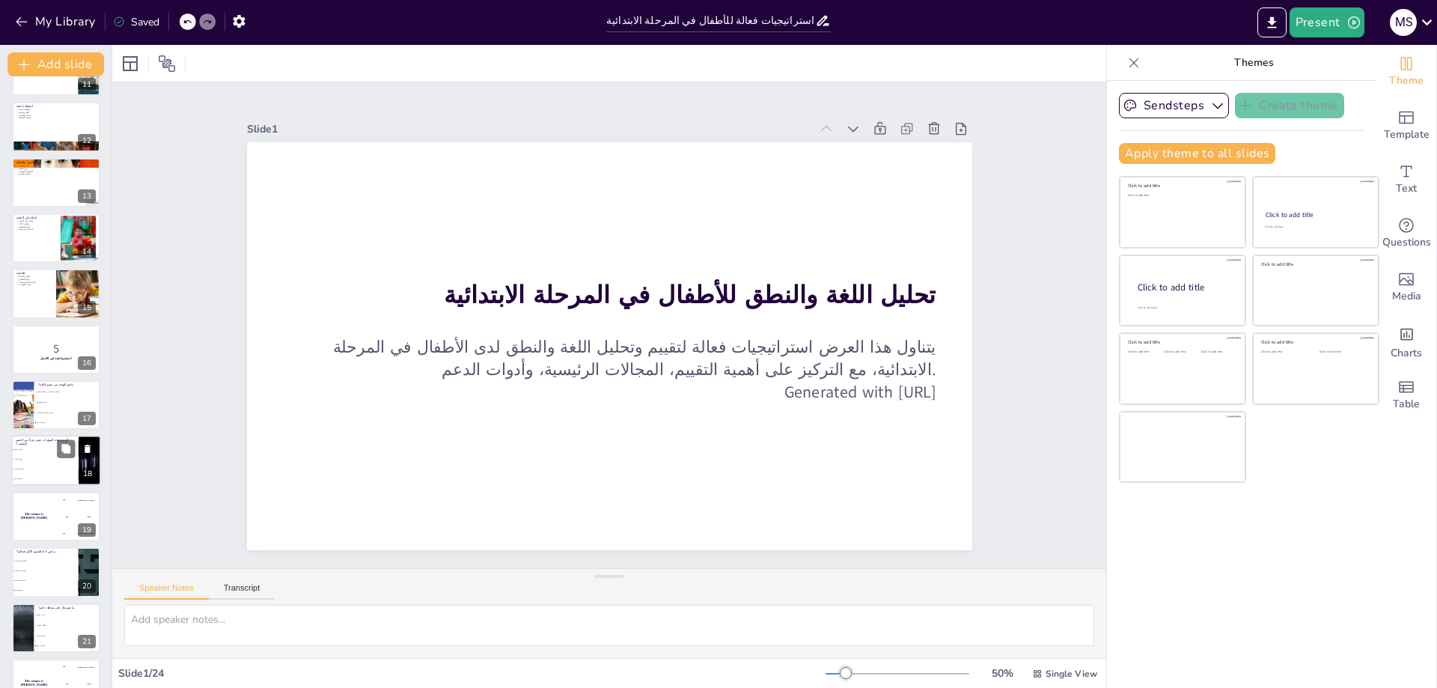
checkbox input "true"
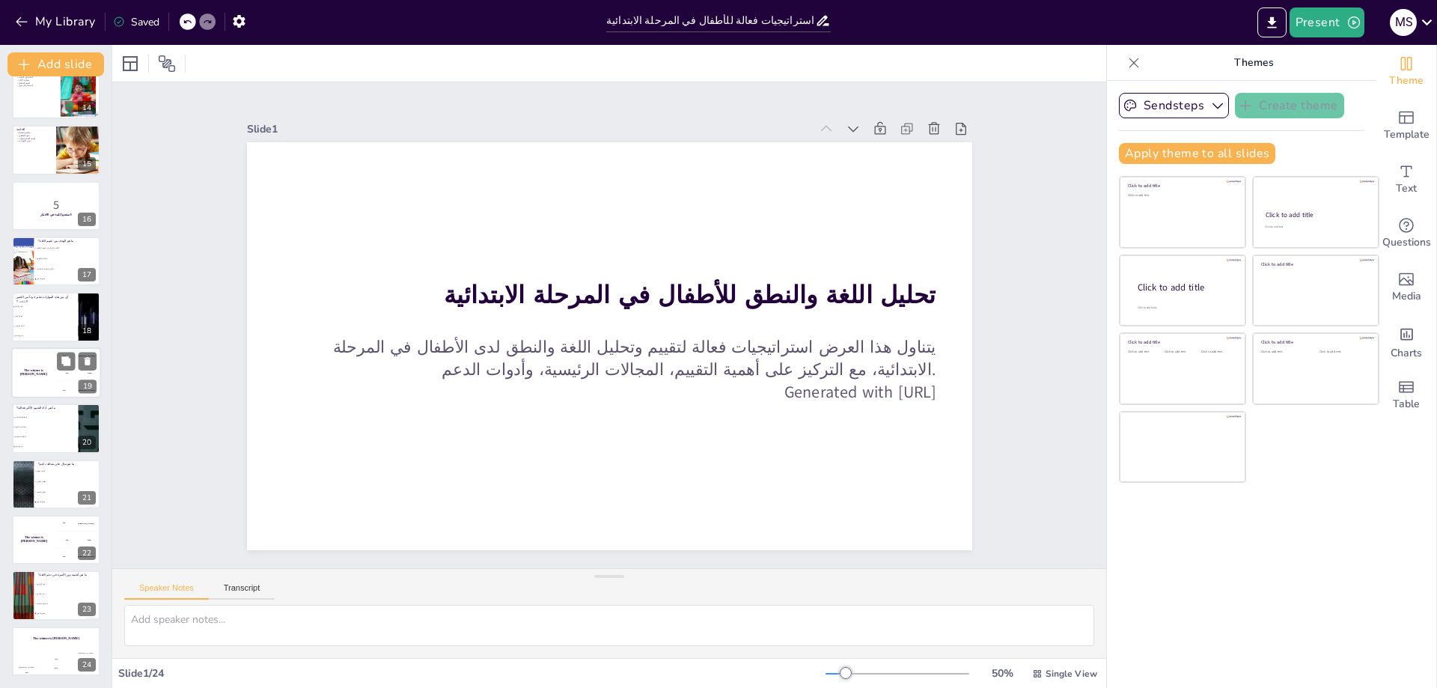
checkbox input "true"
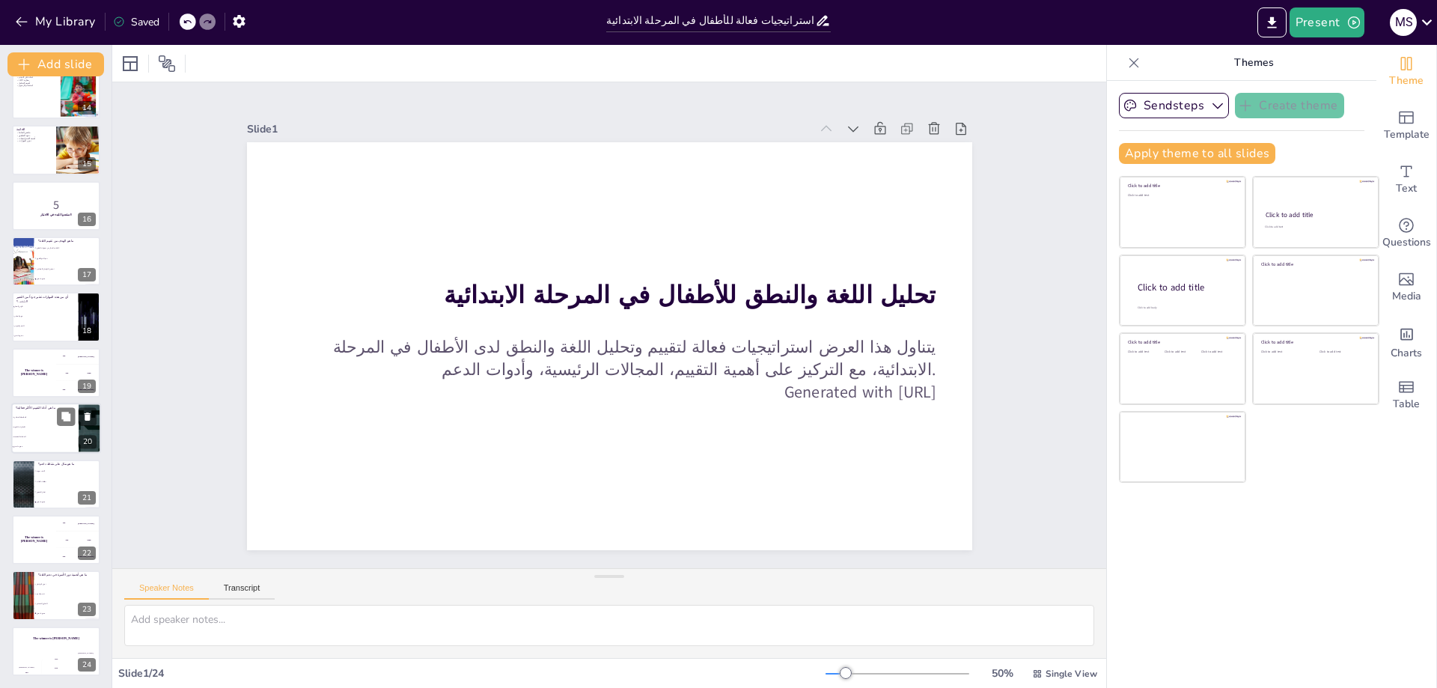
checkbox input "true"
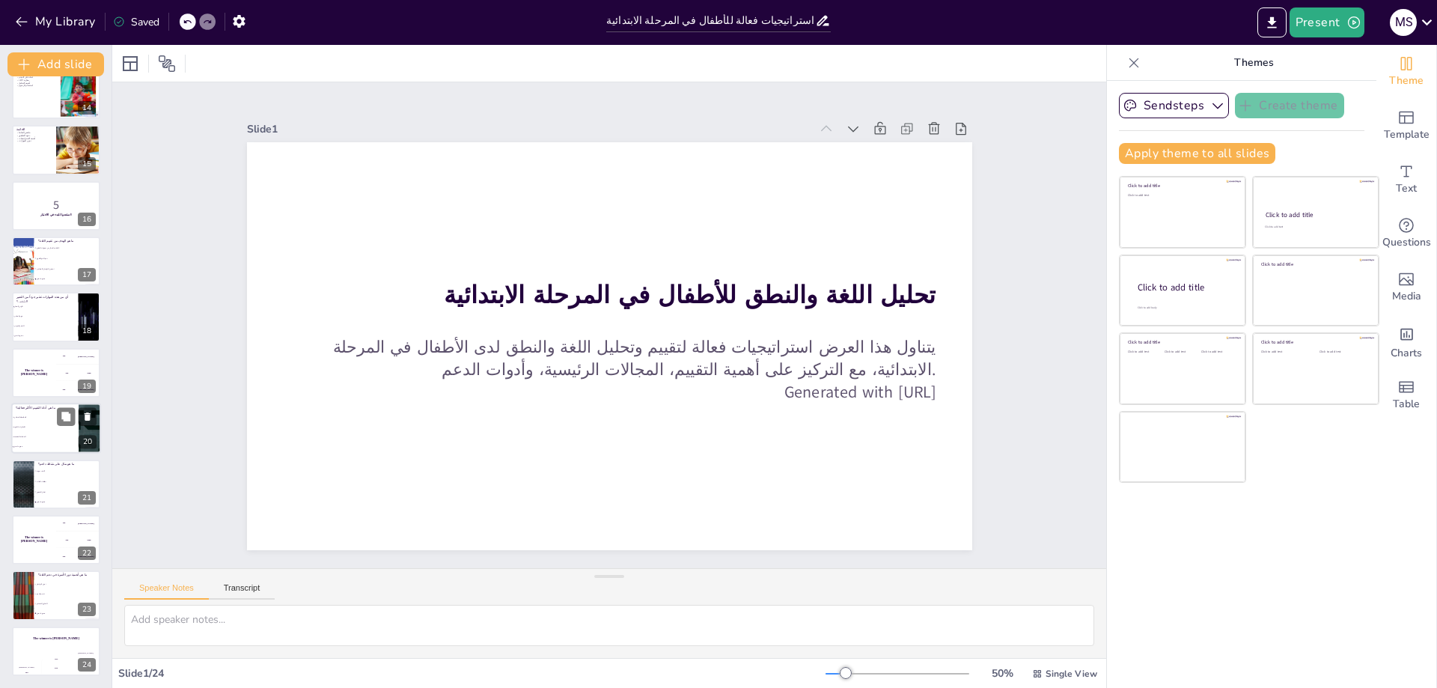
checkbox input "true"
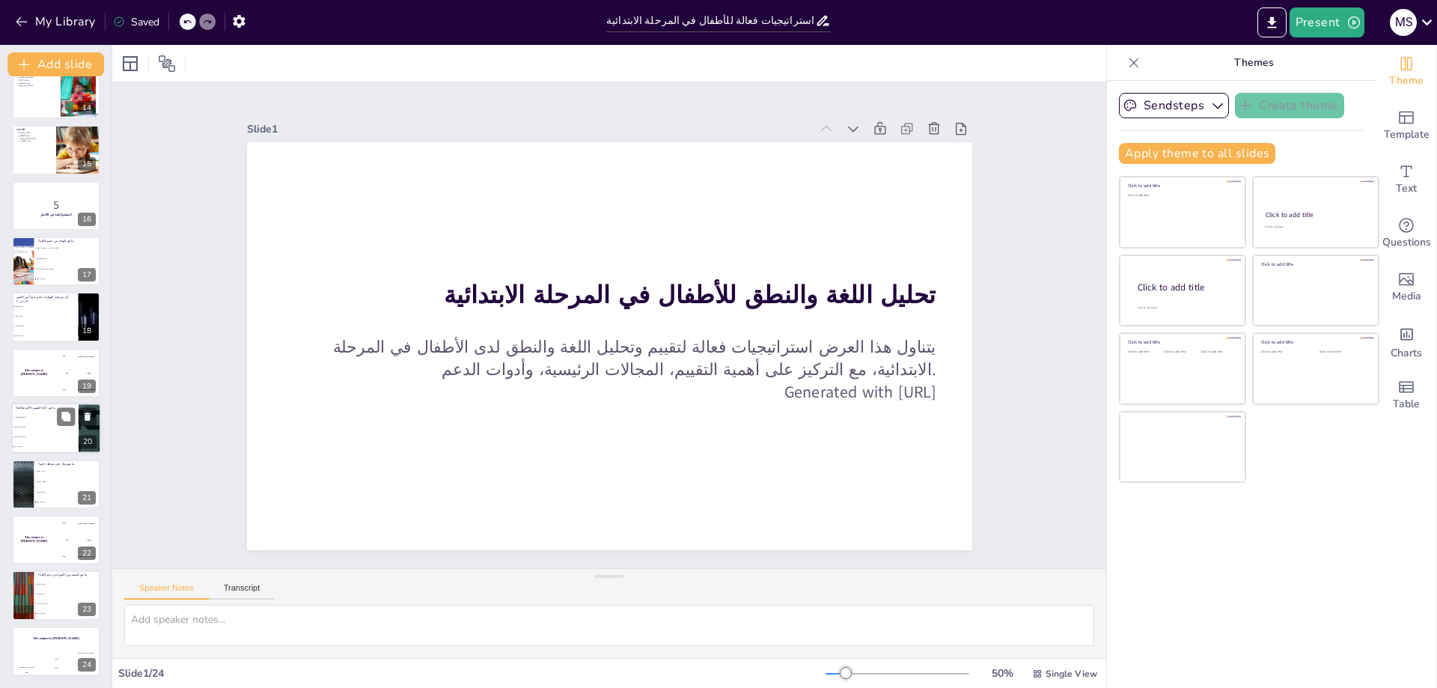
checkbox input "true"
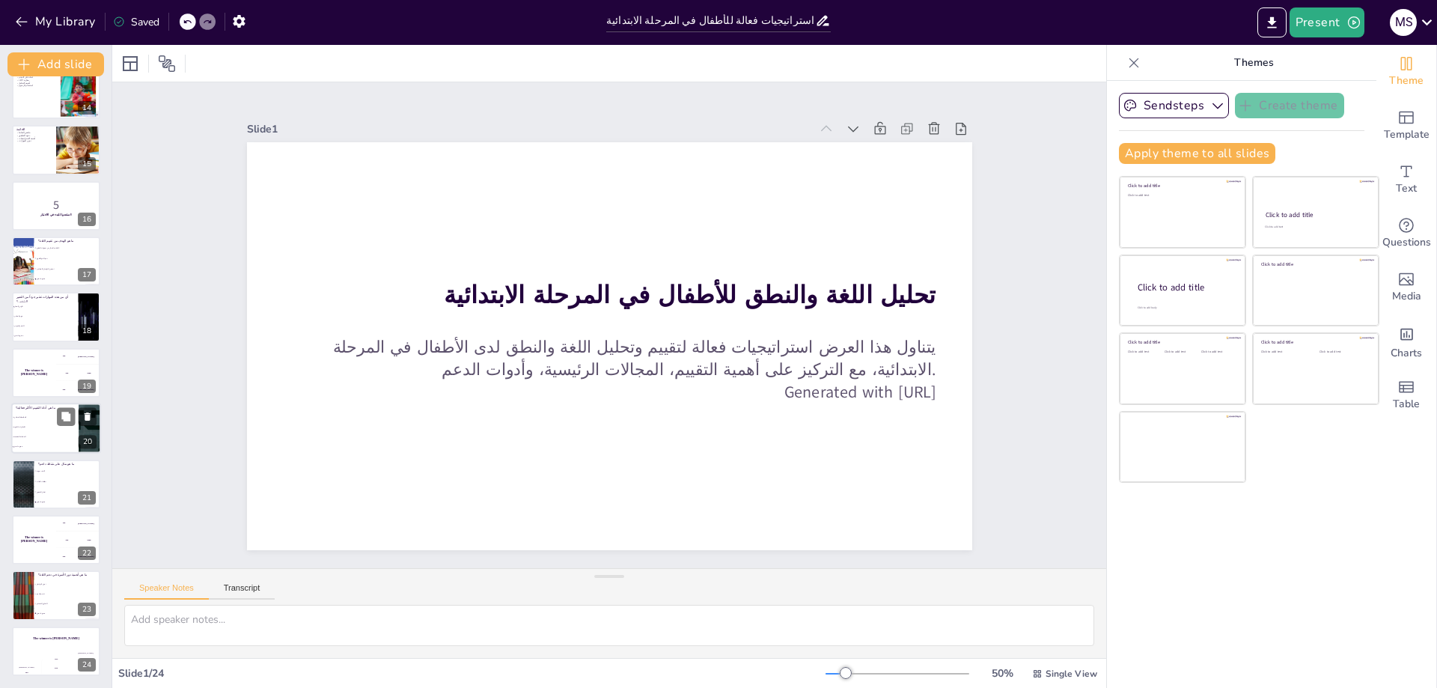
checkbox input "true"
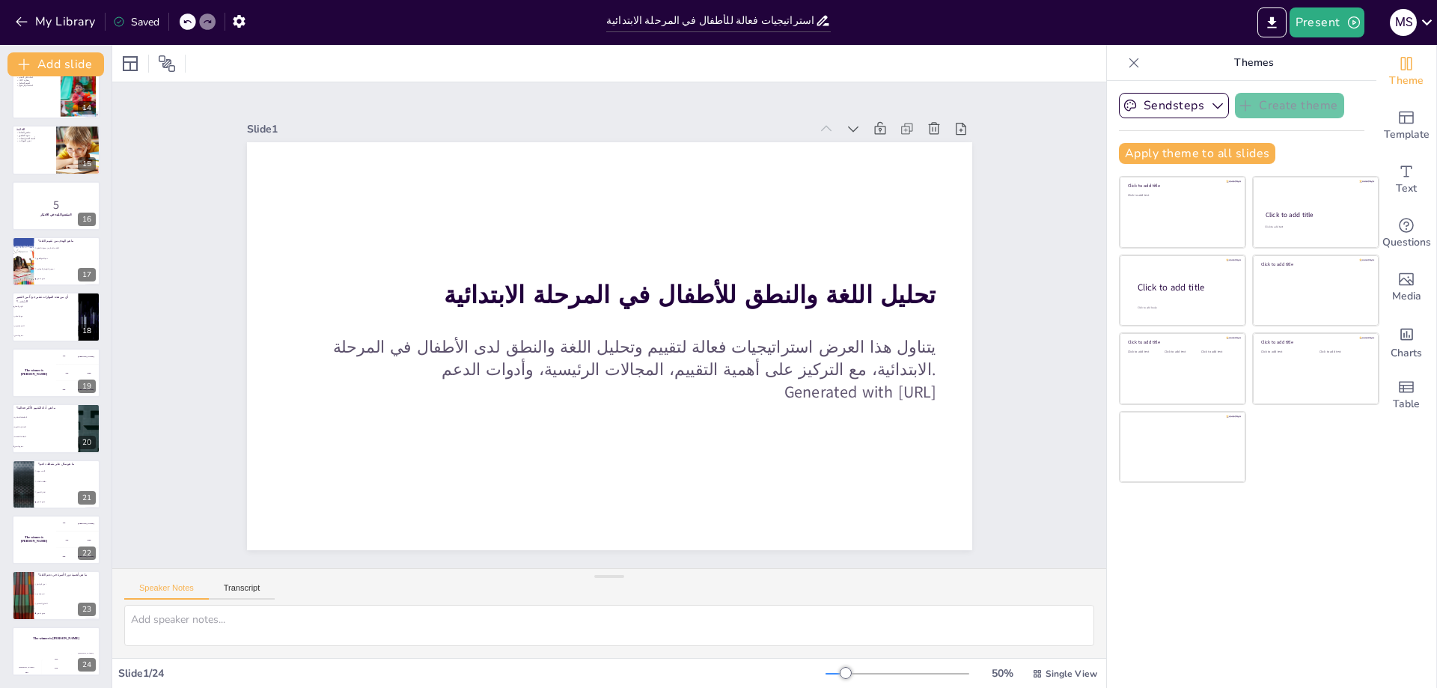
checkbox input "true"
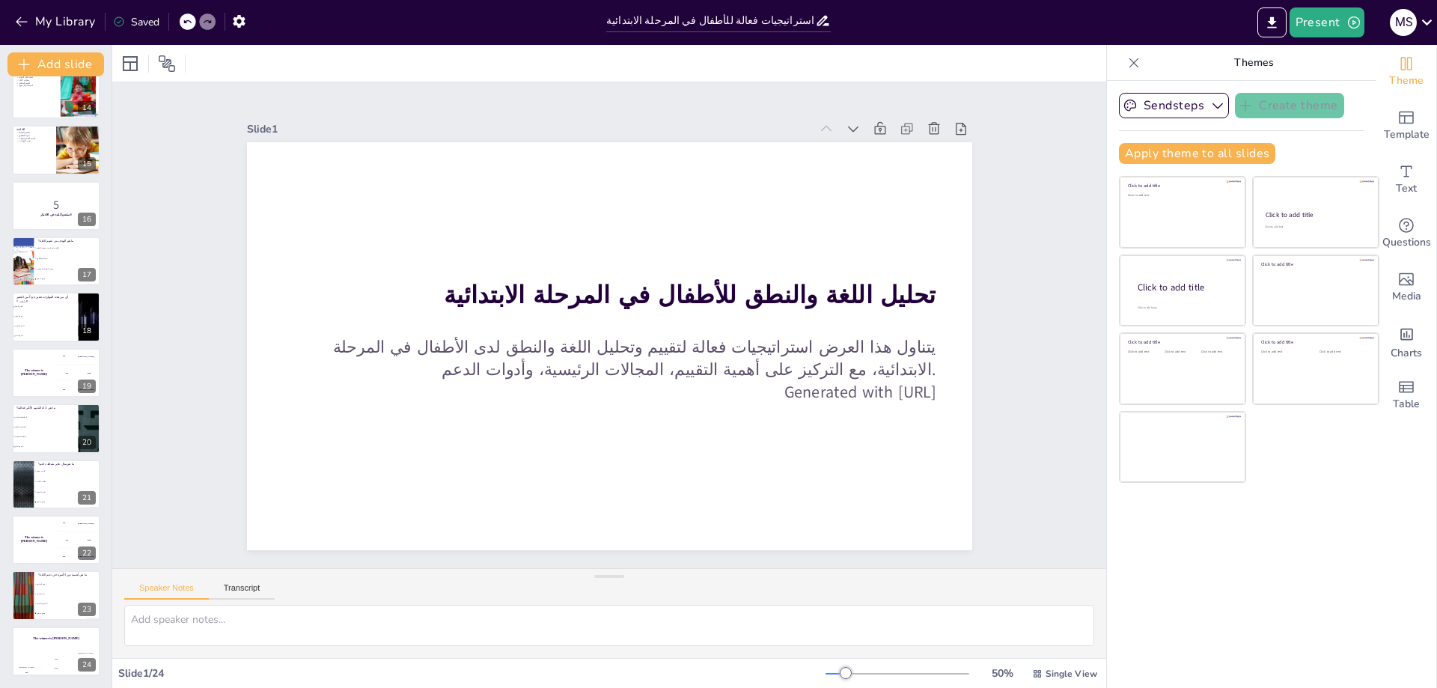
checkbox input "true"
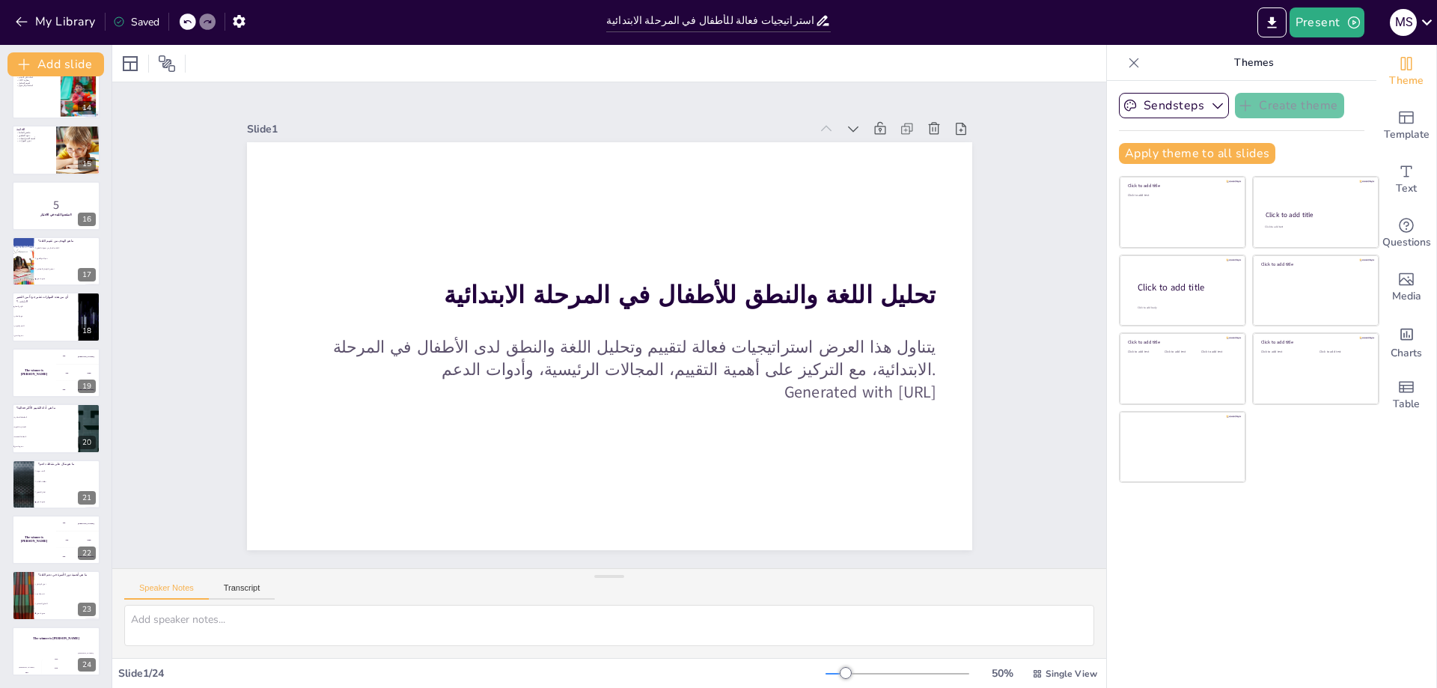
scroll to position [667, 0]
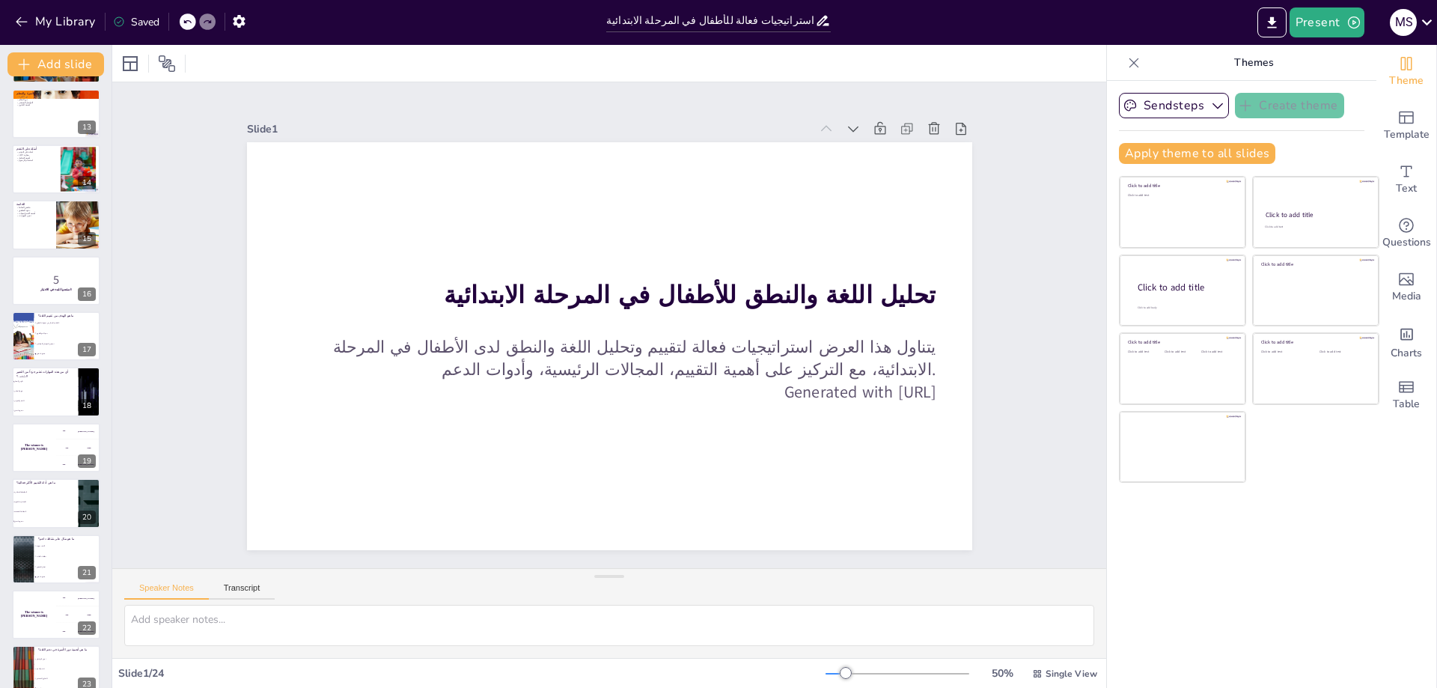
checkbox input "true"
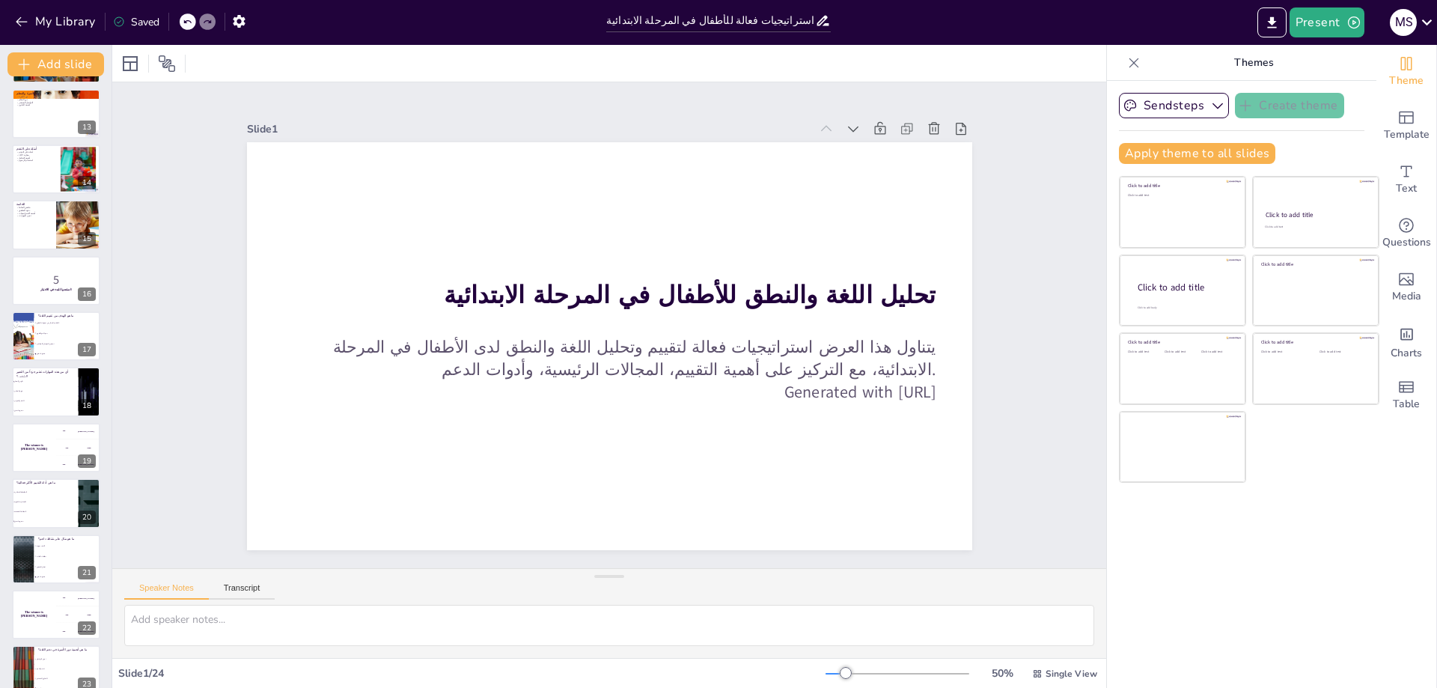
checkbox input "true"
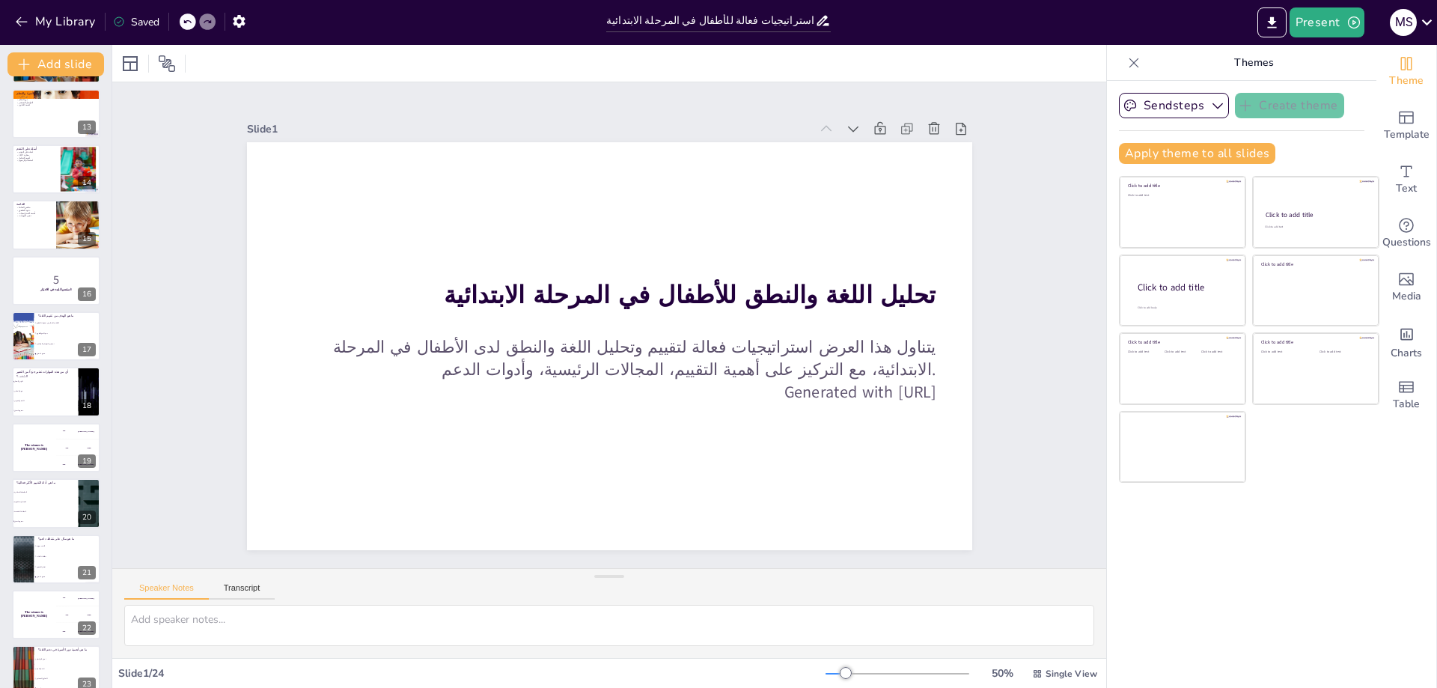
checkbox input "true"
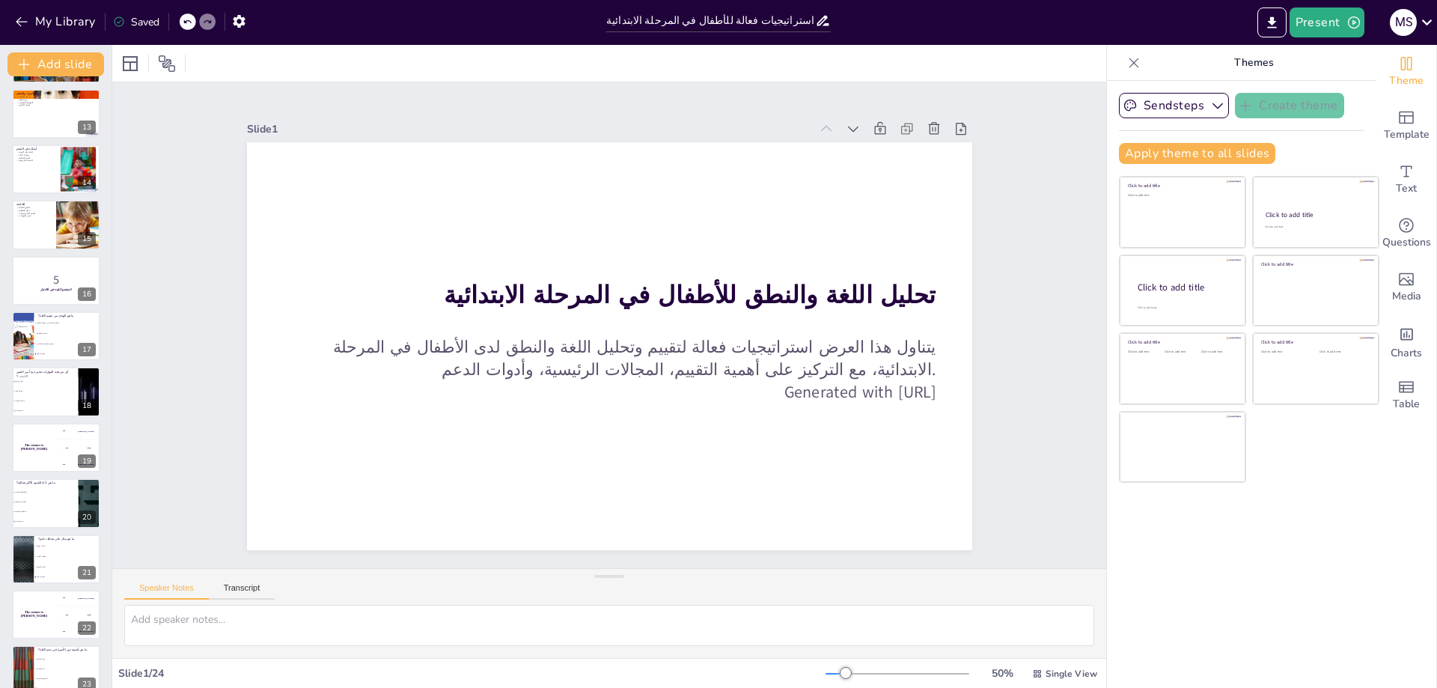
checkbox input "true"
